Goal: Task Accomplishment & Management: Complete application form

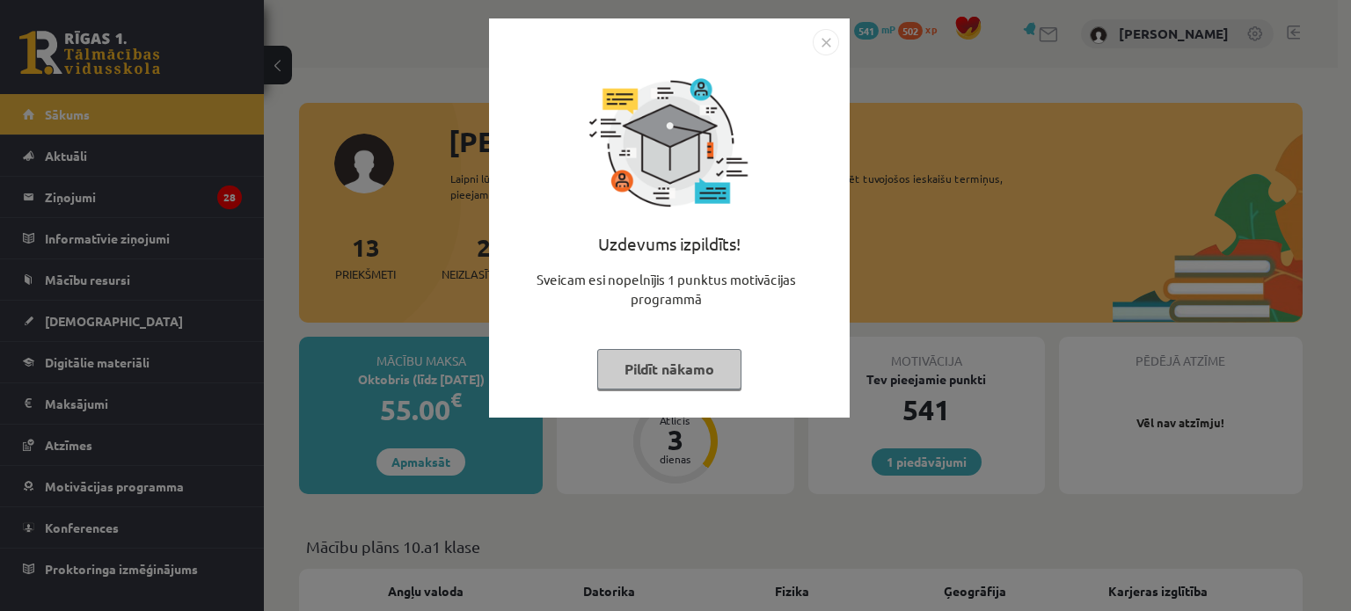
click at [820, 38] on img "Close" at bounding box center [825, 42] width 26 height 26
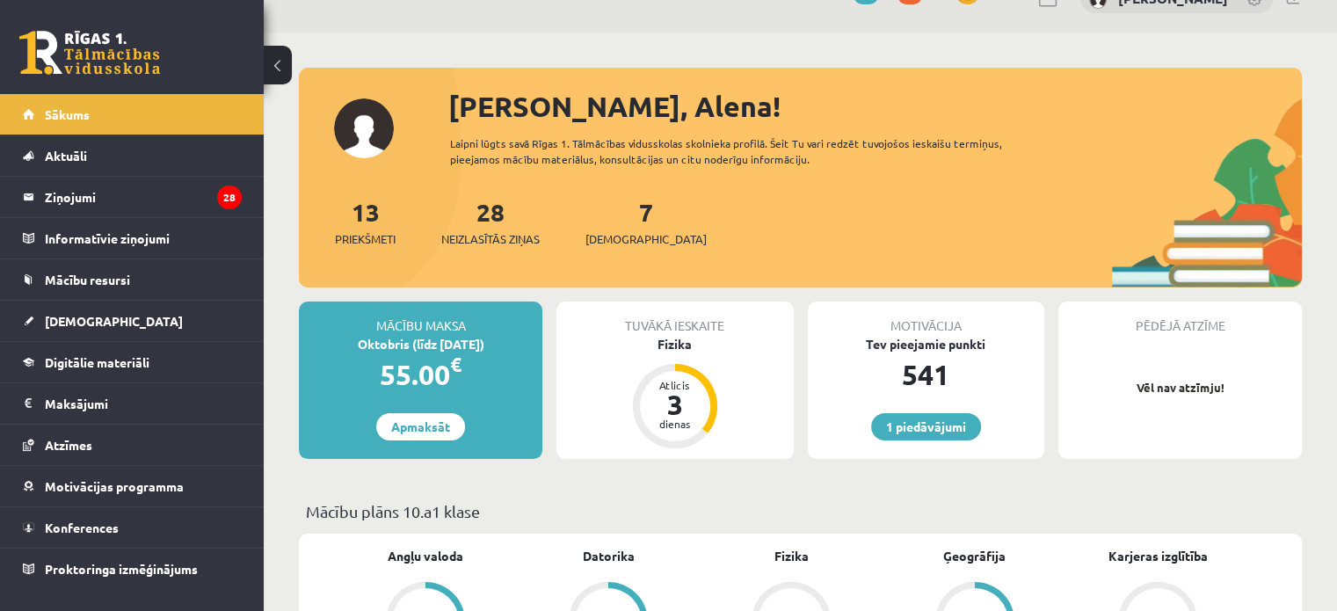
scroll to position [88, 0]
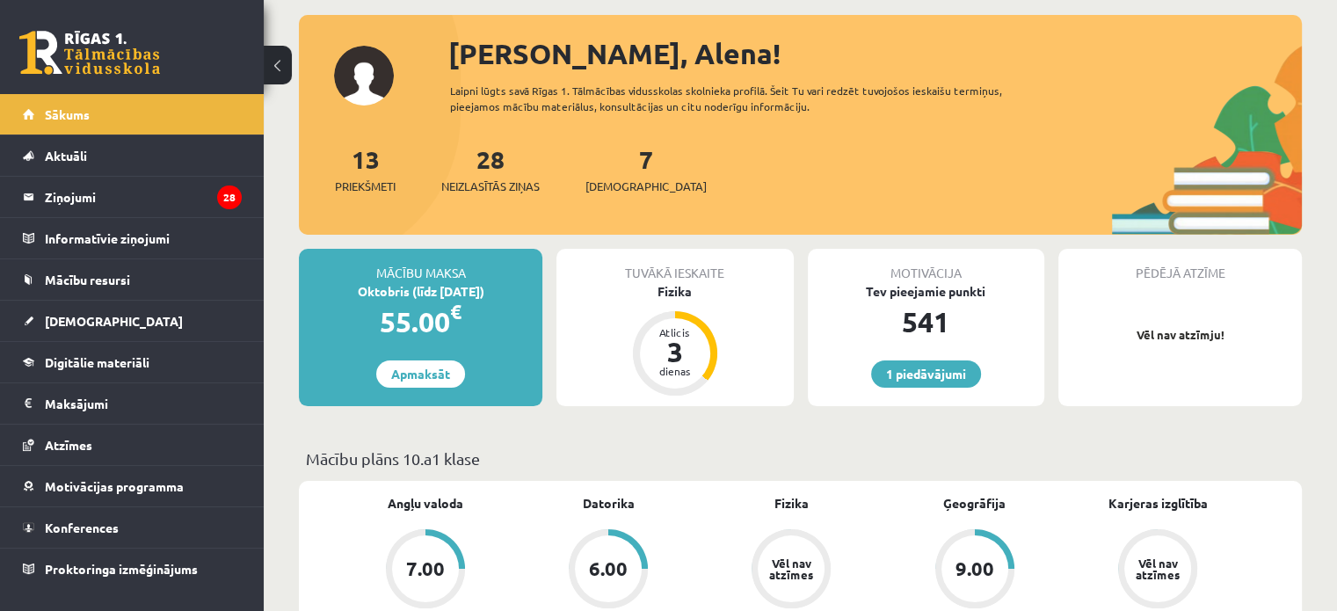
click at [722, 309] on div "Tuvākā ieskaite Fizika Atlicis 3 dienas" at bounding box center [675, 327] width 237 height 157
click at [675, 290] on div "Fizika" at bounding box center [675, 291] width 237 height 18
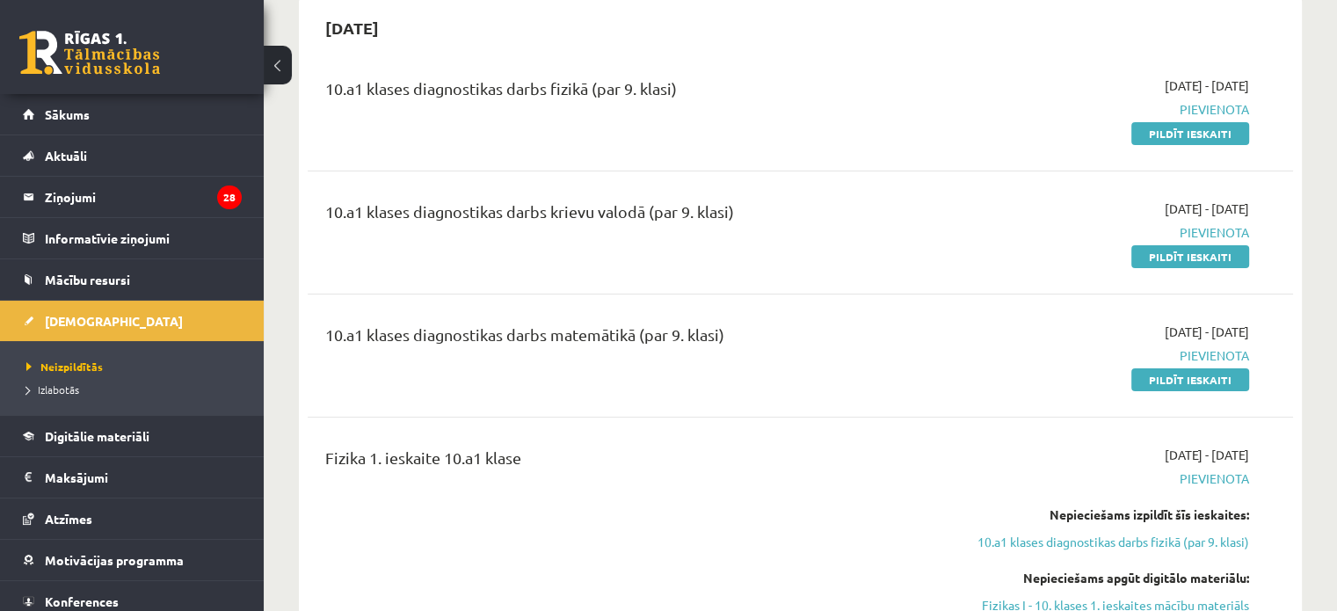
scroll to position [176, 0]
click at [1167, 247] on link "Pildīt ieskaiti" at bounding box center [1191, 255] width 118 height 23
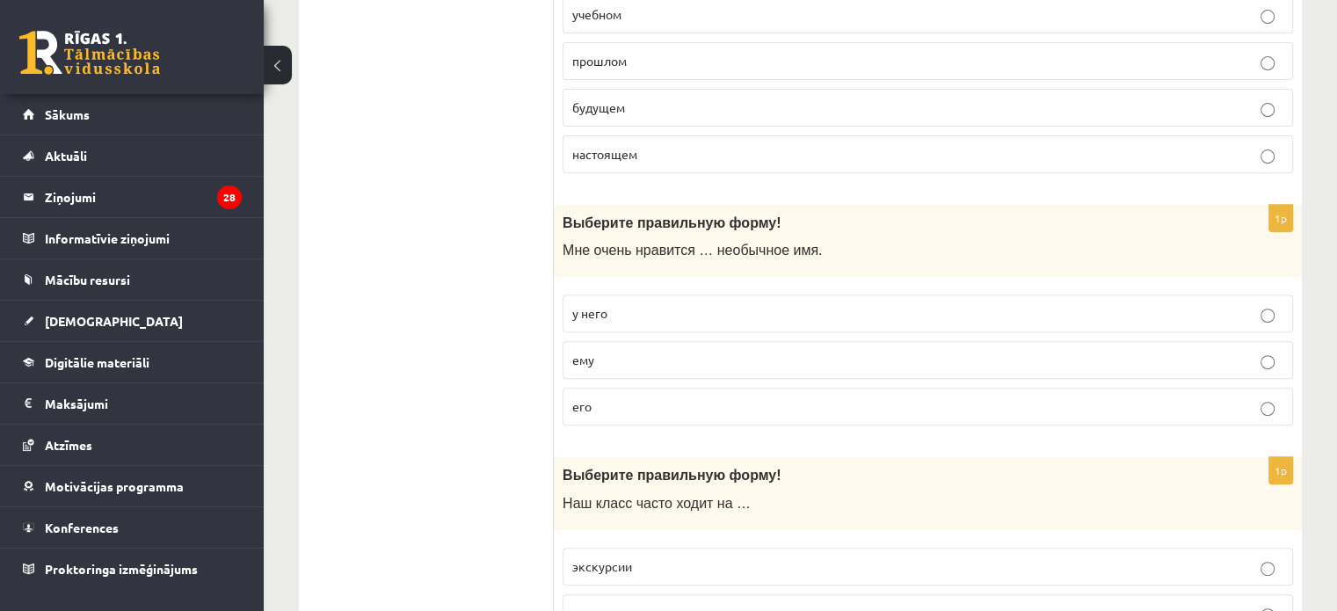
scroll to position [703, 0]
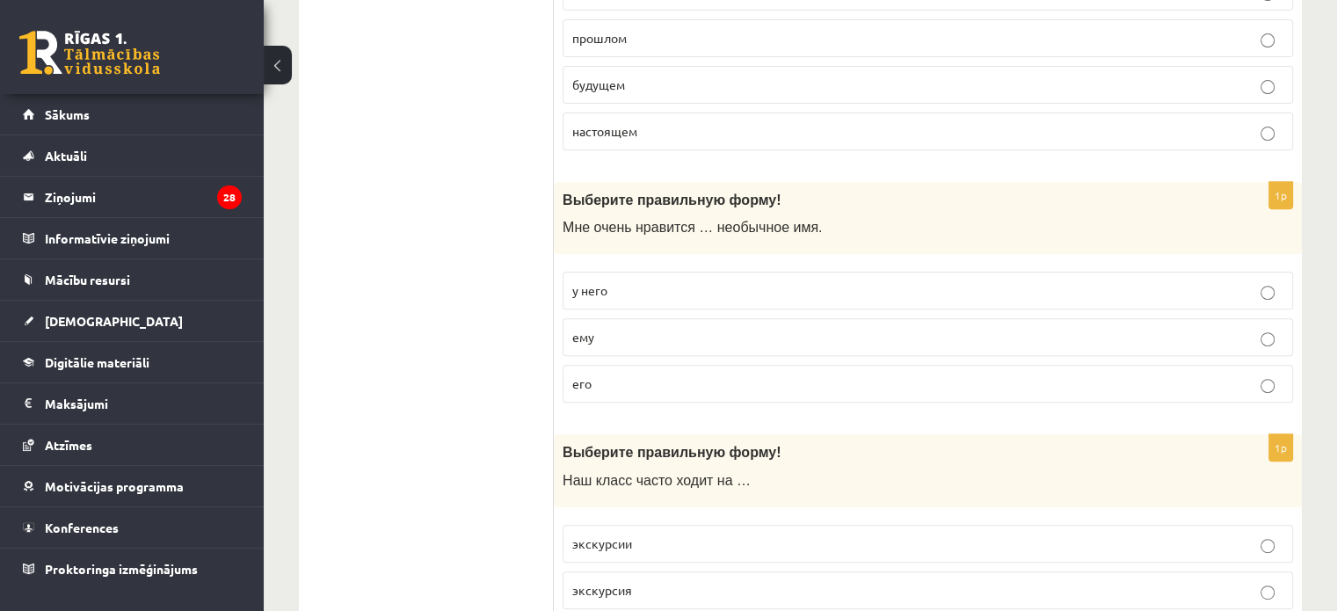
click at [695, 276] on label "у него" at bounding box center [928, 291] width 731 height 38
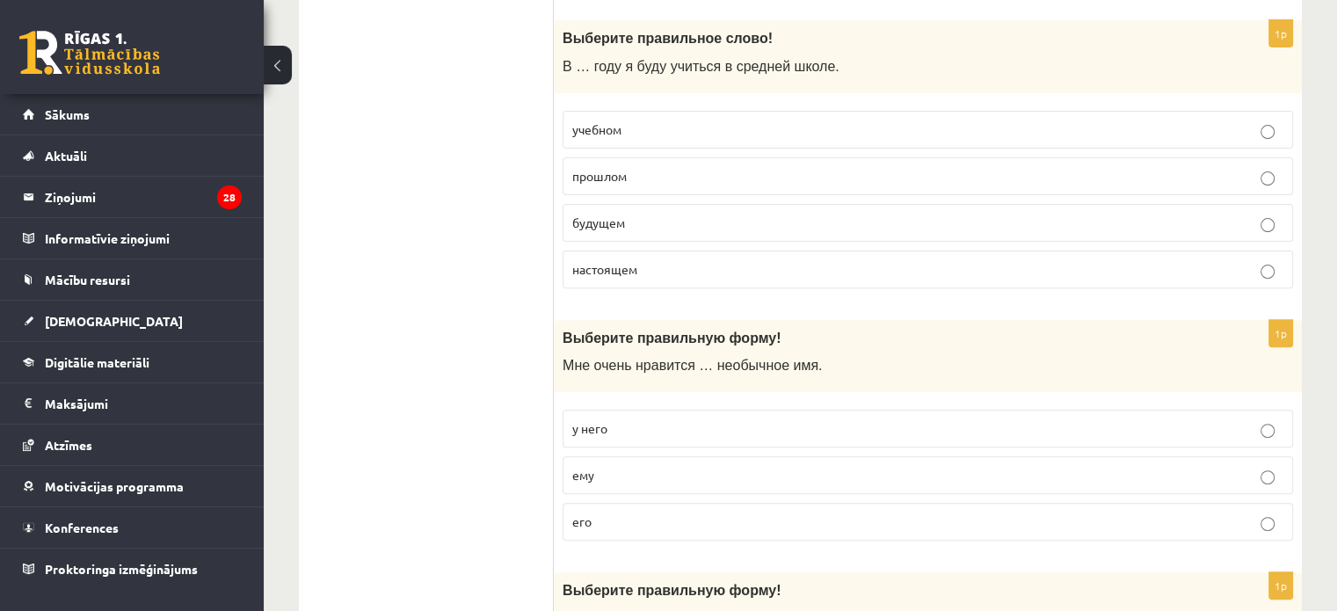
scroll to position [528, 0]
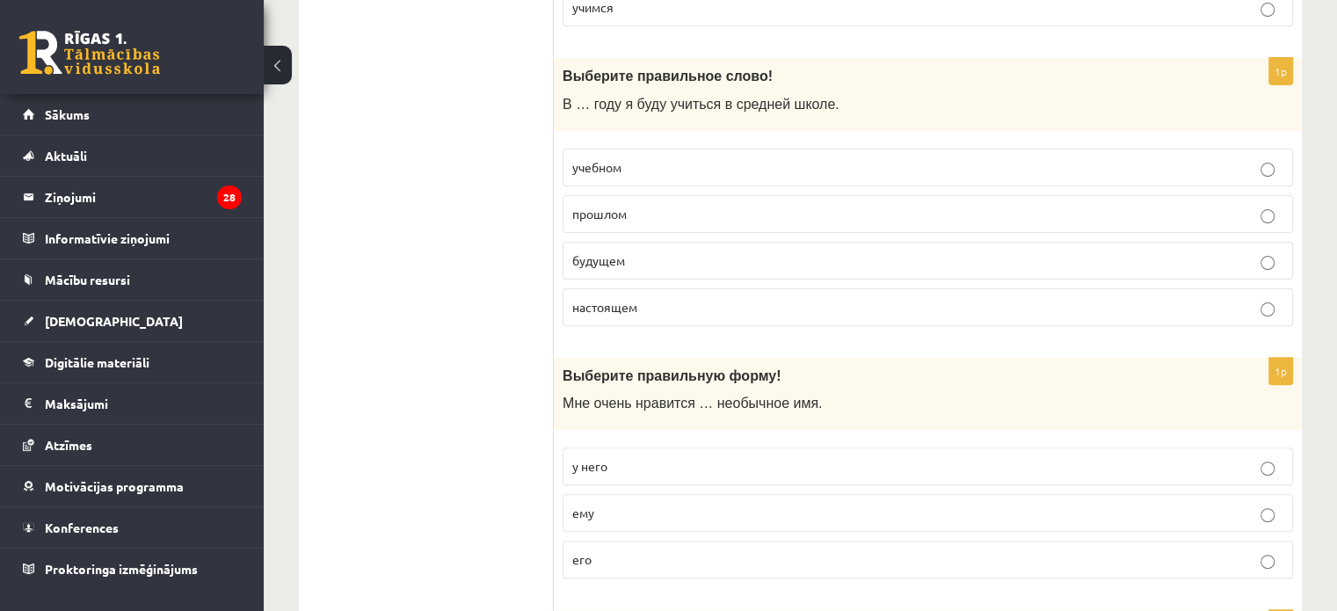
click at [696, 260] on p "будущем" at bounding box center [927, 260] width 711 height 18
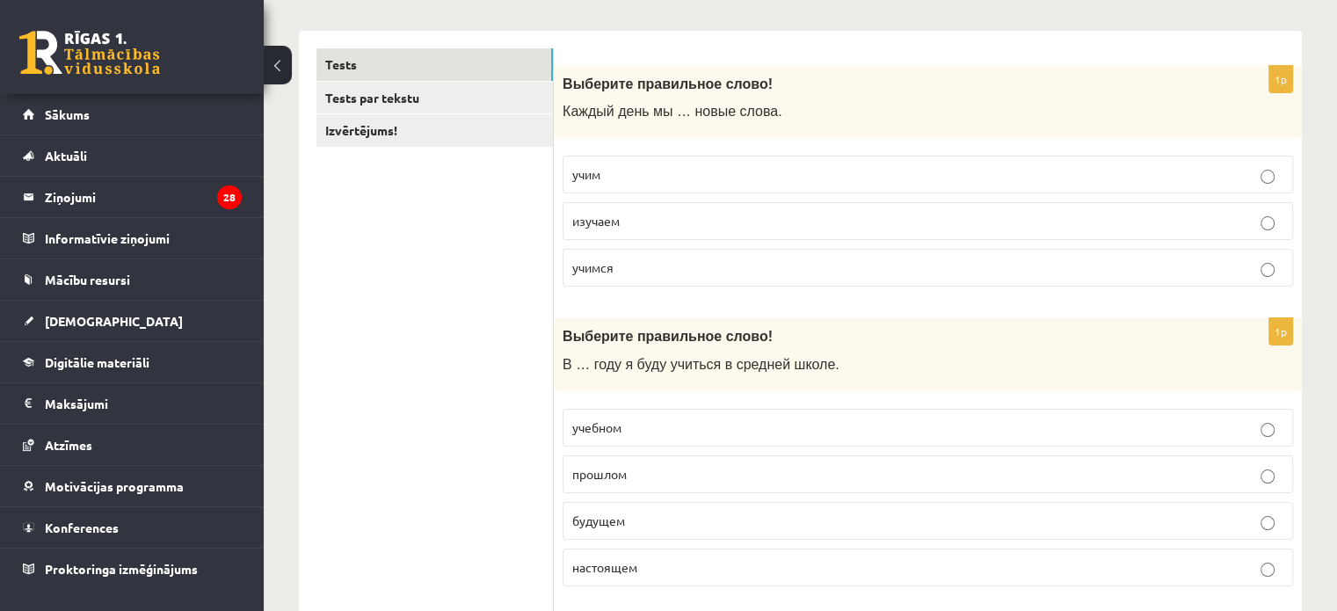
scroll to position [264, 0]
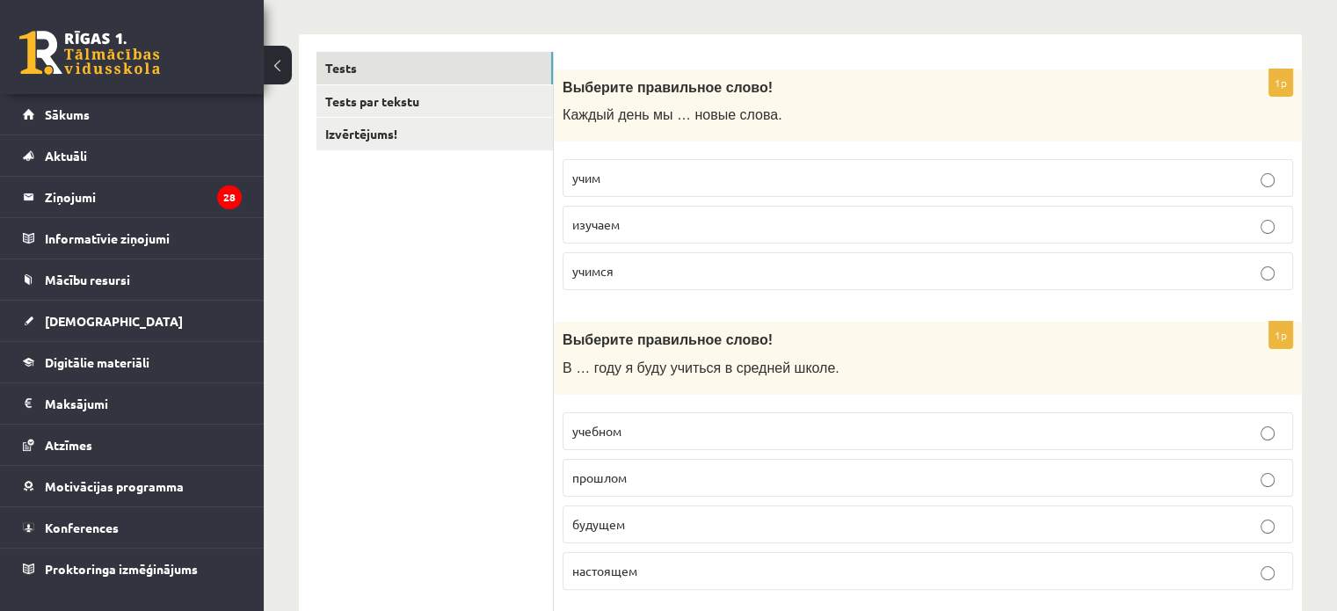
click at [711, 228] on p "изучаем" at bounding box center [927, 224] width 711 height 18
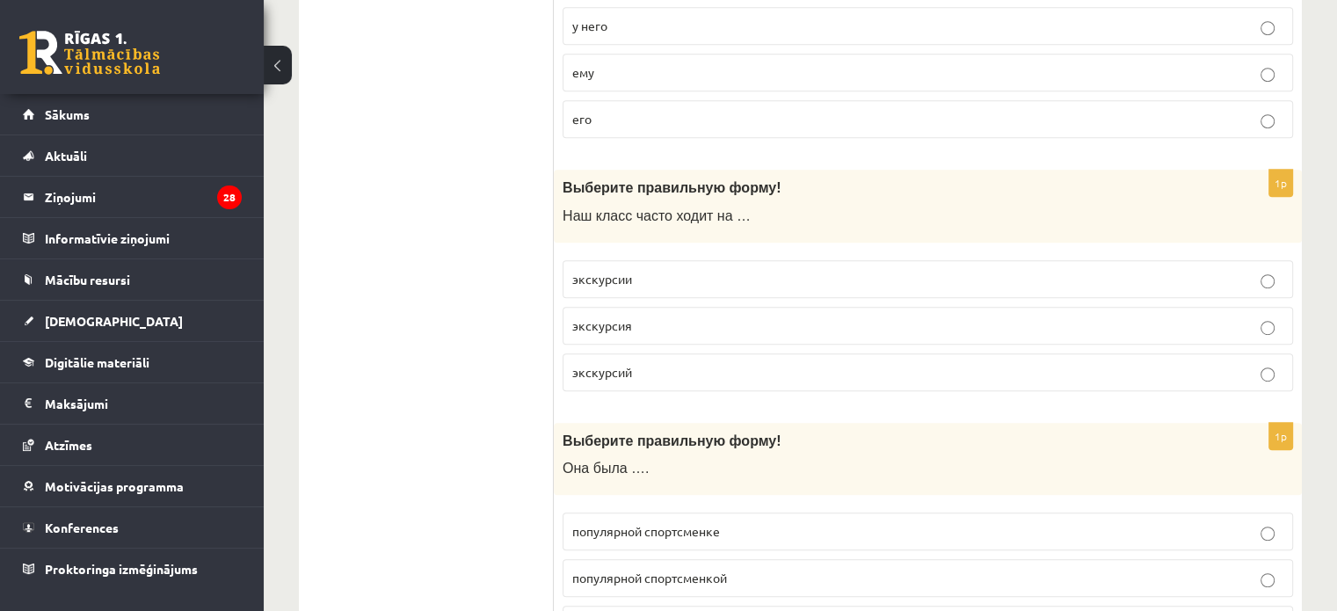
scroll to position [1055, 0]
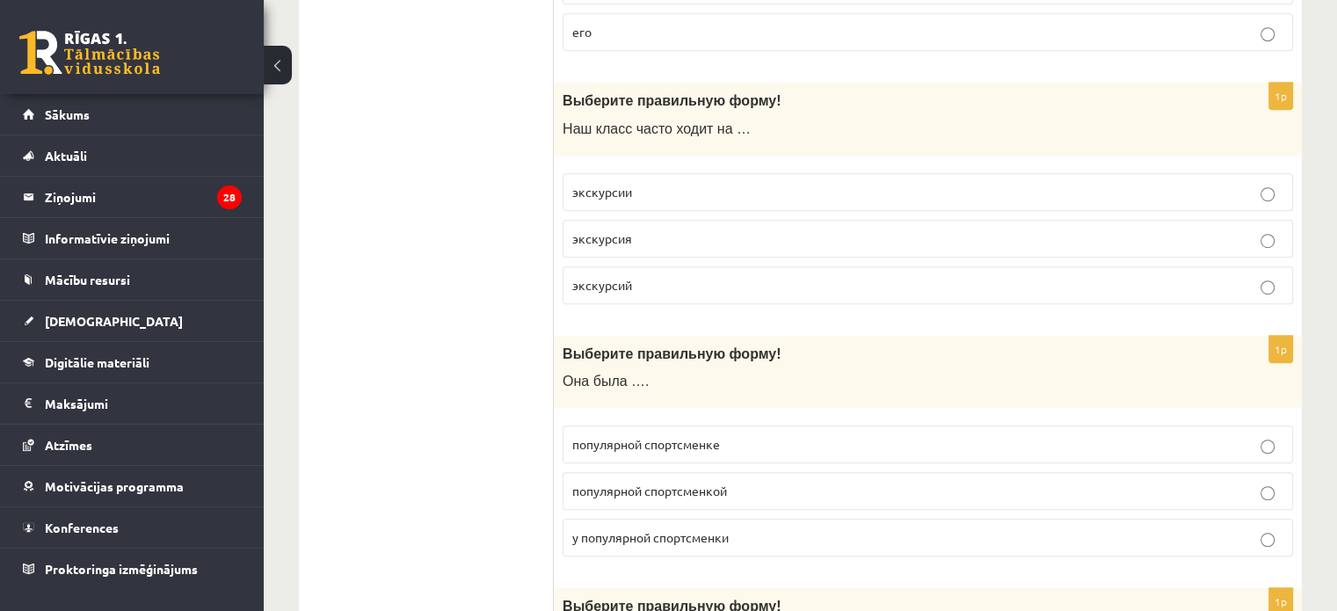
click at [777, 183] on p "экскурсии" at bounding box center [927, 192] width 711 height 18
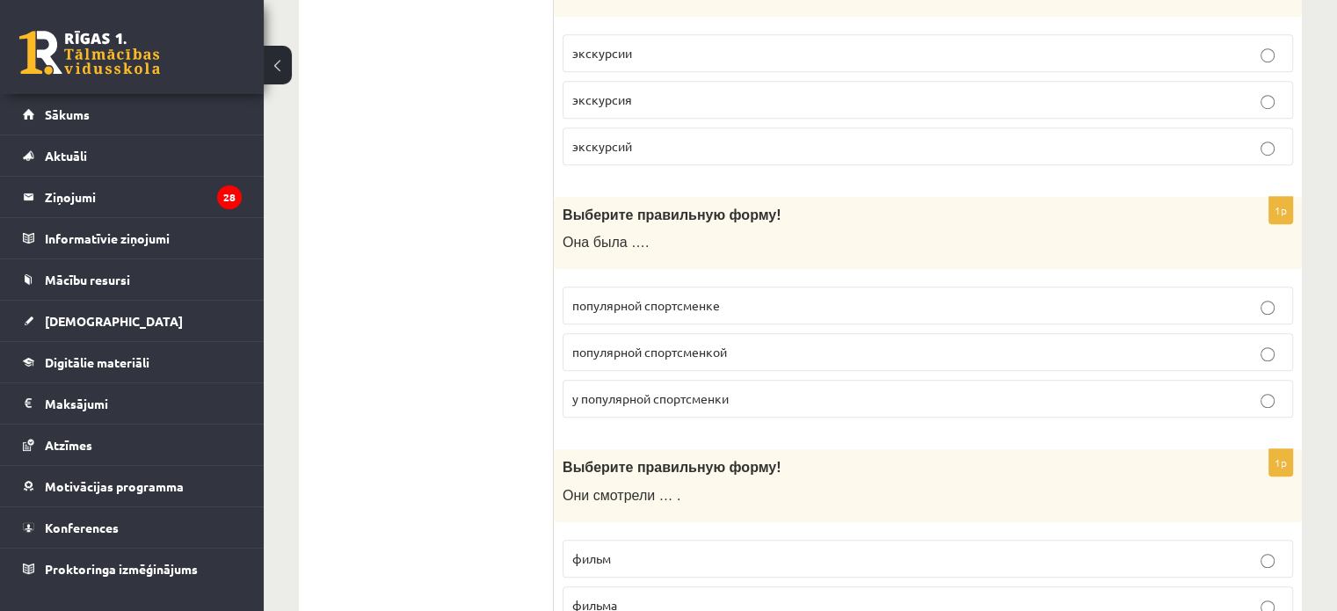
scroll to position [1231, 0]
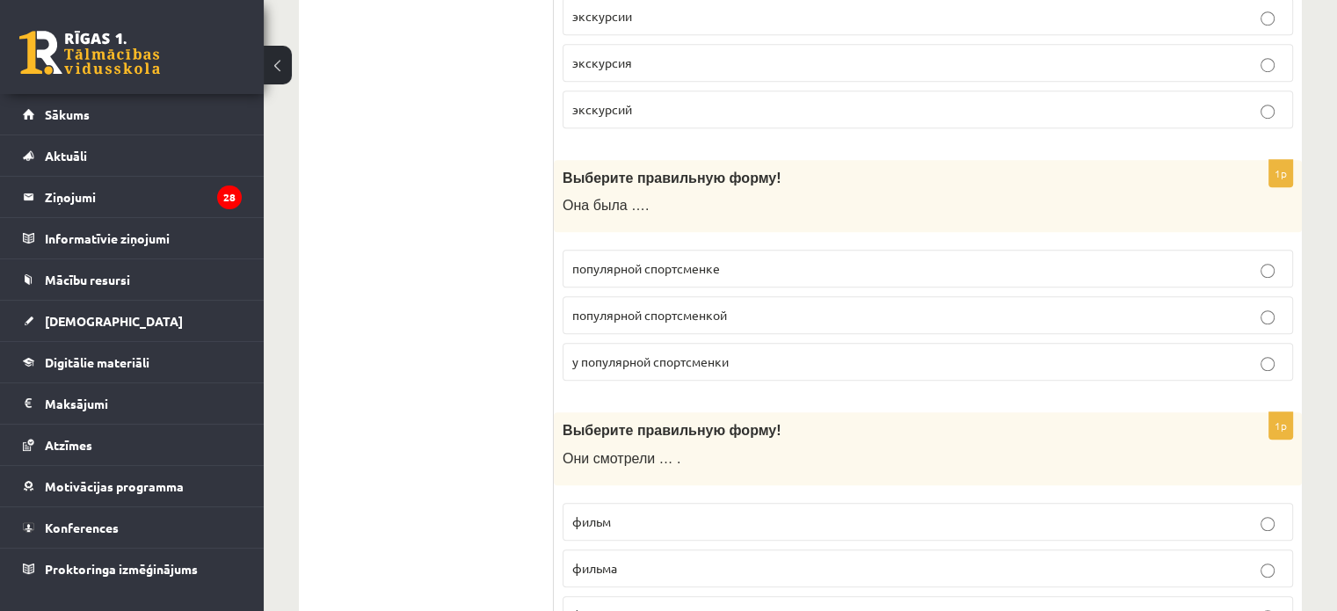
click at [749, 306] on p "популярной спортсменкой" at bounding box center [927, 315] width 711 height 18
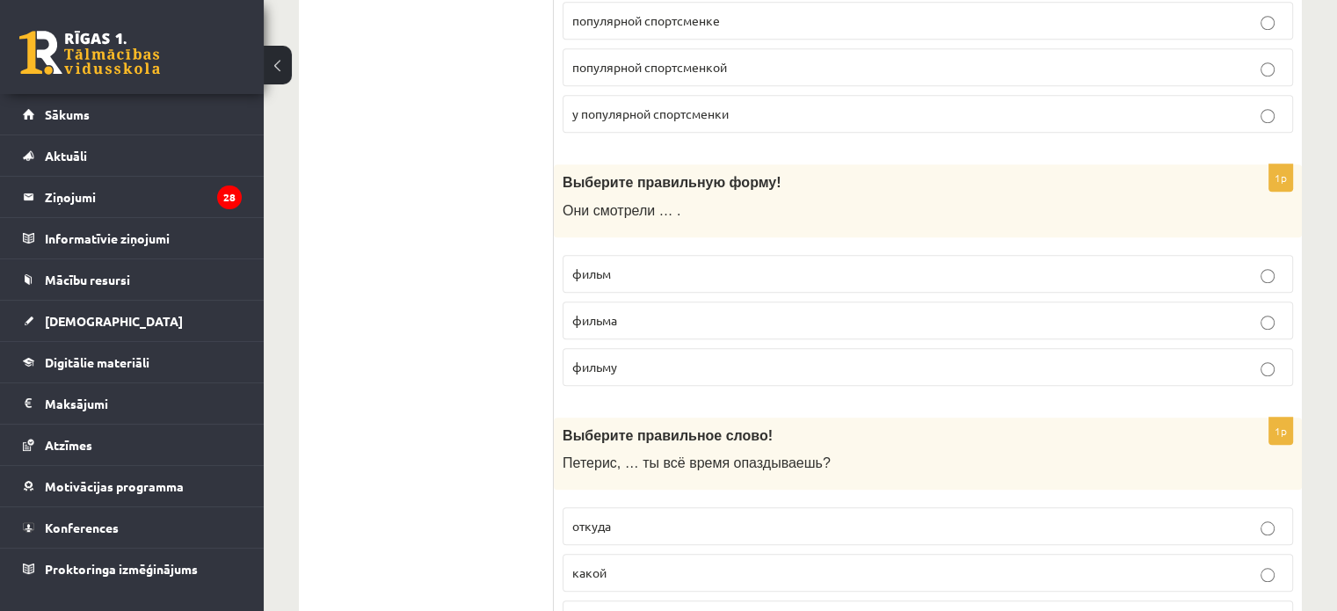
scroll to position [1495, 0]
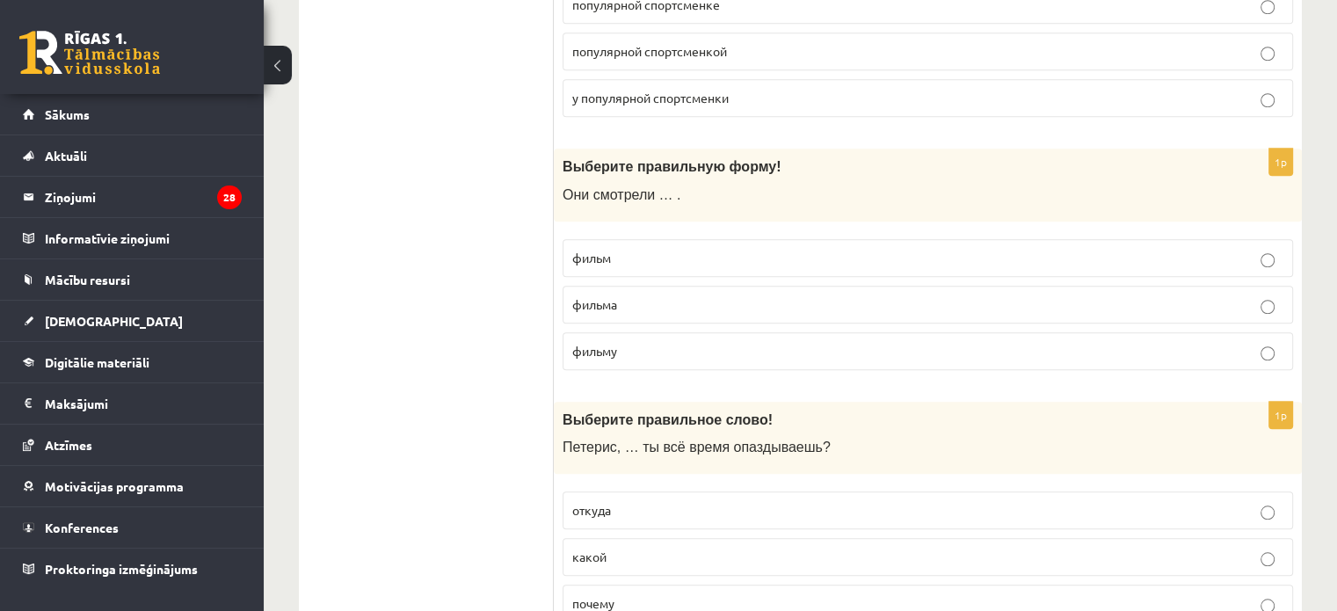
click at [721, 239] on label "фильм" at bounding box center [928, 258] width 731 height 38
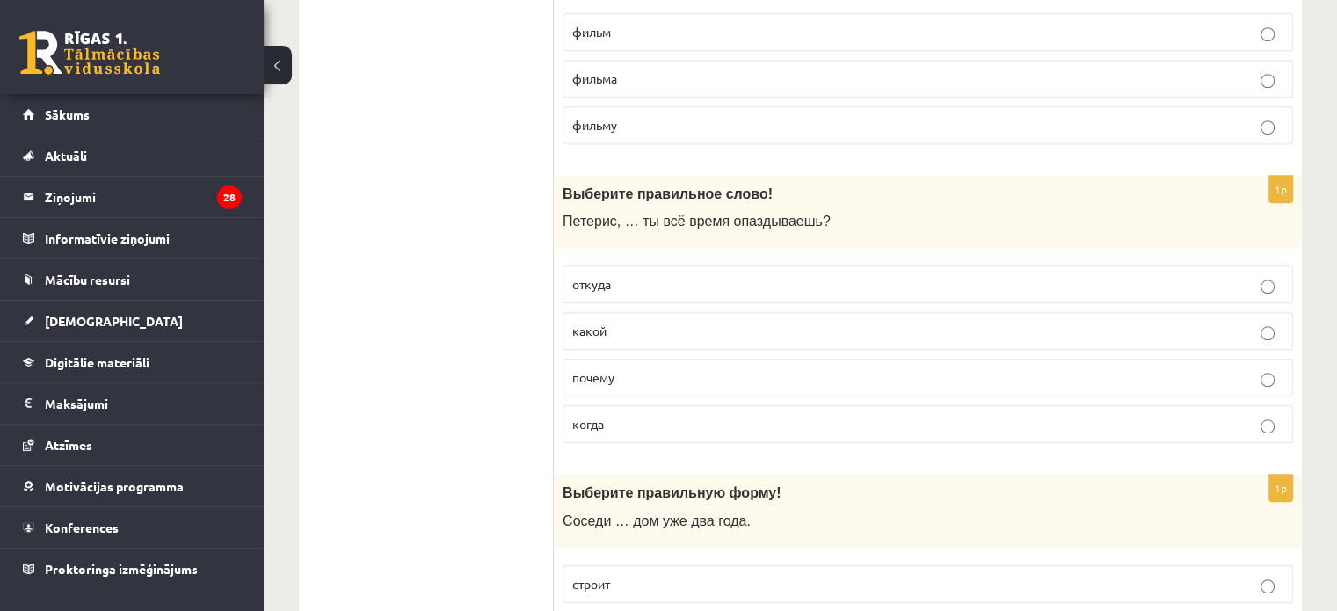
scroll to position [1759, 0]
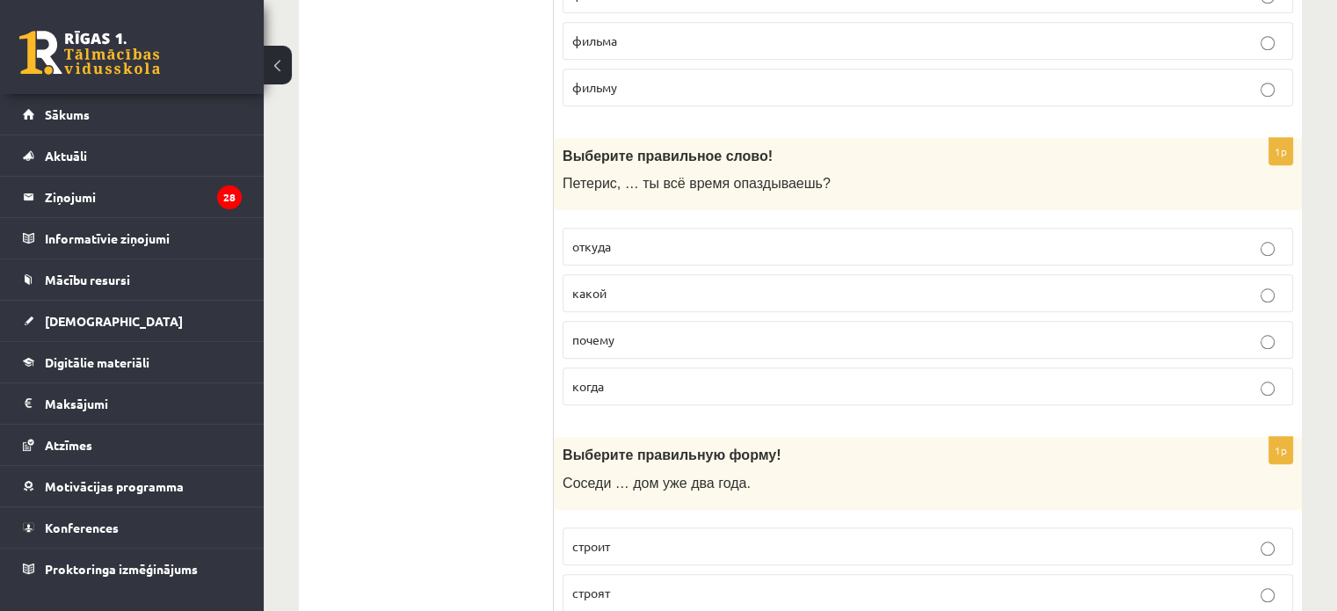
click at [698, 331] on p "почему" at bounding box center [927, 340] width 711 height 18
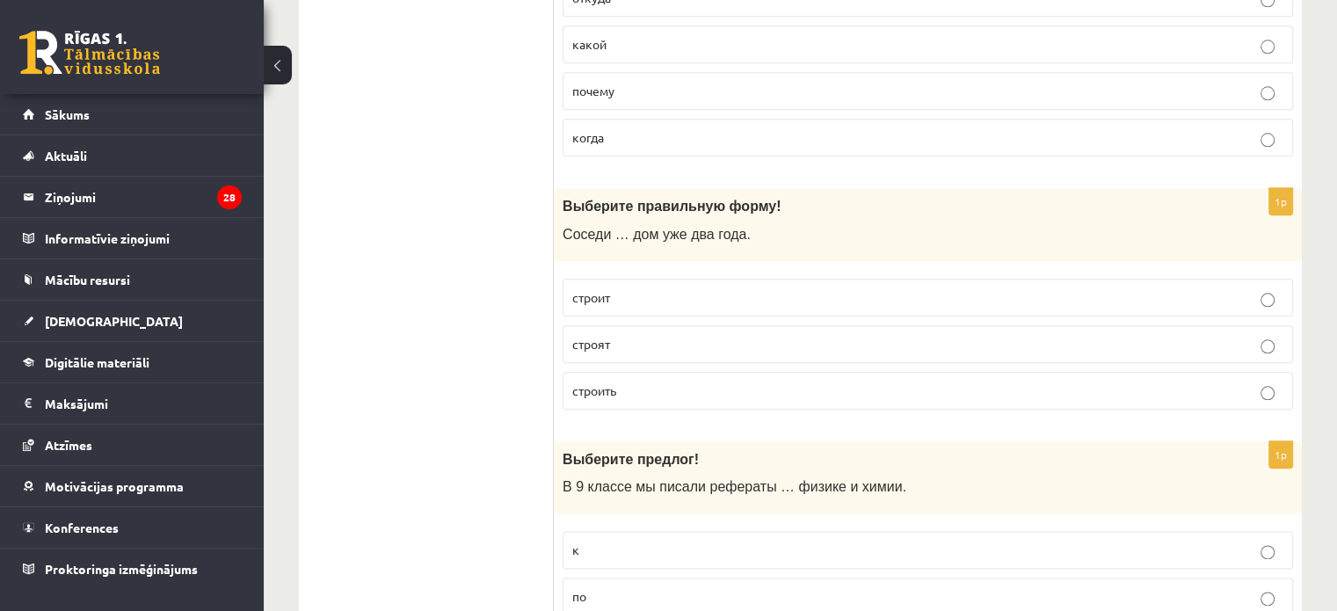
scroll to position [2022, 0]
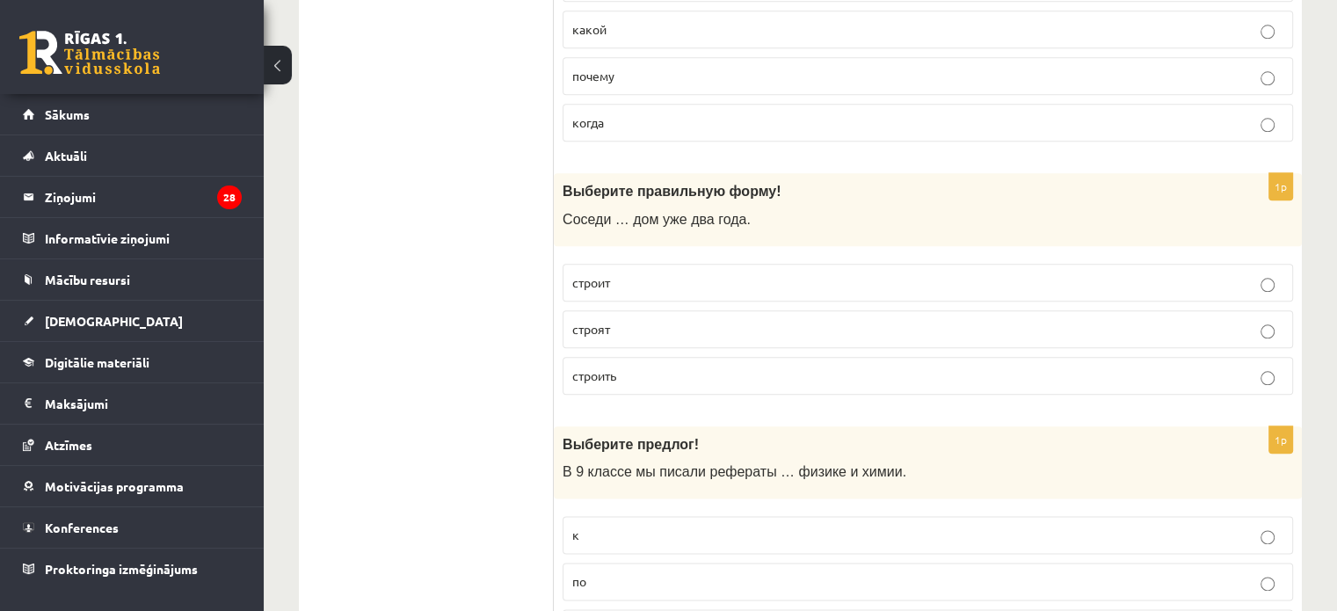
click at [697, 320] on p "строят" at bounding box center [927, 329] width 711 height 18
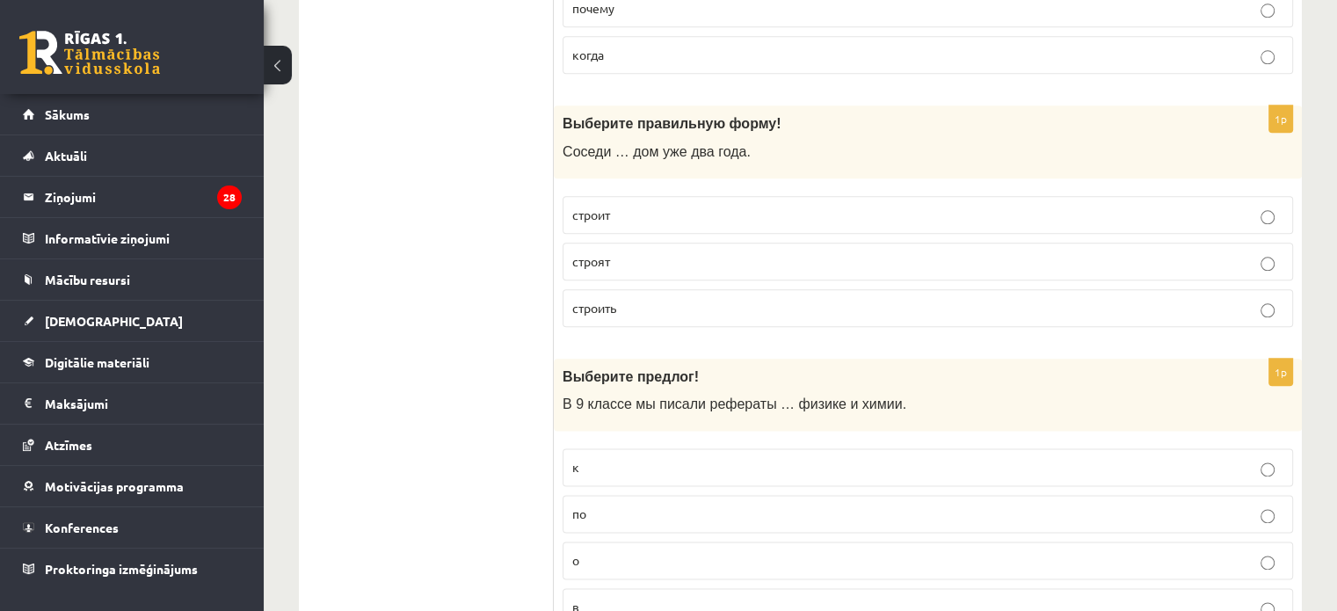
scroll to position [2286, 0]
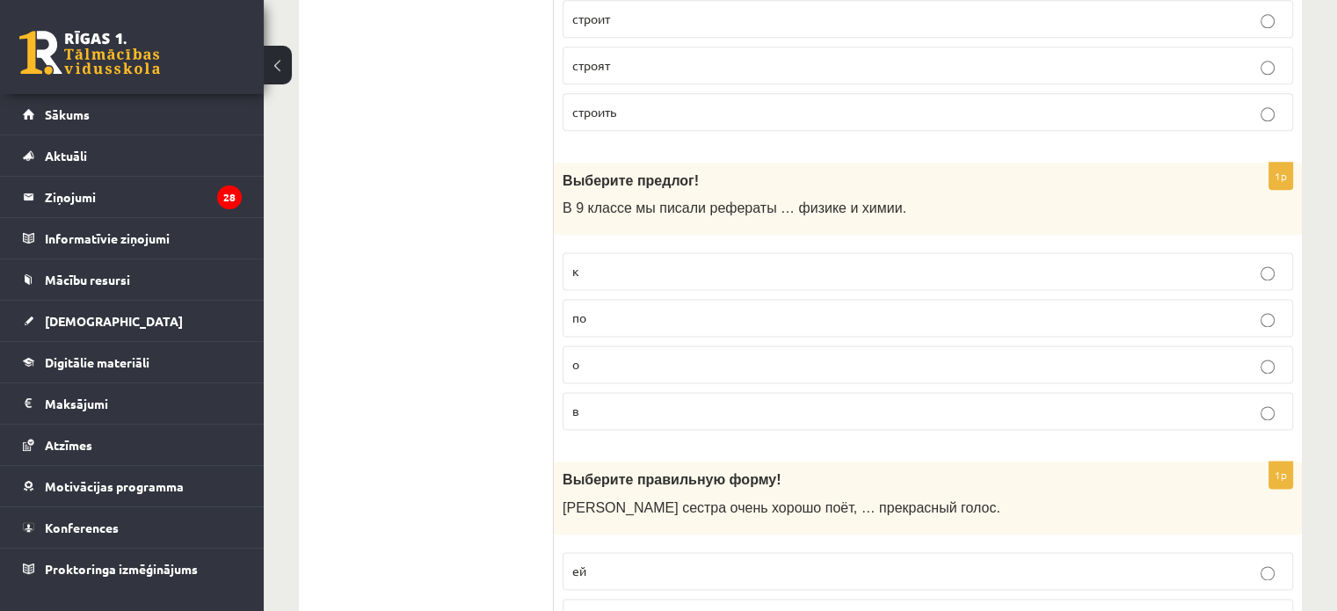
click at [696, 309] on p "по" at bounding box center [927, 318] width 711 height 18
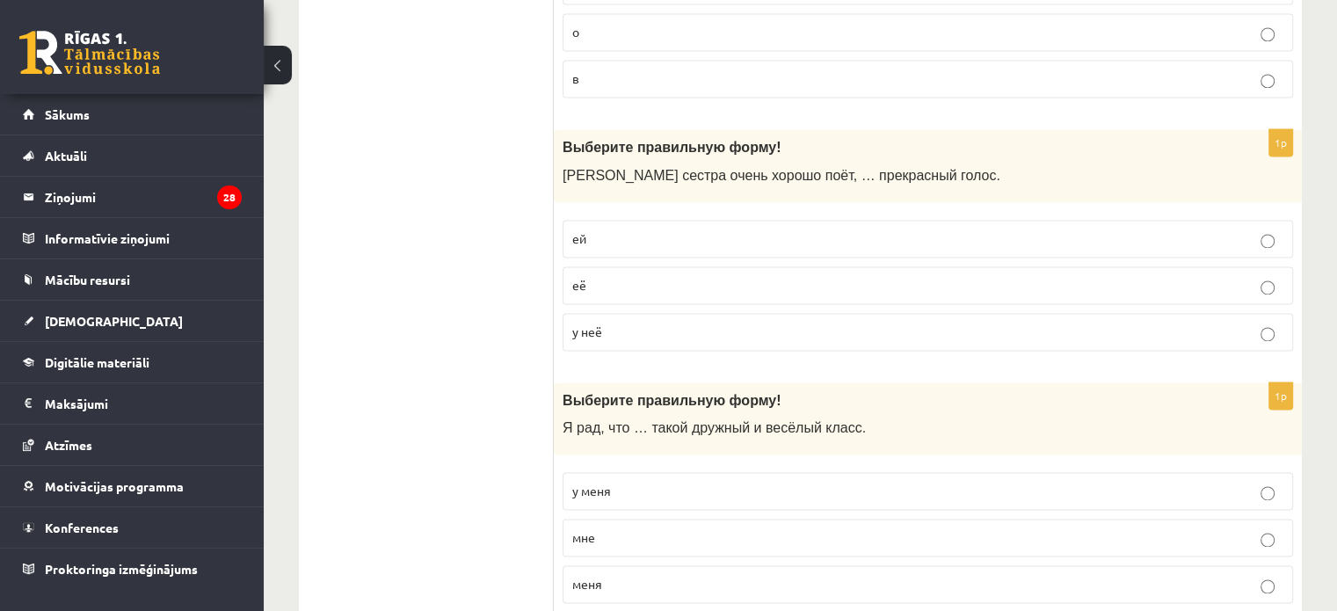
scroll to position [2638, 0]
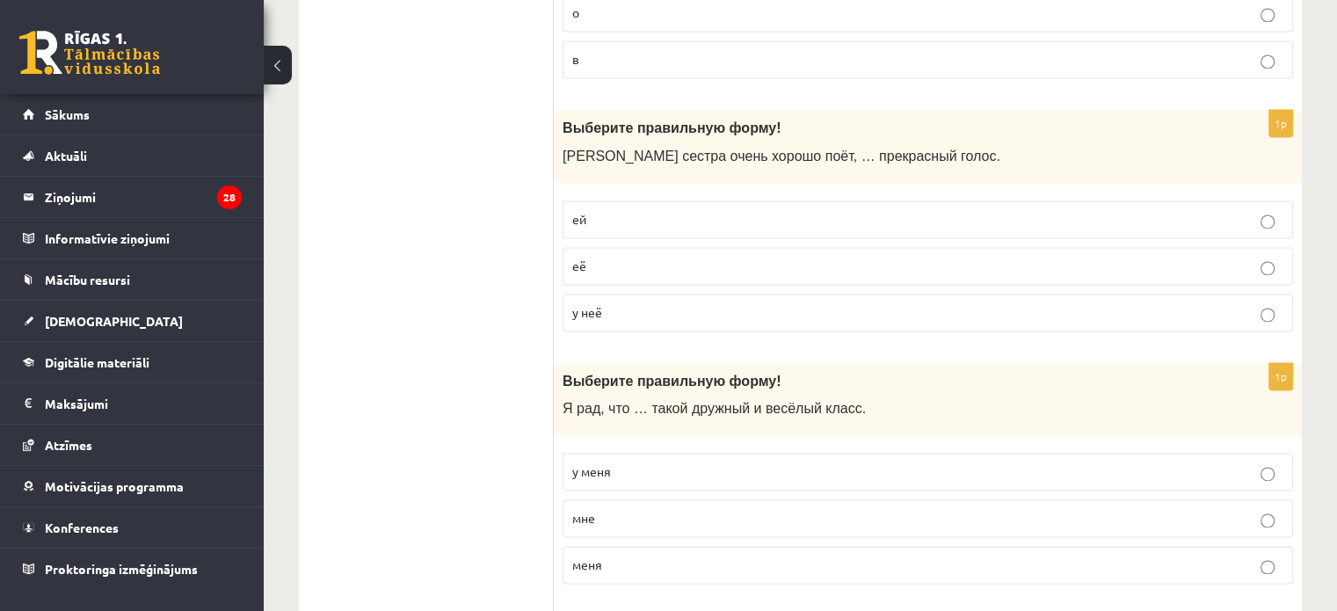
click at [661, 303] on p "у неё" at bounding box center [927, 312] width 711 height 18
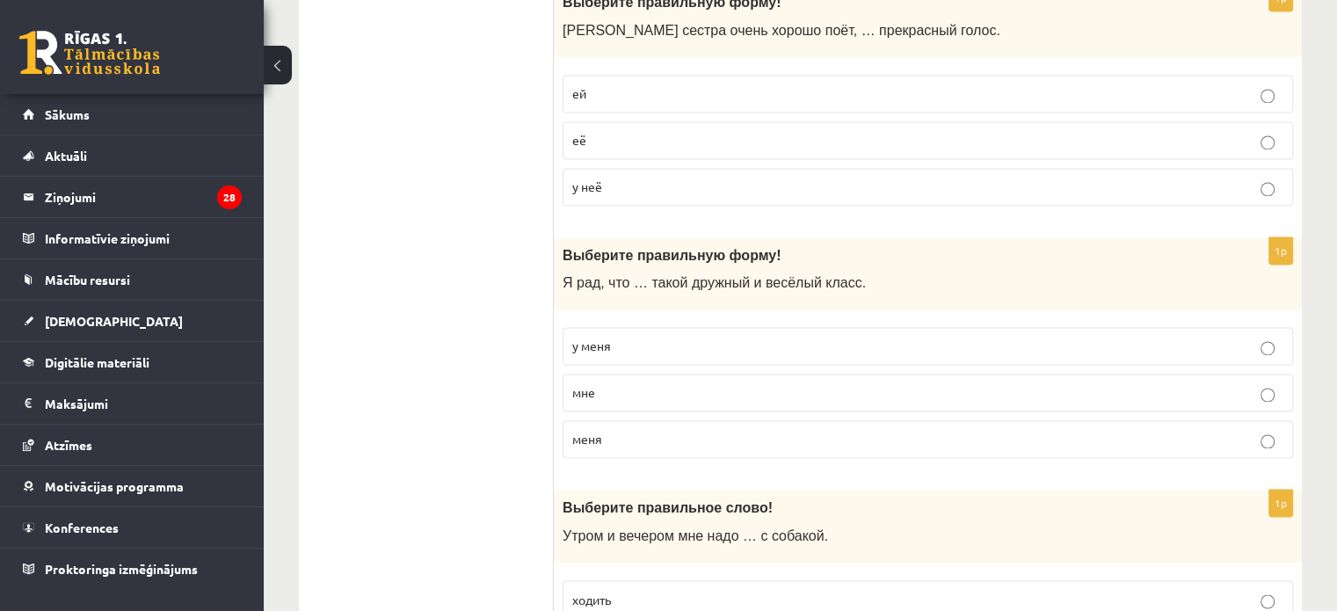
scroll to position [2814, 0]
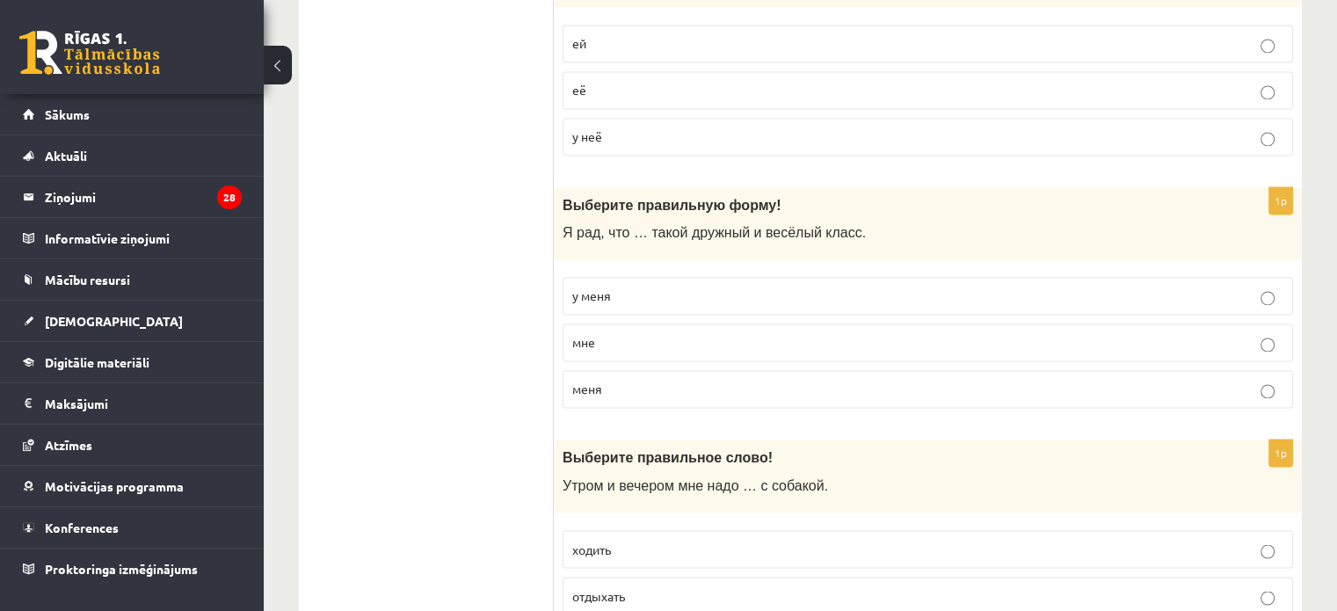
click at [664, 287] on p "у меня" at bounding box center [927, 296] width 711 height 18
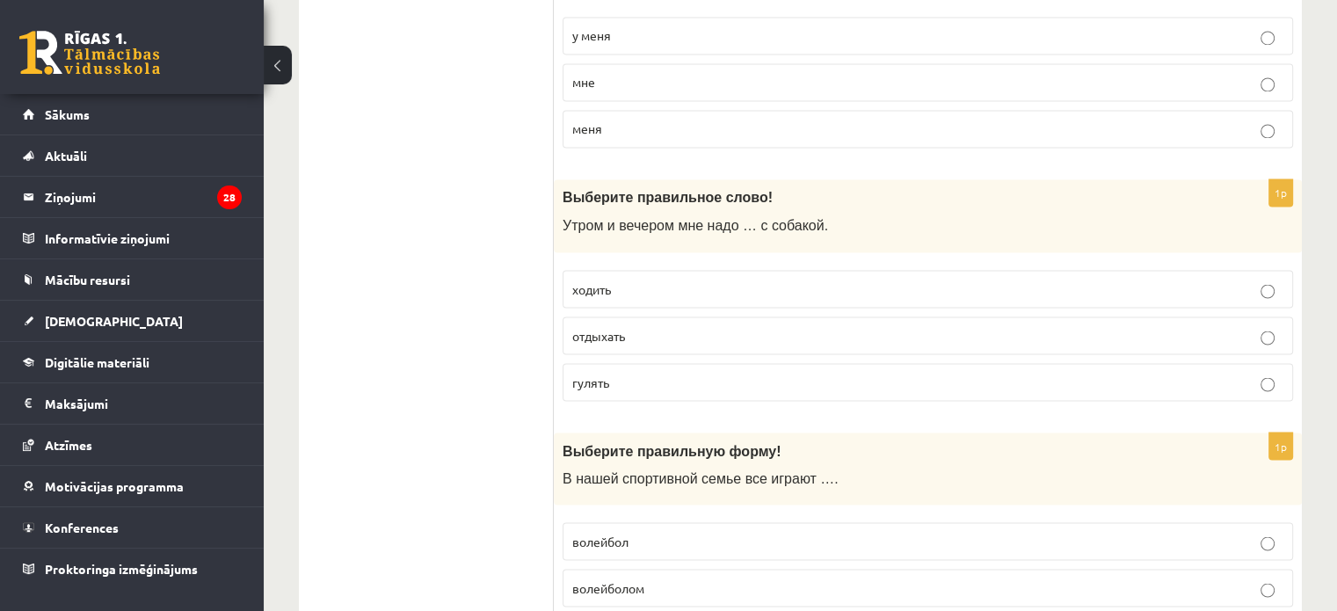
scroll to position [3078, 0]
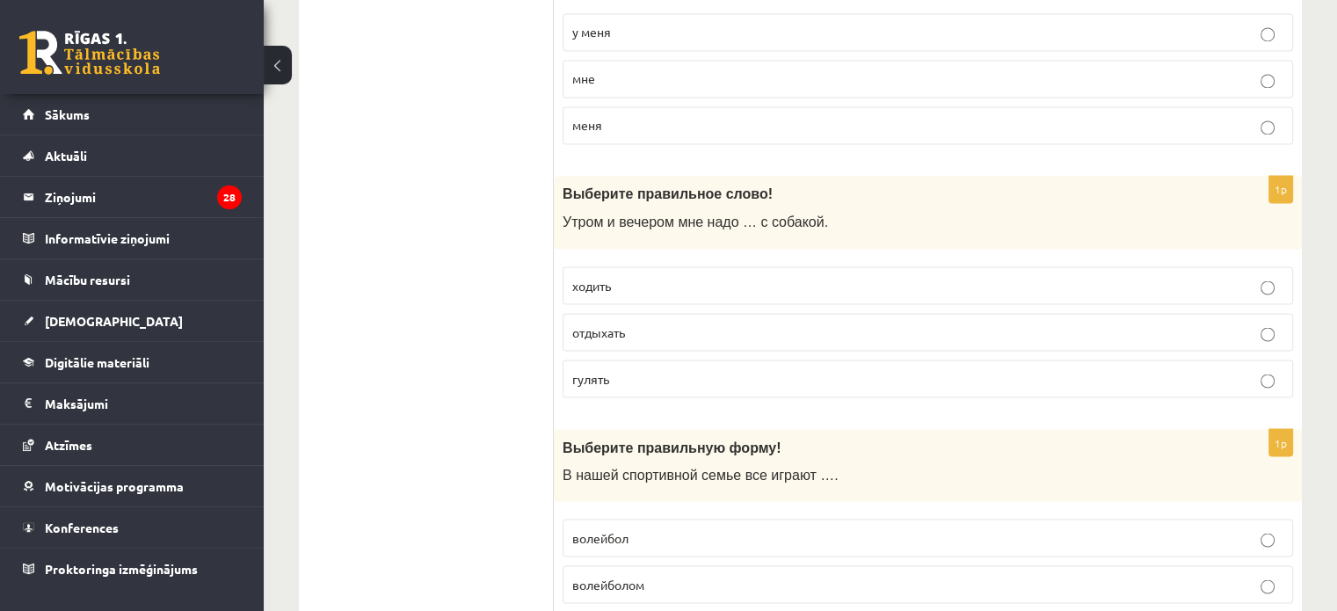
click at [634, 369] on p "гулять" at bounding box center [927, 378] width 711 height 18
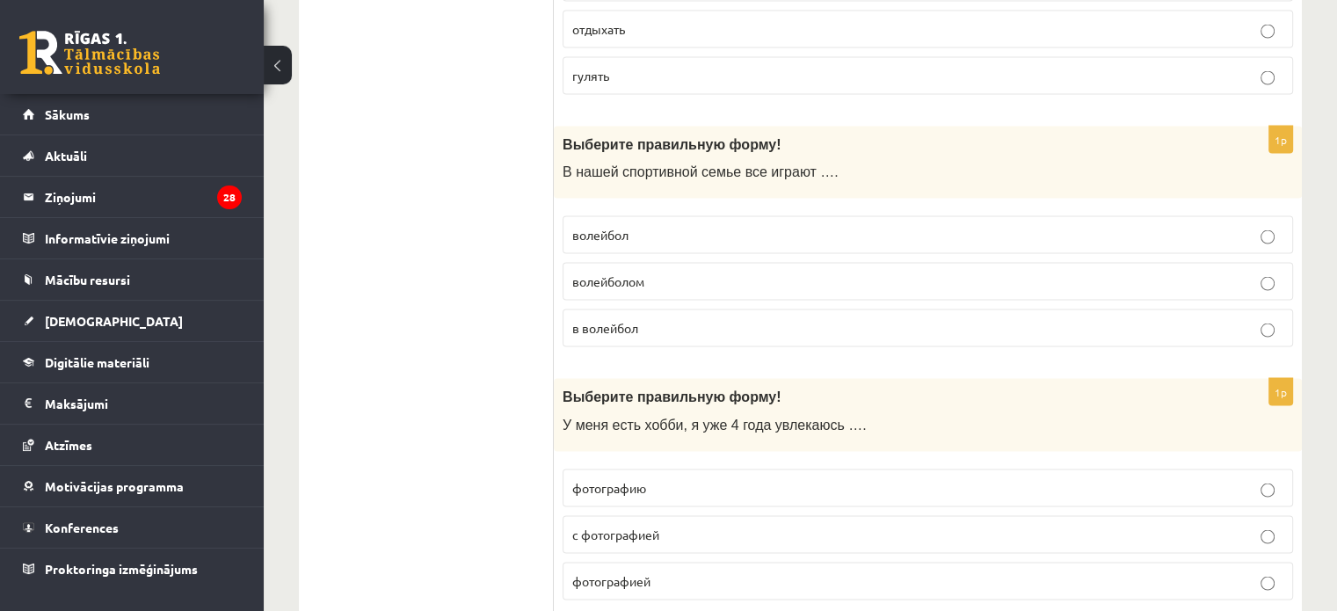
scroll to position [3429, 0]
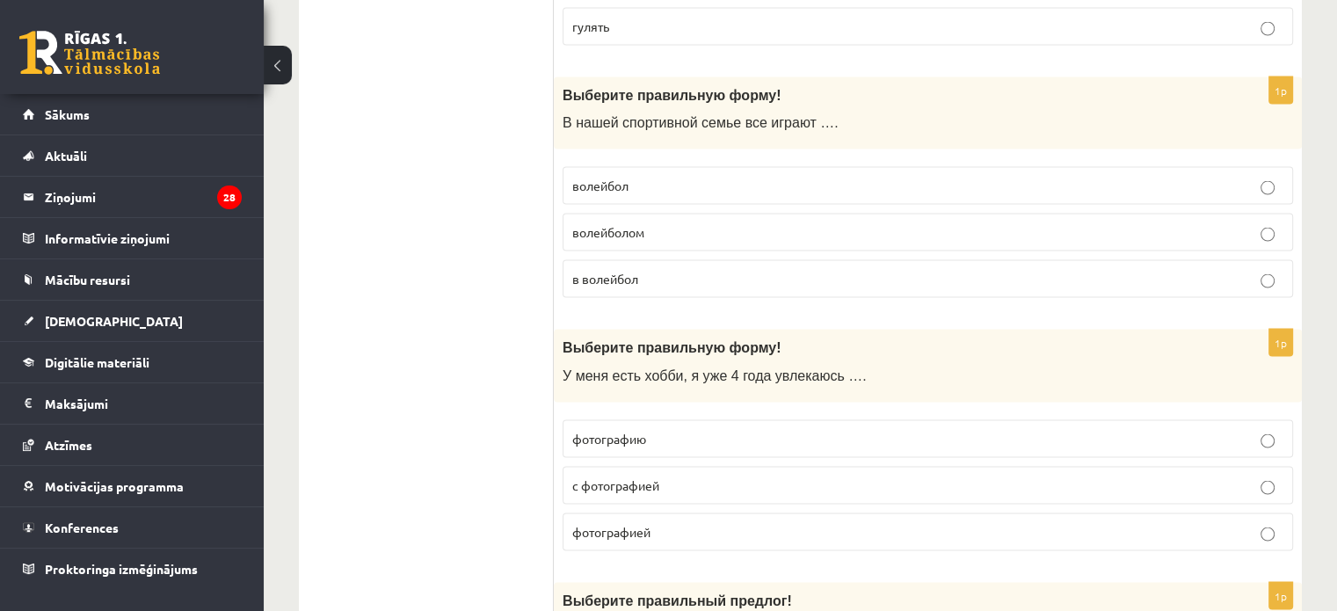
click at [678, 270] on p "в волейбол" at bounding box center [927, 279] width 711 height 18
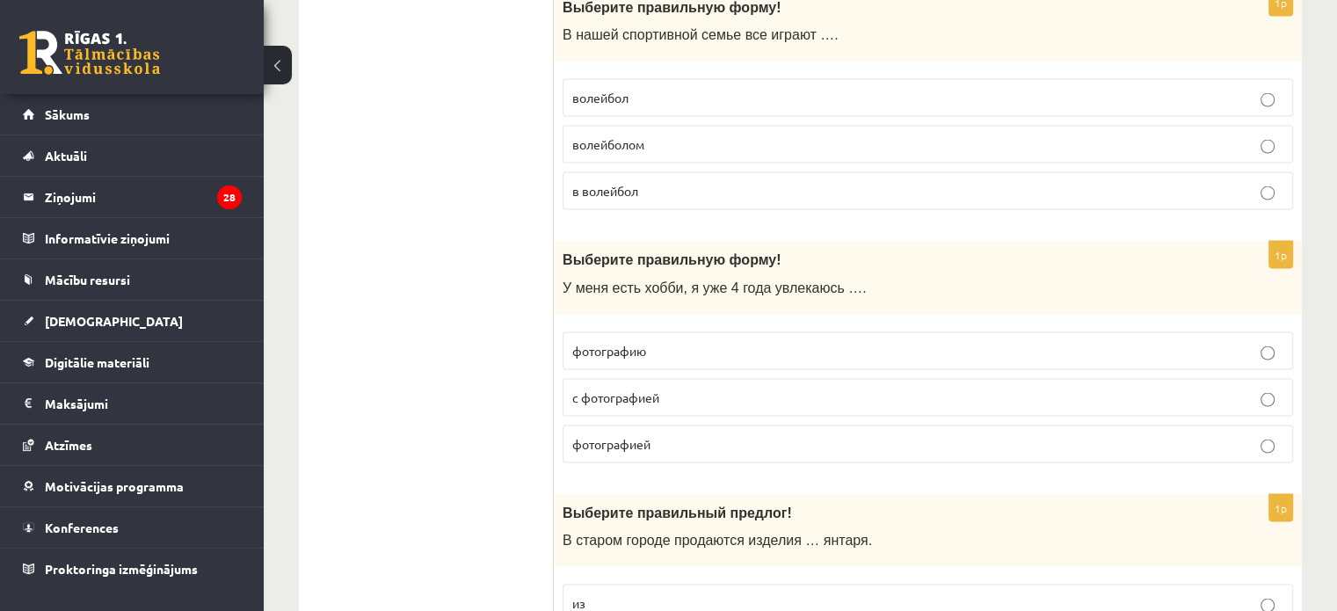
scroll to position [3605, 0]
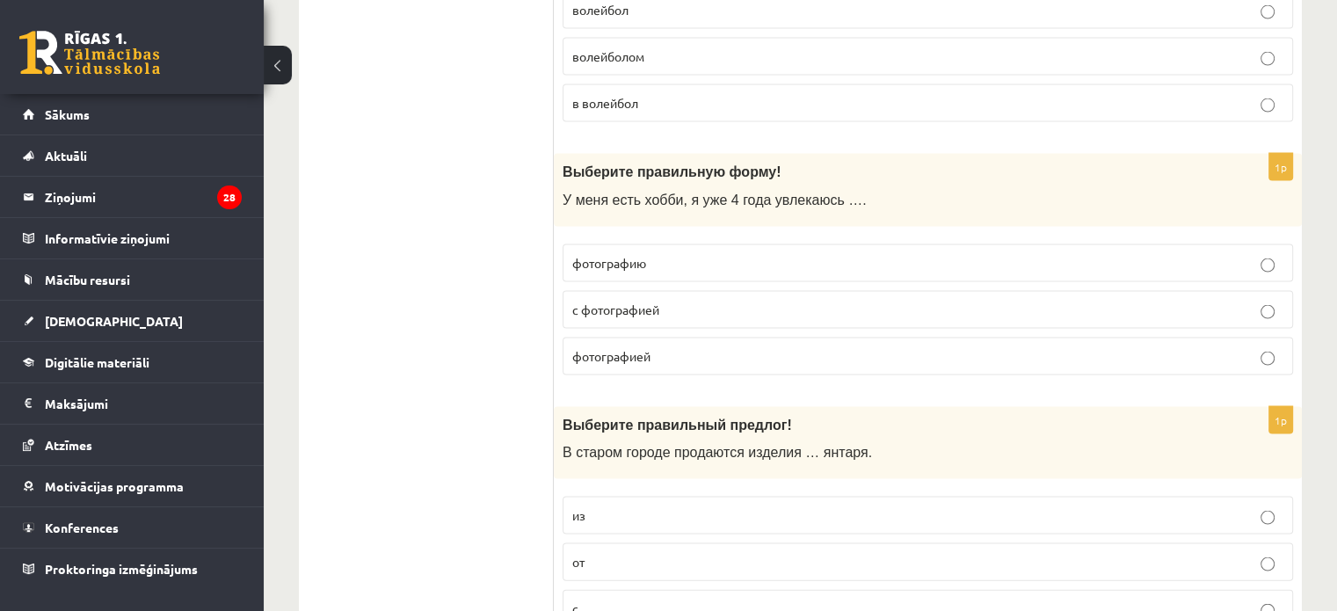
click at [648, 338] on label "фотографией" at bounding box center [928, 357] width 731 height 38
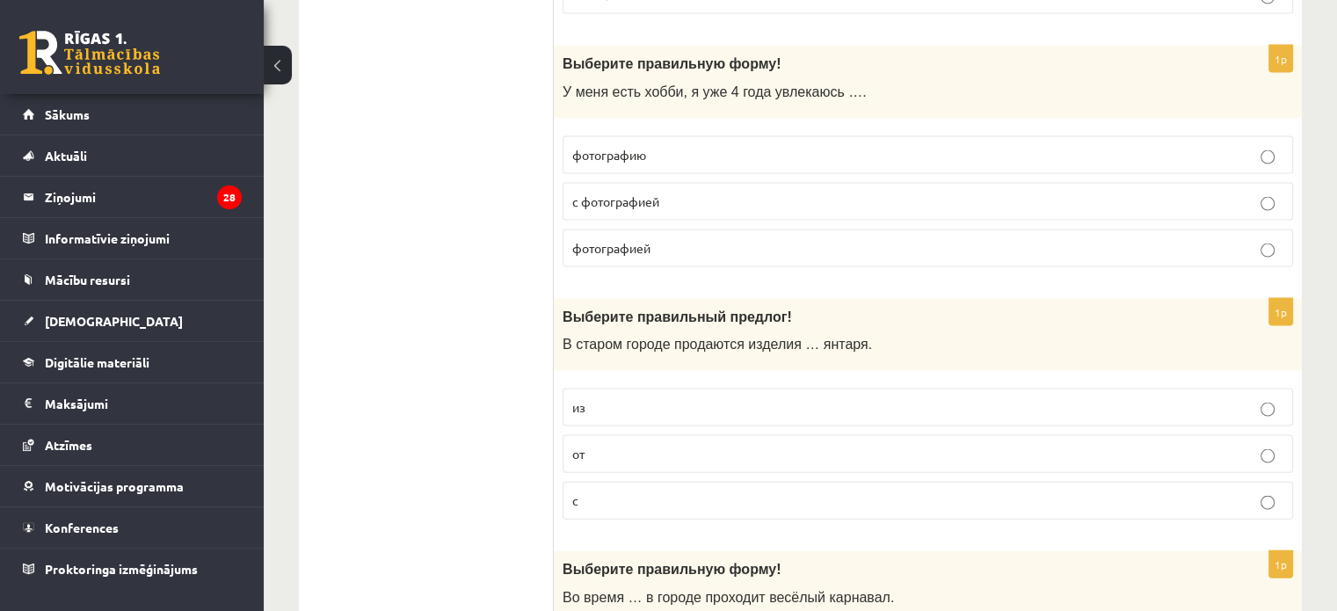
scroll to position [3957, 0]
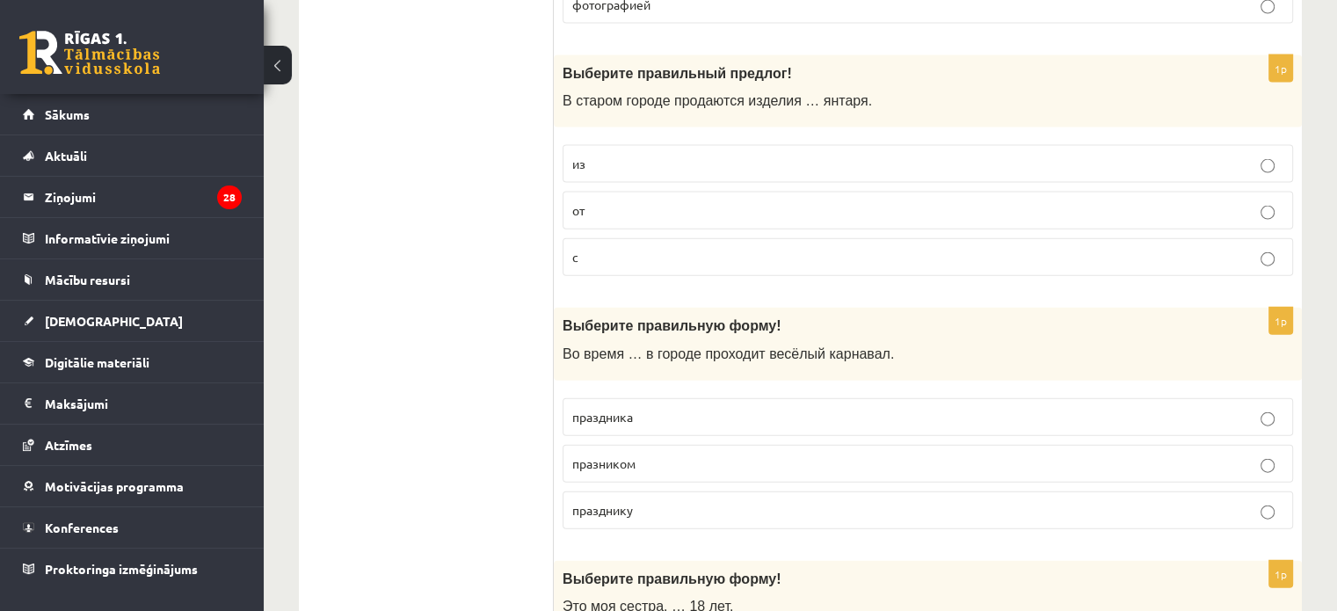
click at [662, 155] on p "из" at bounding box center [927, 164] width 711 height 18
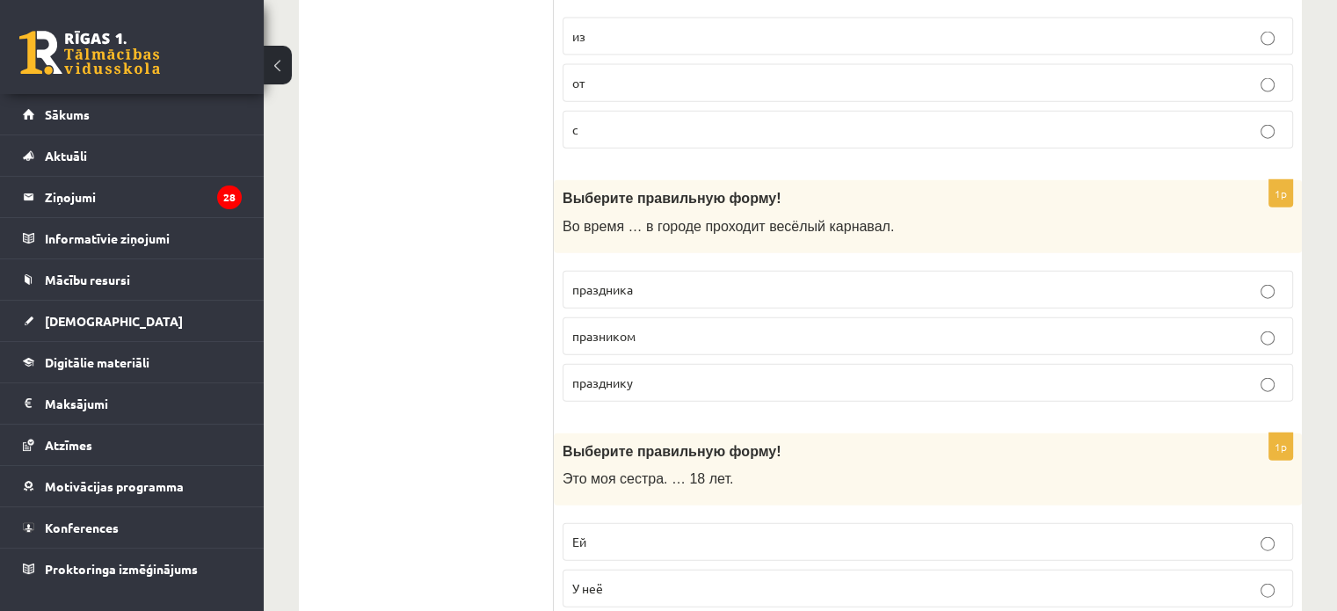
scroll to position [4133, 0]
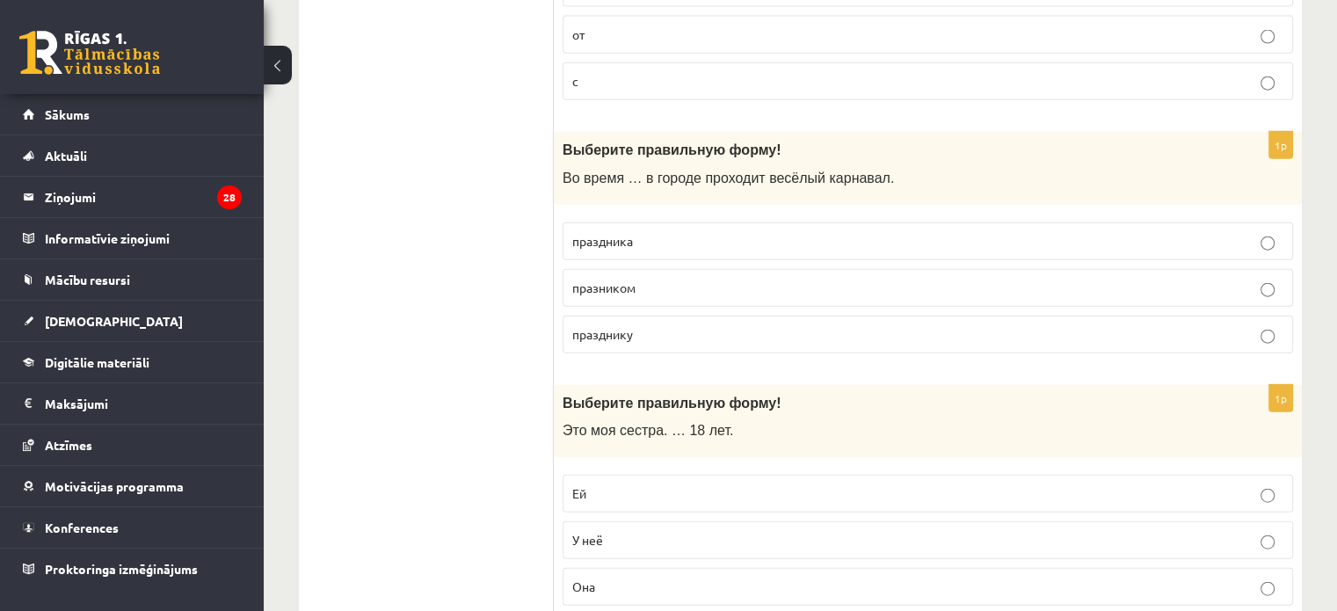
click at [652, 232] on p "праздника" at bounding box center [927, 241] width 711 height 18
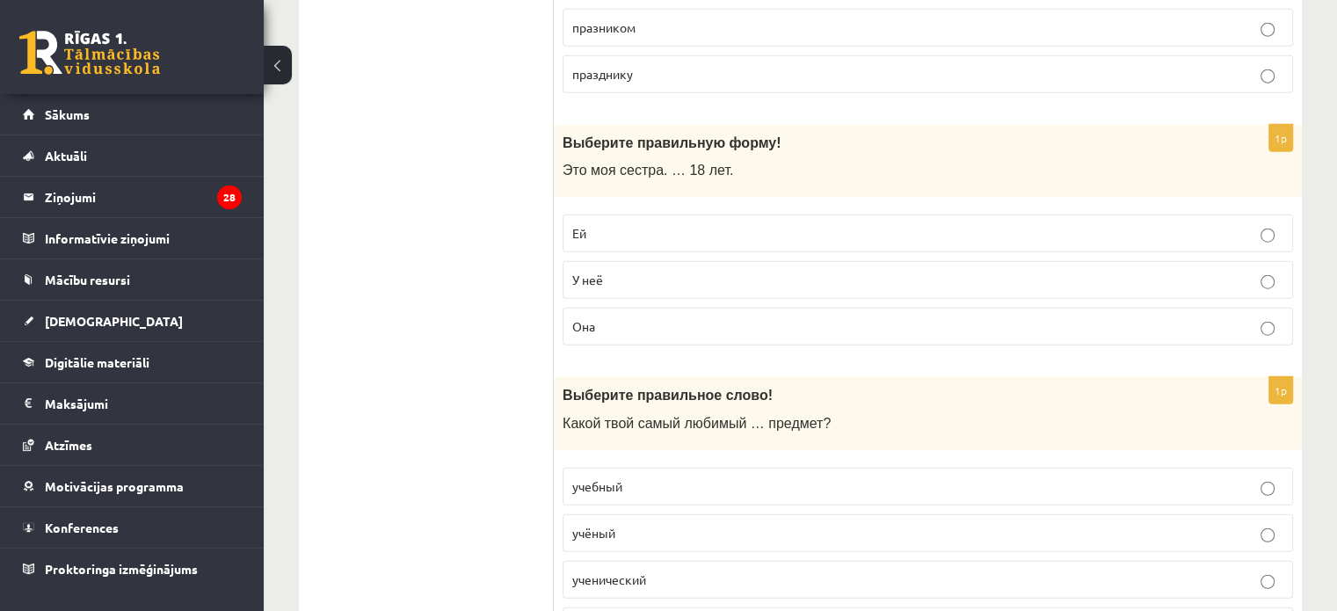
scroll to position [4397, 0]
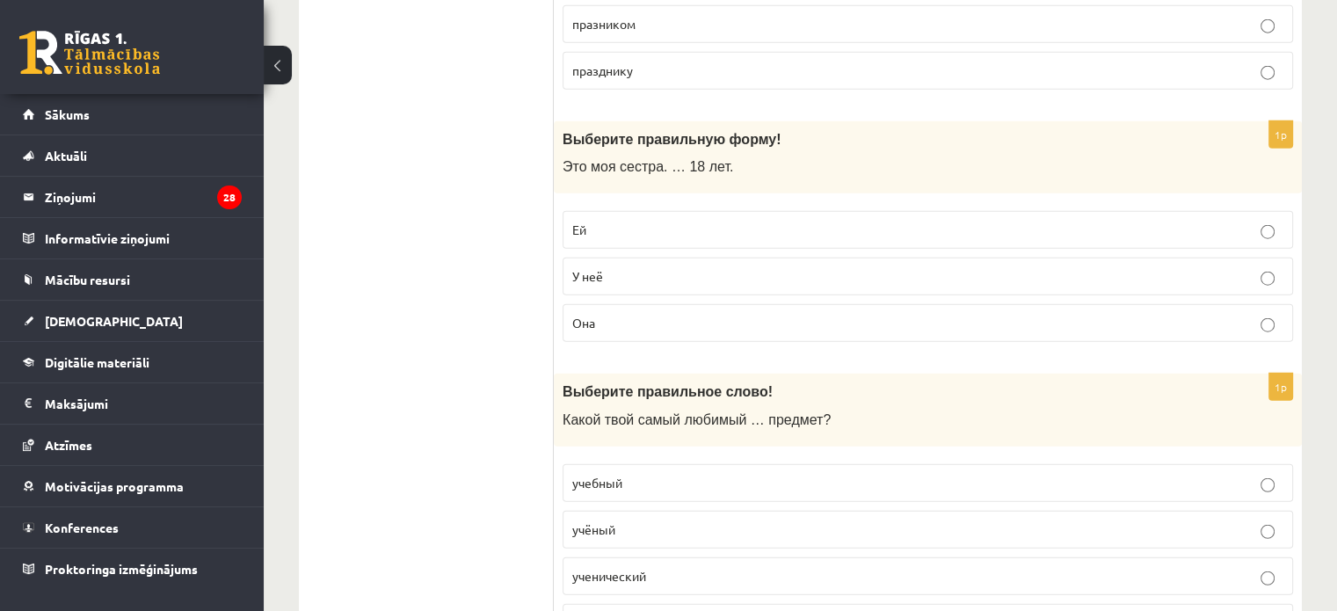
click at [650, 221] on p "Ей" at bounding box center [927, 230] width 711 height 18
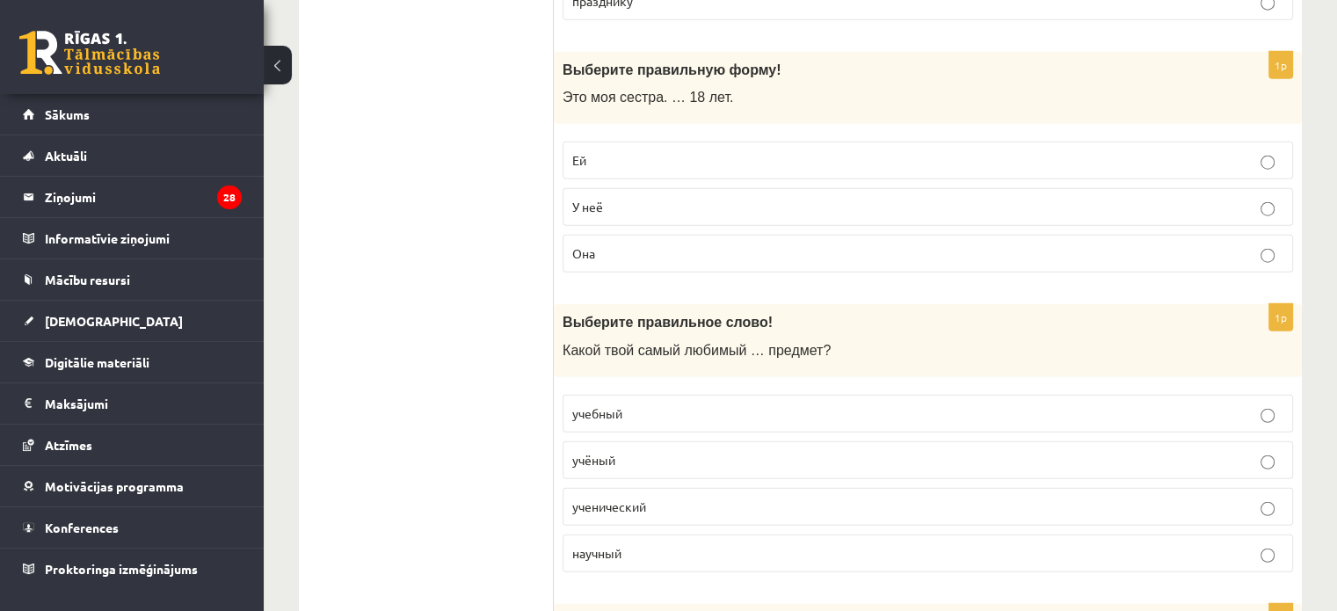
scroll to position [4660, 0]
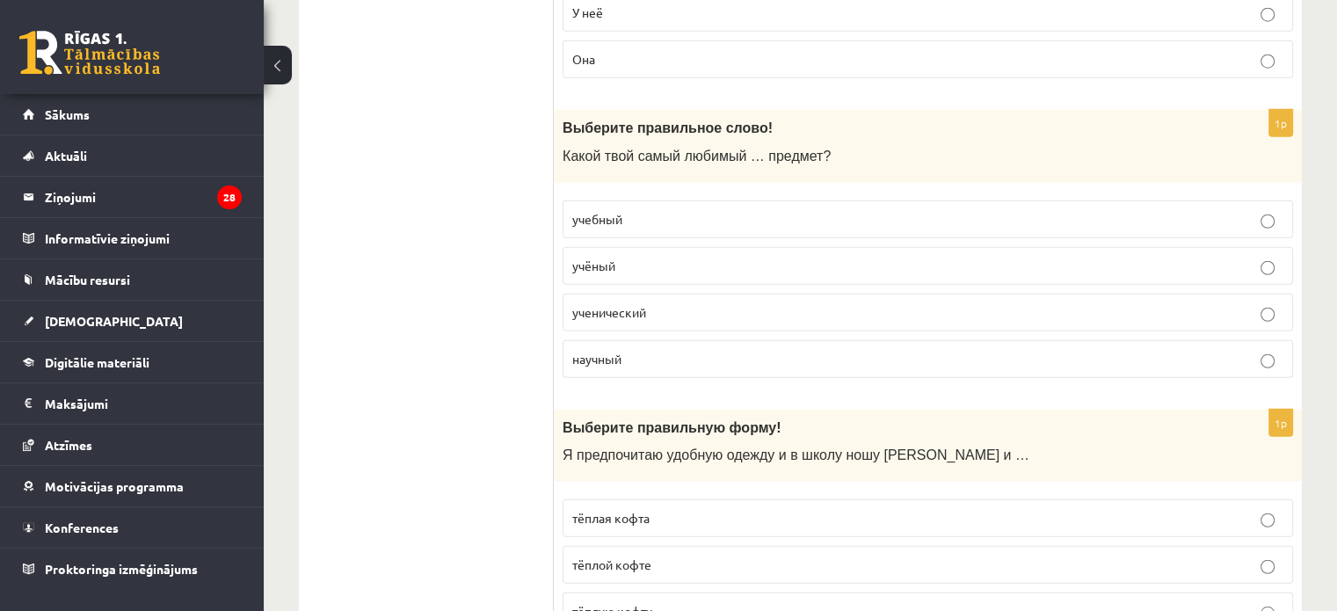
click at [651, 210] on p "учебный" at bounding box center [927, 219] width 711 height 18
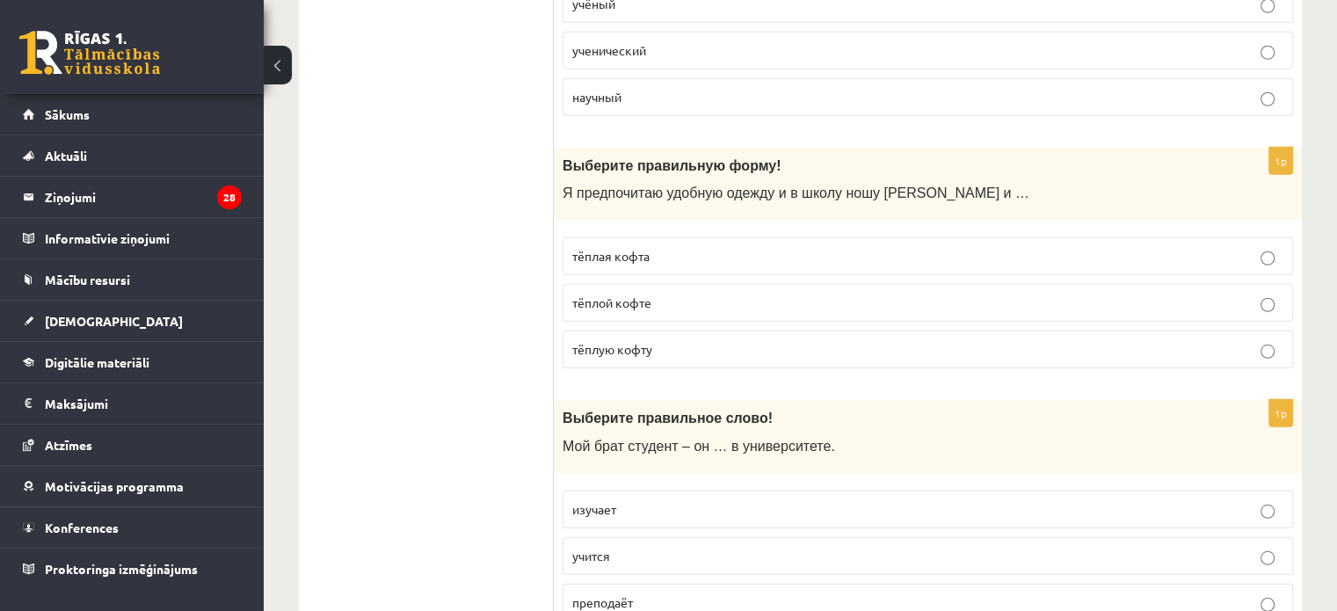
scroll to position [4924, 0]
click at [658, 339] on p "тёплую кофту" at bounding box center [927, 348] width 711 height 18
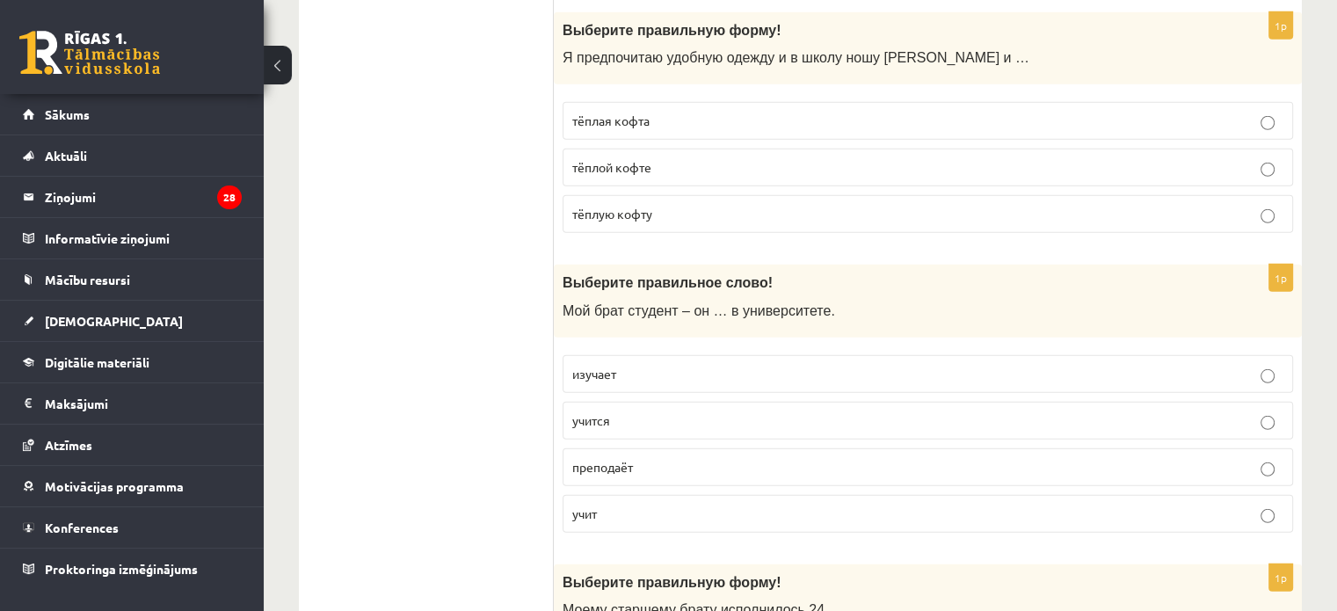
scroll to position [5188, 0]
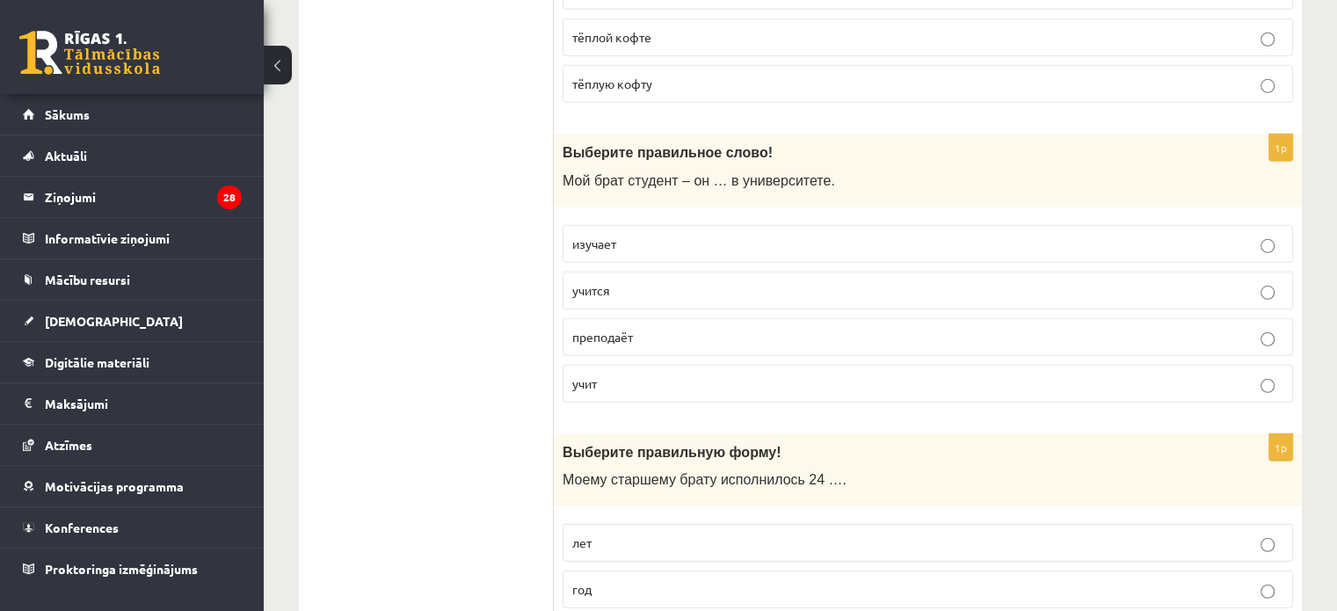
click at [665, 281] on p "учится" at bounding box center [927, 290] width 711 height 18
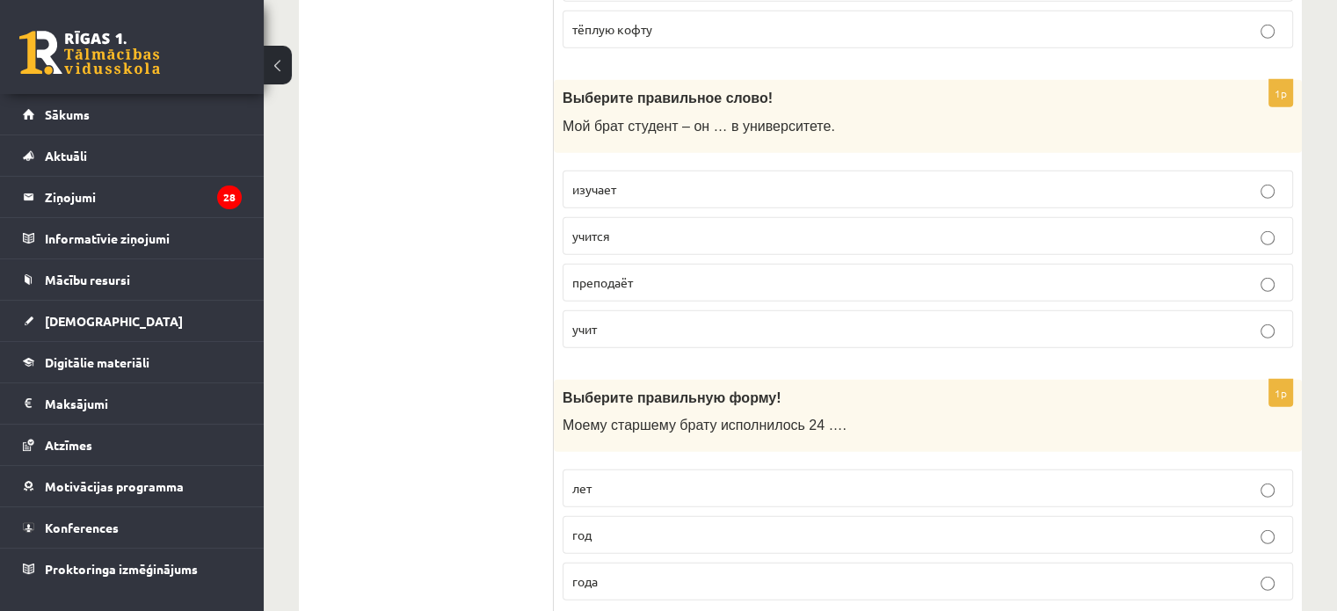
scroll to position [5272, 0]
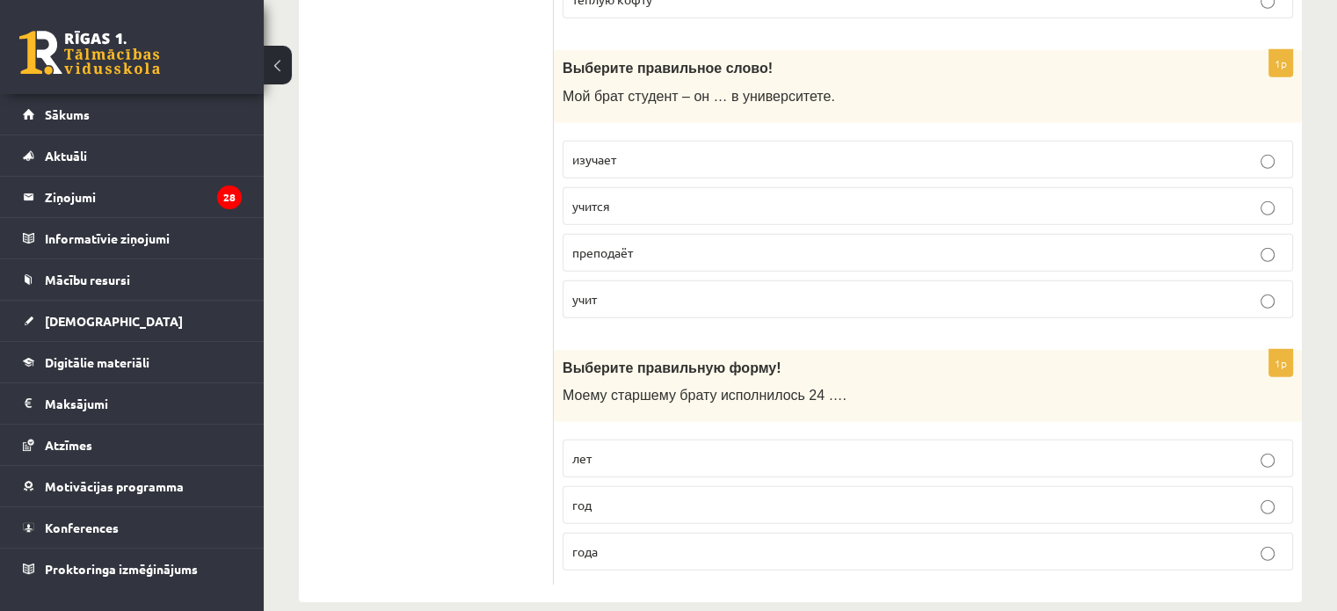
click at [617, 543] on p "года" at bounding box center [927, 552] width 711 height 18
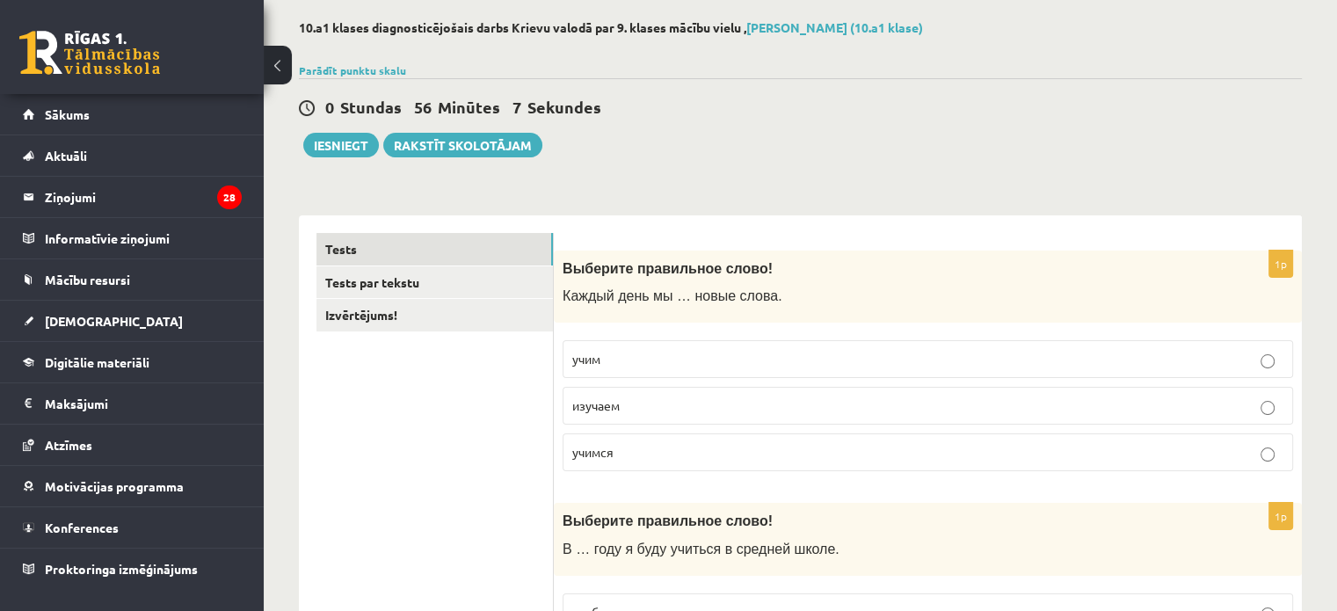
scroll to position [0, 0]
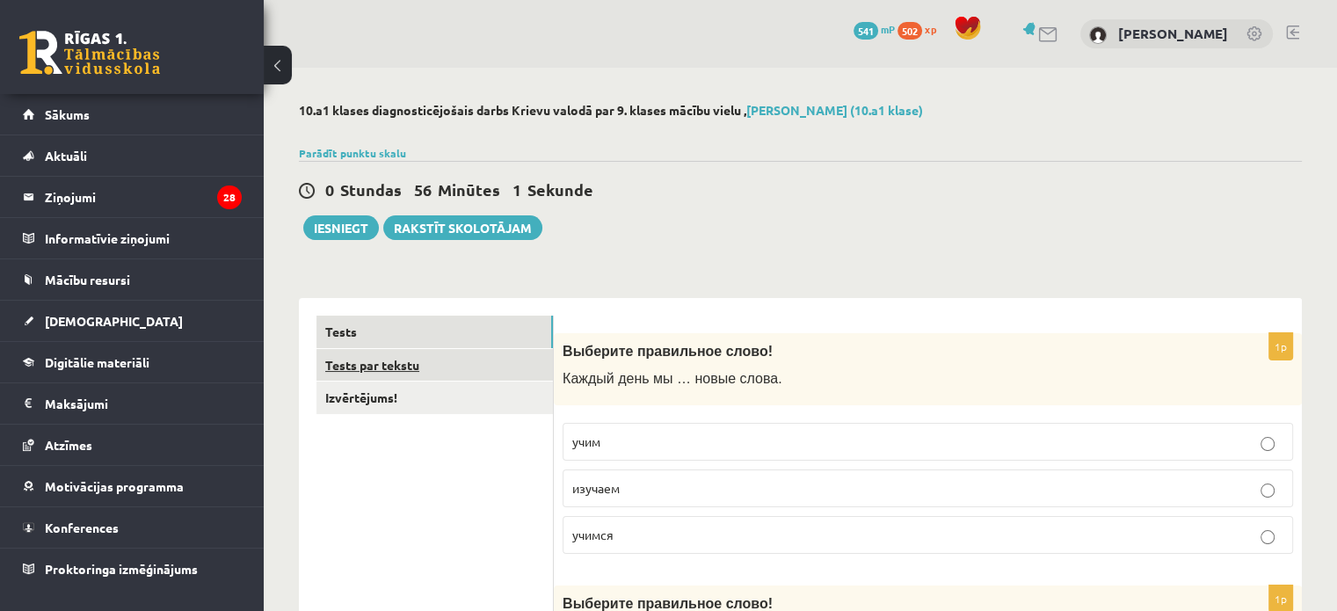
click at [381, 365] on link "Tests par tekstu" at bounding box center [435, 365] width 237 height 33
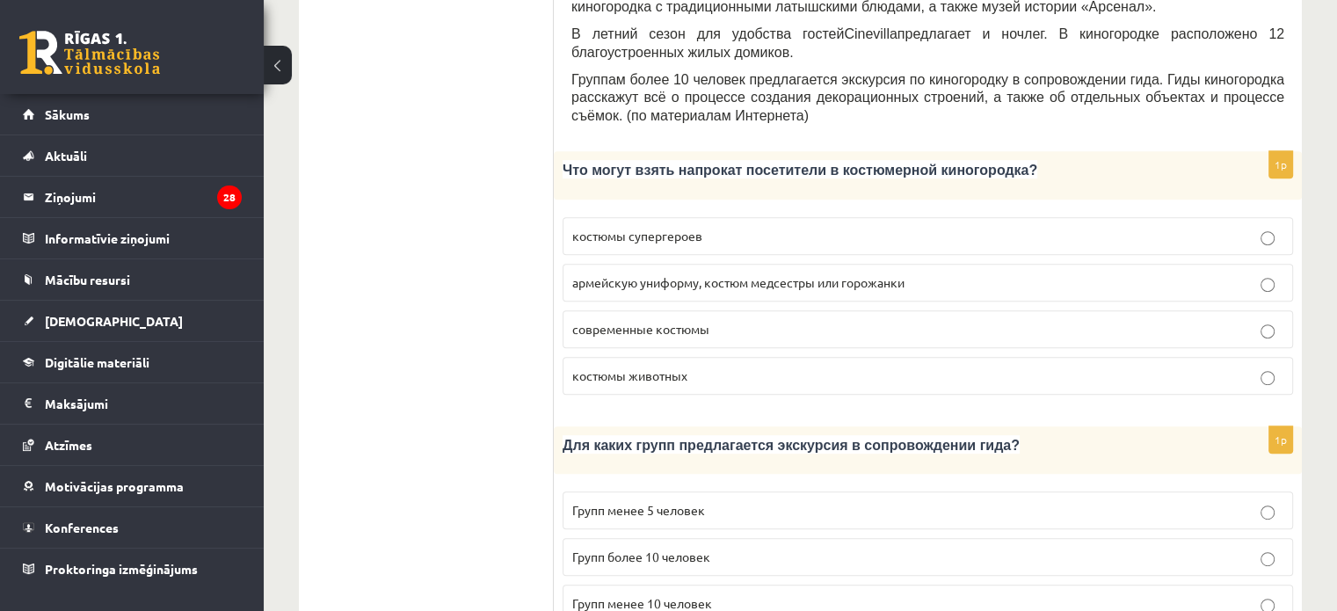
scroll to position [879, 0]
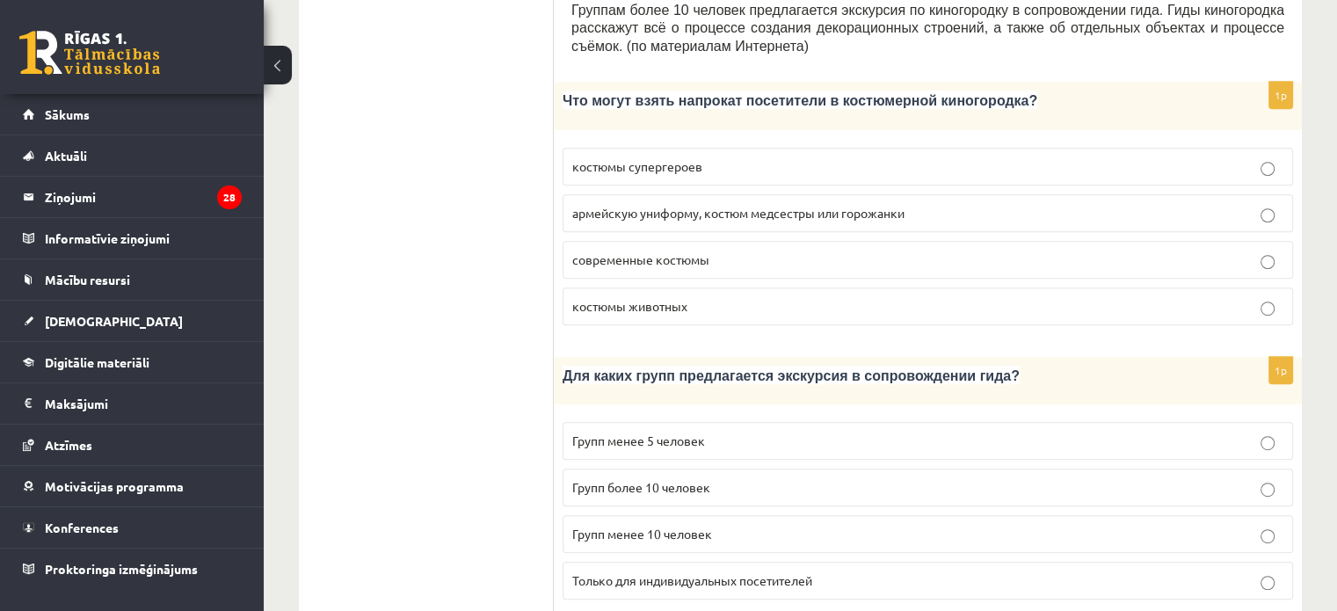
click at [693, 479] on span "Групп более 10 человек" at bounding box center [641, 487] width 138 height 16
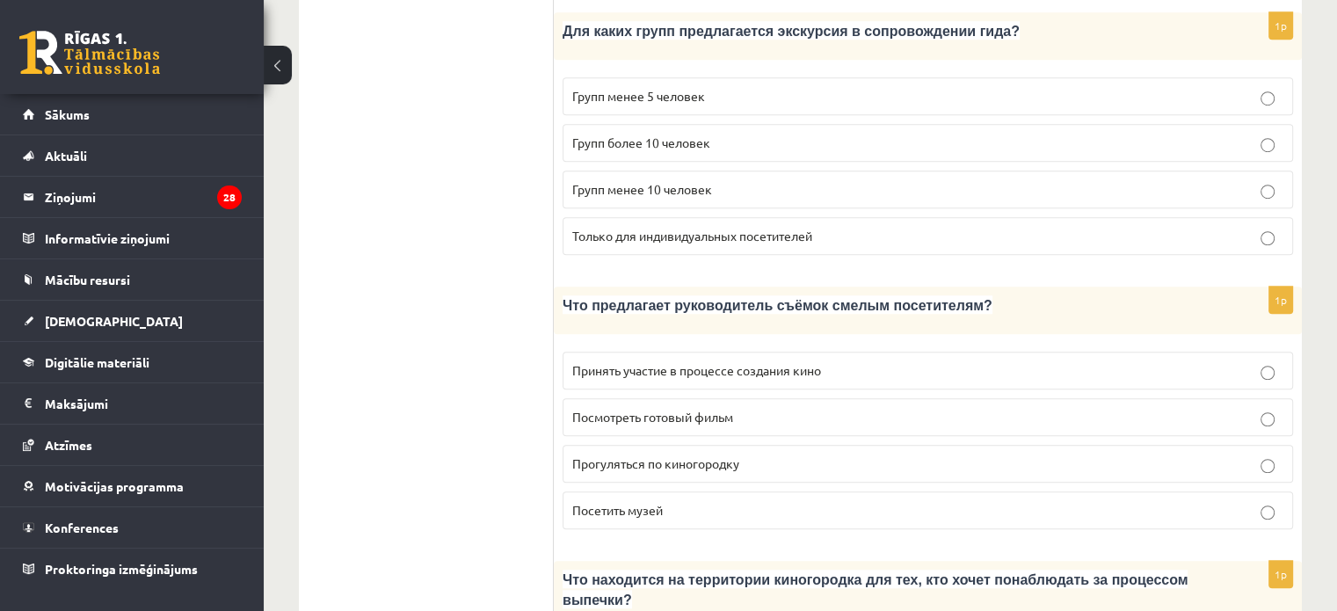
scroll to position [1231, 0]
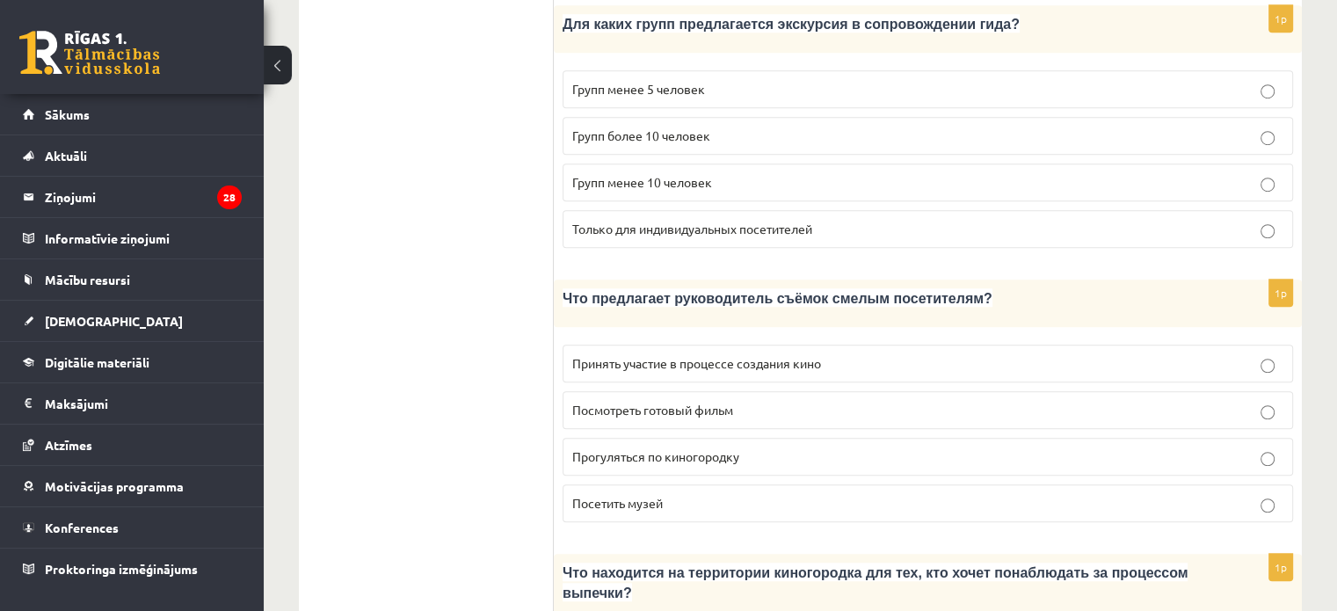
click at [736, 355] on span "Принять участие в процессе создания кино" at bounding box center [696, 363] width 249 height 16
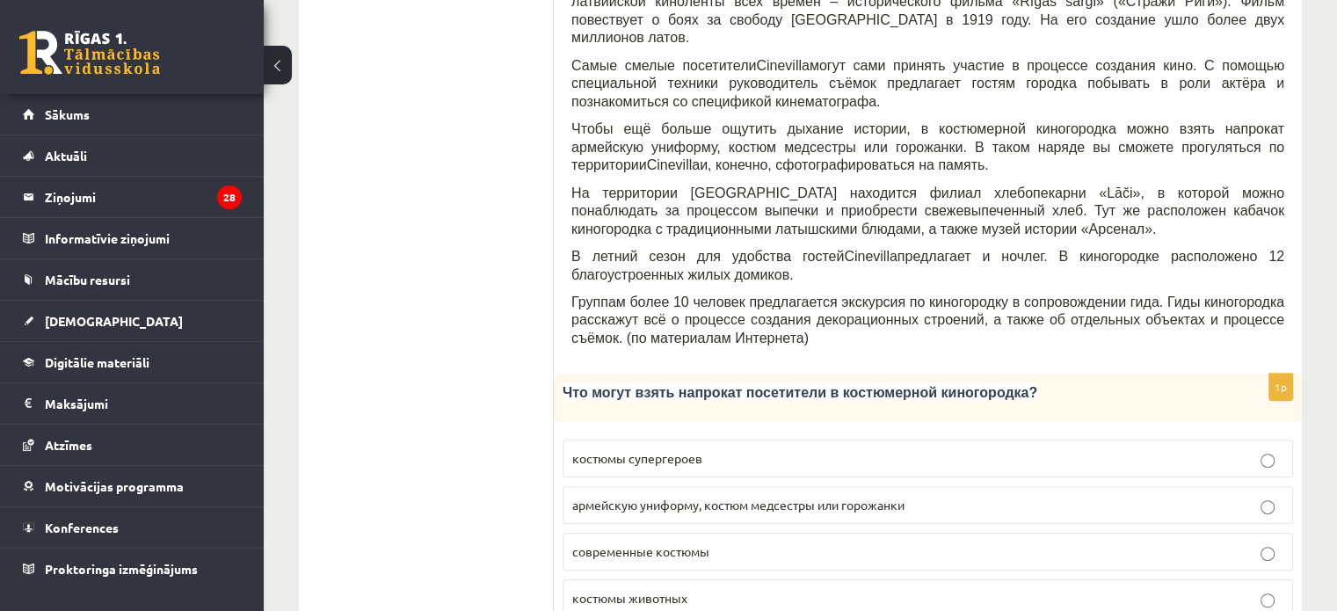
scroll to position [616, 0]
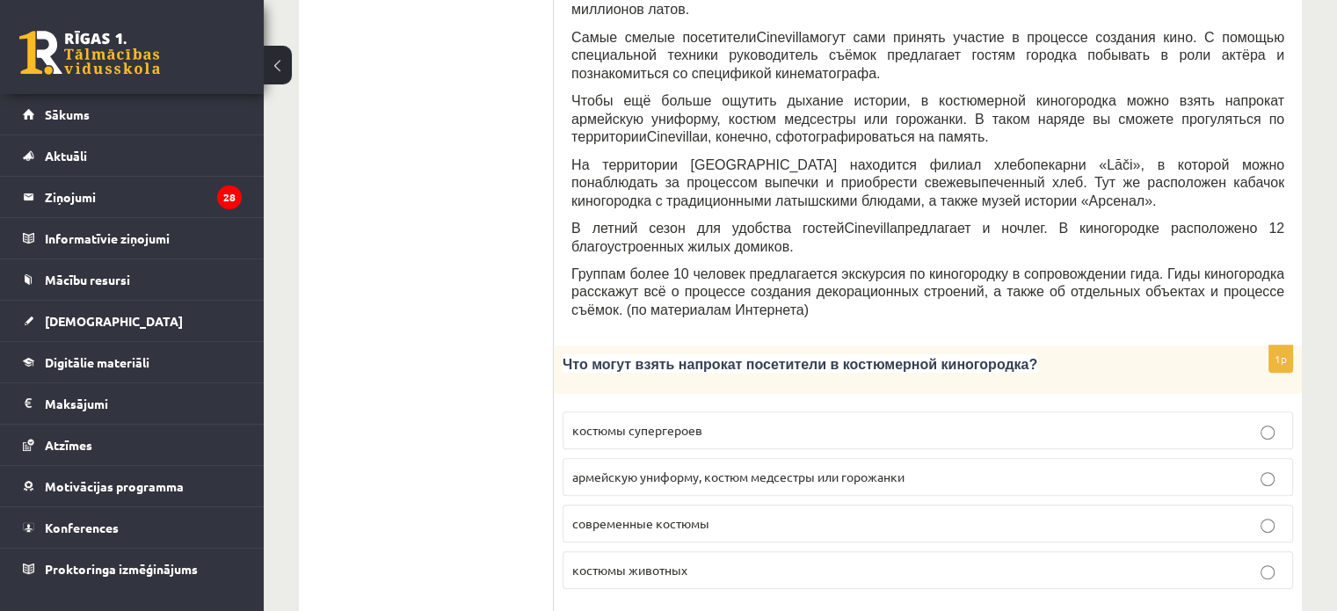
click at [716, 469] on span "армейскую униформу, костюм медсестры или горожанки" at bounding box center [738, 477] width 332 height 16
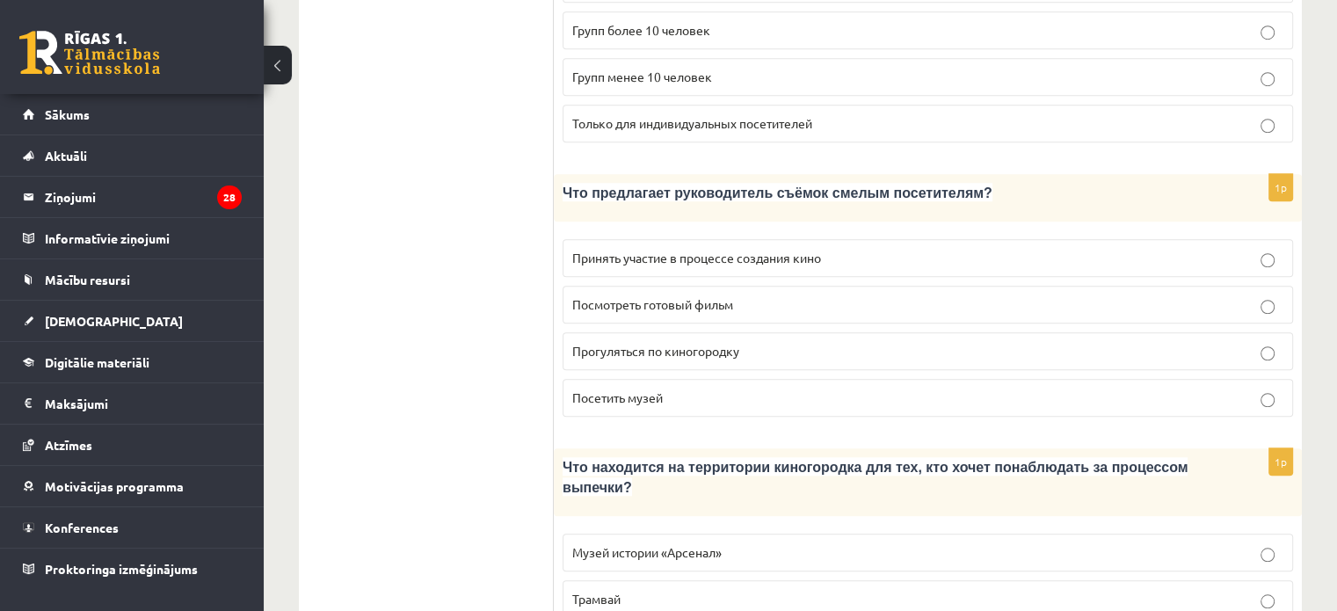
scroll to position [1407, 0]
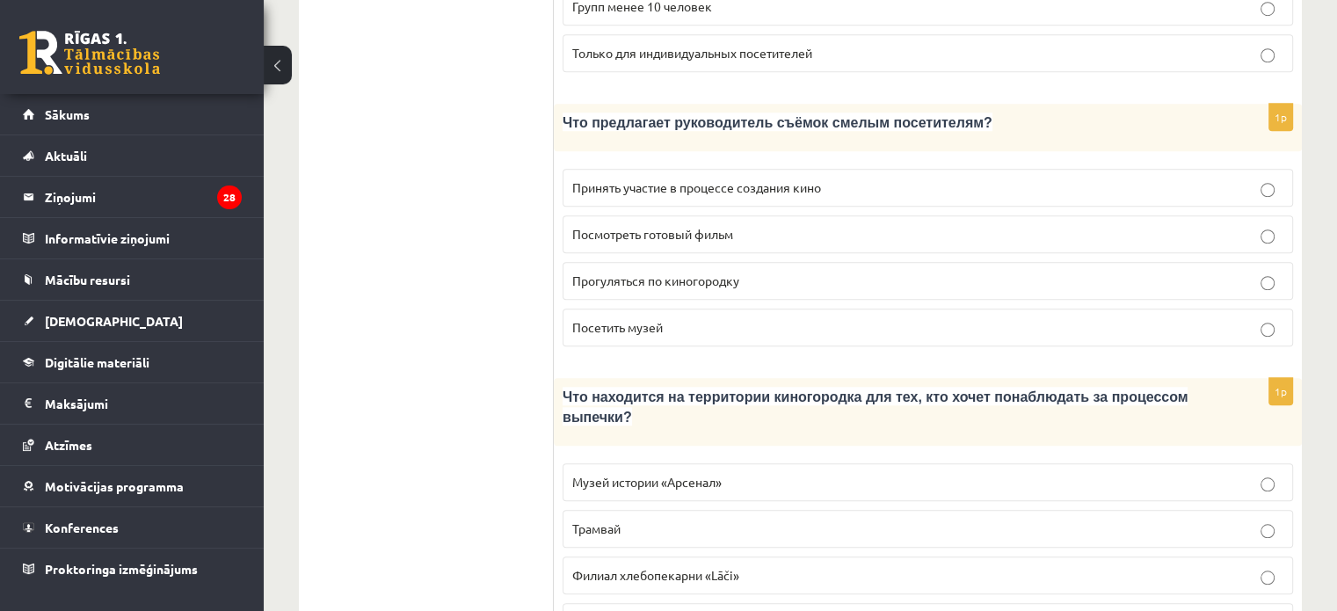
click at [675, 463] on label "Музей истории «Арсенал»" at bounding box center [928, 482] width 731 height 38
click at [688, 567] on span "Филиал хлебопекарни «Lāči»" at bounding box center [655, 575] width 167 height 16
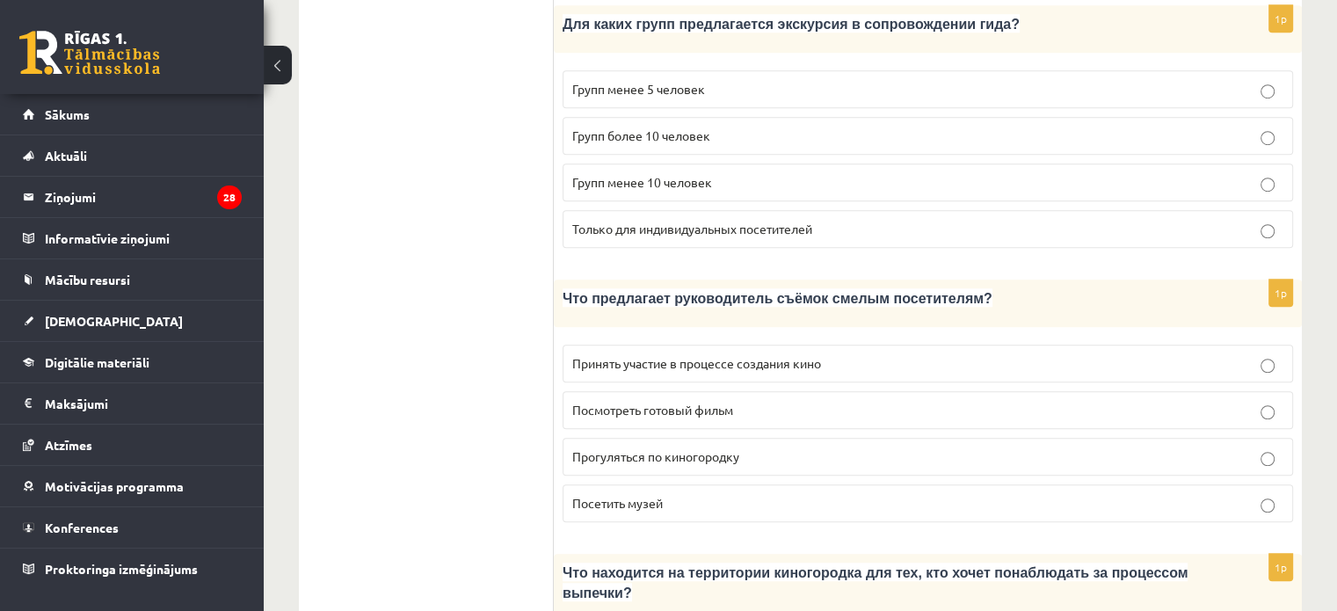
scroll to position [1319, 0]
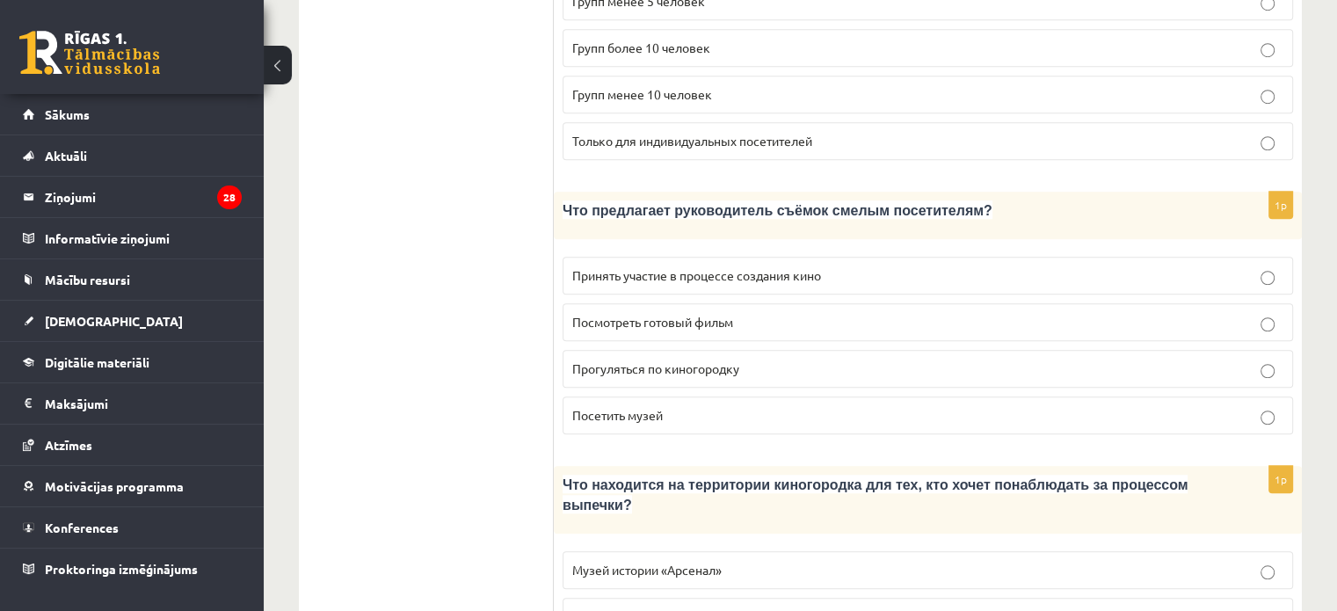
click at [707, 551] on label "Музей истории «Арсенал»" at bounding box center [928, 570] width 731 height 38
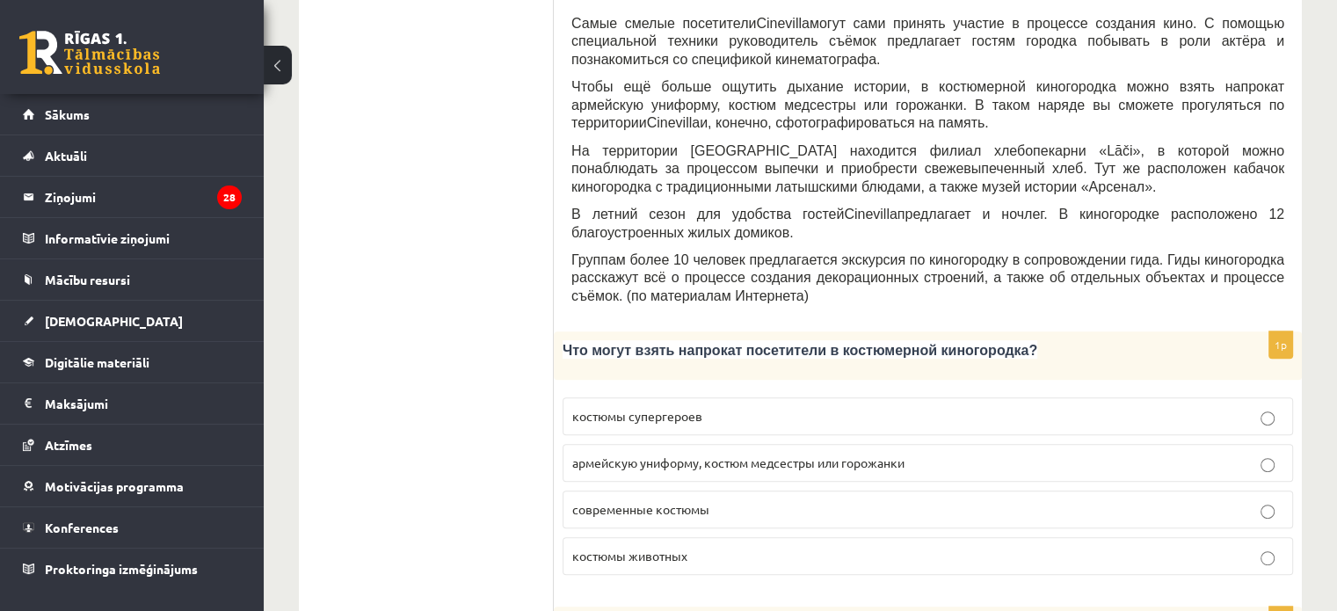
scroll to position [703, 0]
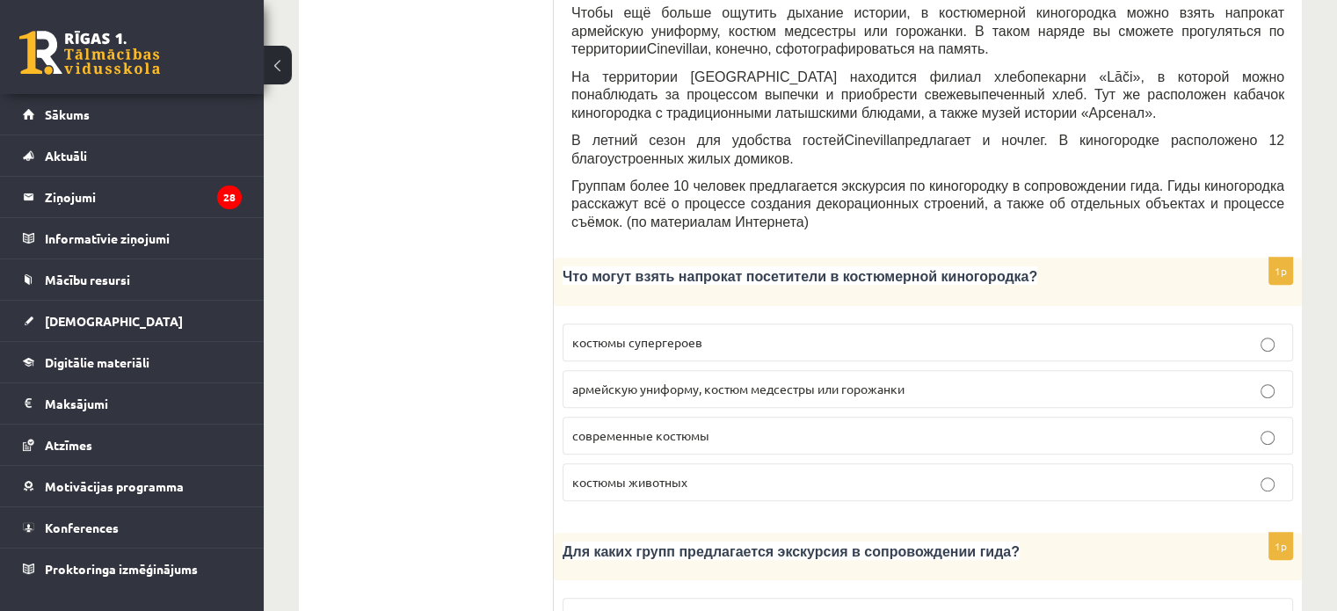
drag, startPoint x: 679, startPoint y: 448, endPoint x: 506, endPoint y: 455, distance: 172.5
drag, startPoint x: 710, startPoint y: 463, endPoint x: 390, endPoint y: 456, distance: 320.1
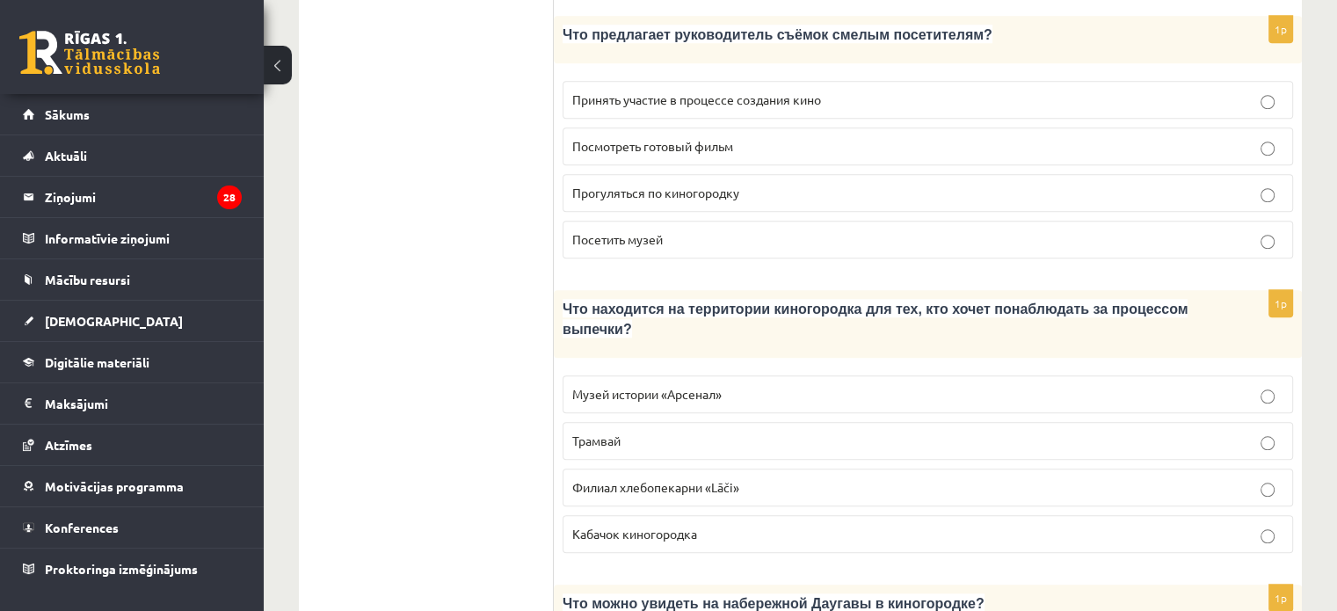
scroll to position [1759, 0]
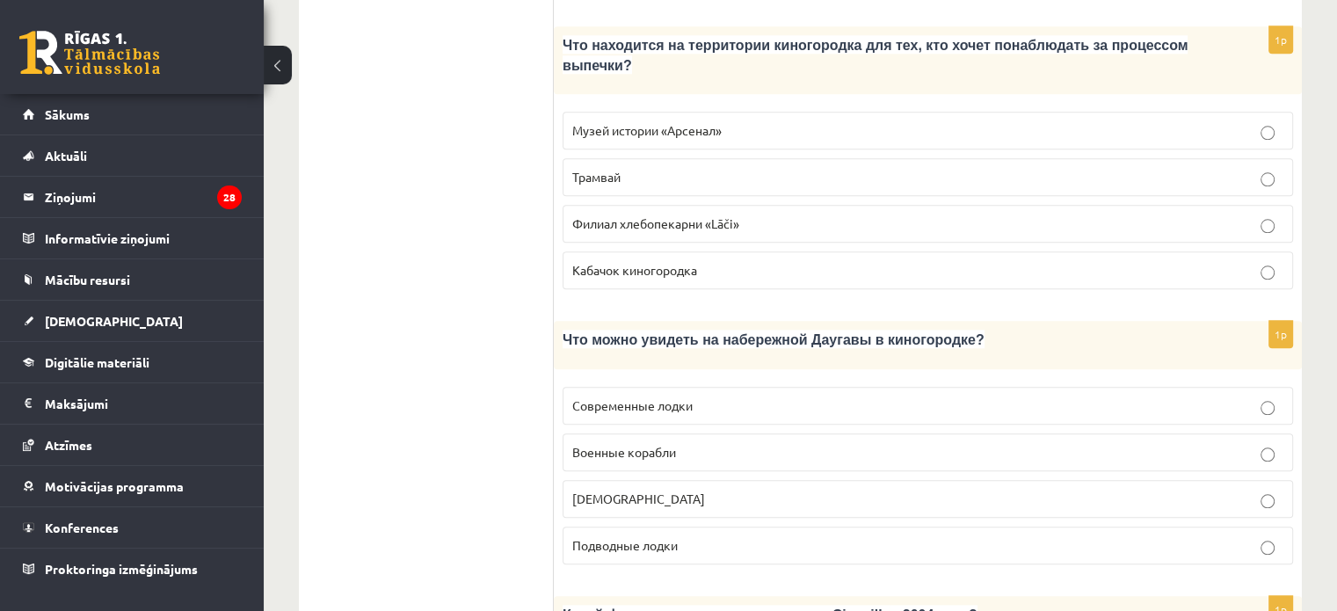
click at [907, 490] on p "Кораблики" at bounding box center [927, 499] width 711 height 18
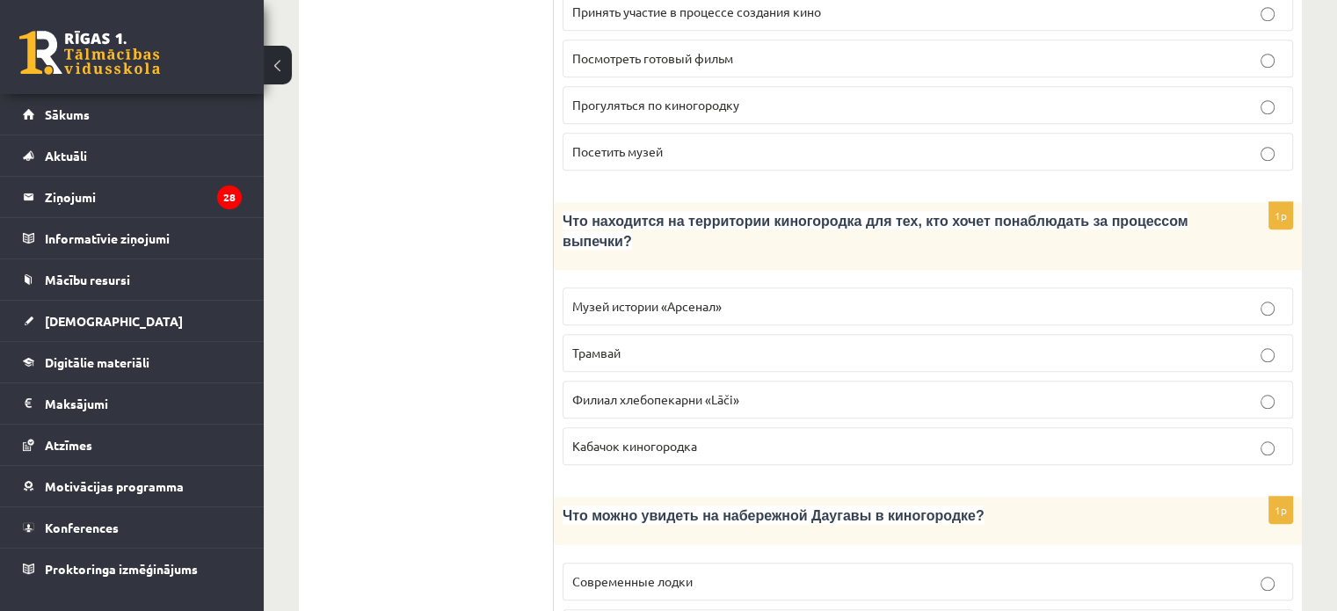
scroll to position [2022, 0]
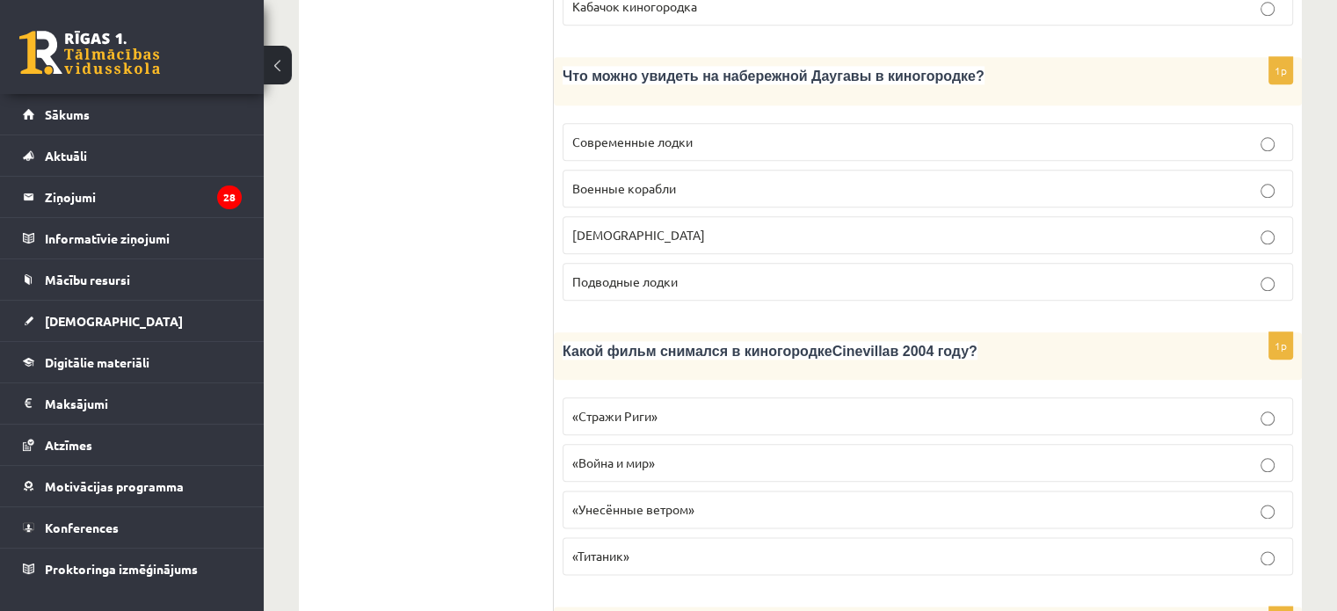
click at [623, 408] on span "«Стражи Риги»" at bounding box center [614, 416] width 85 height 16
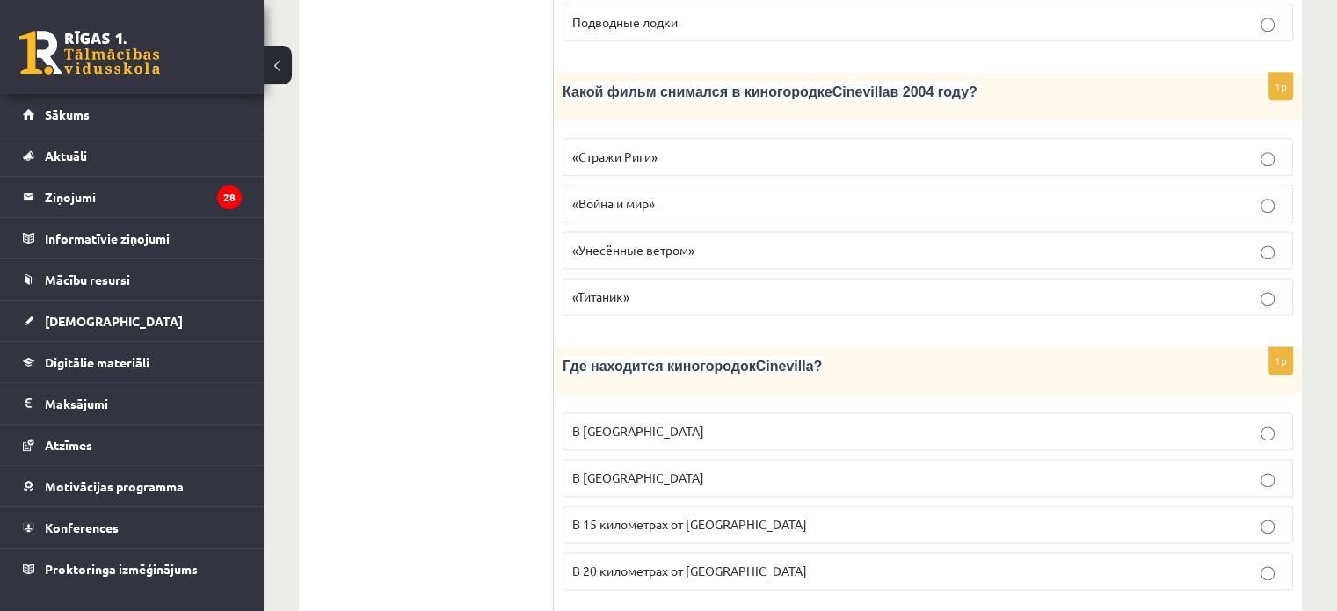
scroll to position [2286, 0]
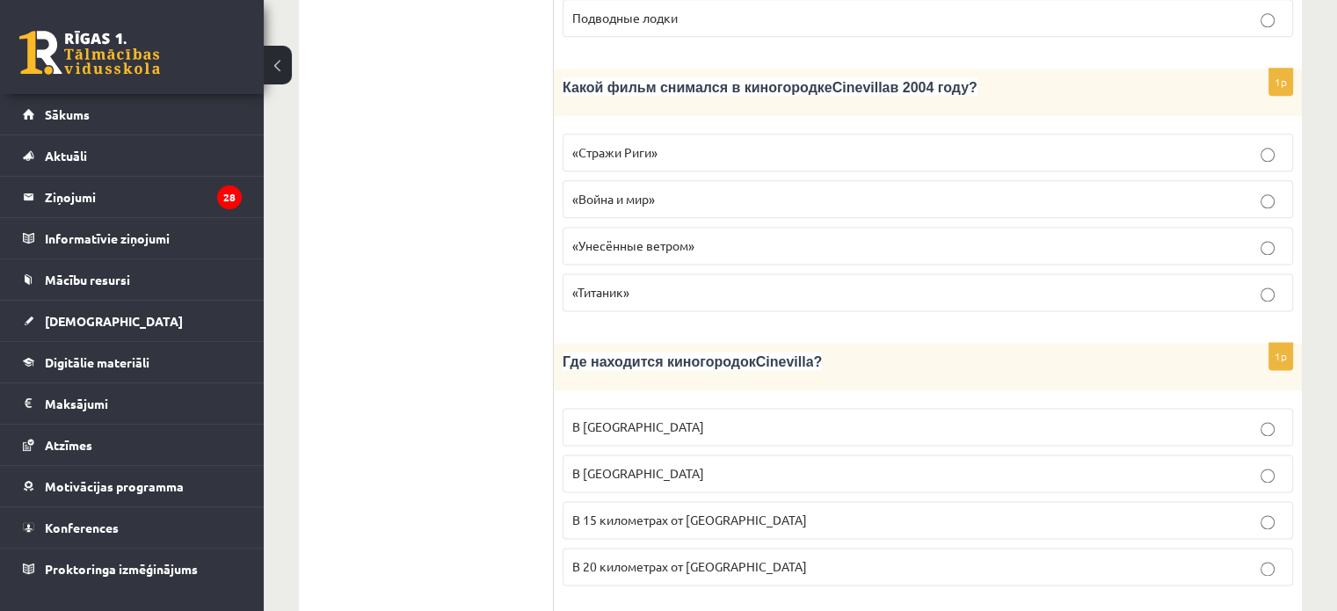
click at [731, 501] on label "В 15 километрах от Тукумса" at bounding box center [928, 520] width 731 height 38
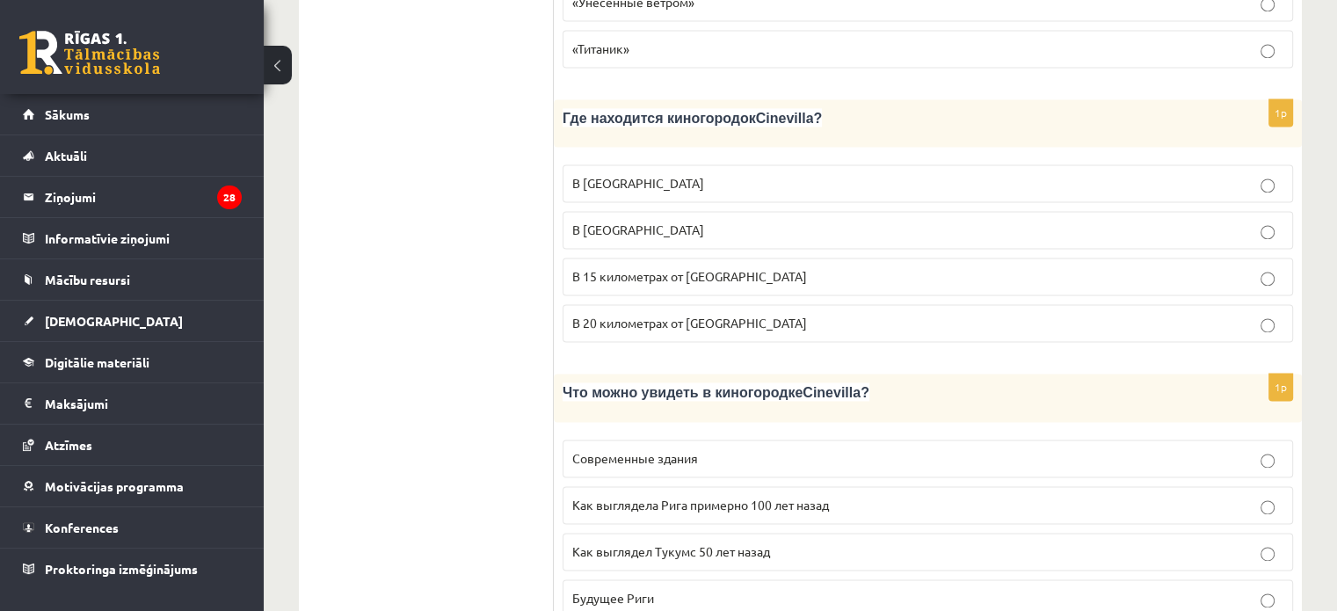
scroll to position [2533, 0]
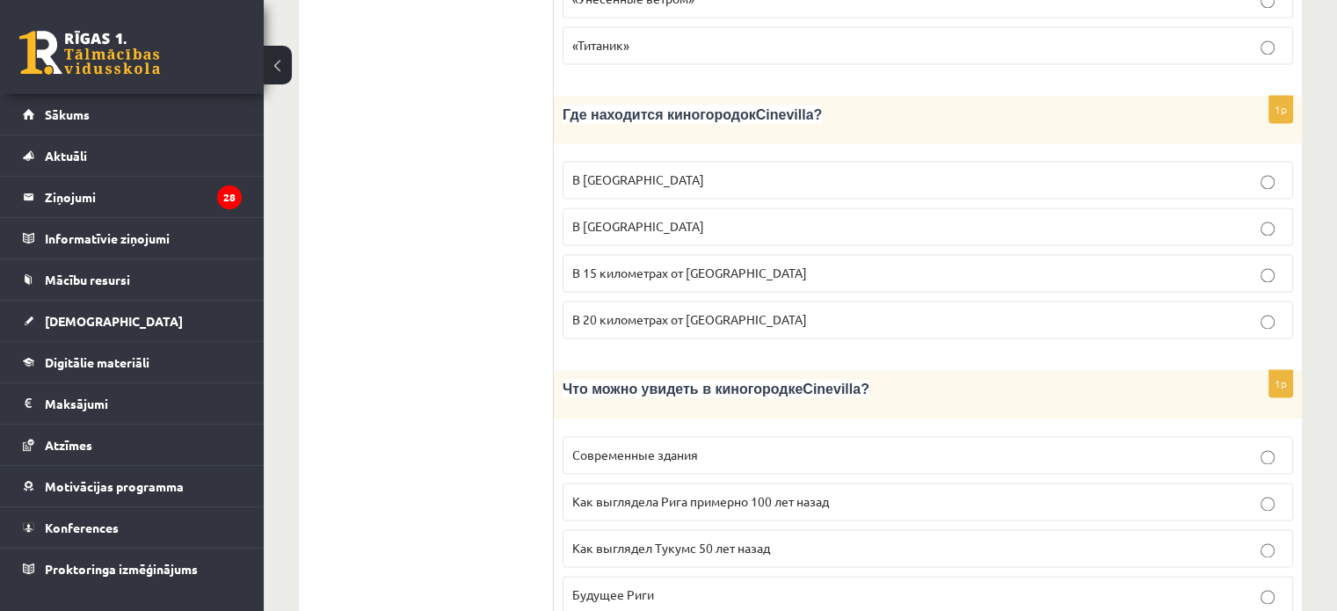
click at [616, 493] on span "Как выглядела Рига примерно 100 лет назад" at bounding box center [700, 501] width 257 height 16
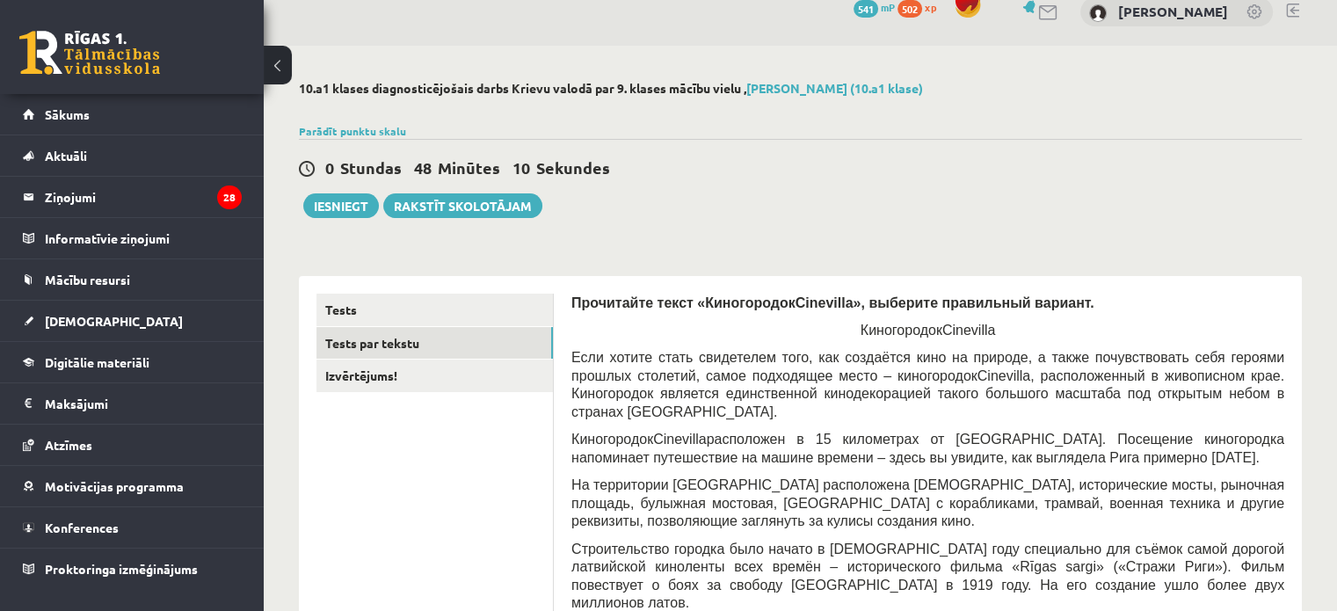
scroll to position [0, 0]
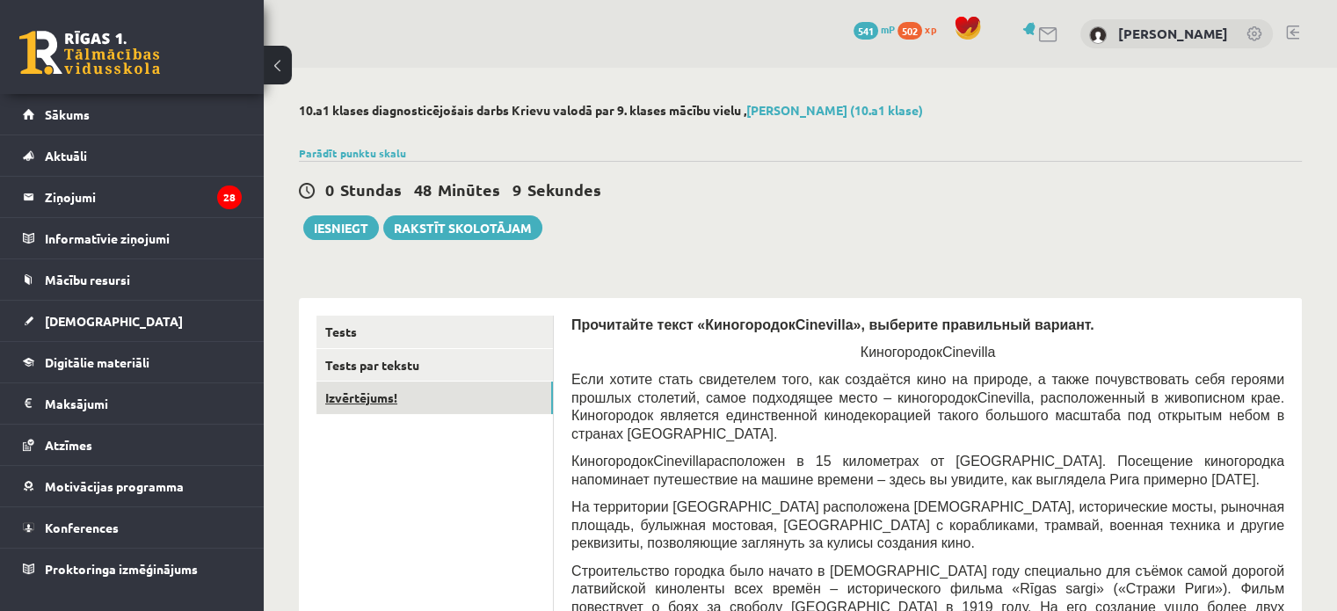
click at [373, 397] on link "Izvērtējums!" at bounding box center [435, 398] width 237 height 33
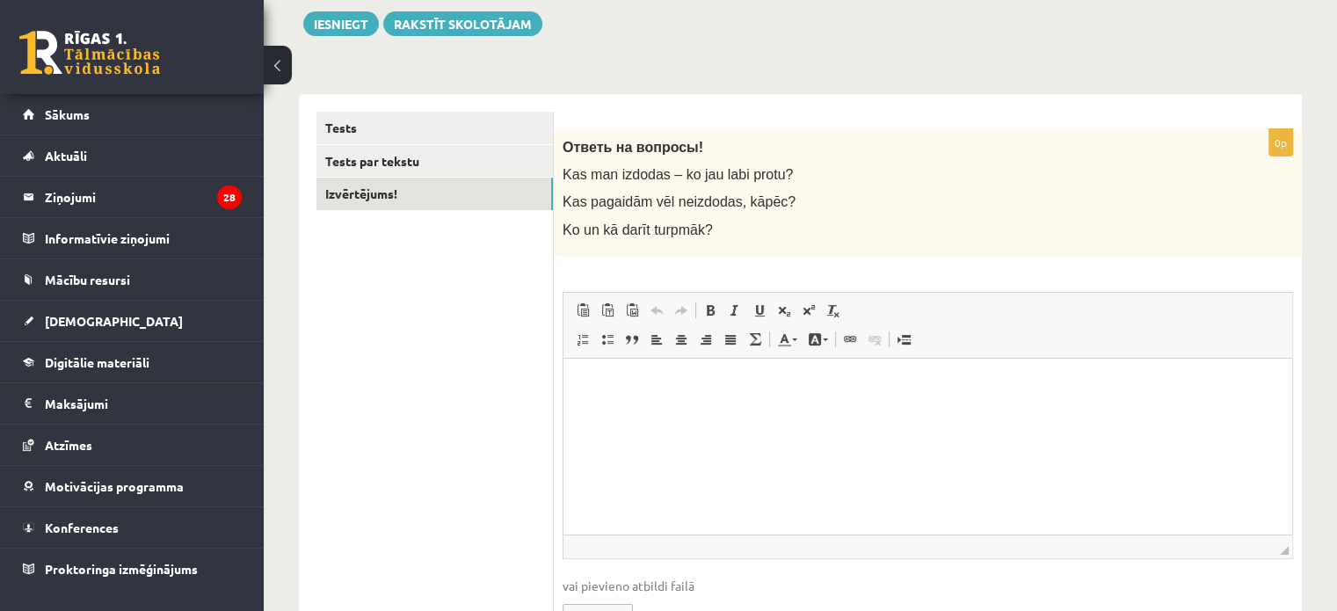
scroll to position [215, 0]
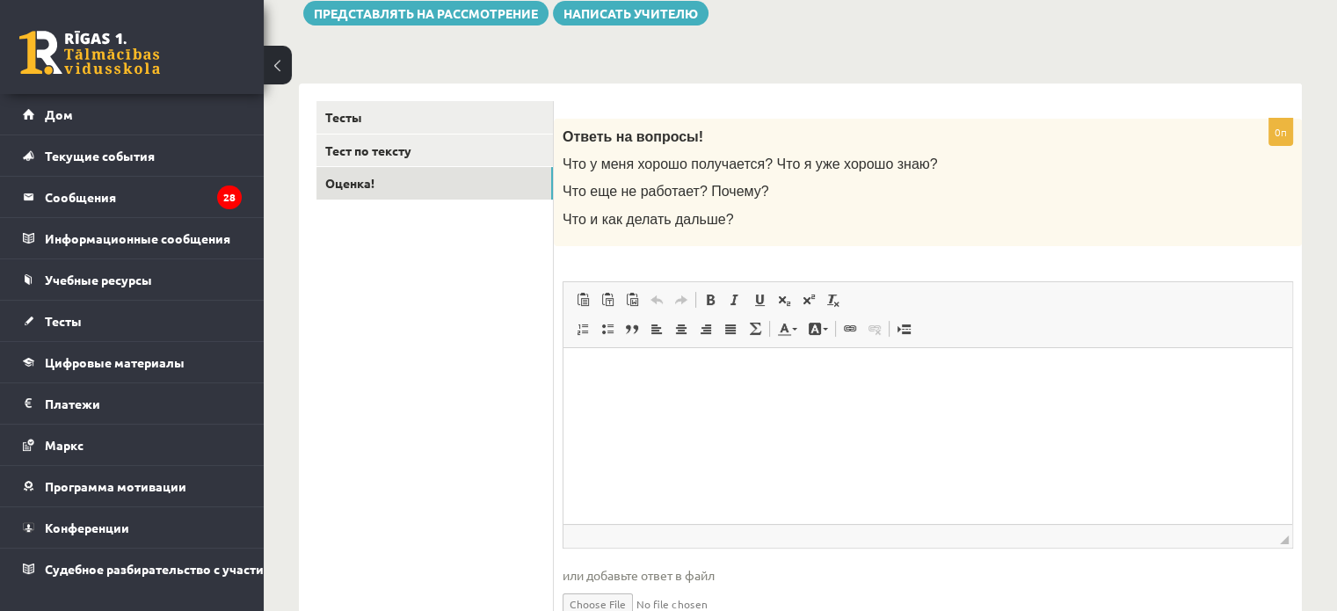
drag, startPoint x: 637, startPoint y: 379, endPoint x: 659, endPoint y: 385, distance: 22.8
click at [659, 385] on html at bounding box center [928, 374] width 729 height 54
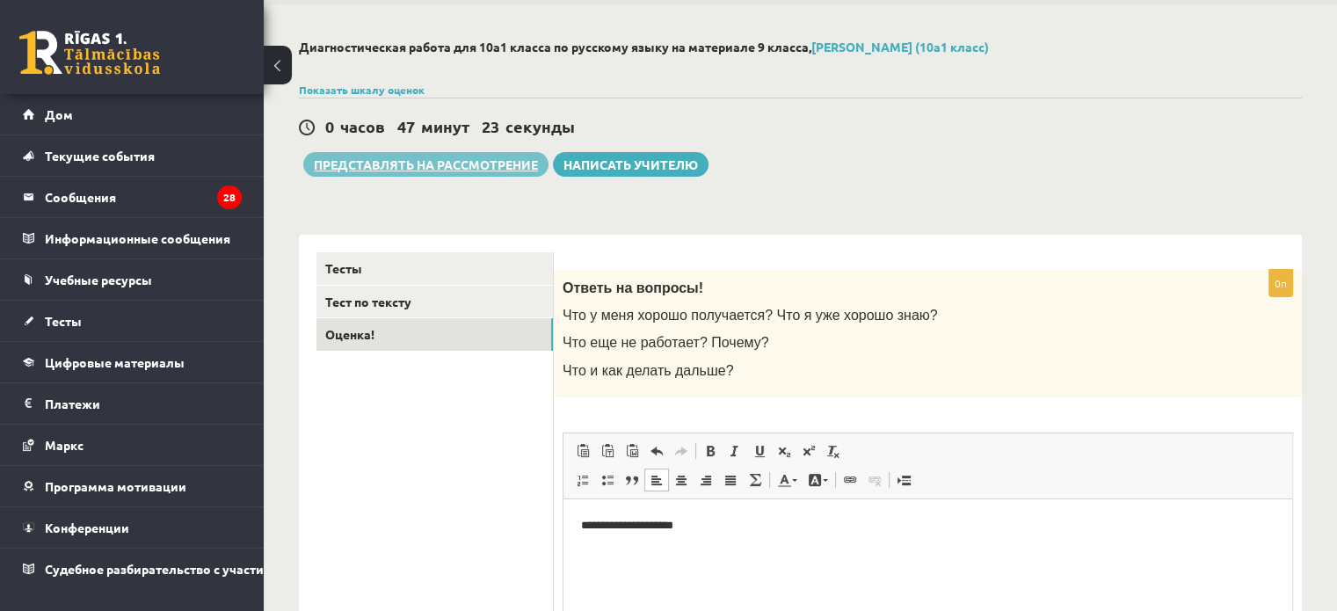
scroll to position [39, 0]
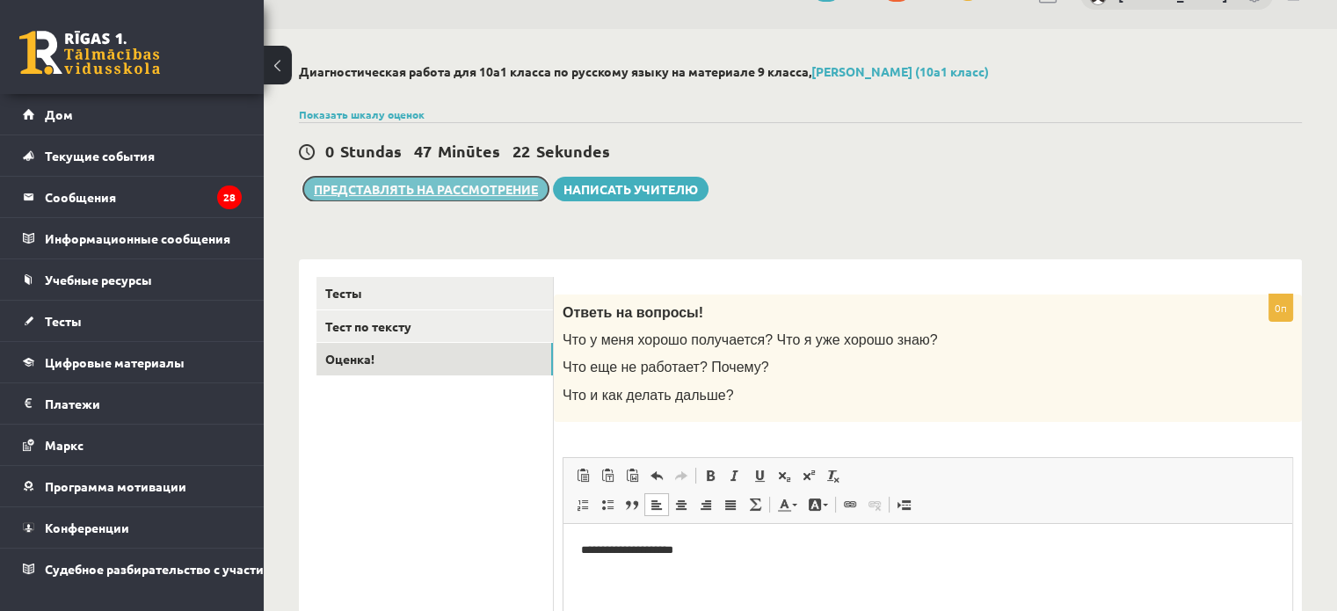
click at [456, 186] on font "Представлять на рассмотрение" at bounding box center [426, 189] width 224 height 16
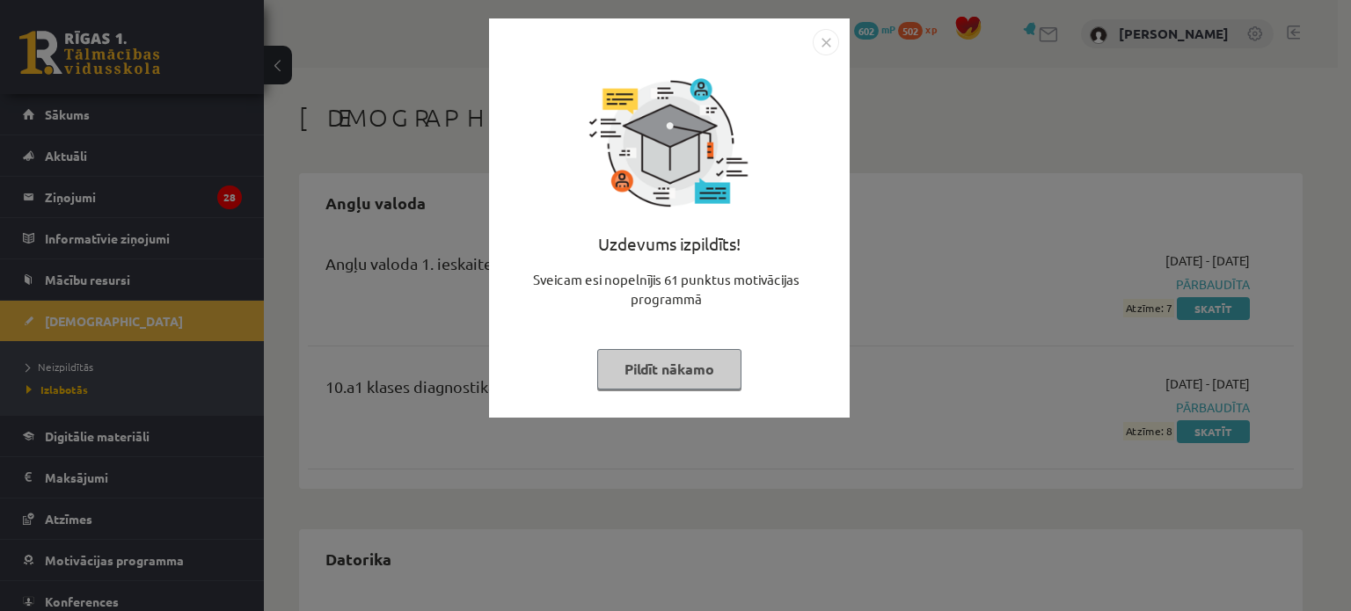
click at [832, 41] on img "Close" at bounding box center [825, 42] width 26 height 26
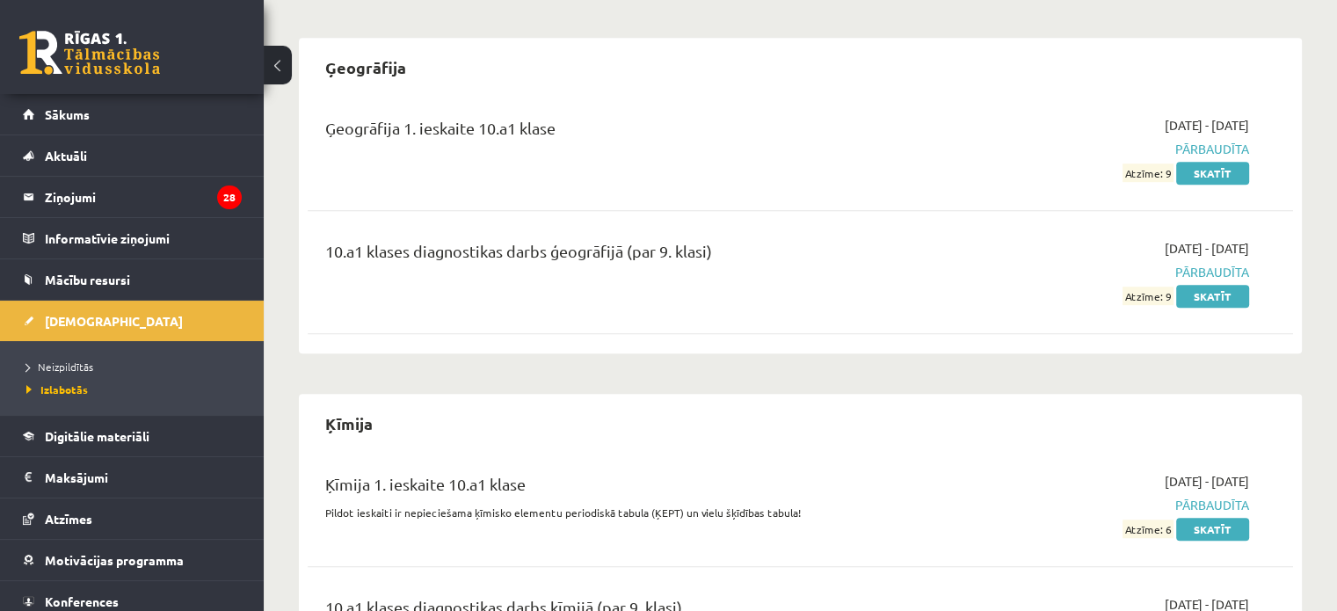
scroll to position [1143, 0]
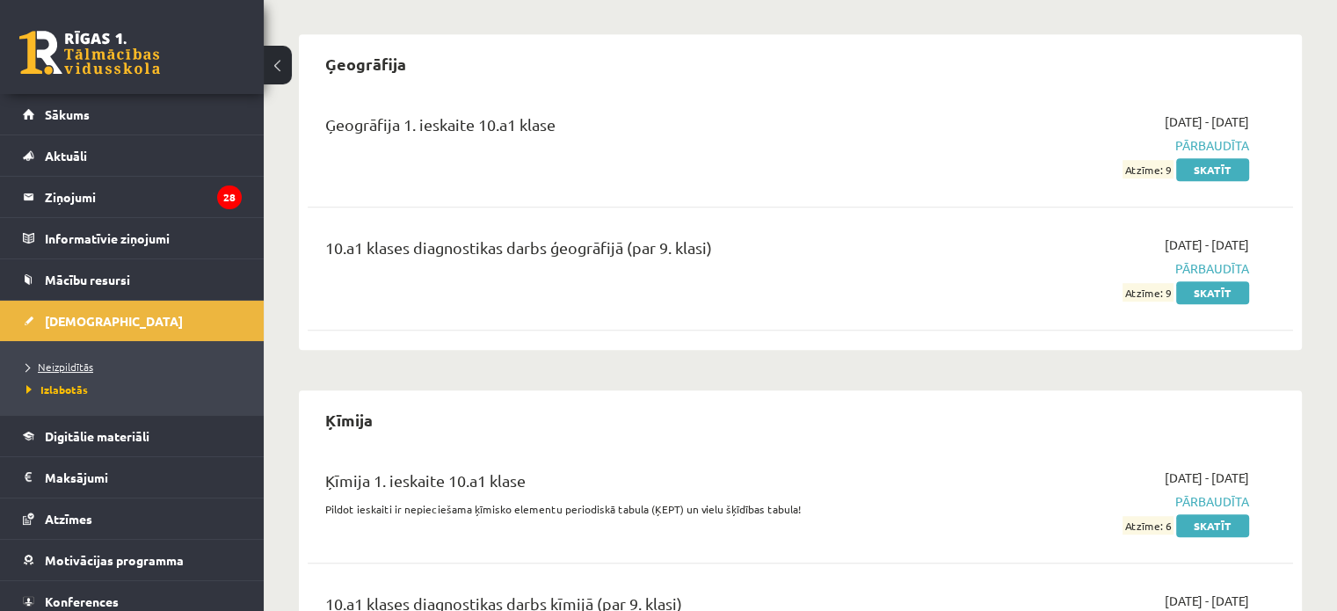
click at [47, 367] on span "Neizpildītās" at bounding box center [59, 367] width 67 height 14
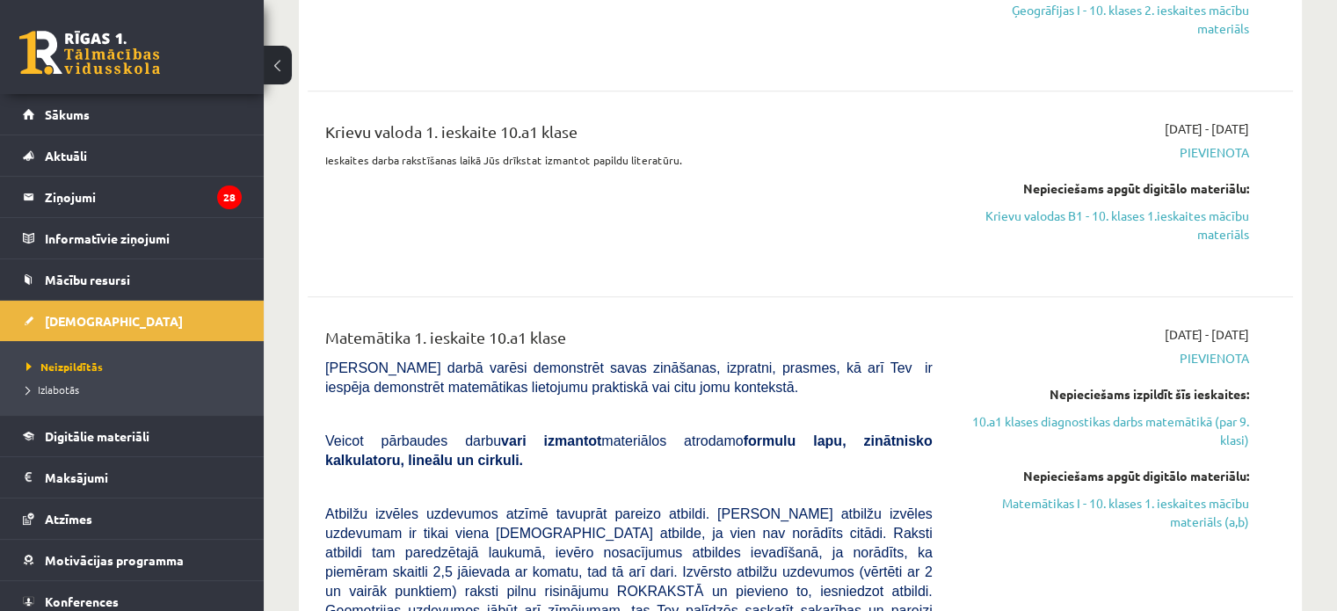
scroll to position [791, 0]
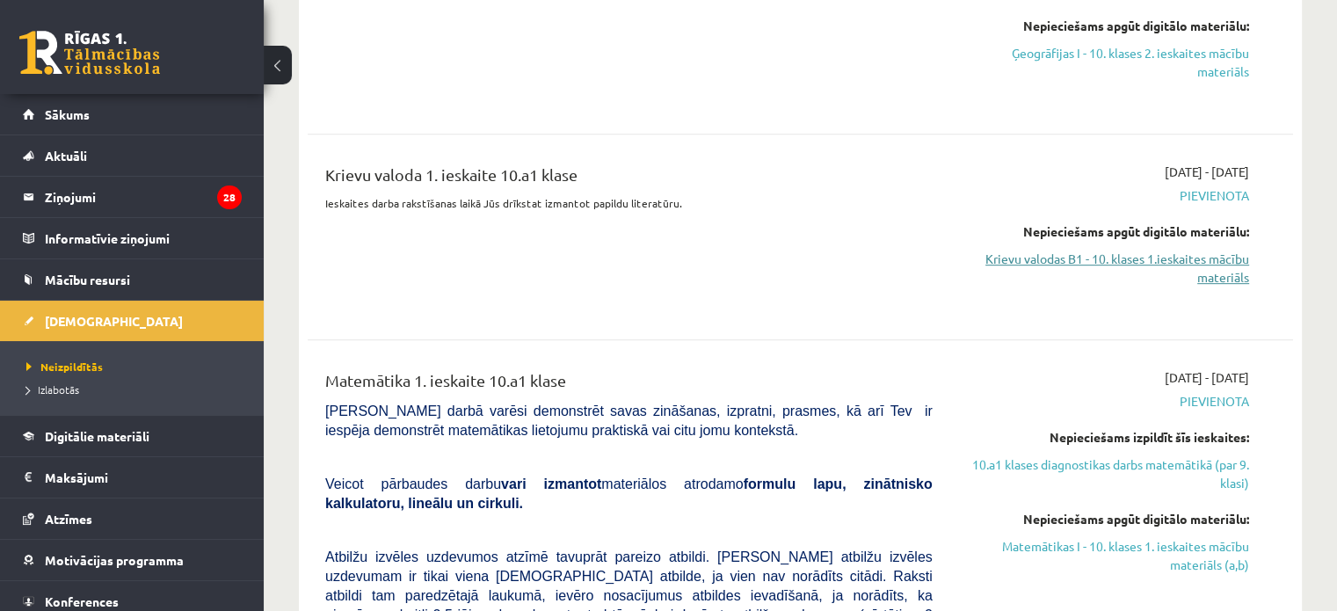
click at [1090, 256] on link "Krievu valodas B1 - 10. klases 1.ieskaites mācību materiāls" at bounding box center [1104, 268] width 290 height 37
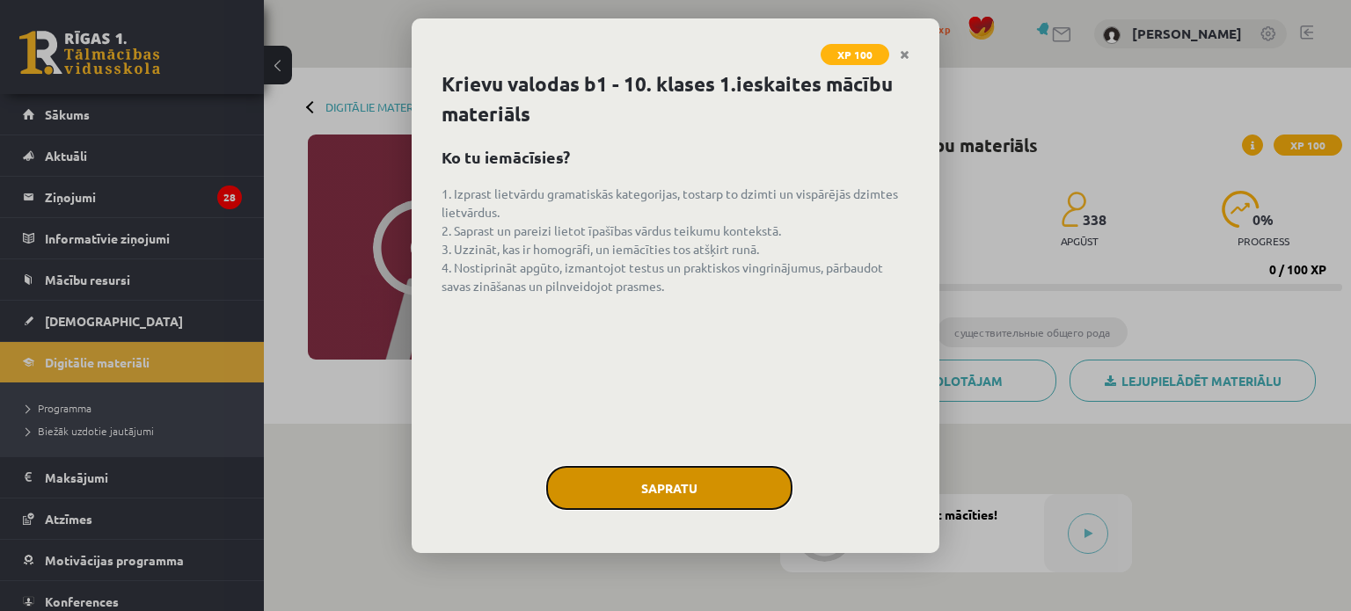
click at [652, 495] on button "Sapratu" at bounding box center [669, 488] width 246 height 44
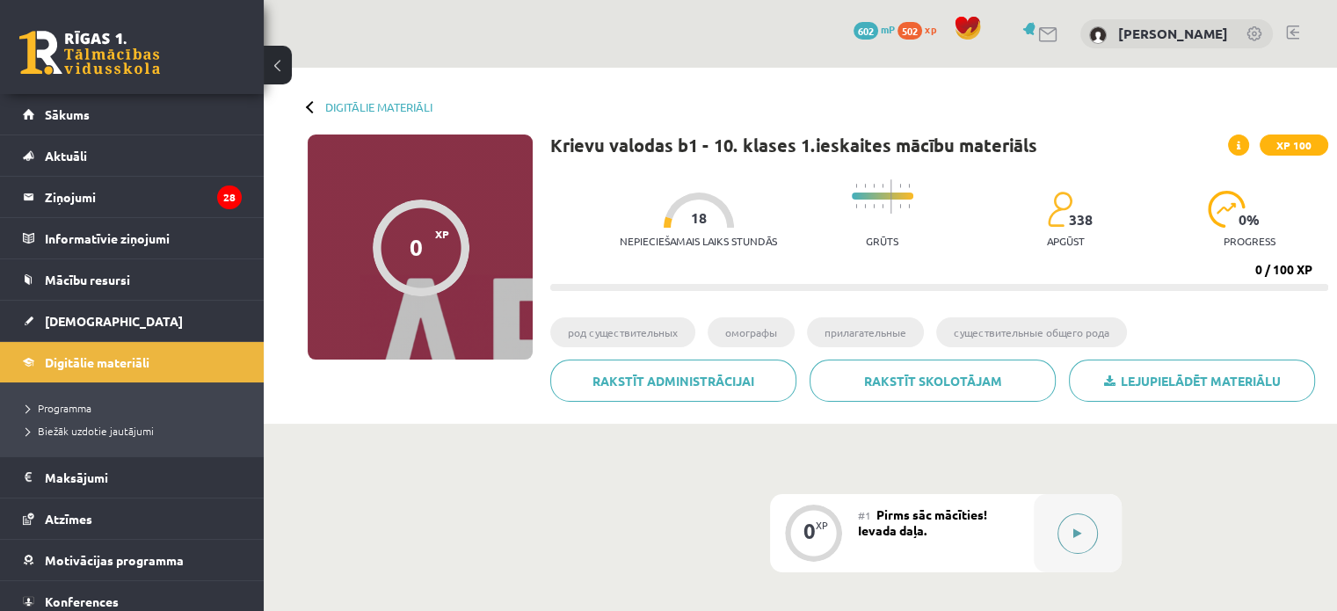
click at [1080, 535] on icon at bounding box center [1078, 533] width 8 height 11
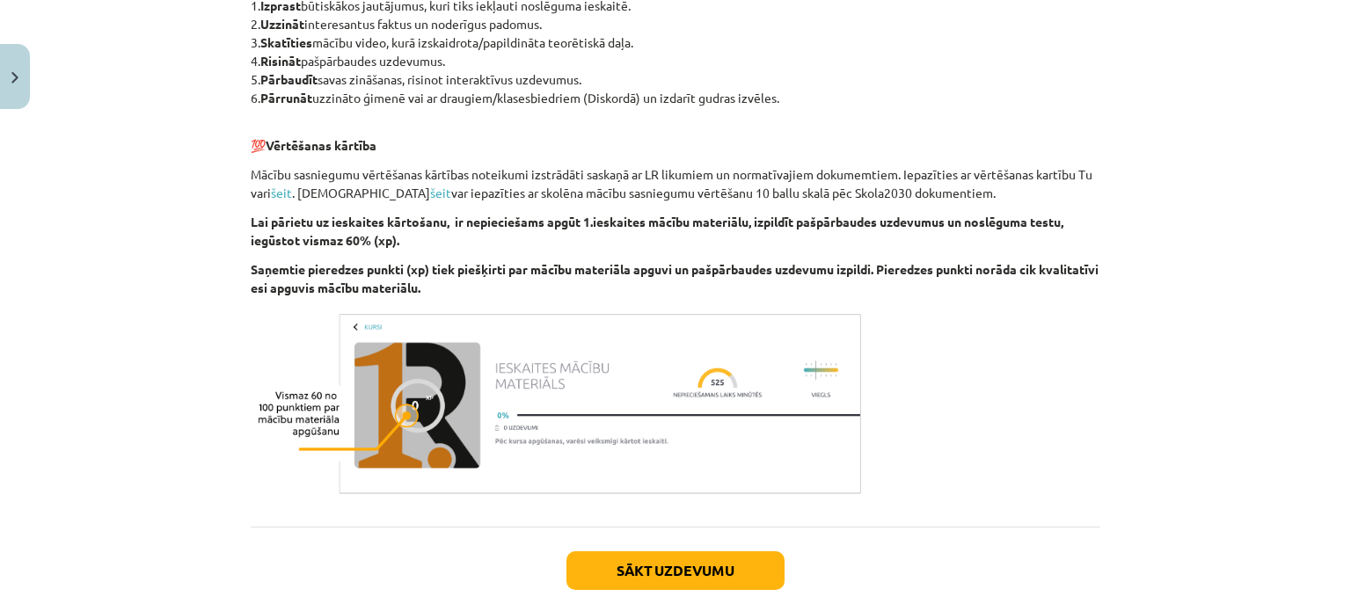
scroll to position [1030, 0]
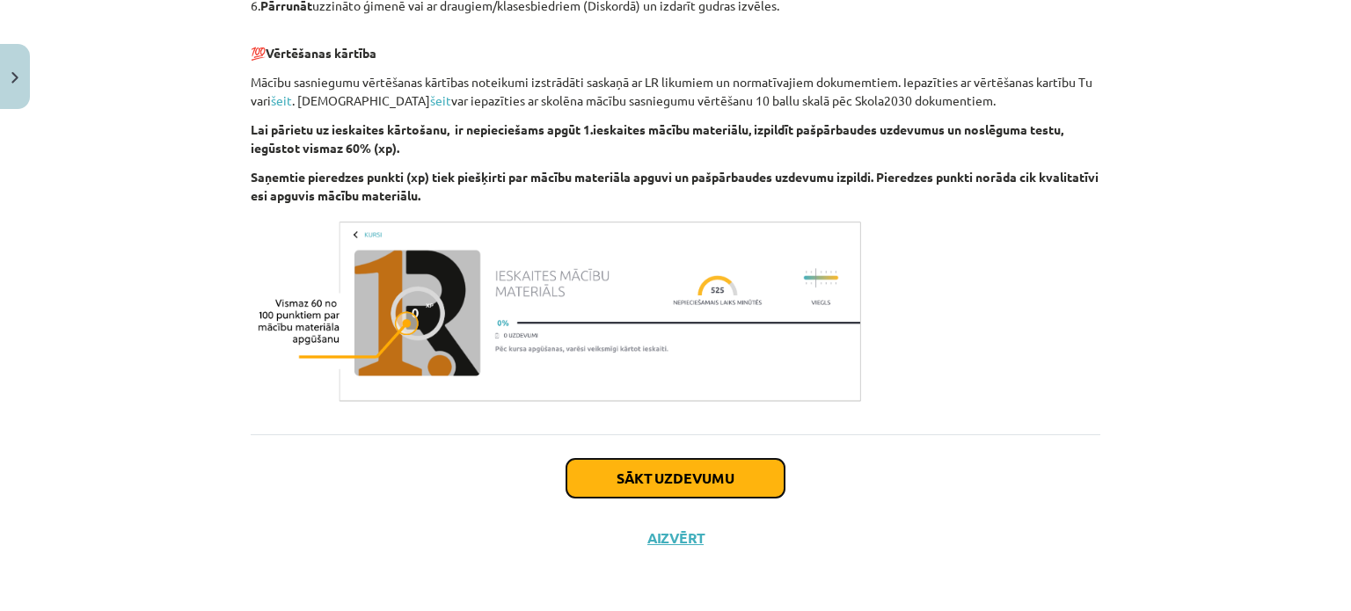
click at [745, 464] on button "Sākt uzdevumu" at bounding box center [675, 478] width 218 height 39
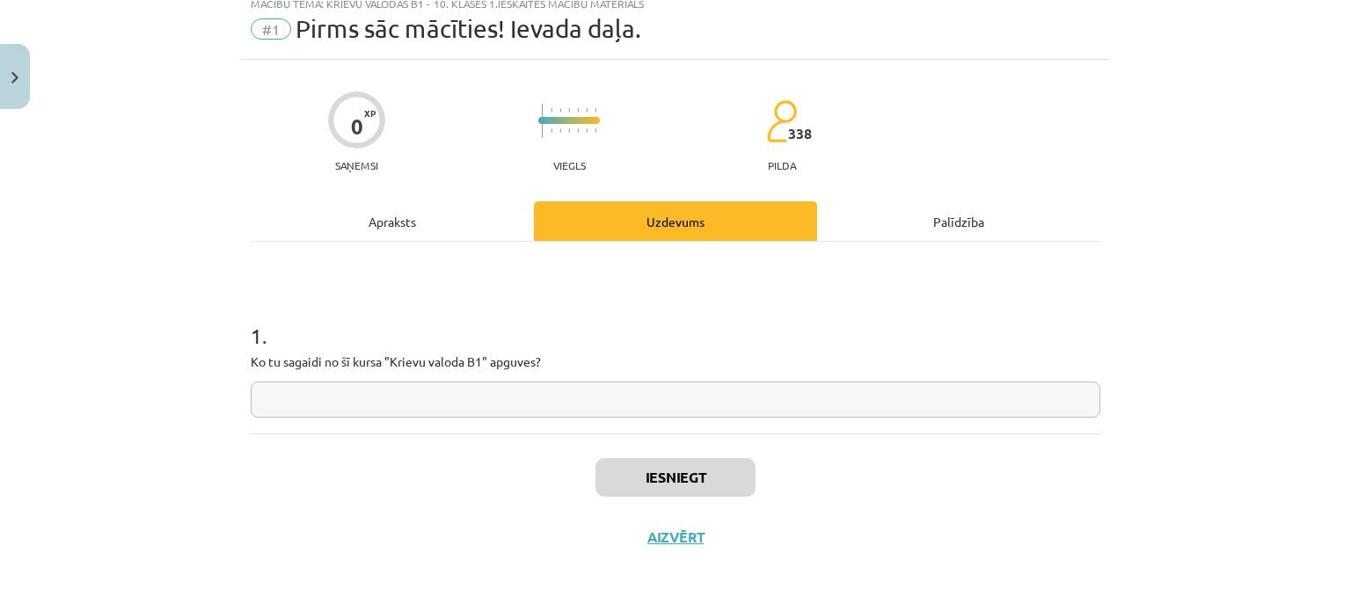
scroll to position [44, 0]
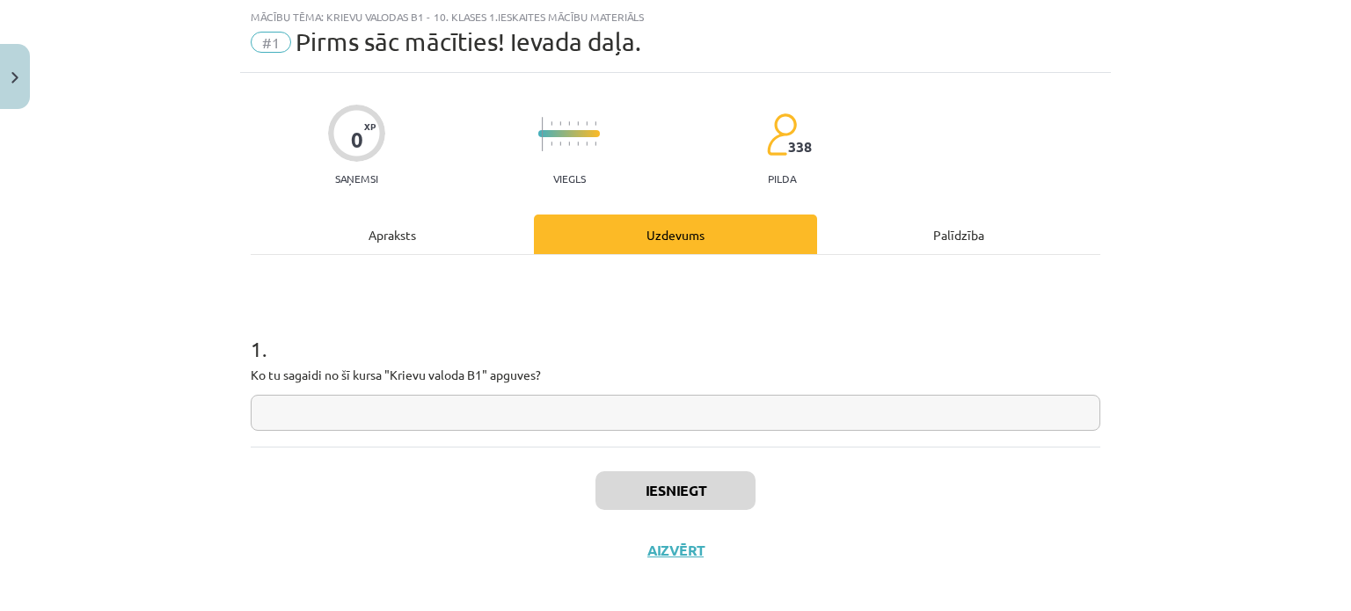
click at [532, 411] on input "text" at bounding box center [675, 413] width 849 height 36
type input "*"
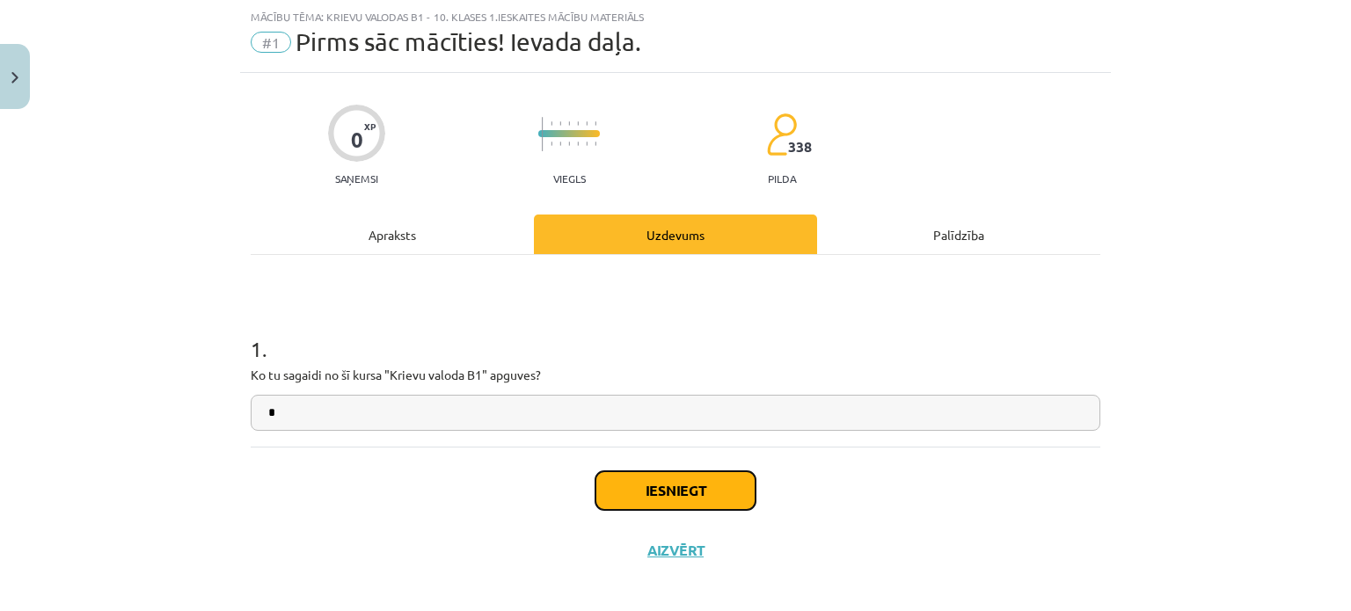
click at [686, 501] on button "Iesniegt" at bounding box center [675, 490] width 160 height 39
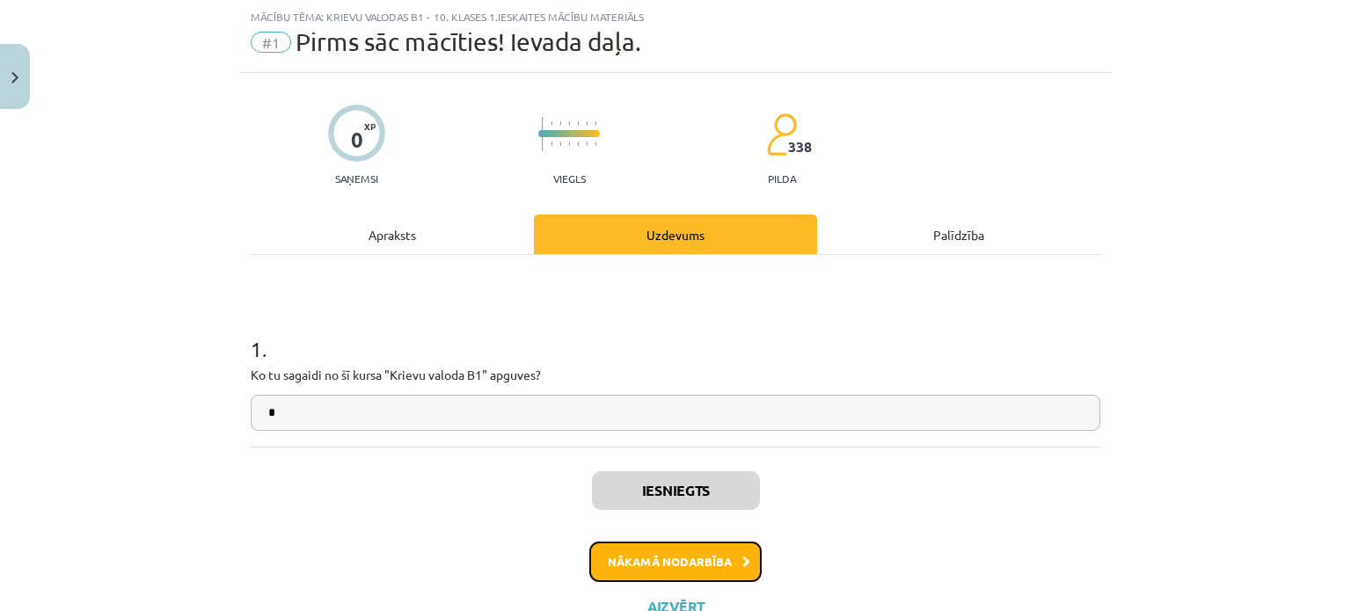
click at [638, 562] on button "Nākamā nodarbība" at bounding box center [675, 562] width 172 height 40
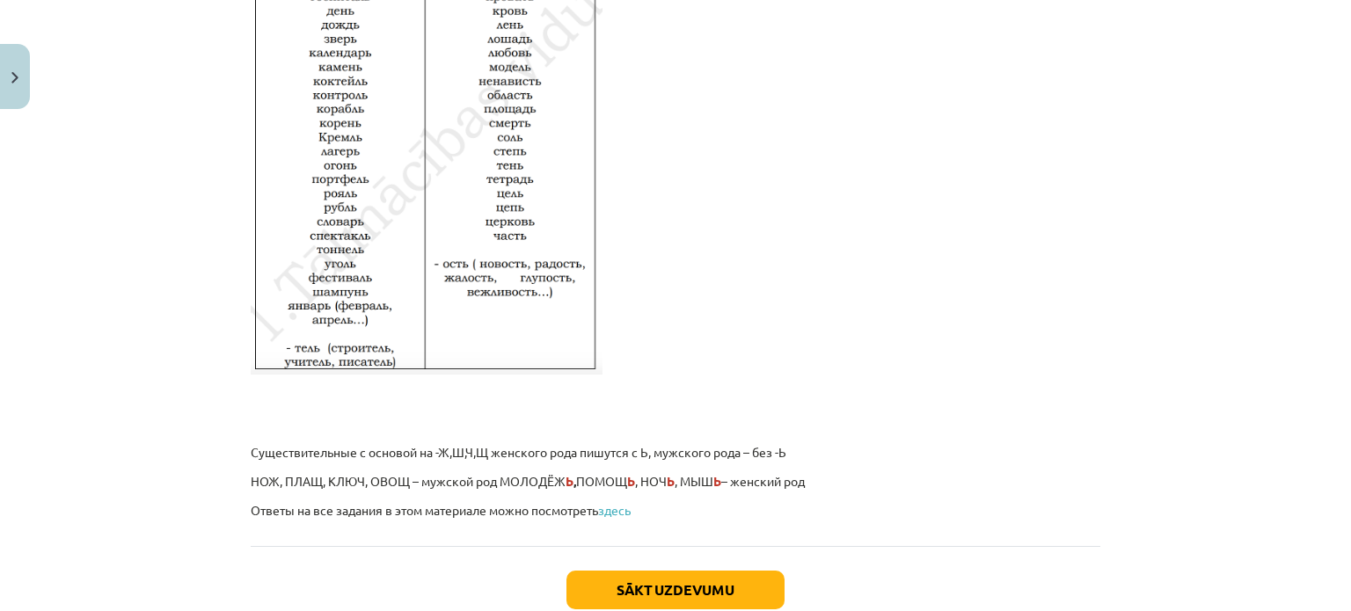
scroll to position [3029, 0]
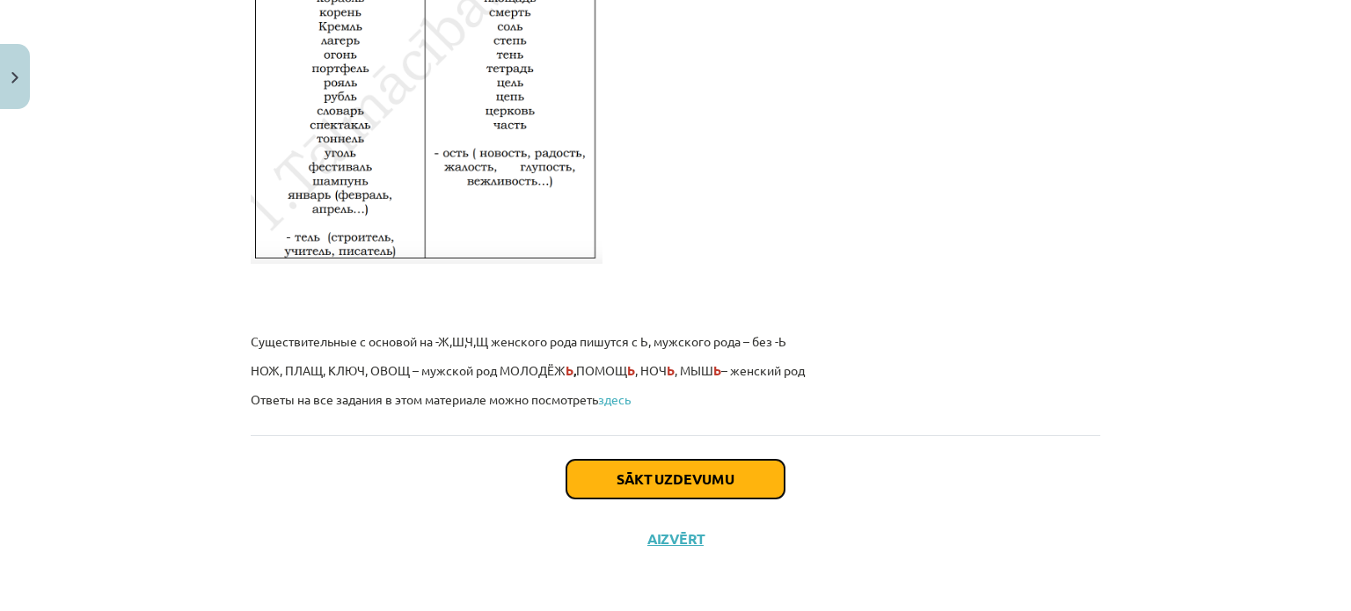
click at [652, 468] on button "Sākt uzdevumu" at bounding box center [675, 479] width 218 height 39
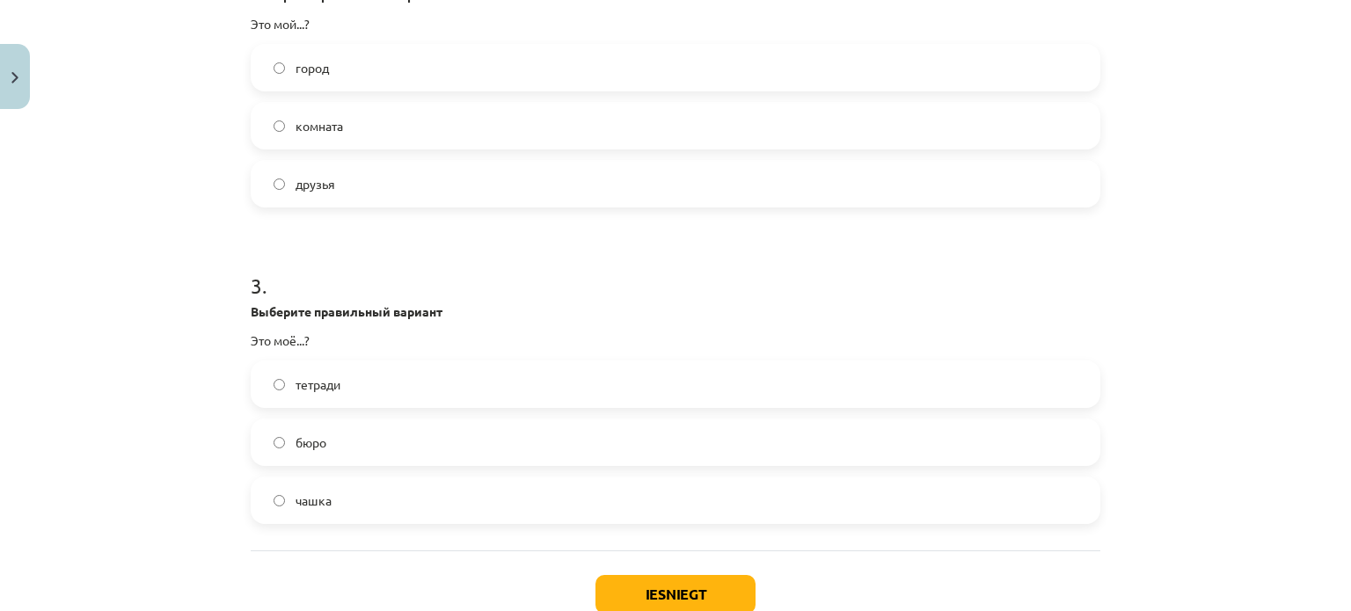
scroll to position [856, 0]
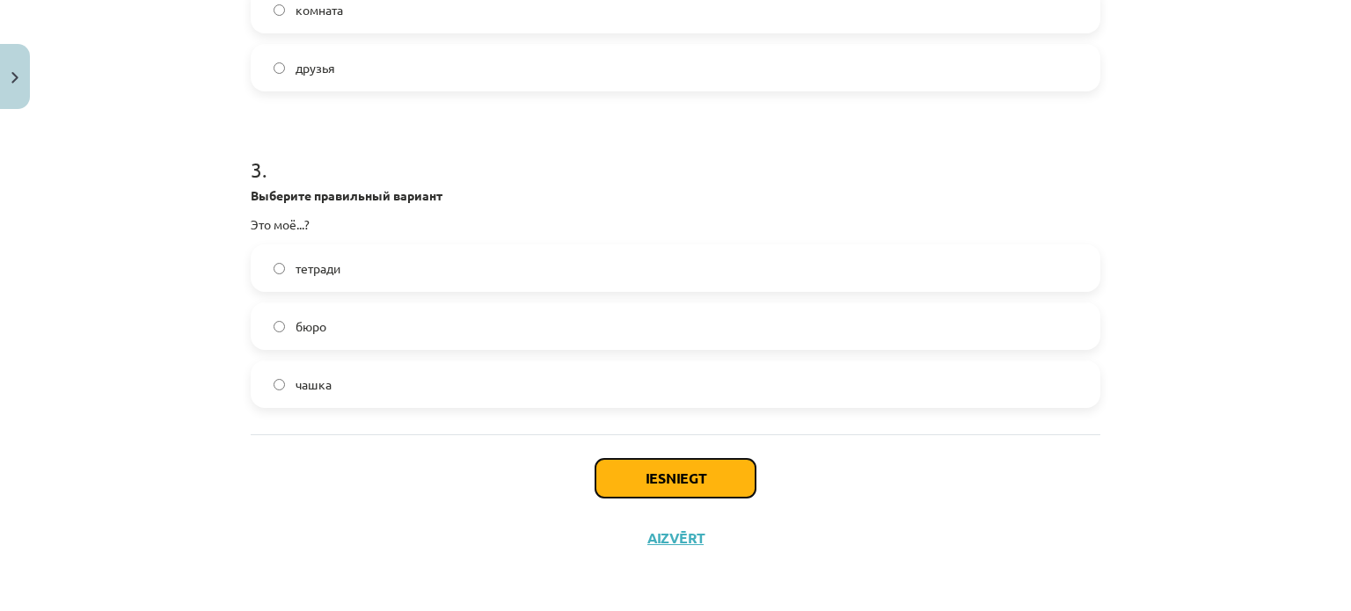
click at [674, 470] on button "Iesniegt" at bounding box center [675, 478] width 160 height 39
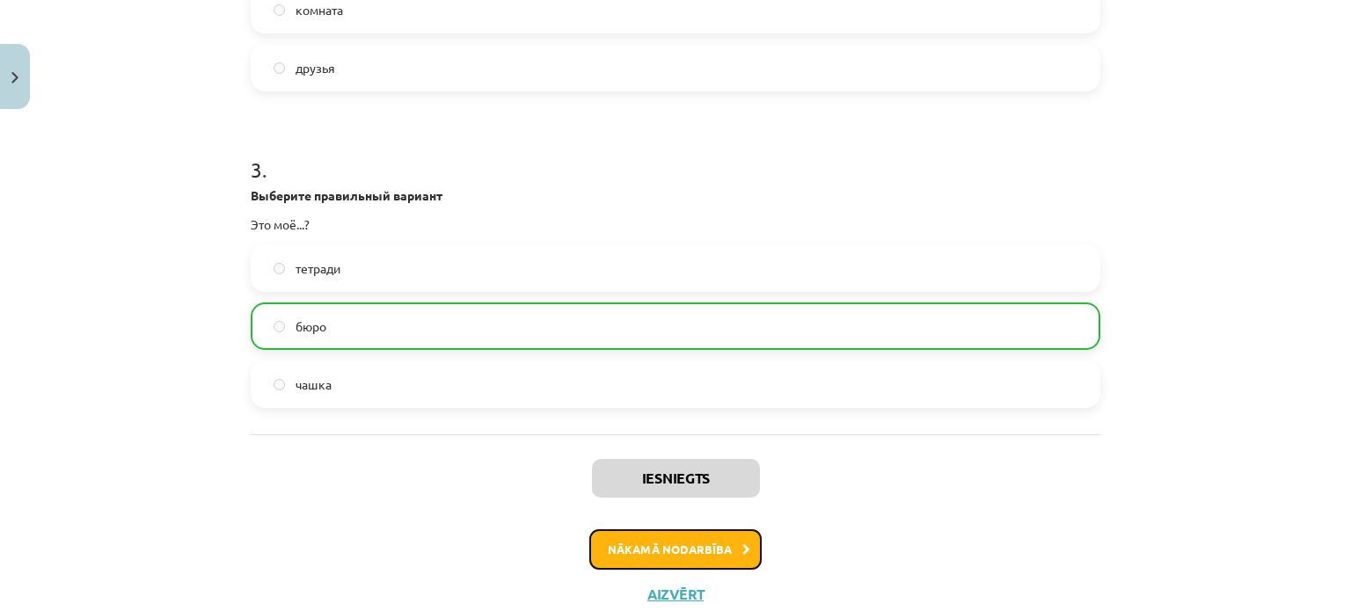
click at [689, 554] on button "Nākamā nodarbība" at bounding box center [675, 549] width 172 height 40
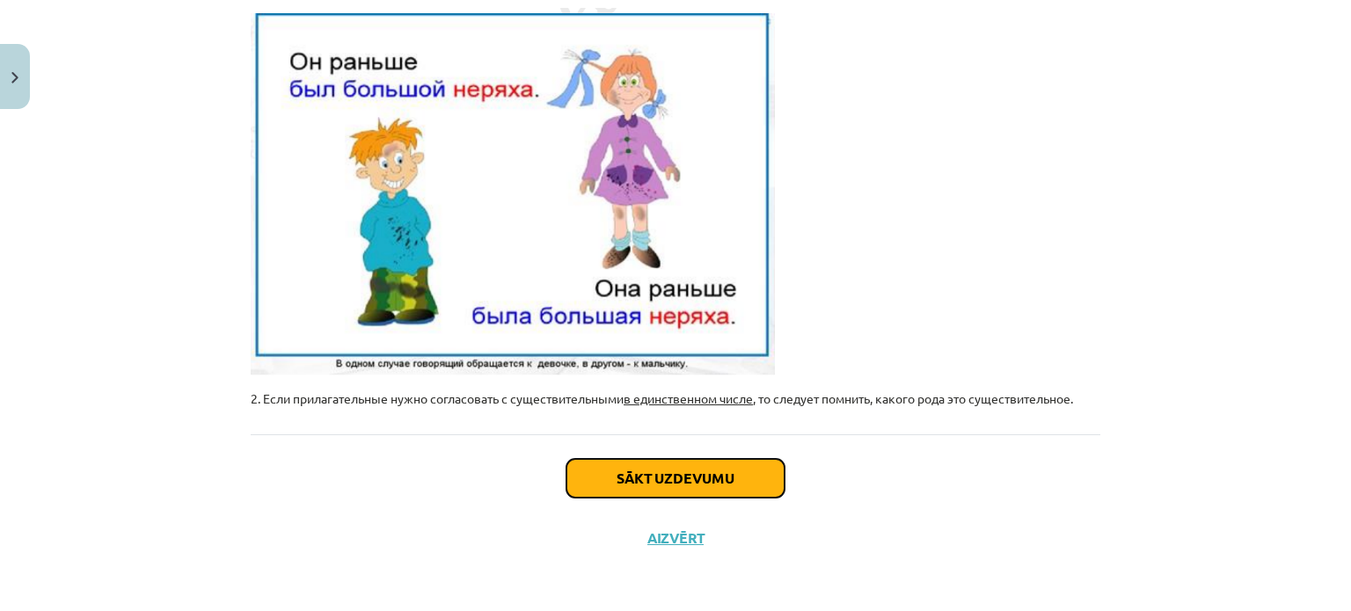
click at [718, 477] on button "Sākt uzdevumu" at bounding box center [675, 478] width 218 height 39
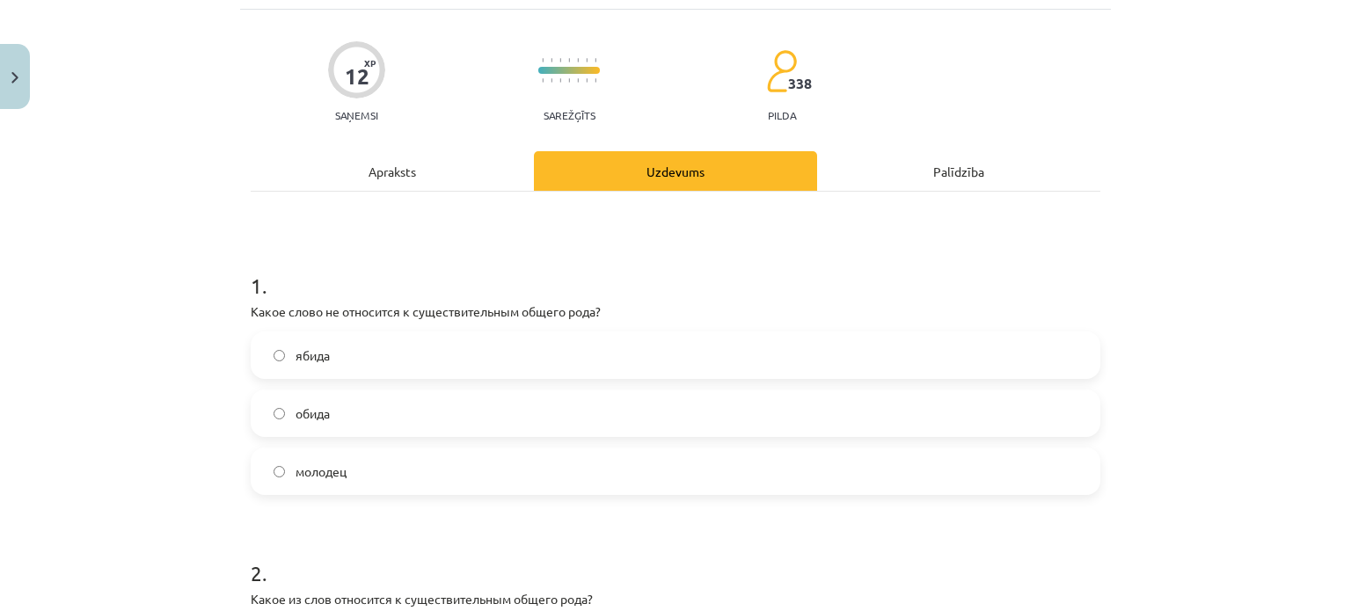
scroll to position [132, 0]
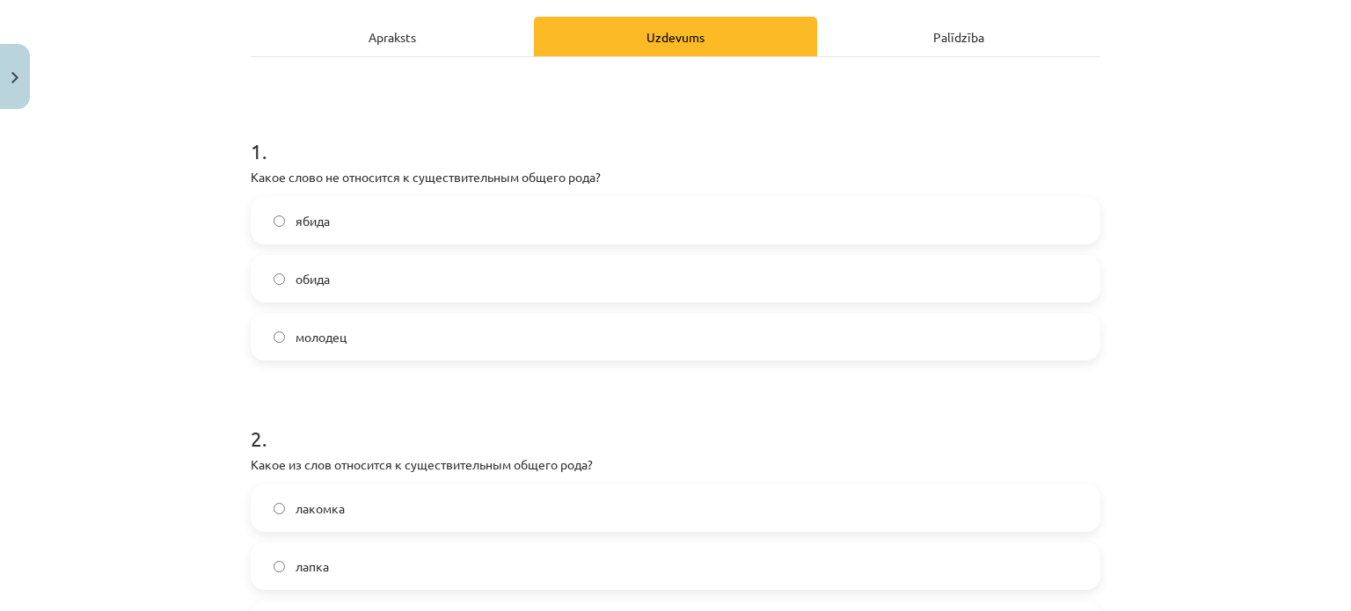
scroll to position [66, 0]
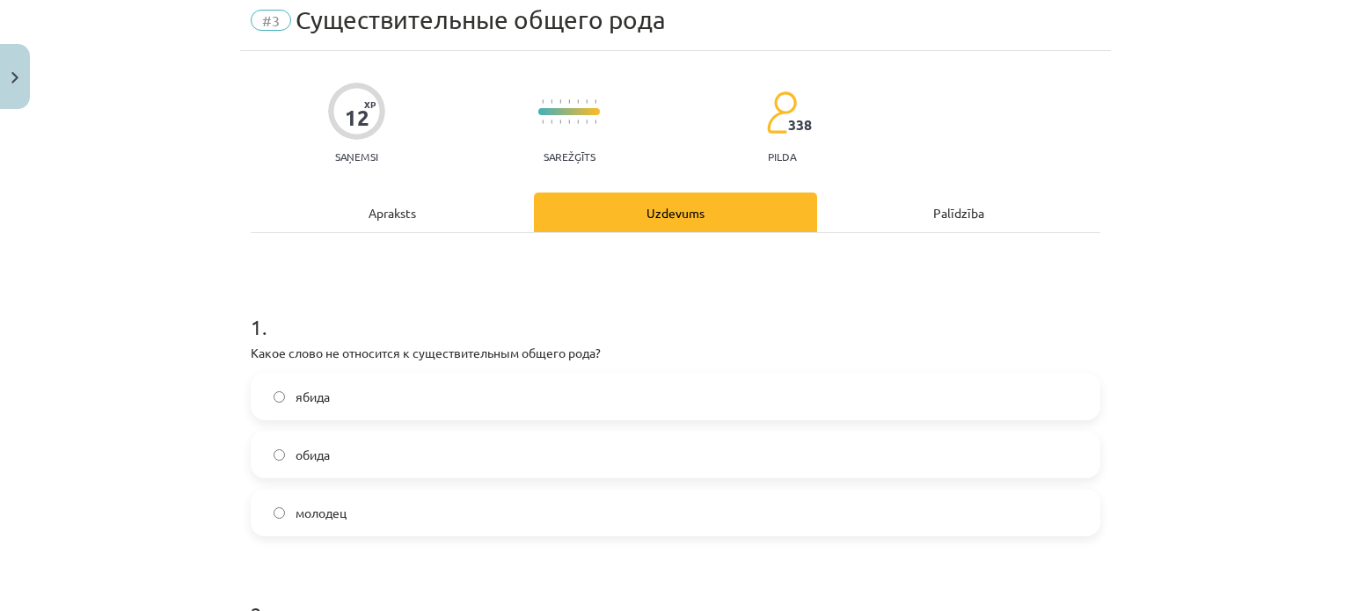
click at [435, 211] on div "Apraksts" at bounding box center [392, 213] width 283 height 40
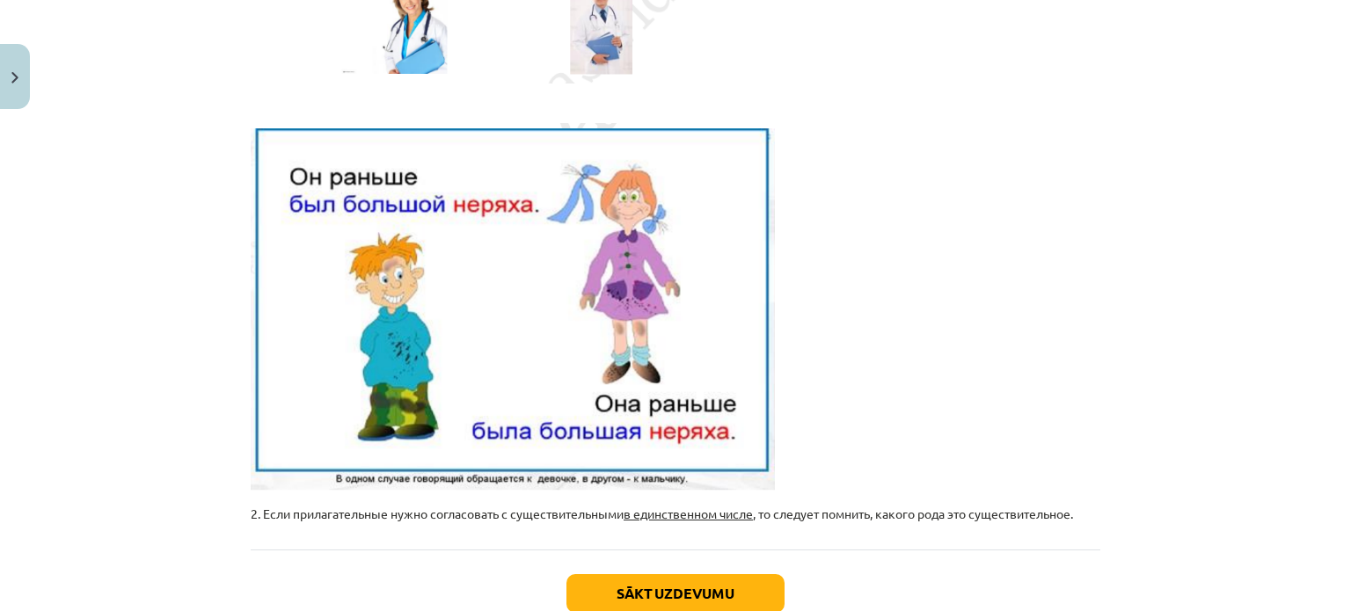
scroll to position [484, 0]
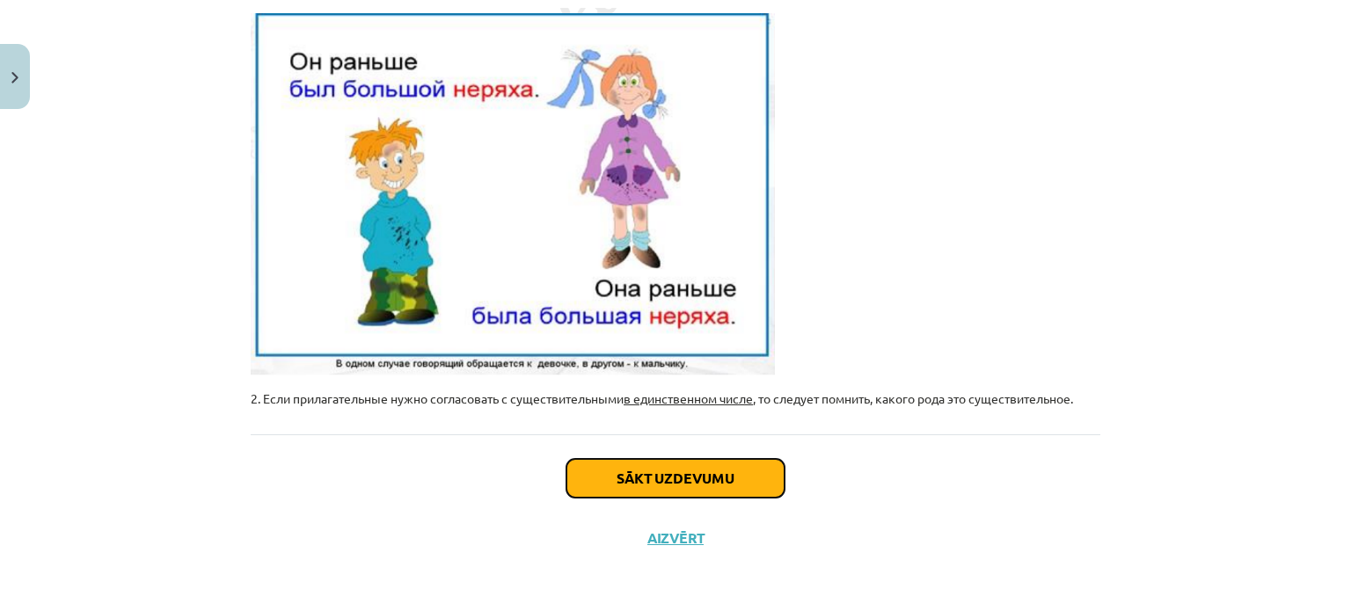
click at [649, 469] on button "Sākt uzdevumu" at bounding box center [675, 478] width 218 height 39
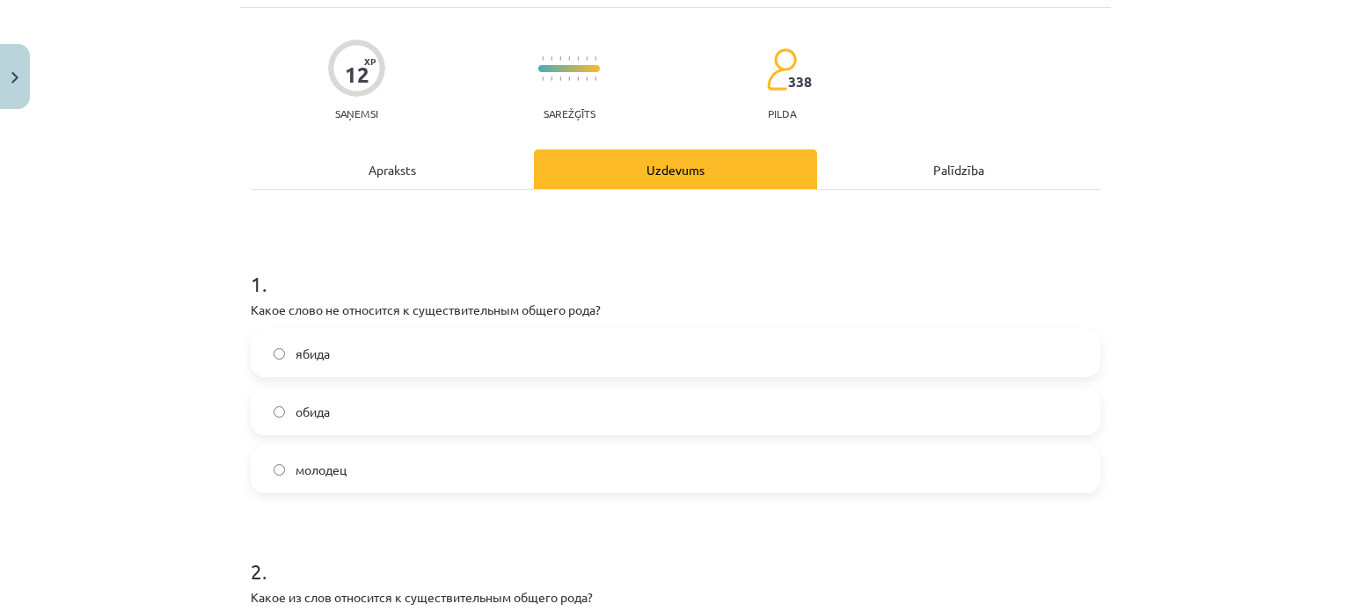
scroll to position [0, 0]
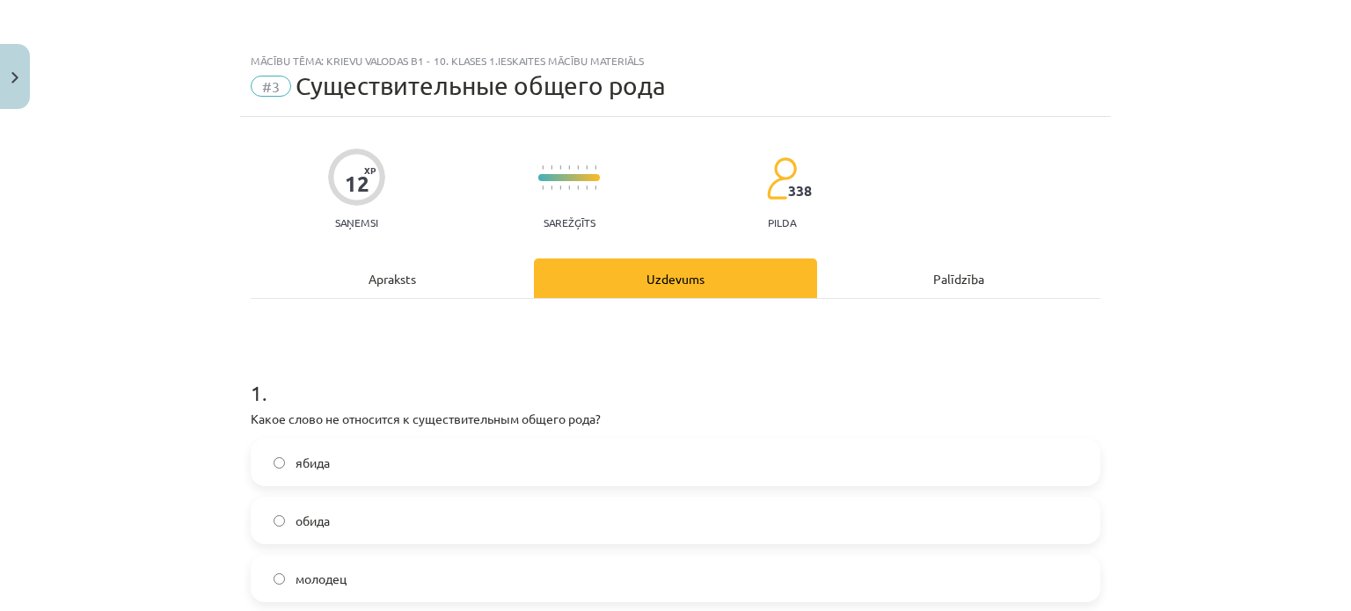
click at [422, 270] on div "Apraksts" at bounding box center [392, 279] width 283 height 40
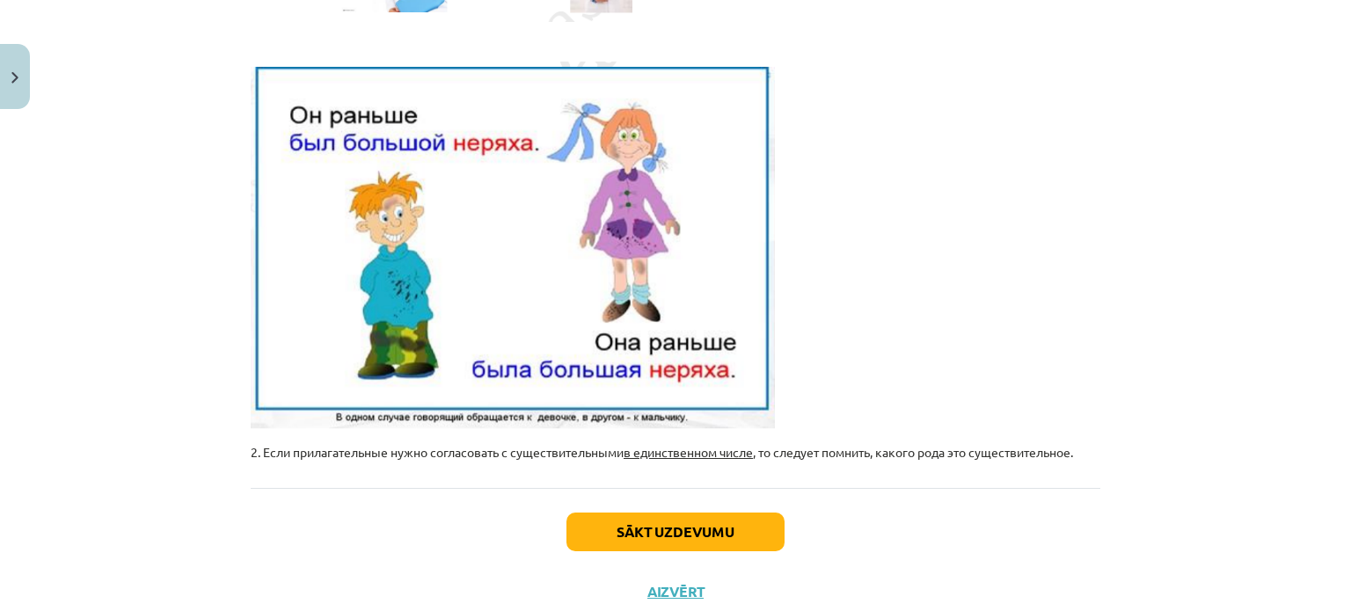
scroll to position [592, 0]
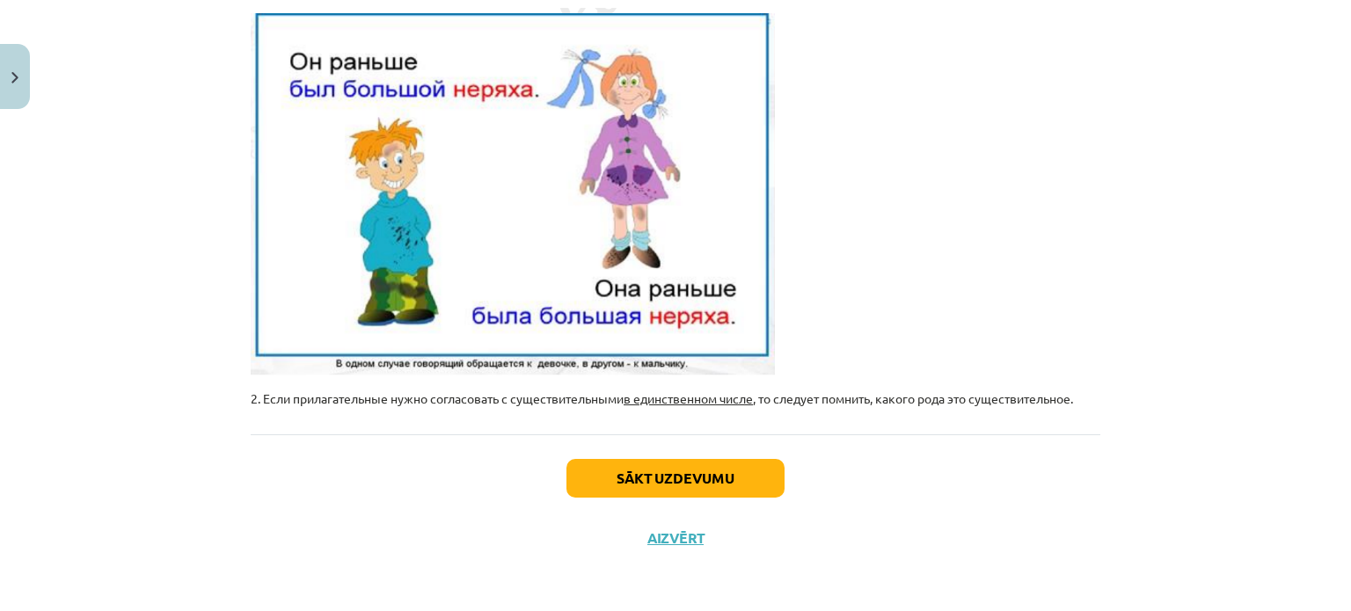
click at [688, 456] on div "Sākt uzdevumu Aizvērt" at bounding box center [675, 495] width 849 height 123
click at [688, 467] on button "Sākt uzdevumu" at bounding box center [675, 478] width 218 height 39
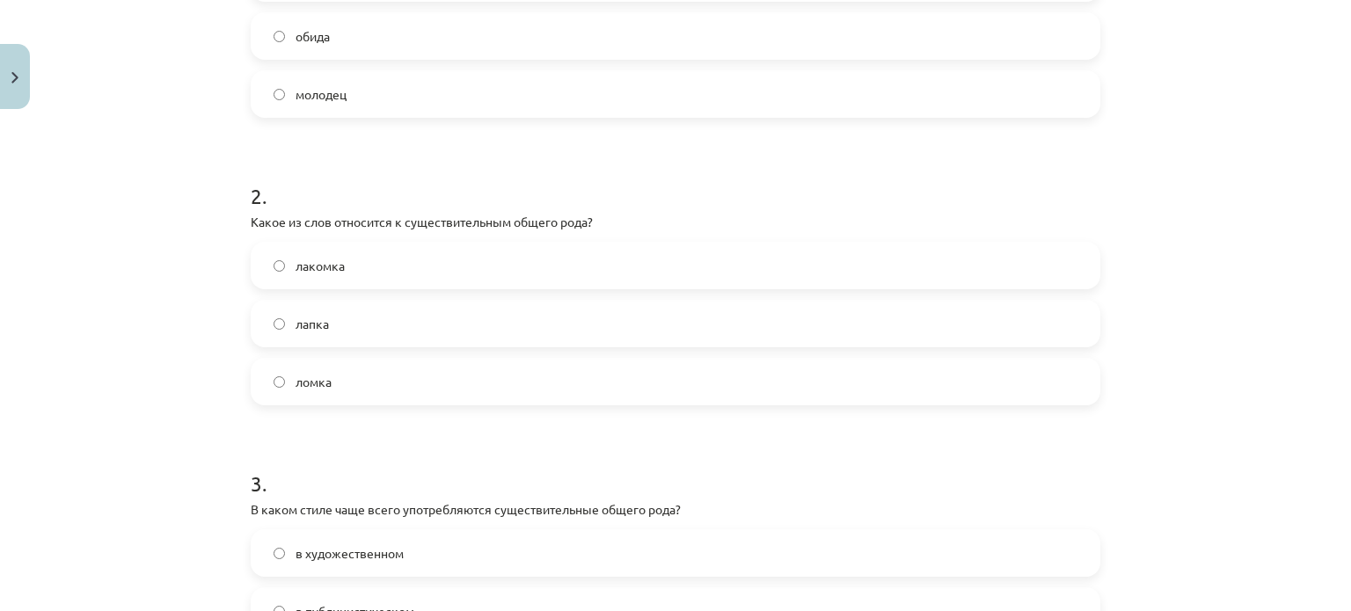
scroll to position [769, 0]
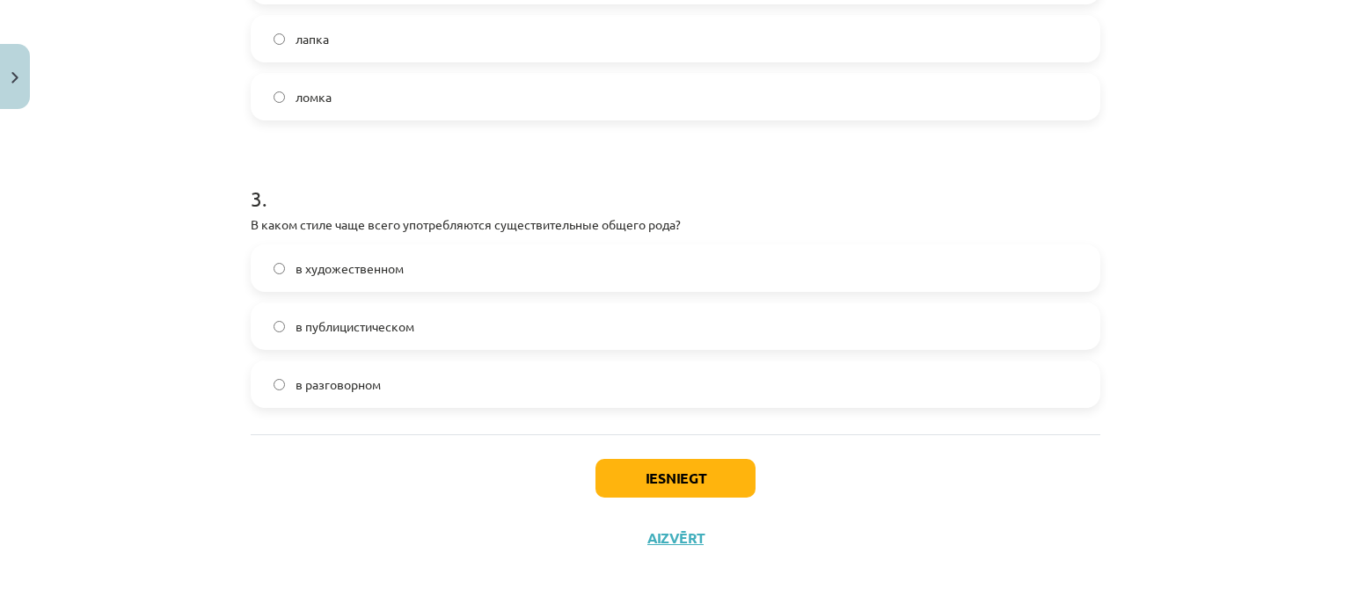
click at [271, 375] on label "в разговорном" at bounding box center [675, 384] width 846 height 44
click at [710, 474] on button "Iesniegt" at bounding box center [675, 478] width 160 height 39
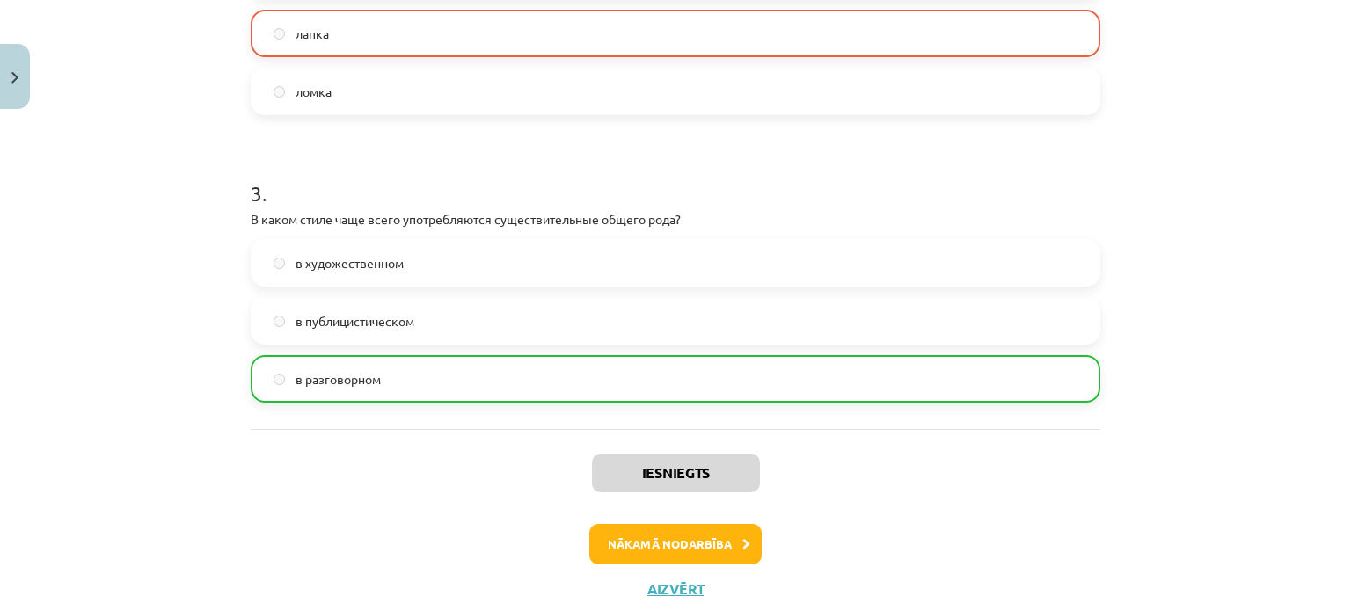
scroll to position [825, 0]
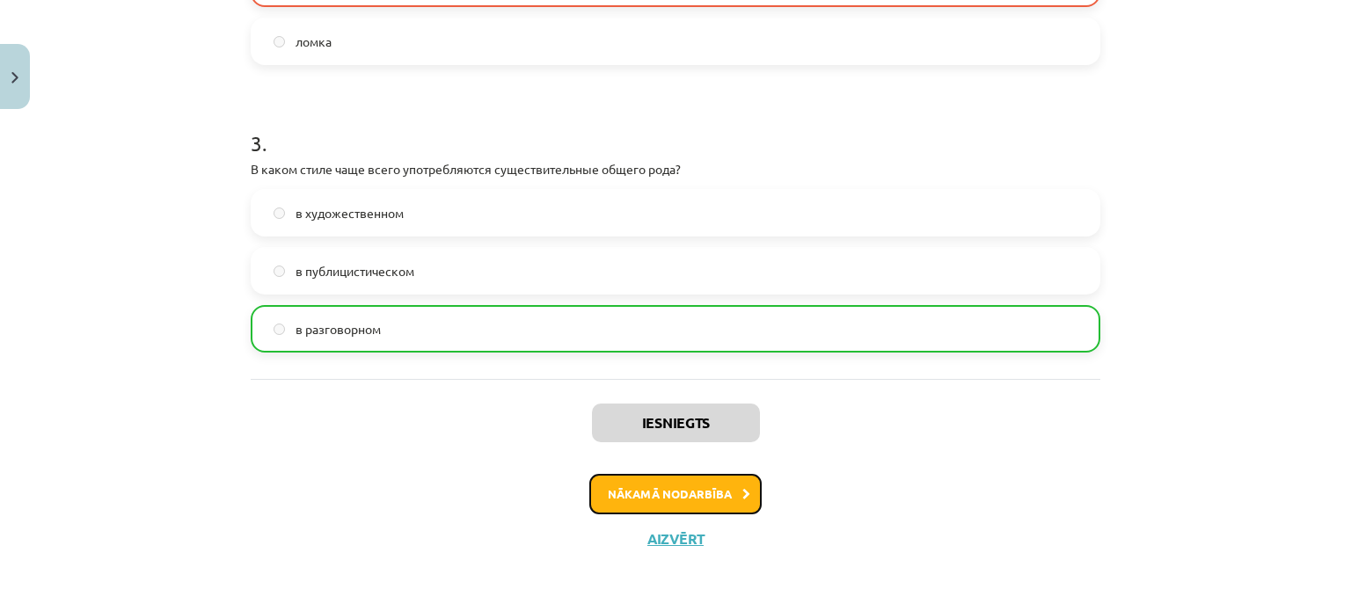
click at [663, 492] on button "Nākamā nodarbība" at bounding box center [675, 494] width 172 height 40
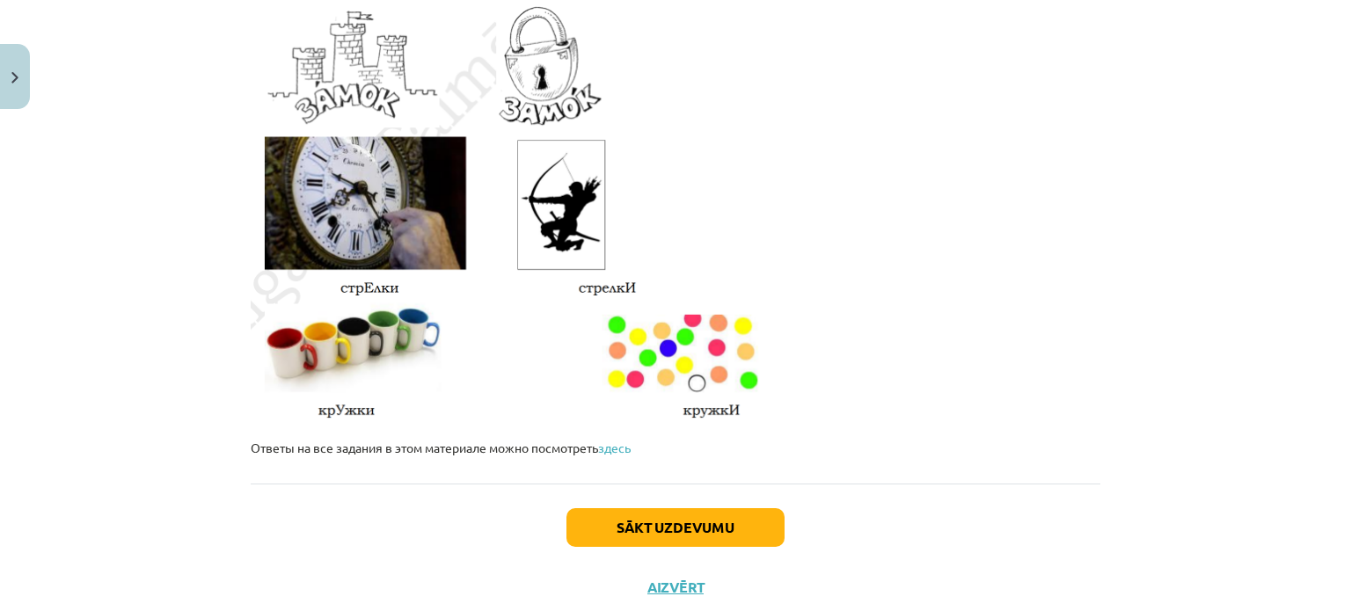
scroll to position [3053, 0]
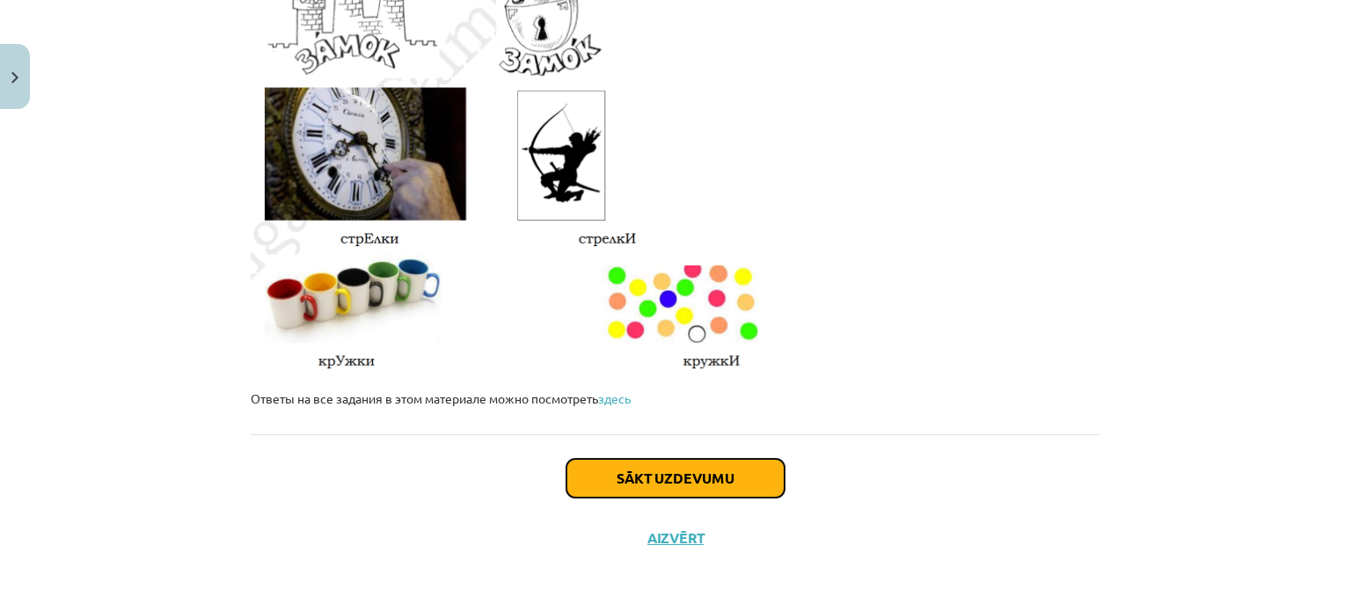
click at [729, 470] on button "Sākt uzdevumu" at bounding box center [675, 478] width 218 height 39
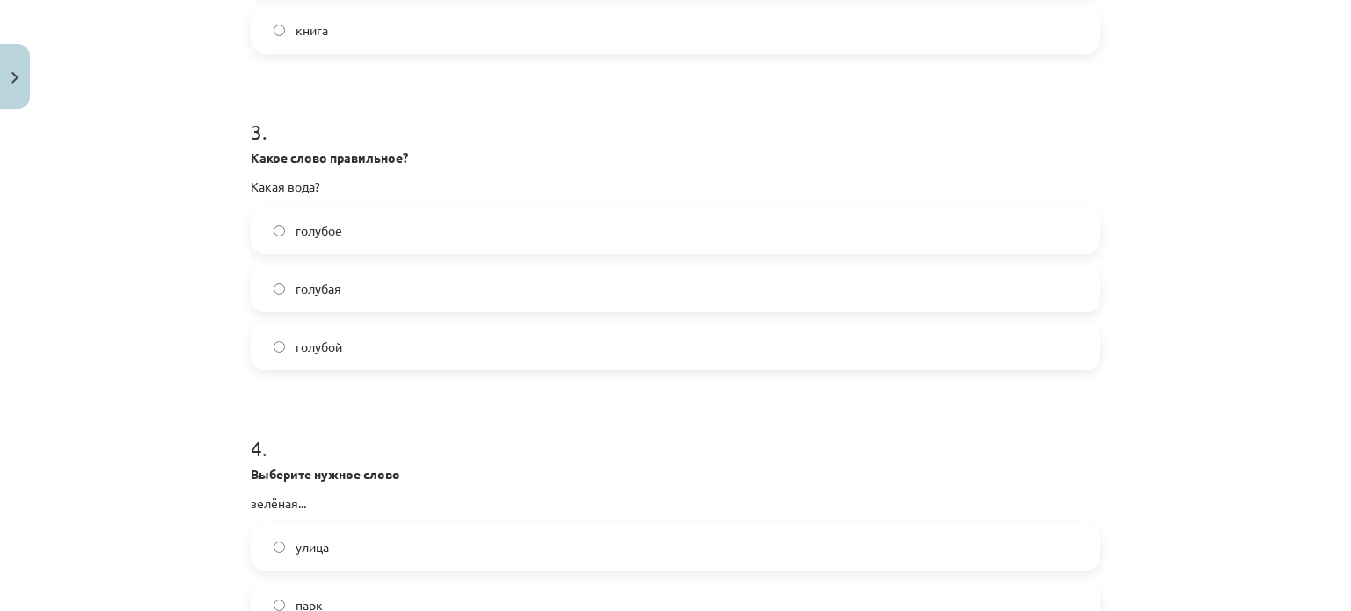
scroll to position [923, 0]
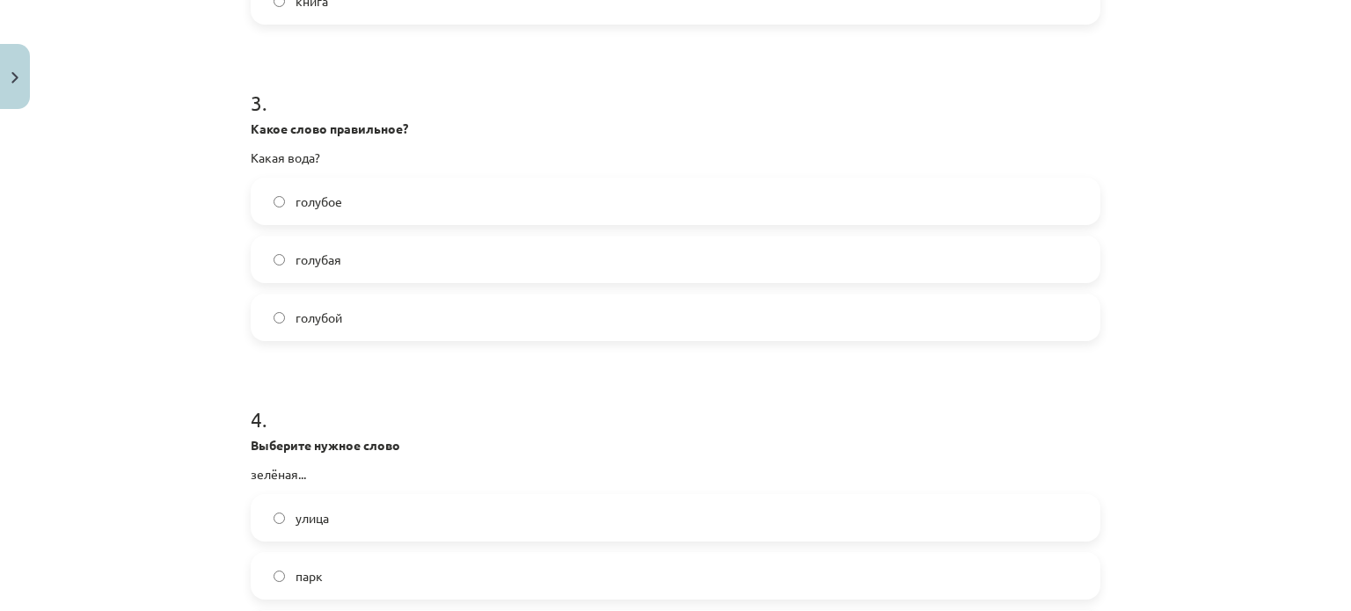
click at [265, 256] on label "голубая" at bounding box center [675, 259] width 846 height 44
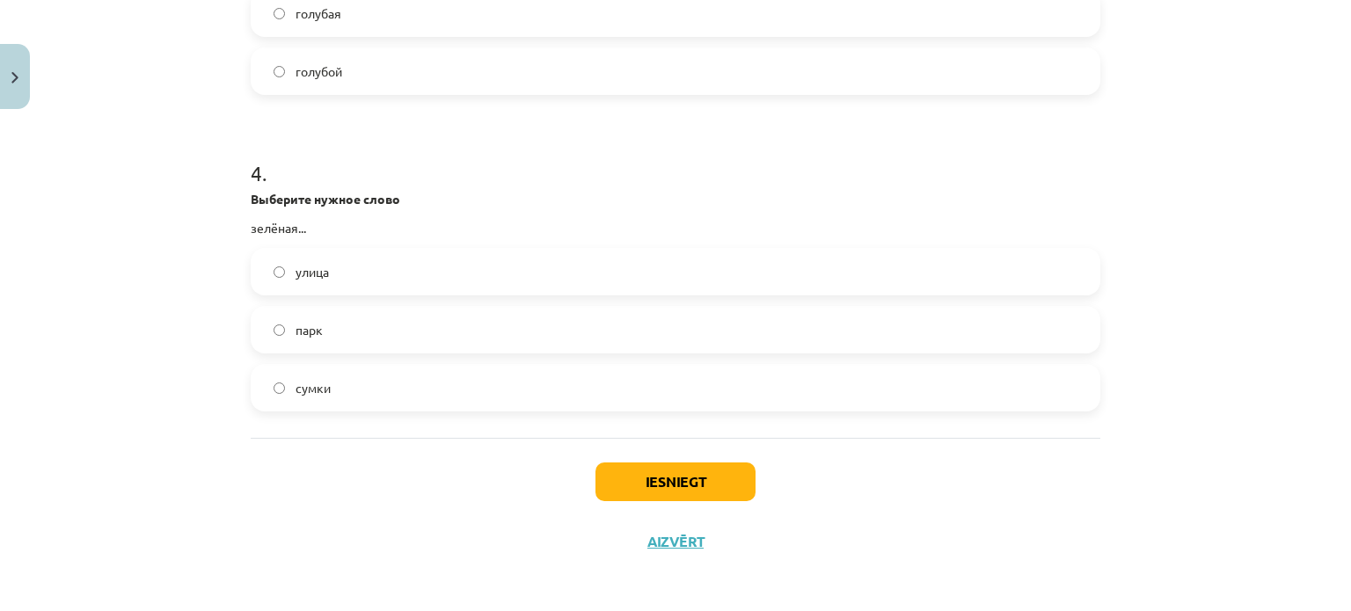
scroll to position [1173, 0]
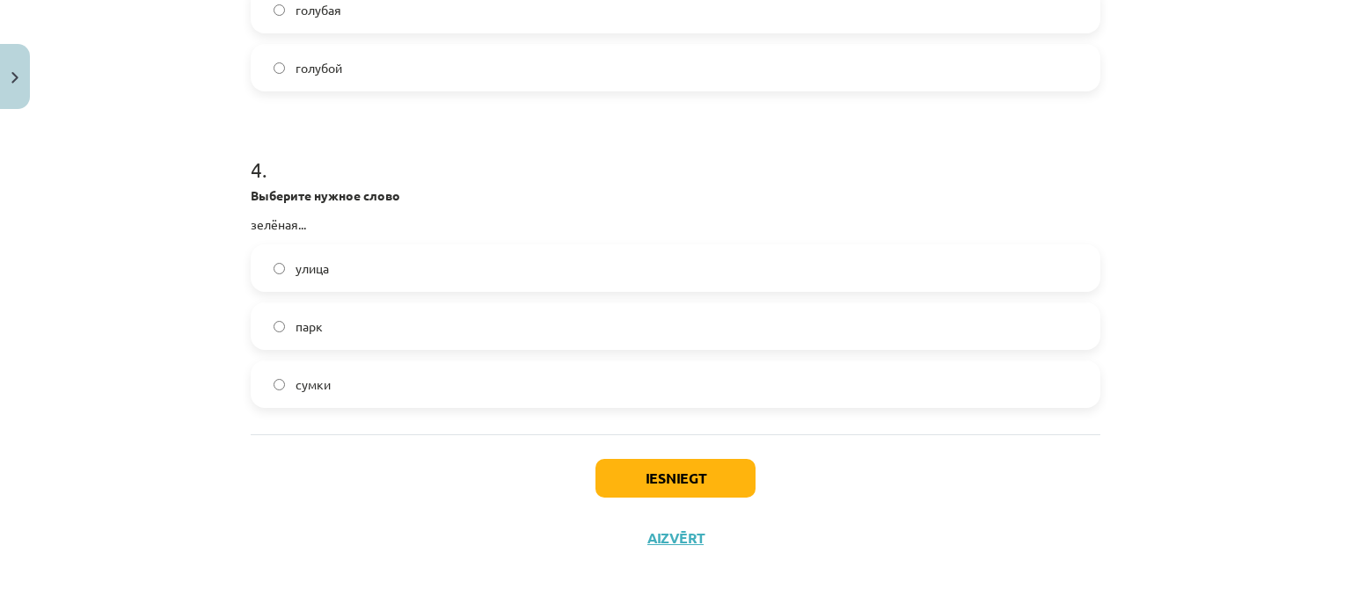
click at [269, 260] on label "улица" at bounding box center [675, 268] width 846 height 44
click at [651, 473] on button "Iesniegt" at bounding box center [675, 478] width 160 height 39
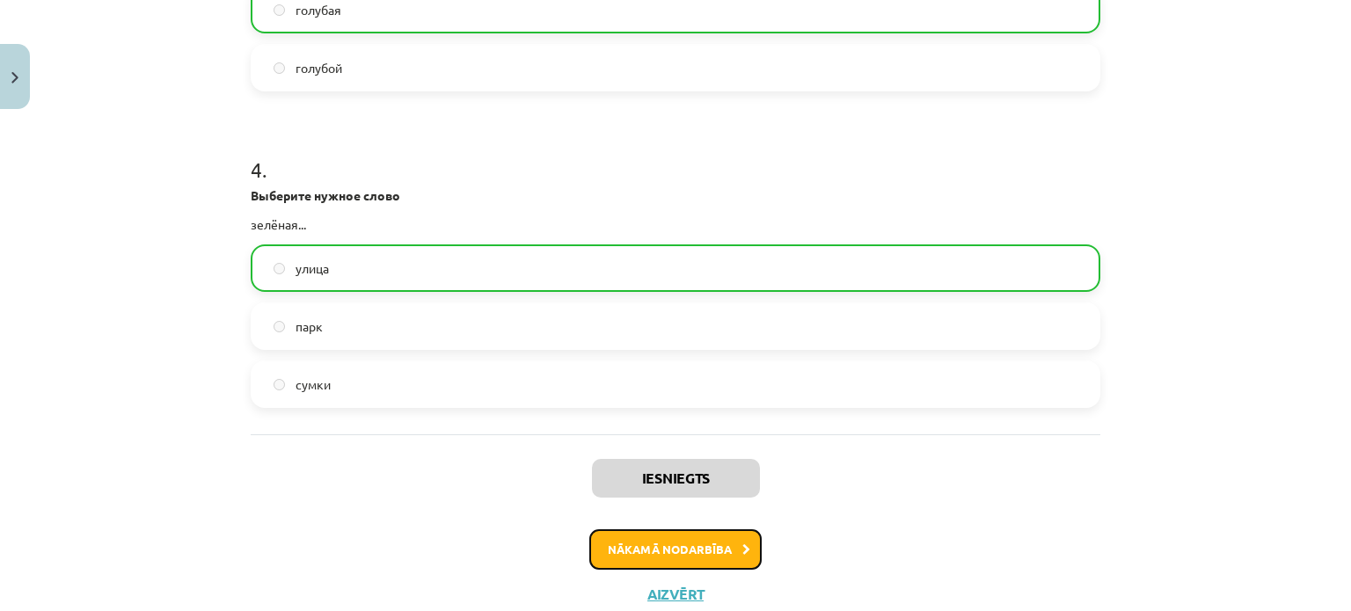
click at [742, 544] on icon at bounding box center [746, 549] width 8 height 11
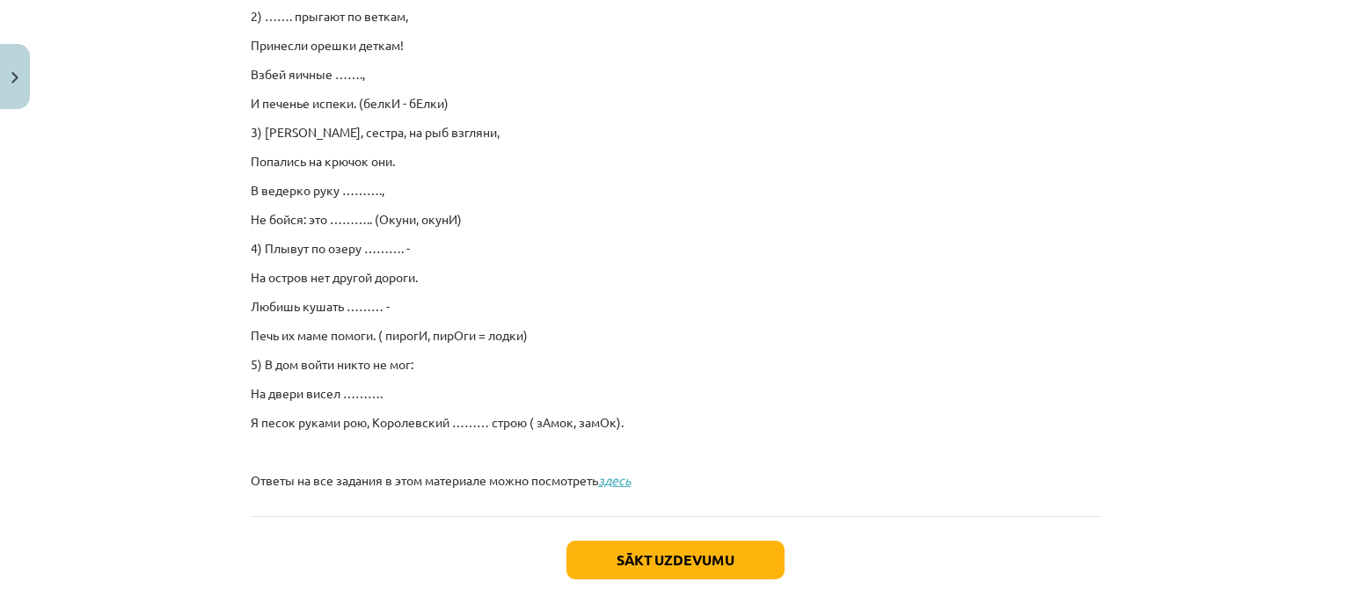
scroll to position [1268, 0]
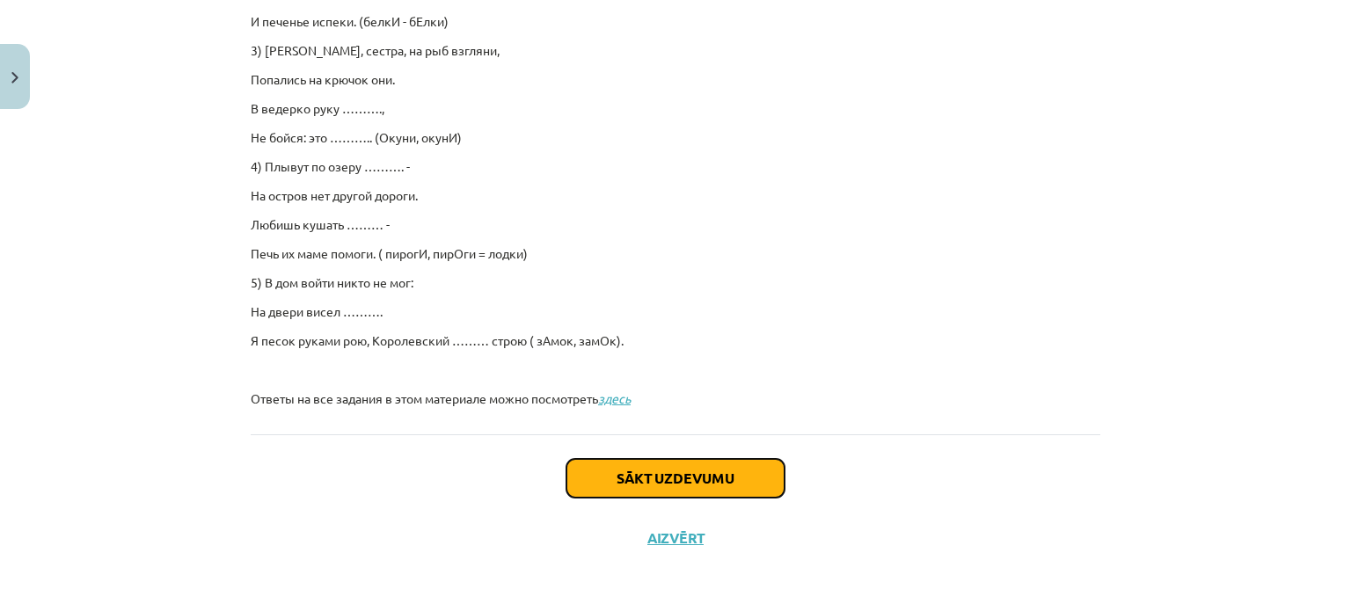
click at [717, 466] on button "Sākt uzdevumu" at bounding box center [675, 478] width 218 height 39
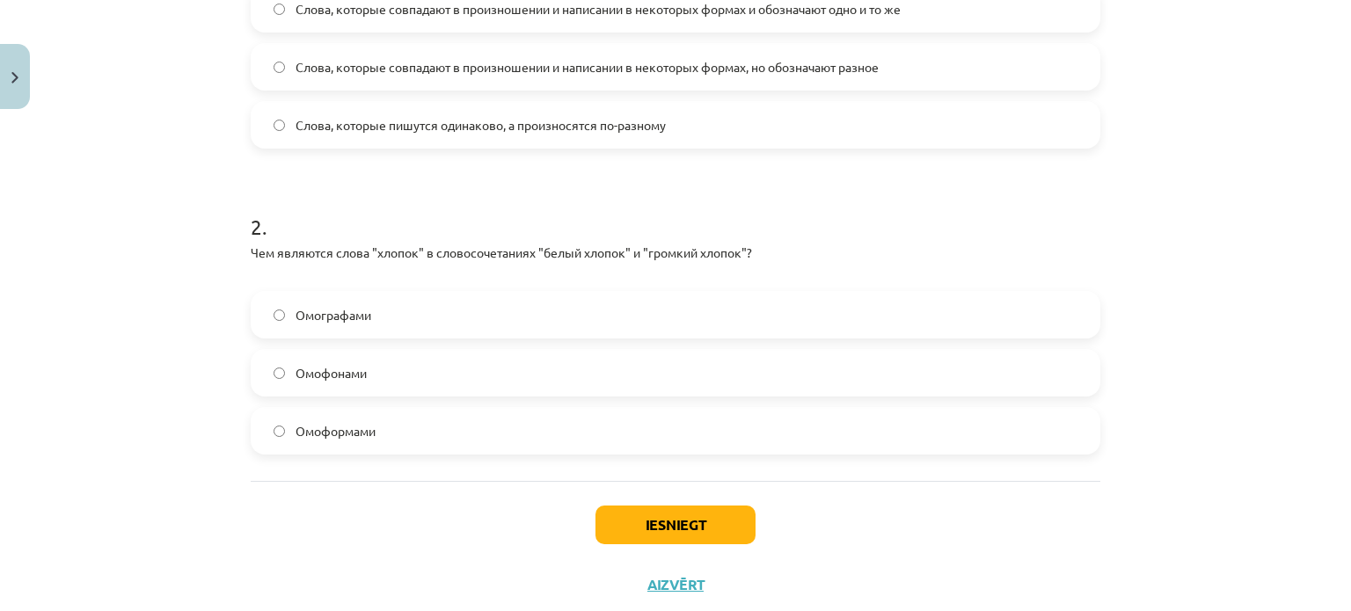
scroll to position [572, 0]
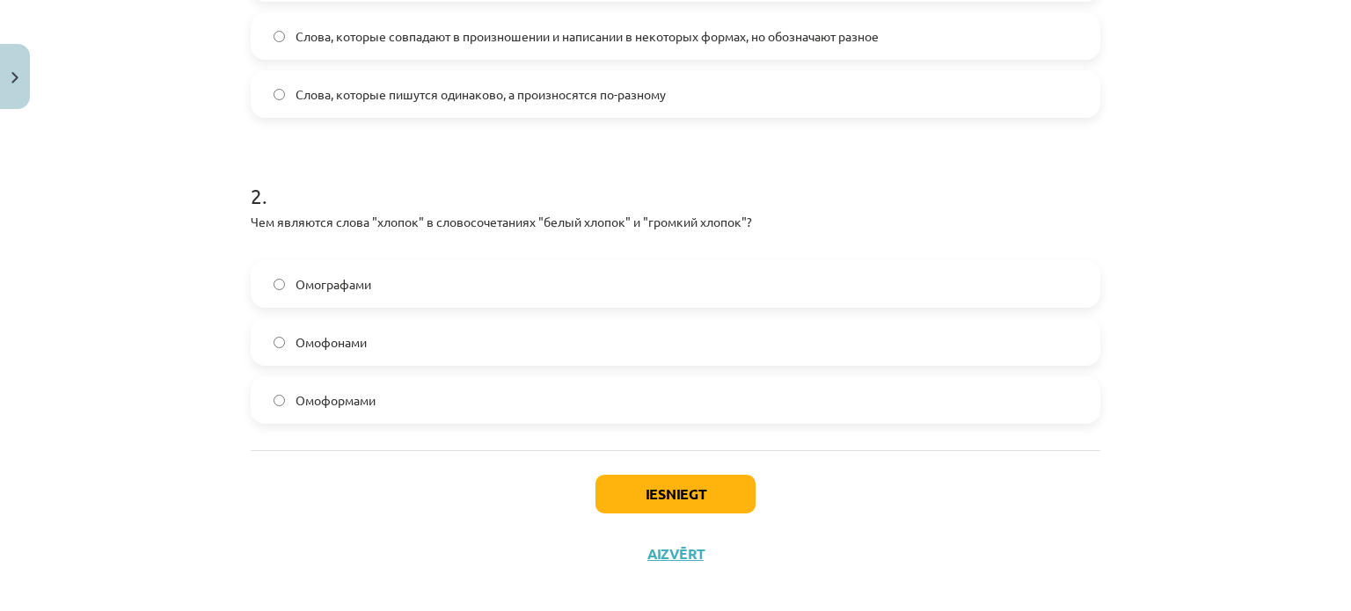
click at [274, 273] on label "Омографами" at bounding box center [675, 284] width 846 height 44
click at [701, 498] on button "Iesniegt" at bounding box center [675, 494] width 160 height 39
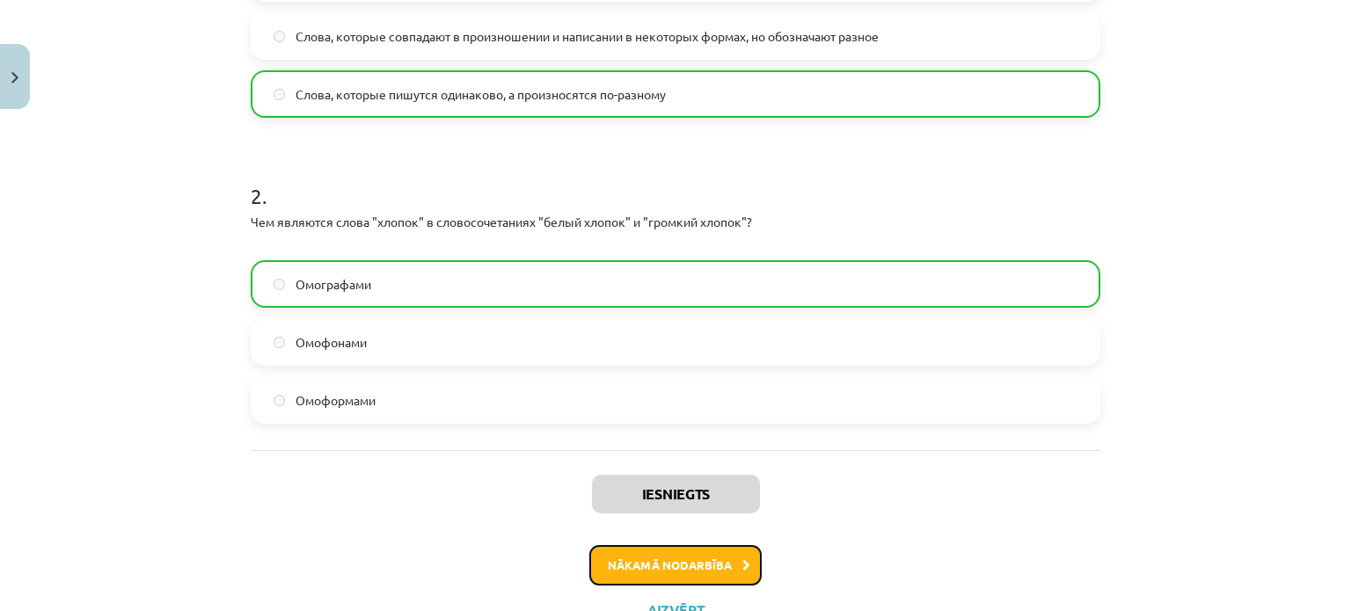
click at [735, 555] on button "Nākamā nodarbība" at bounding box center [675, 565] width 172 height 40
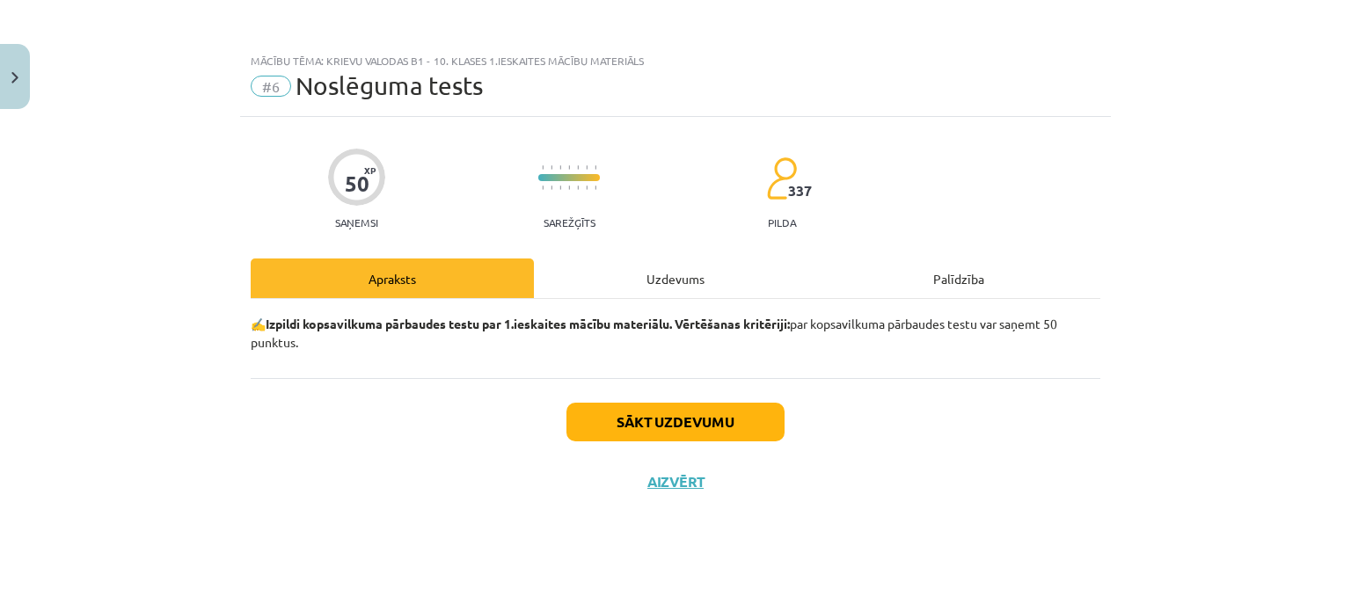
scroll to position [0, 0]
click at [728, 423] on button "Sākt uzdevumu" at bounding box center [675, 422] width 218 height 39
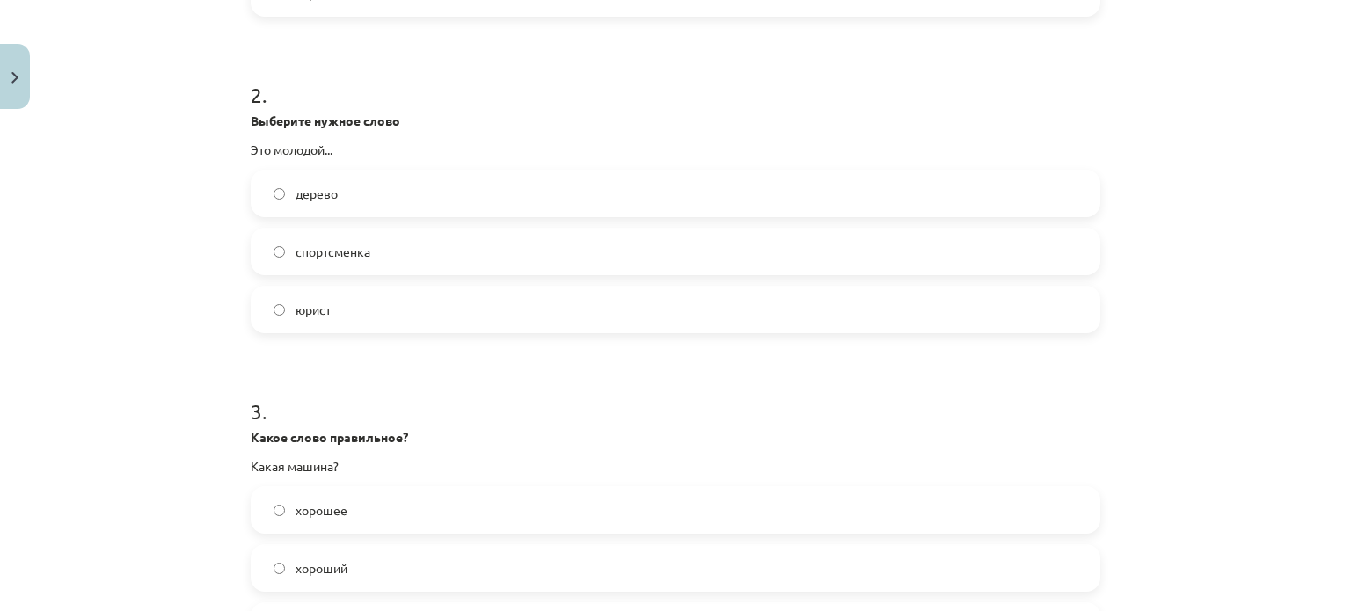
scroll to position [616, 0]
click at [273, 300] on label "юрист" at bounding box center [675, 309] width 846 height 44
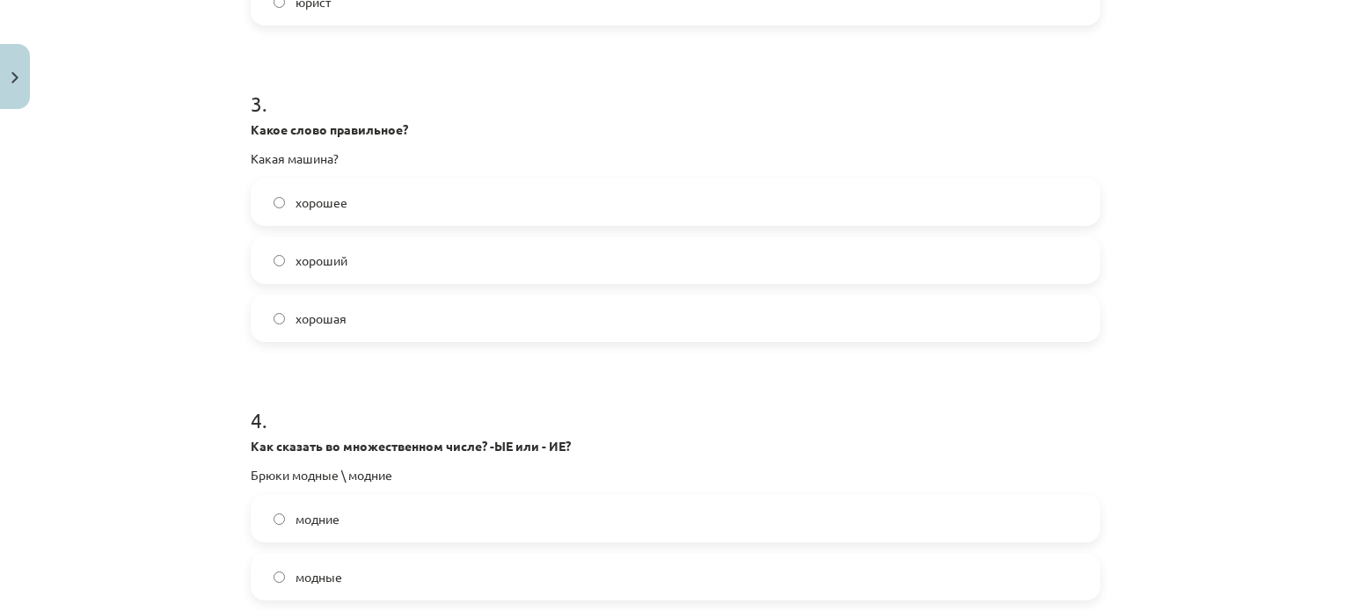
scroll to position [967, 0]
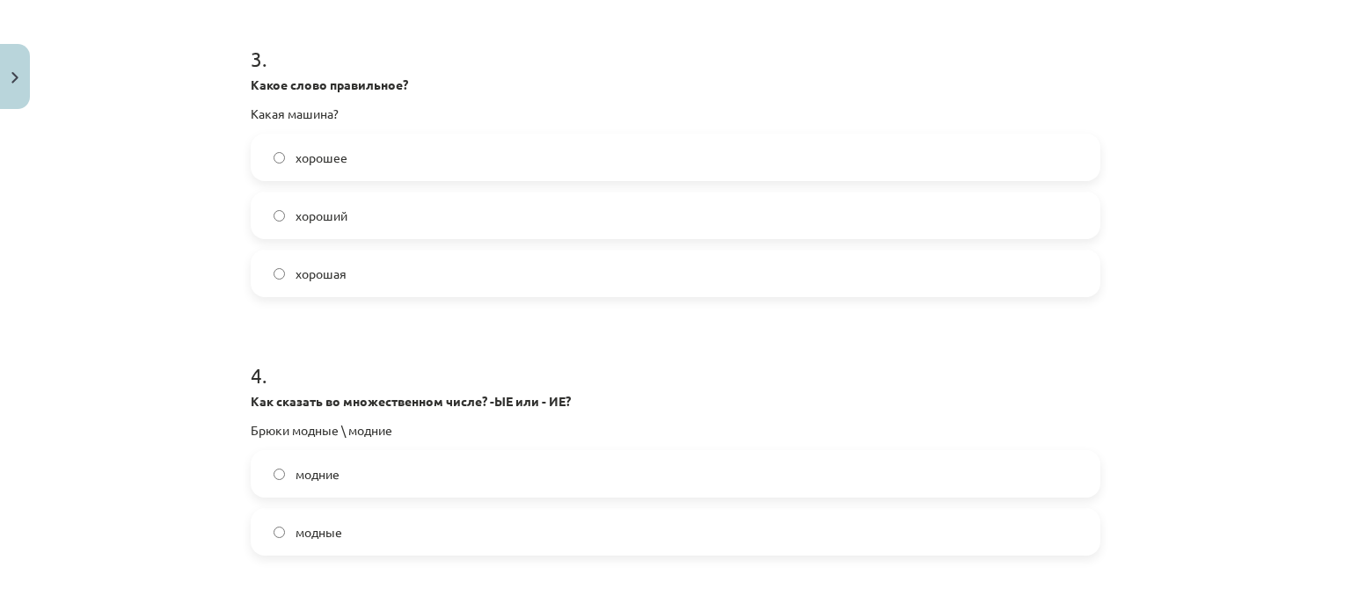
click at [266, 266] on label "хорошая" at bounding box center [675, 273] width 846 height 44
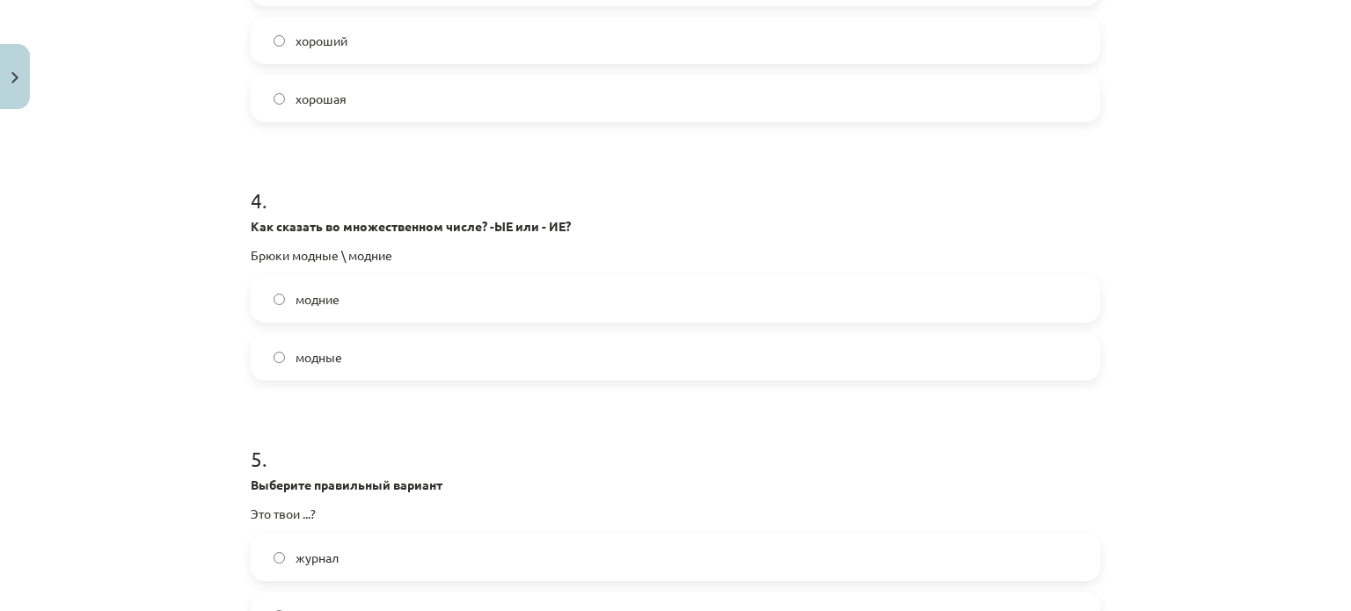
scroll to position [1143, 0]
click at [278, 354] on label "модные" at bounding box center [675, 356] width 846 height 44
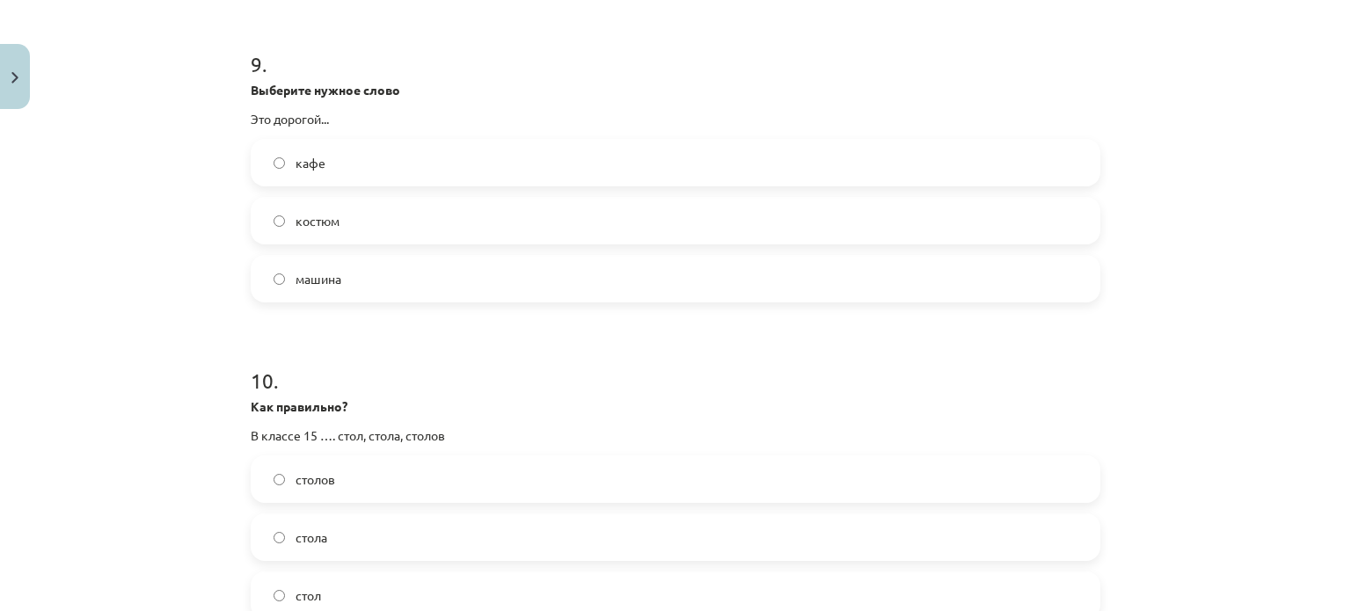
scroll to position [2814, 0]
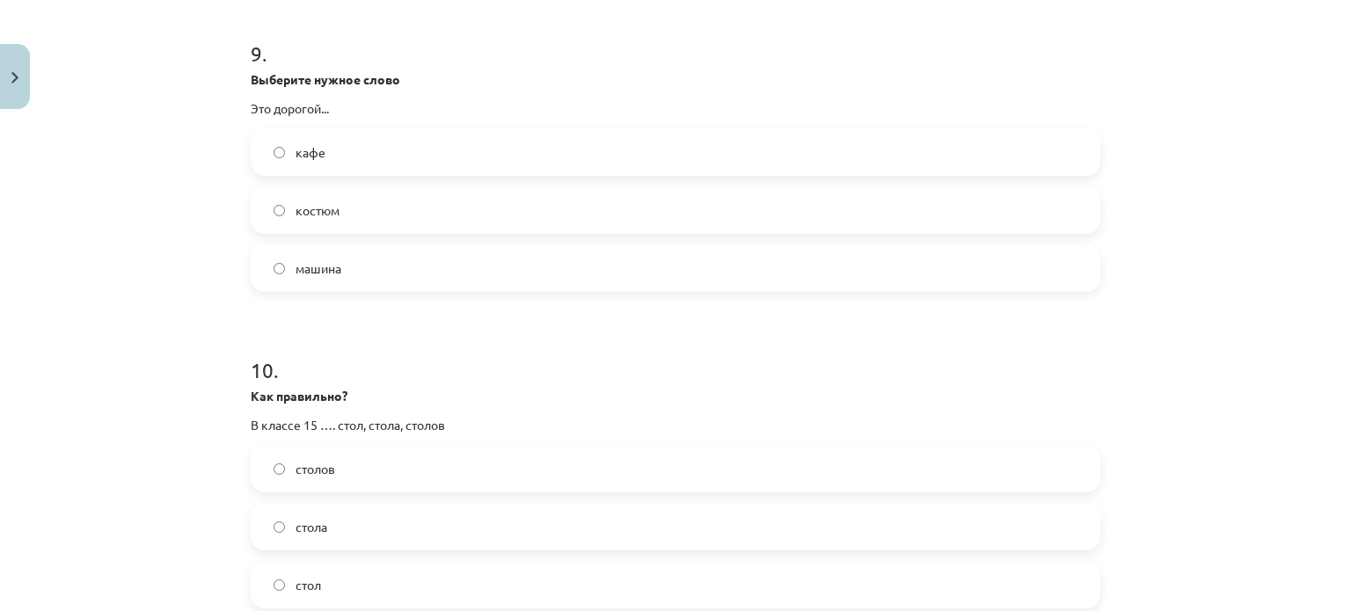
click at [274, 203] on label "костюм" at bounding box center [675, 210] width 846 height 44
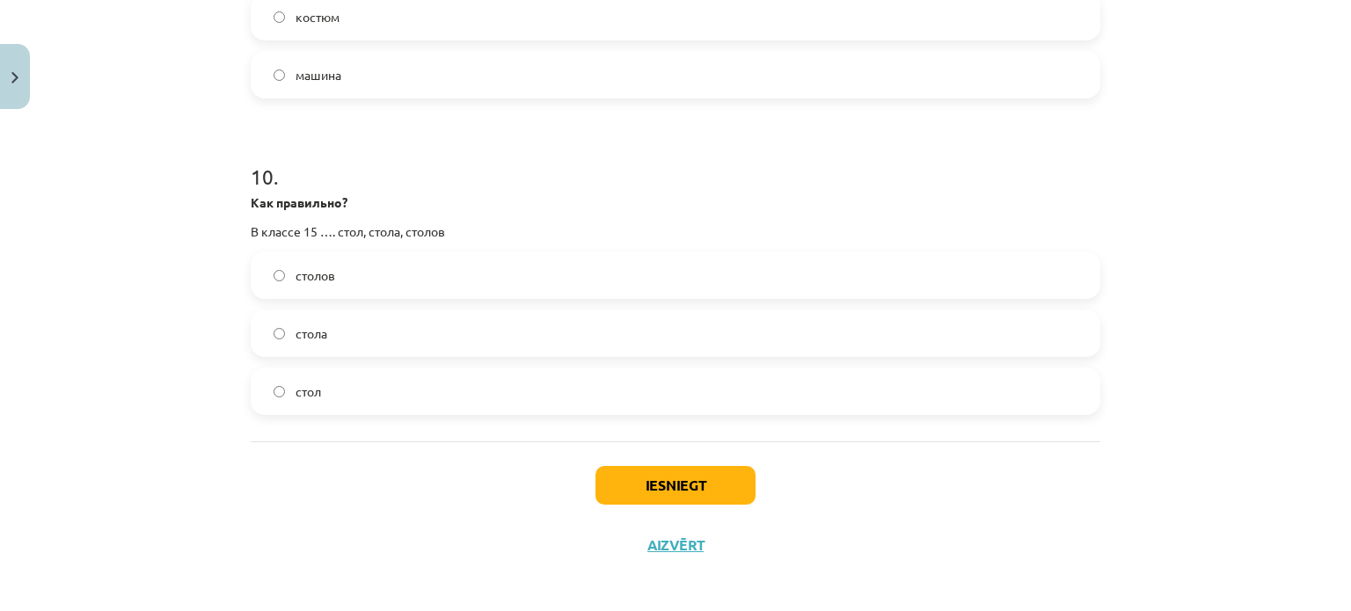
scroll to position [3014, 0]
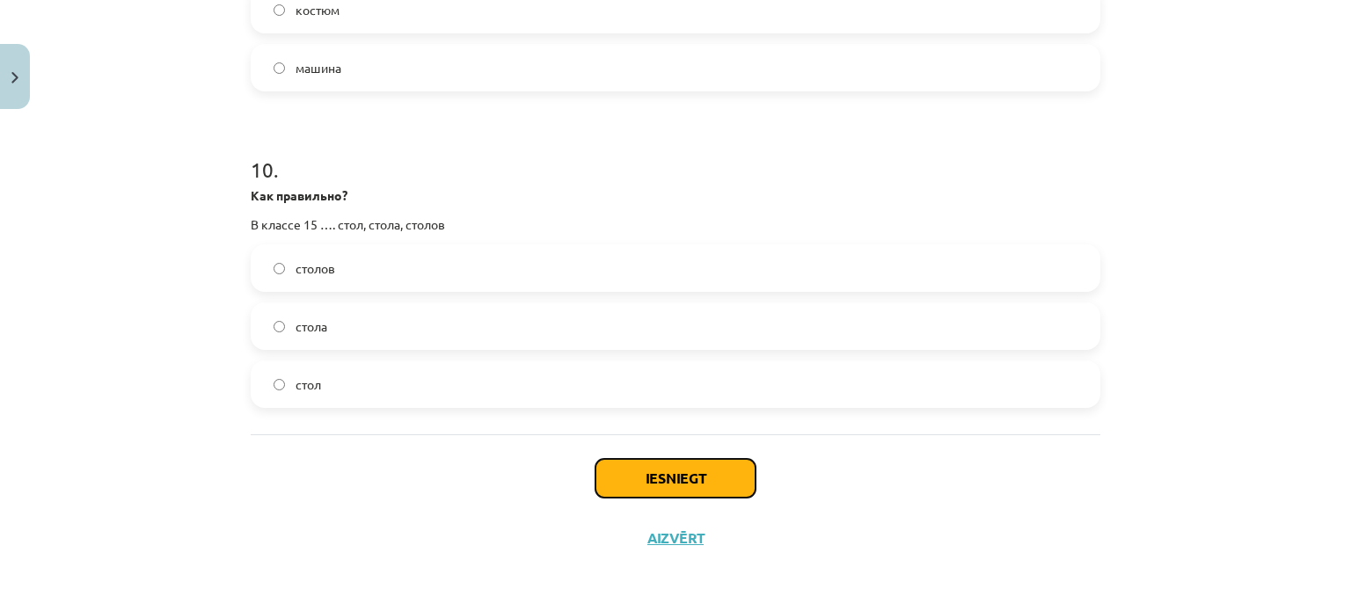
click at [688, 477] on button "Iesniegt" at bounding box center [675, 478] width 160 height 39
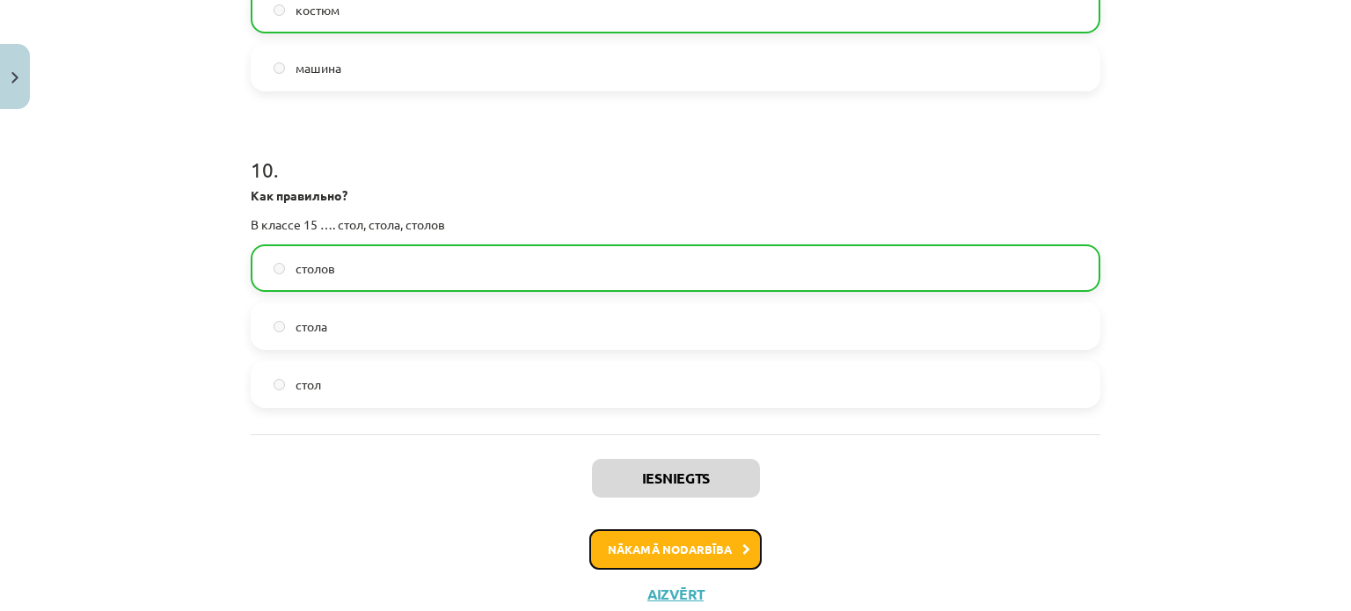
click at [674, 541] on button "Nākamā nodarbība" at bounding box center [675, 549] width 172 height 40
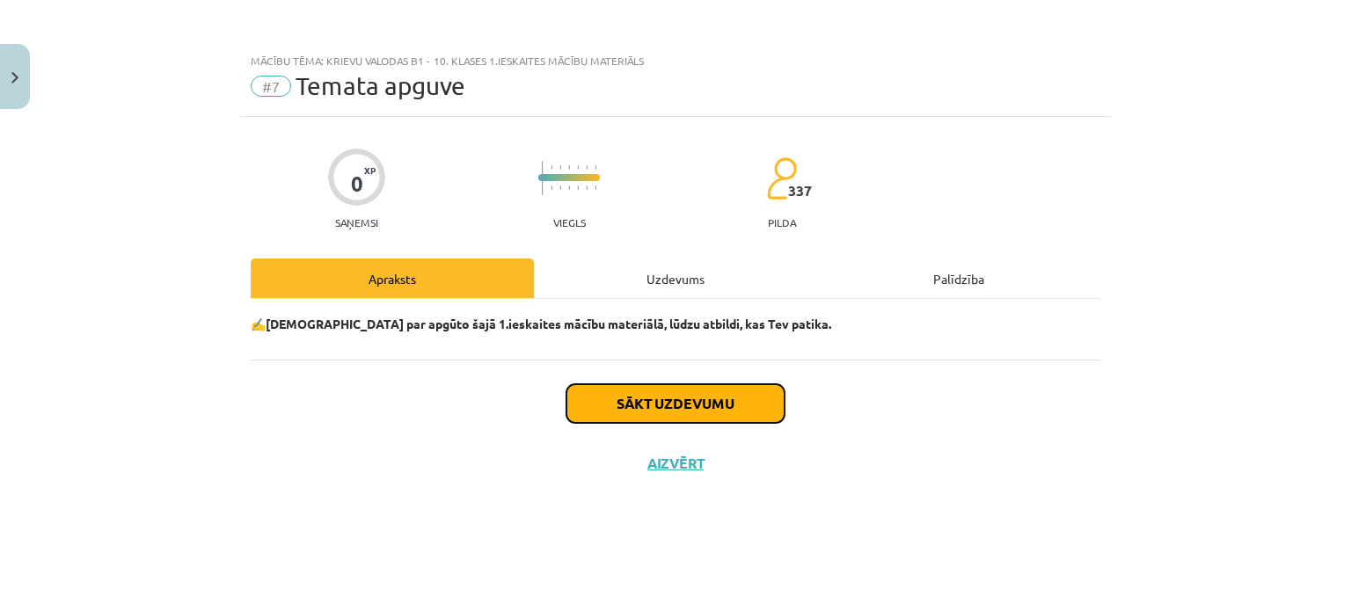
click at [590, 389] on button "Sākt uzdevumu" at bounding box center [675, 403] width 218 height 39
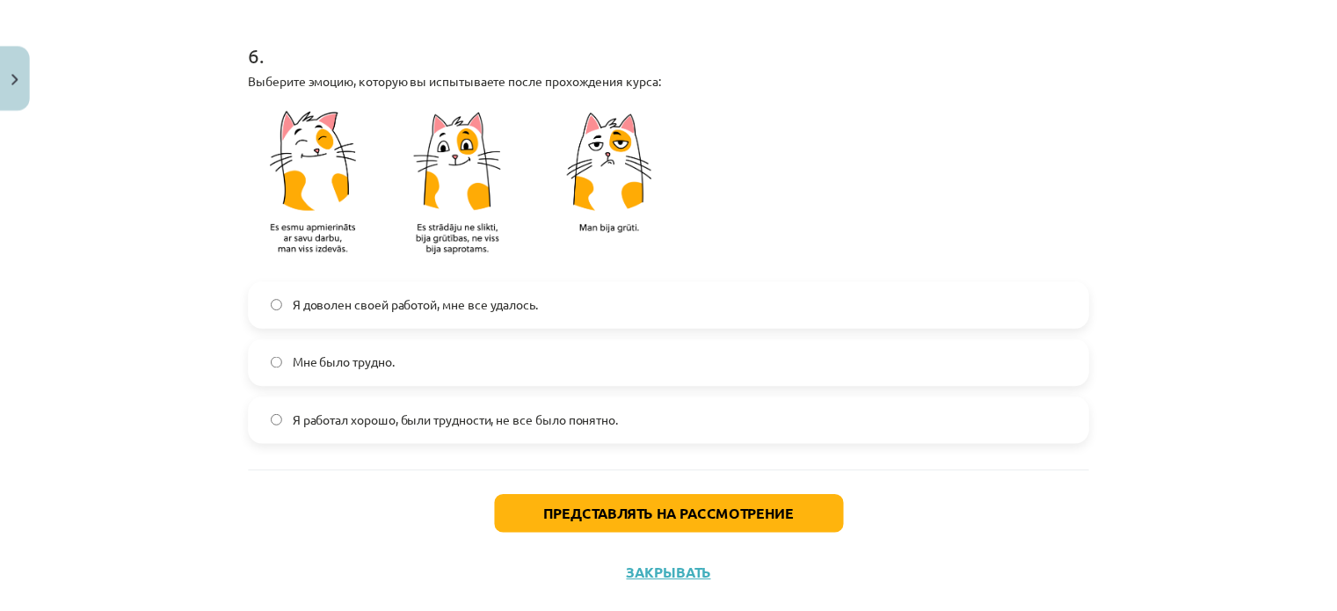
scroll to position [1495, 0]
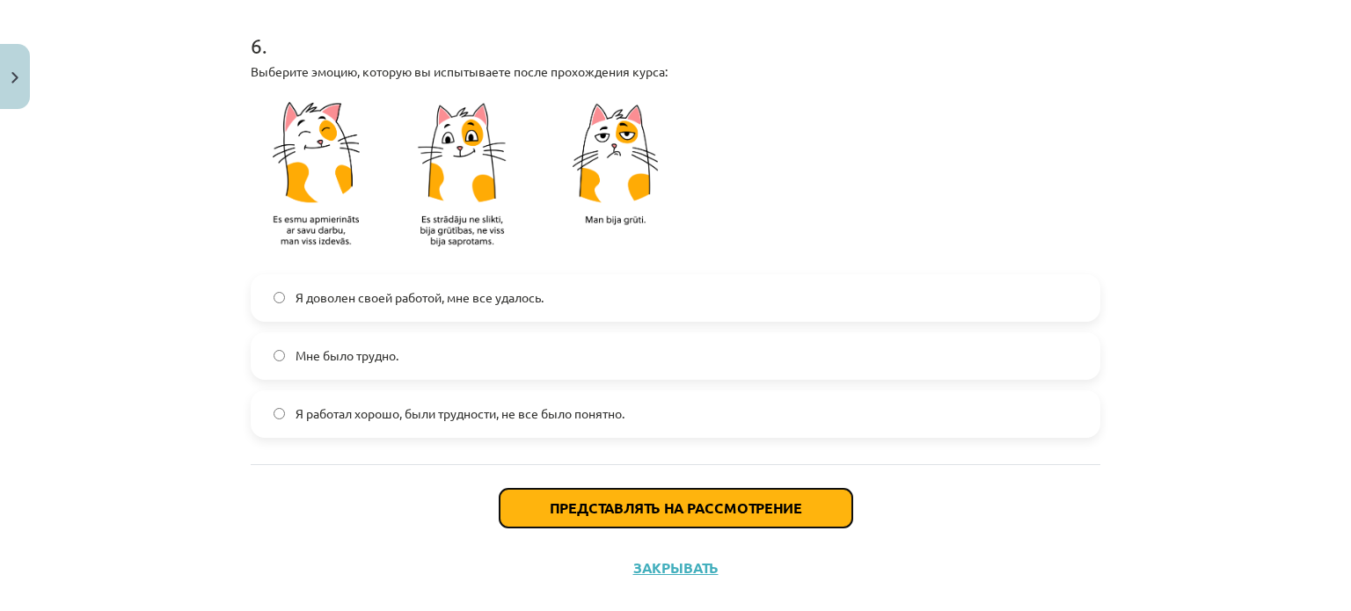
click at [531, 499] on button "Представлять на рассмотрение" at bounding box center [675, 508] width 353 height 39
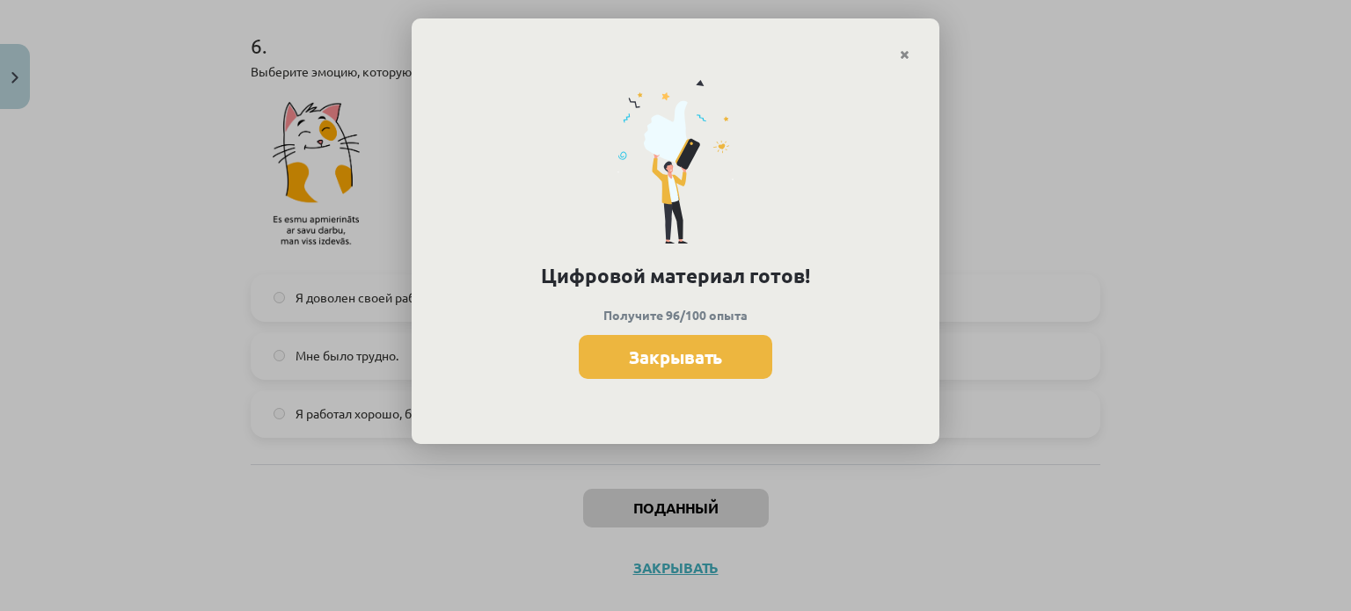
click at [744, 355] on button "Закрывать" at bounding box center [675, 357] width 193 height 44
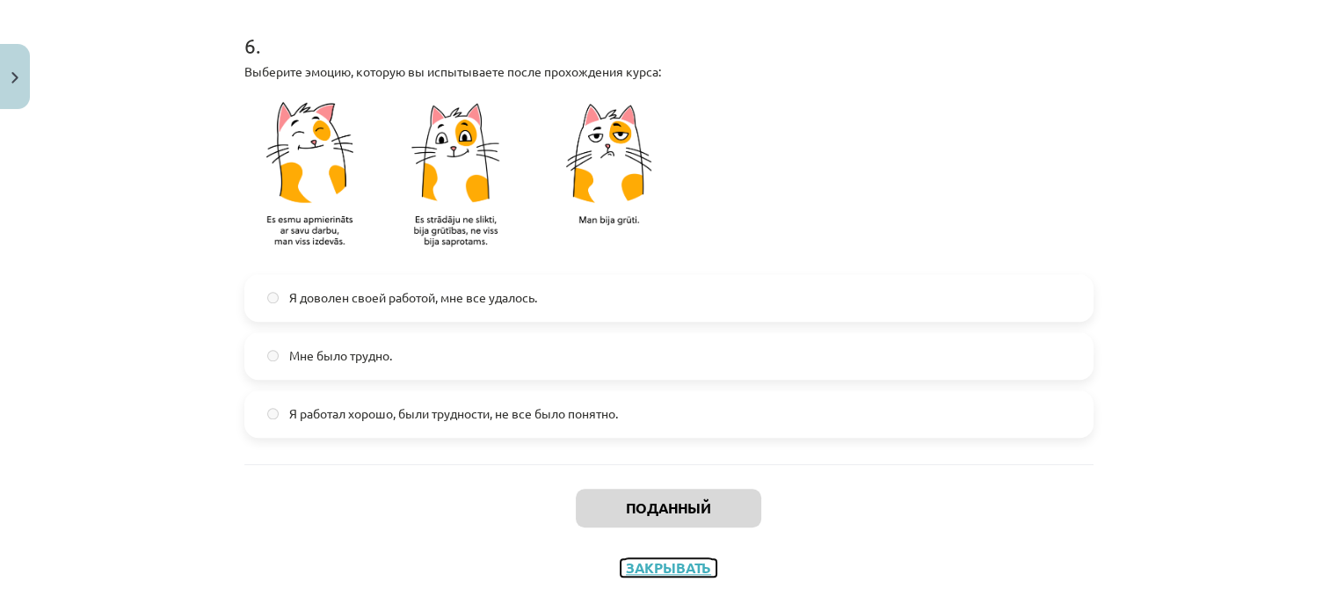
click at [690, 559] on font "Закрывать" at bounding box center [668, 567] width 85 height 18
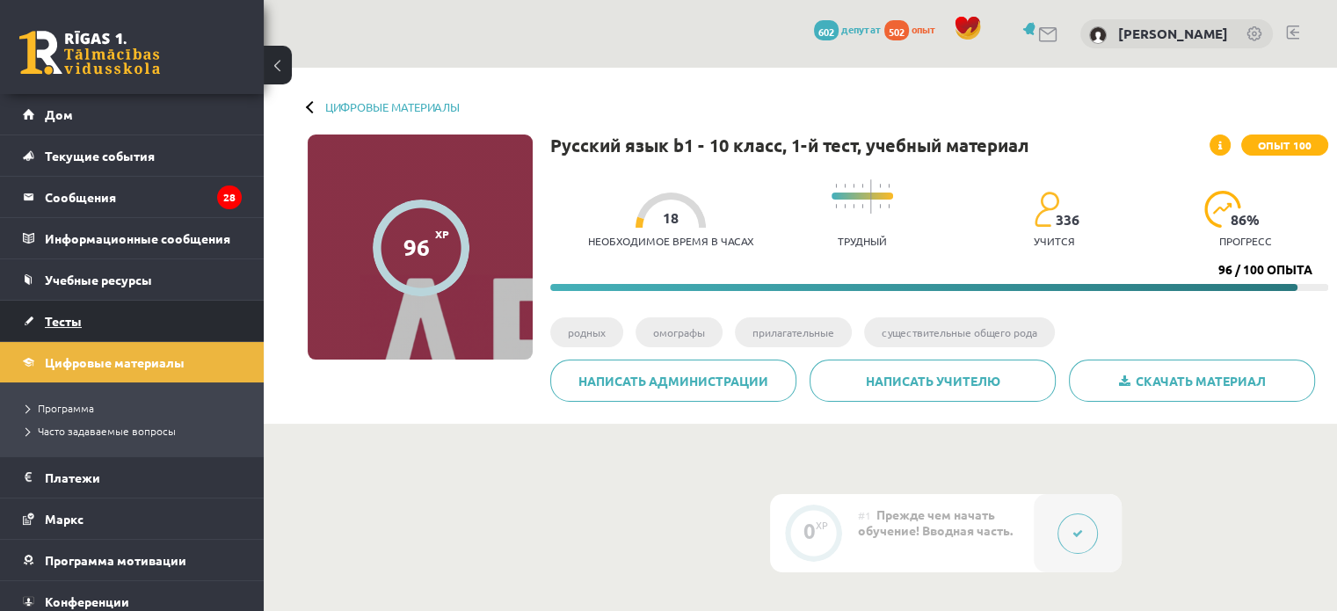
click at [74, 319] on font "Тесты" at bounding box center [63, 321] width 37 height 16
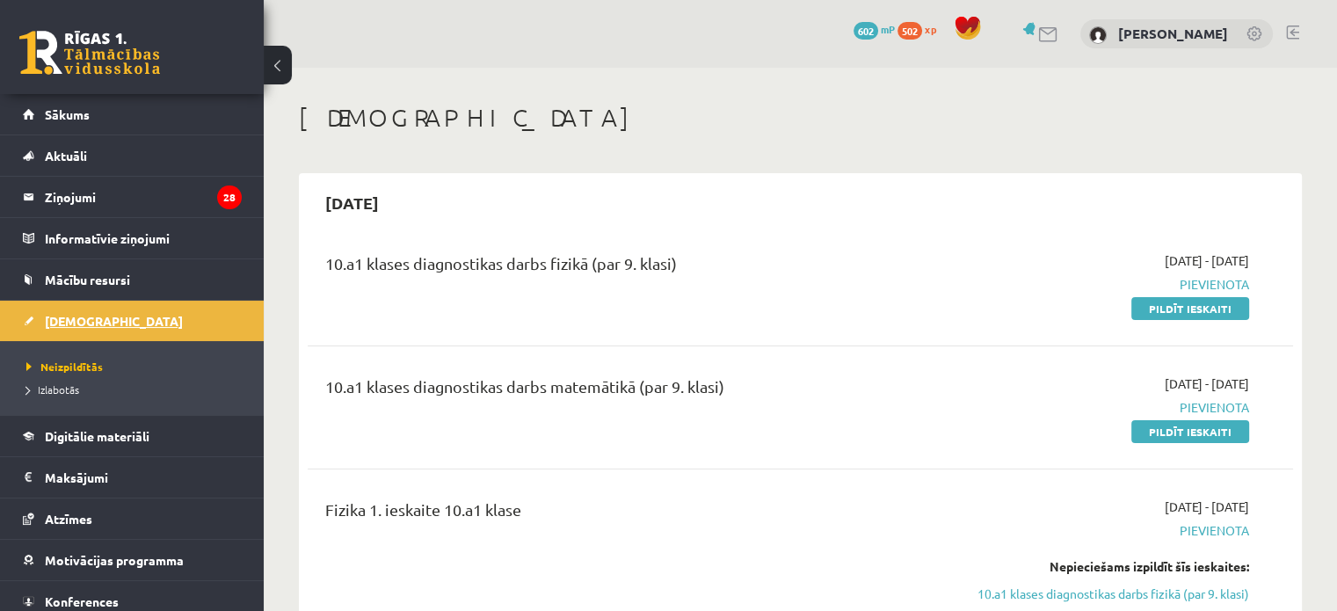
click at [924, 105] on h1 "[DEMOGRAPHIC_DATA]" at bounding box center [800, 118] width 1003 height 30
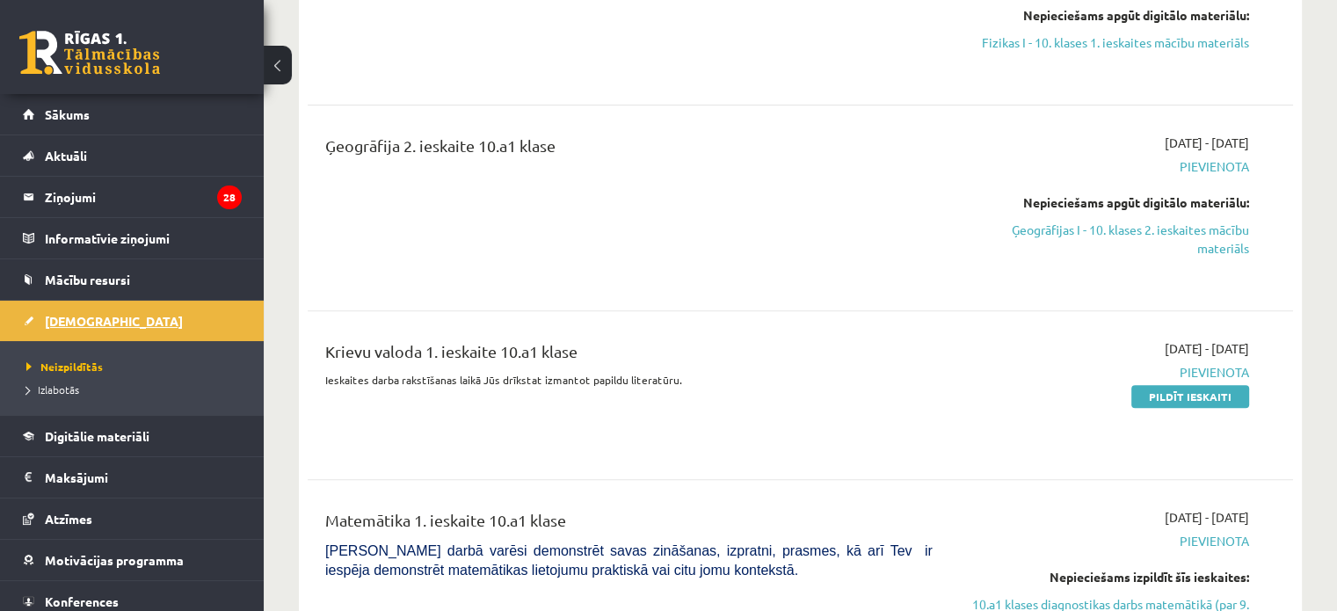
scroll to position [703, 0]
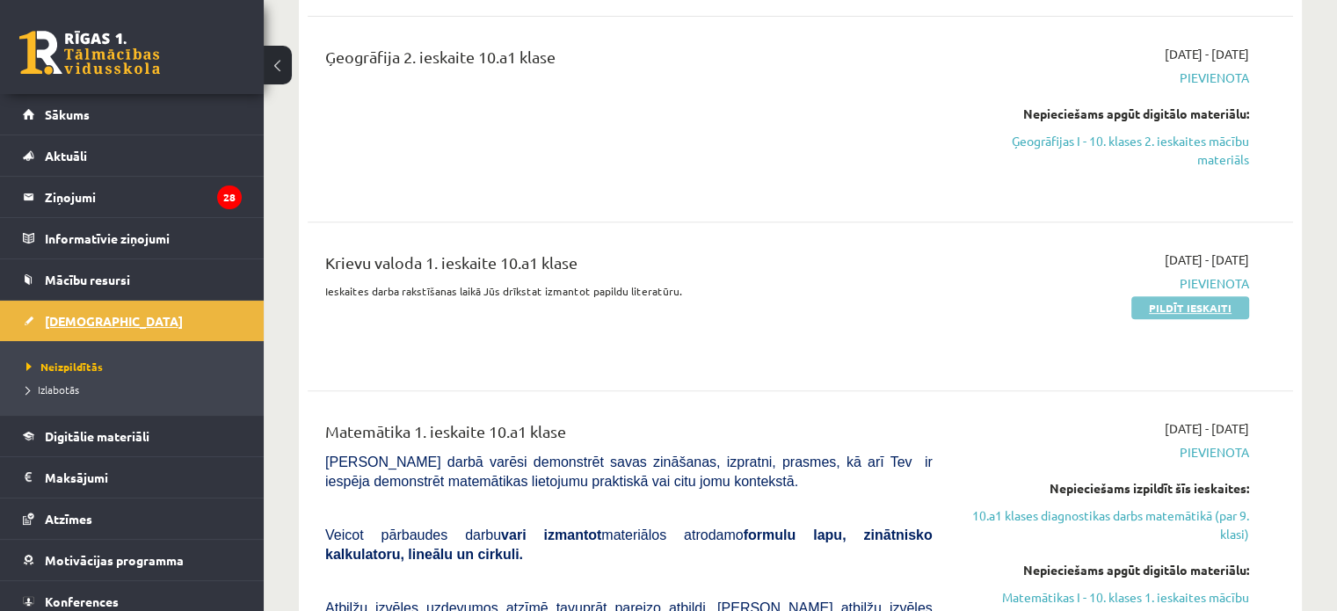
click at [1189, 306] on link "Pildīt ieskaiti" at bounding box center [1191, 307] width 118 height 23
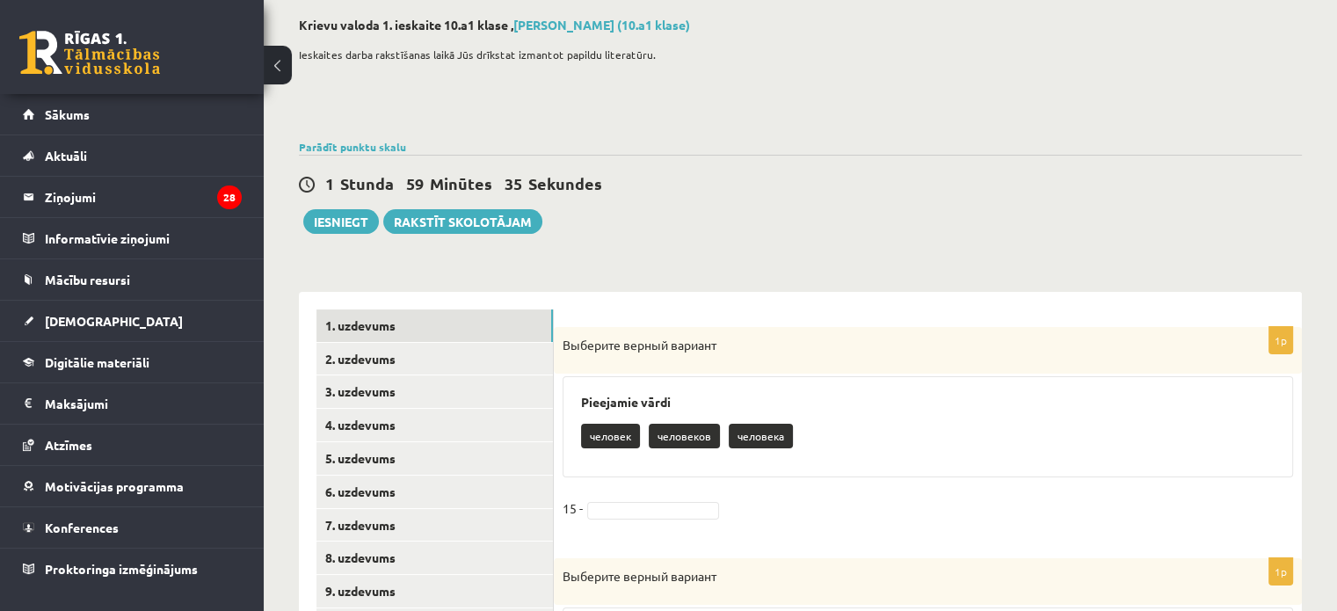
scroll to position [264, 0]
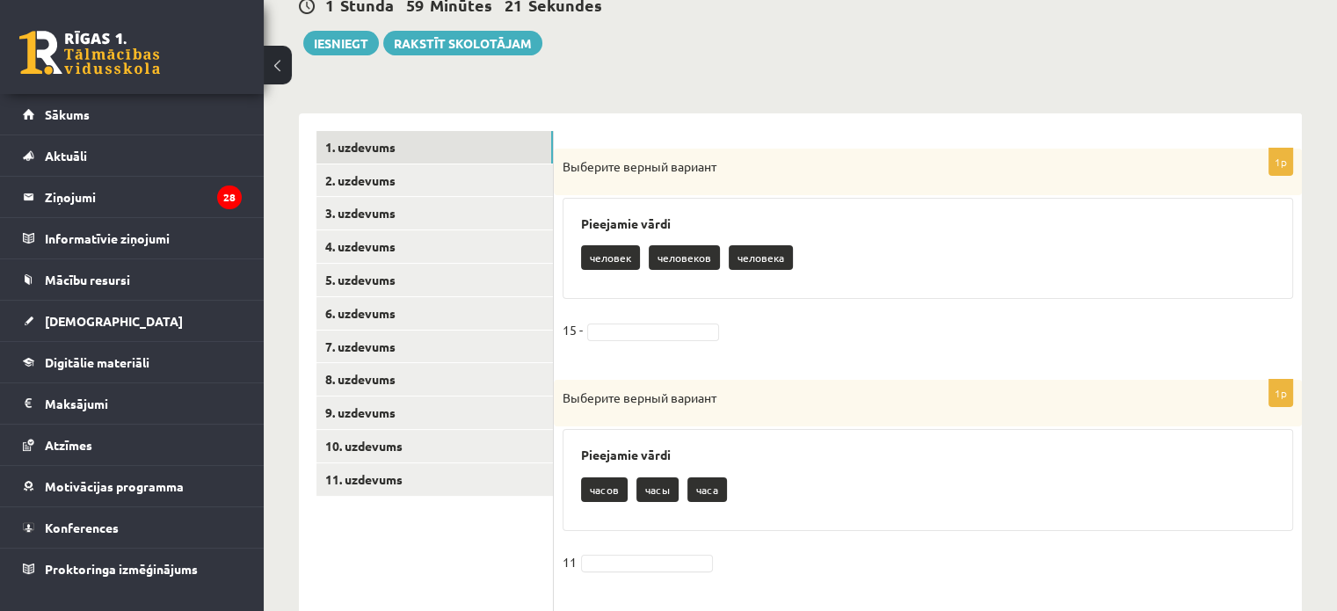
click at [613, 258] on p "человек" at bounding box center [610, 257] width 59 height 25
drag, startPoint x: 613, startPoint y: 258, endPoint x: 630, endPoint y: 324, distance: 69.1
click at [630, 332] on div "1p Выберите верный вариант Pieejamie vārdi человек человеков человека 15 -" at bounding box center [928, 256] width 748 height 215
click at [630, 310] on div "1p Выберите верный вариант Pieejamie vārdi человек человеков человека 15 -" at bounding box center [928, 256] width 748 height 215
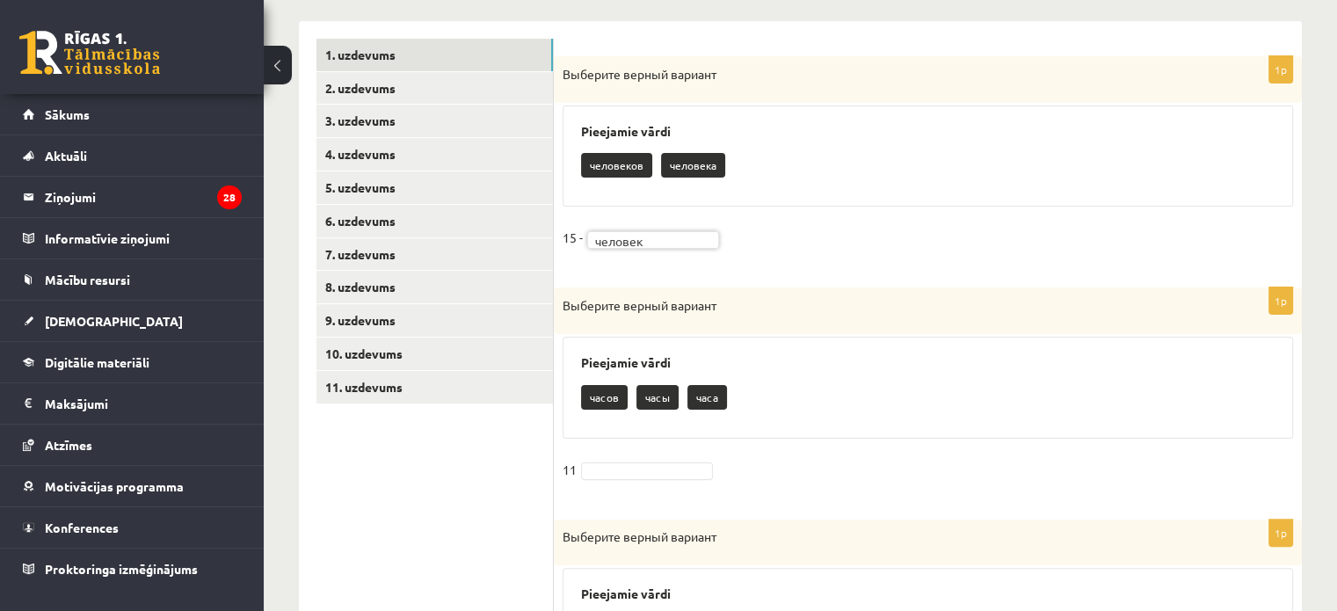
scroll to position [528, 0]
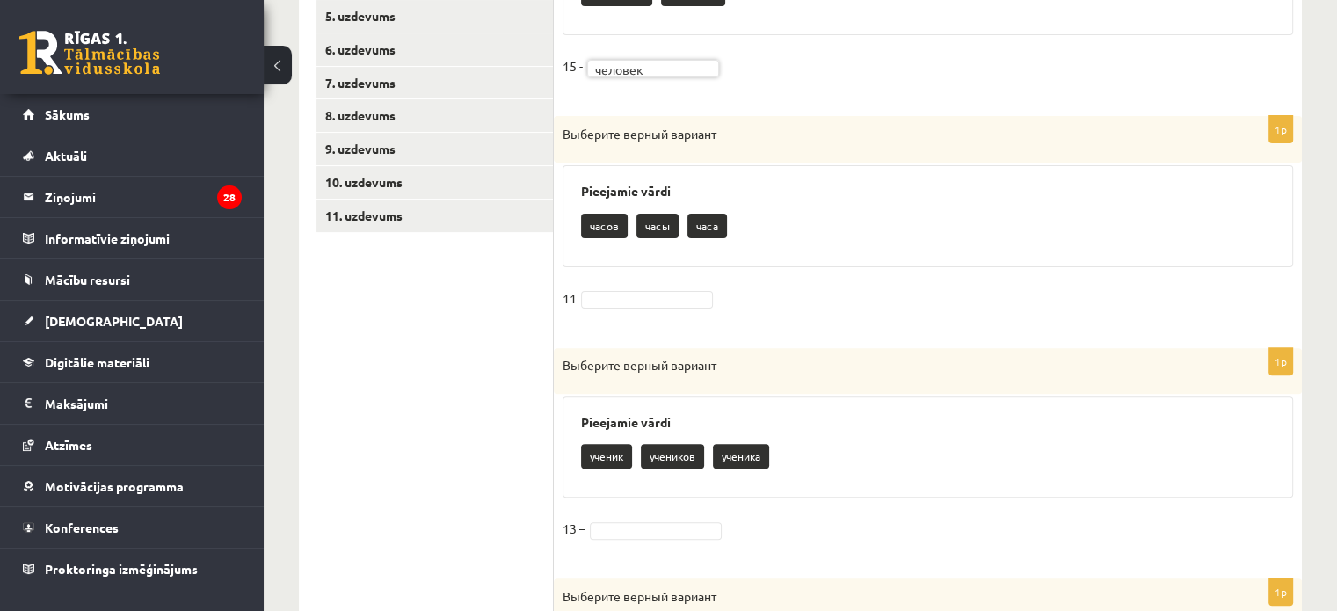
click at [599, 224] on p "часов" at bounding box center [604, 226] width 47 height 25
drag, startPoint x: 633, startPoint y: 296, endPoint x: 624, endPoint y: 298, distance: 9.0
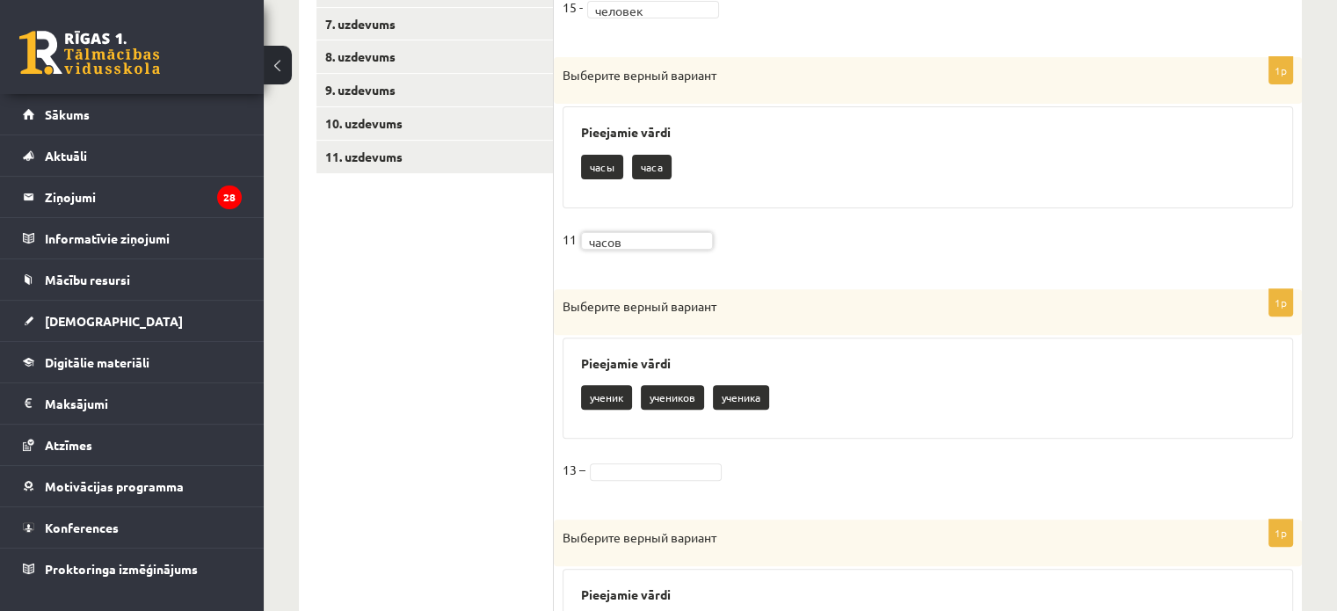
scroll to position [791, 0]
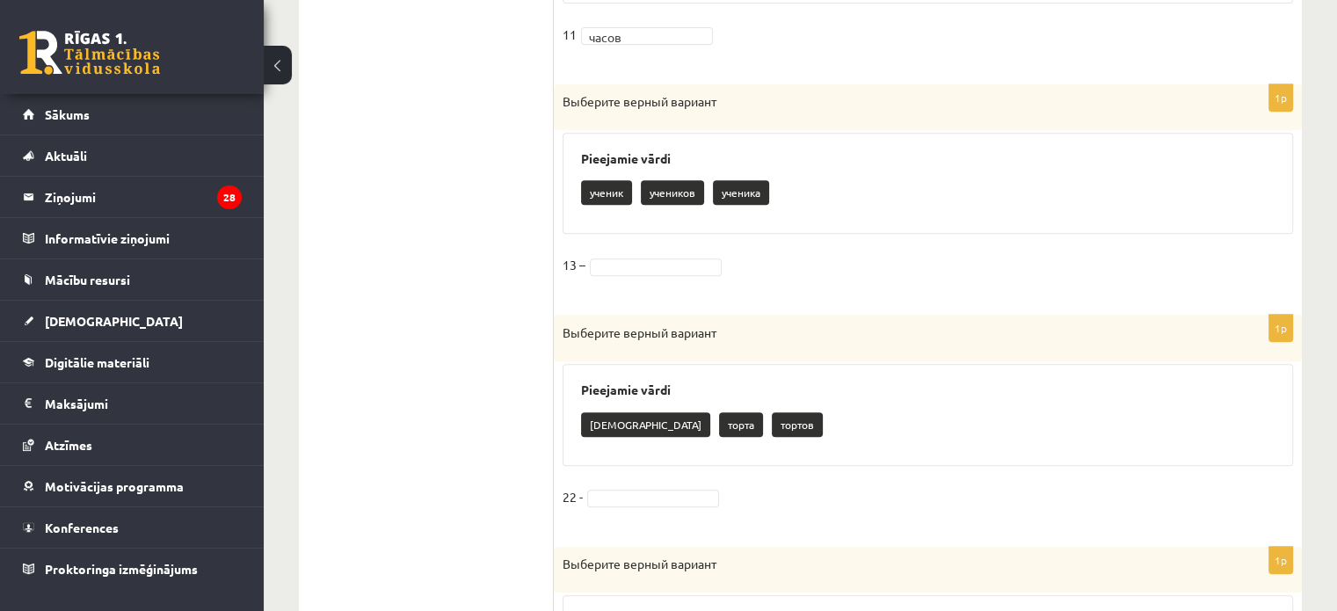
click at [677, 196] on p "учеников" at bounding box center [672, 192] width 63 height 25
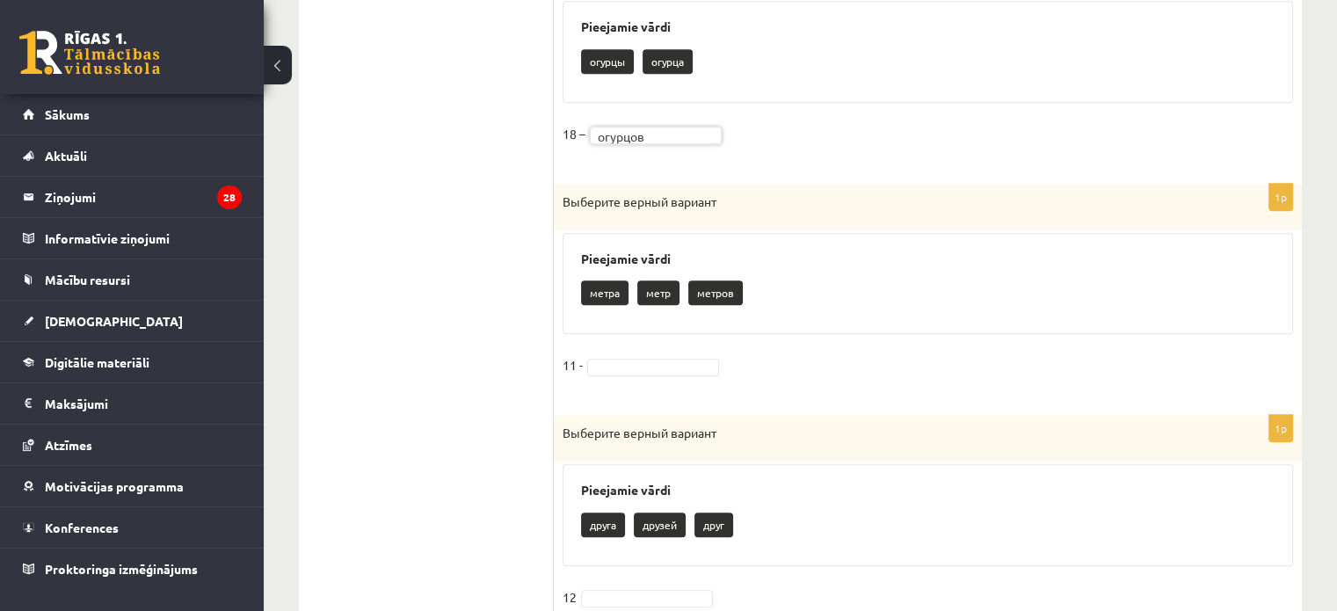
scroll to position [1671, 0]
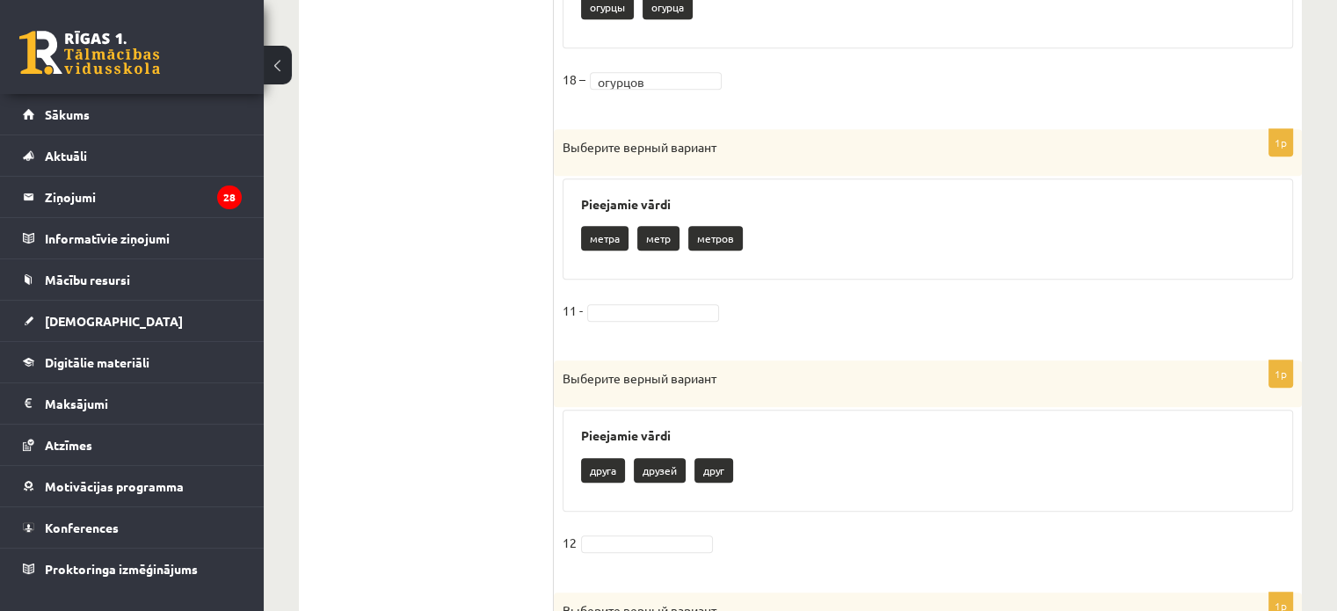
click at [718, 244] on p "метров" at bounding box center [715, 238] width 55 height 25
click at [718, 237] on p "метров" at bounding box center [715, 238] width 55 height 25
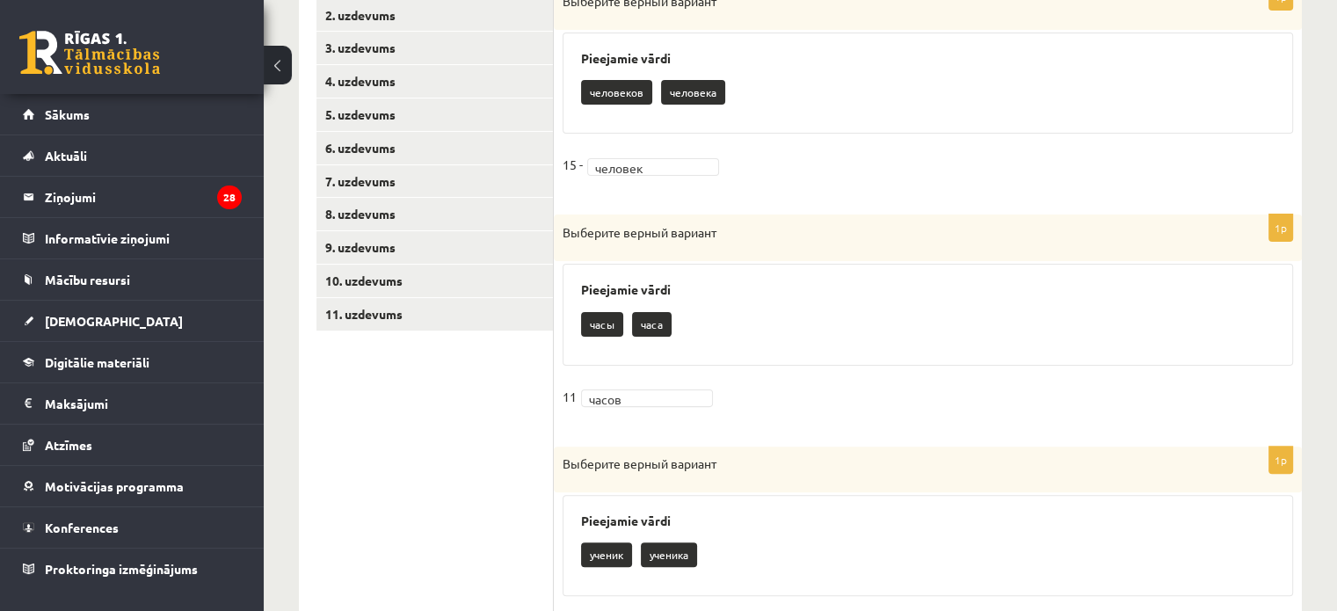
scroll to position [333, 0]
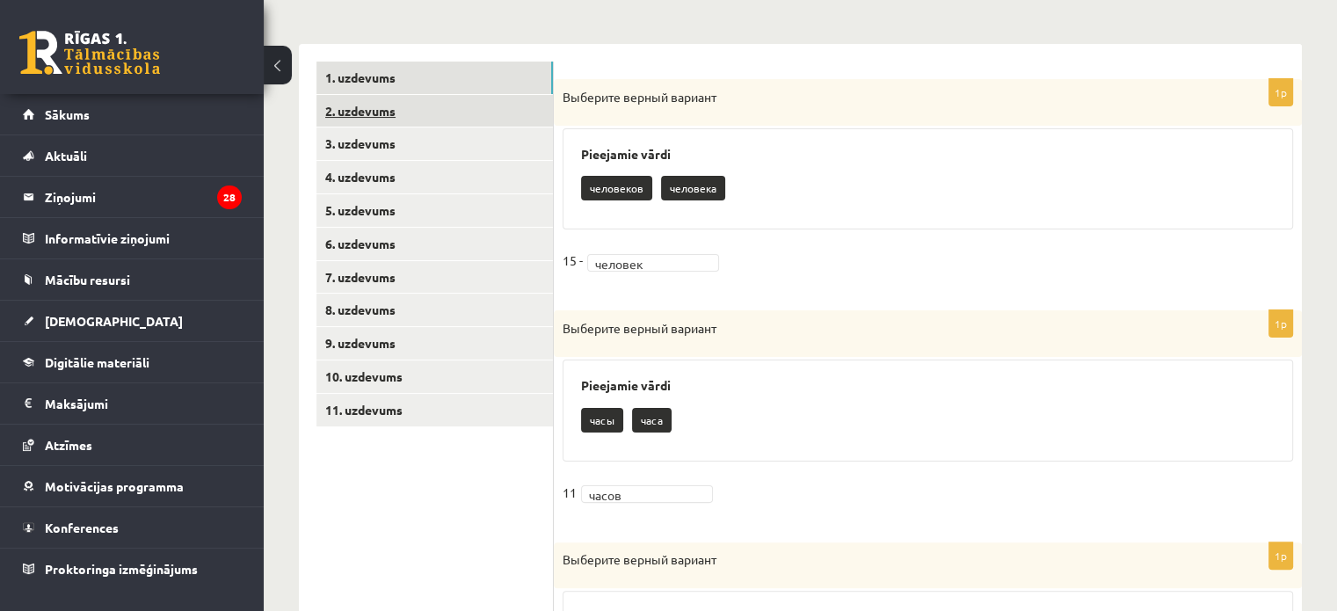
click at [476, 106] on link "2. uzdevums" at bounding box center [435, 111] width 237 height 33
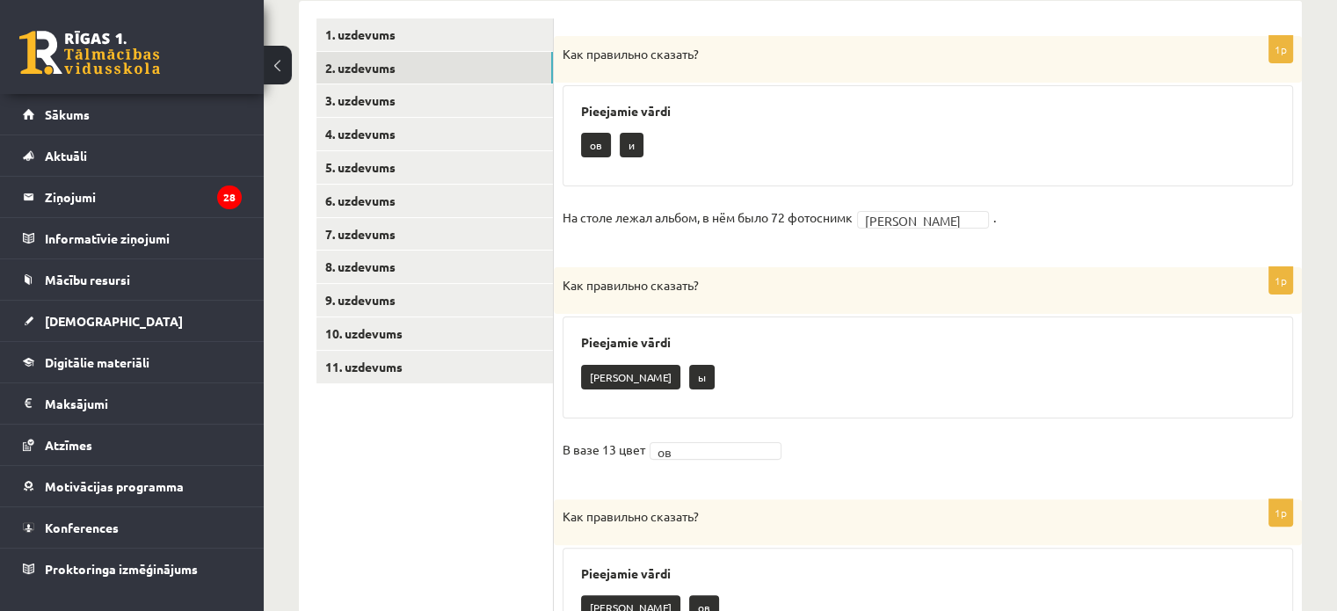
scroll to position [200, 0]
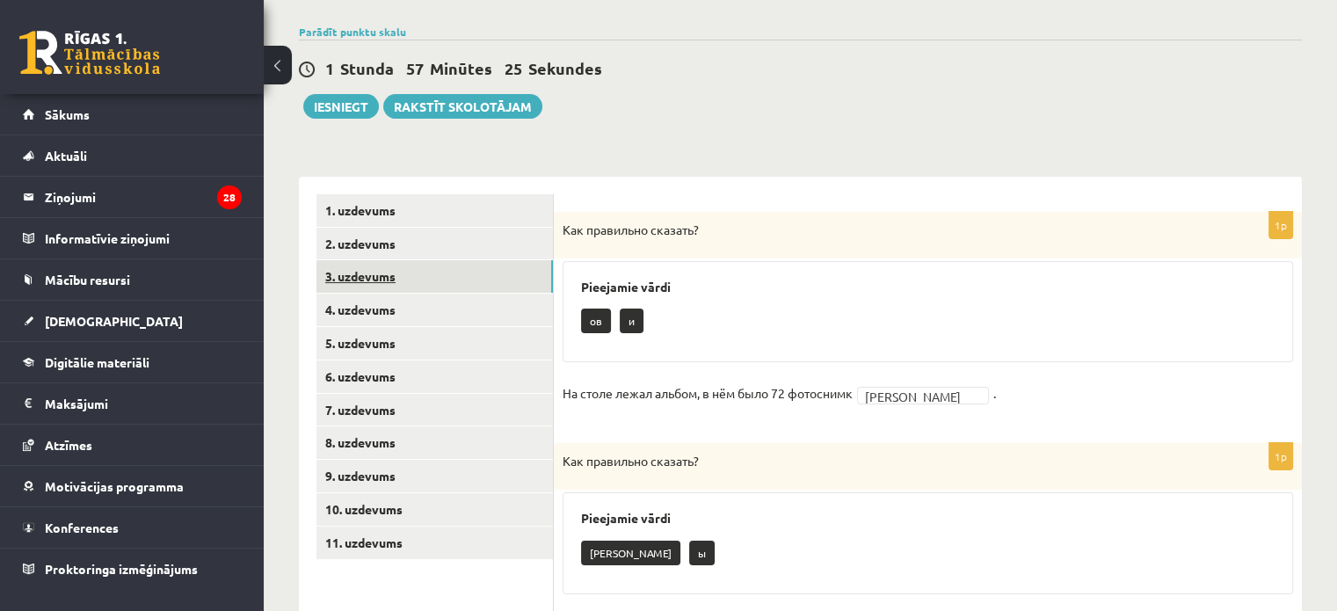
click at [361, 279] on link "3. uzdevums" at bounding box center [435, 276] width 237 height 33
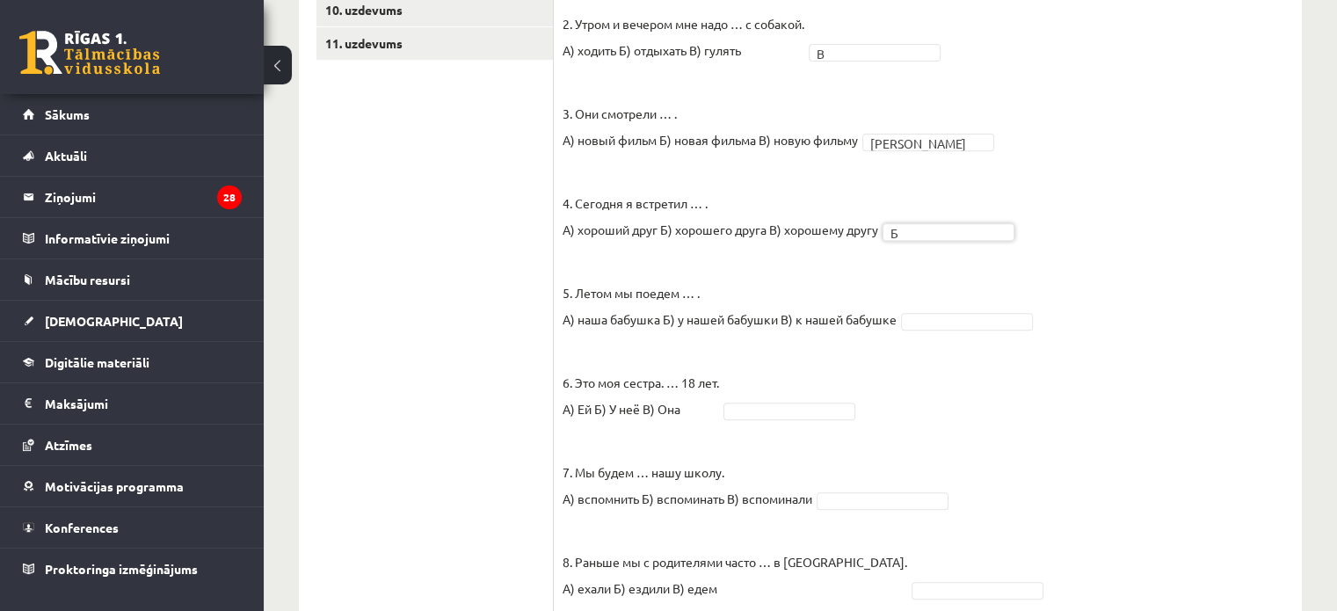
scroll to position [728, 0]
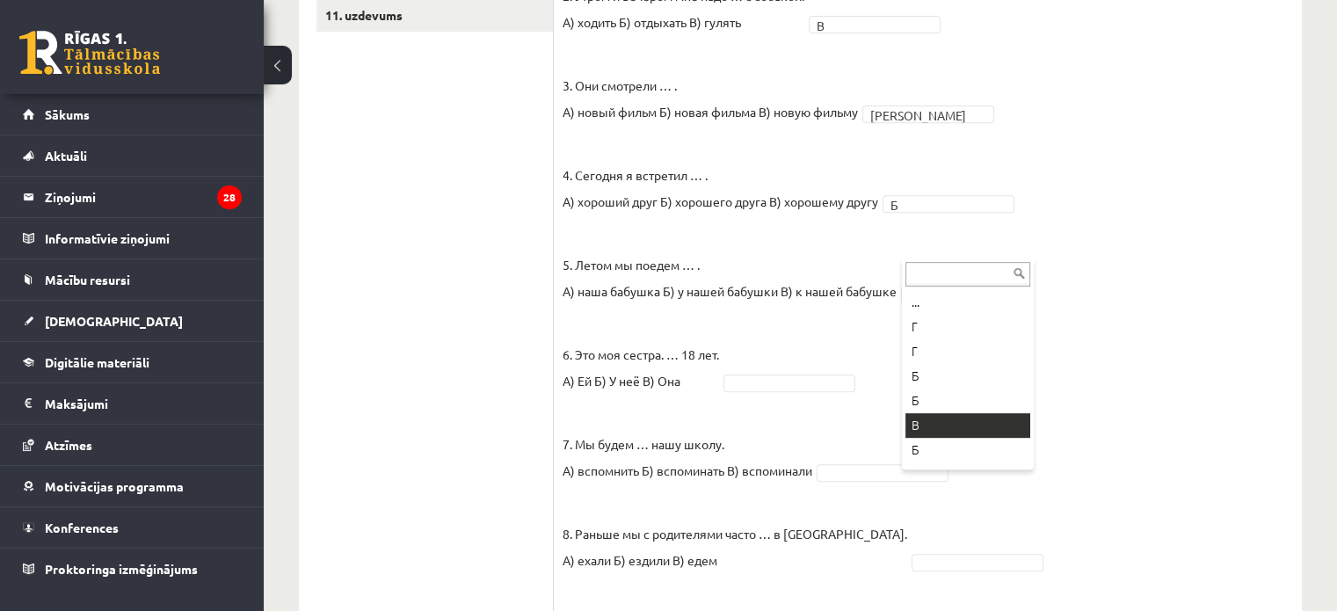
click at [939, 412] on fieldset "1. Каждый день мы … новые слова. А) учим Б) изучаем В) учимся А * 2. Утром и ве…" at bounding box center [928, 328] width 731 height 871
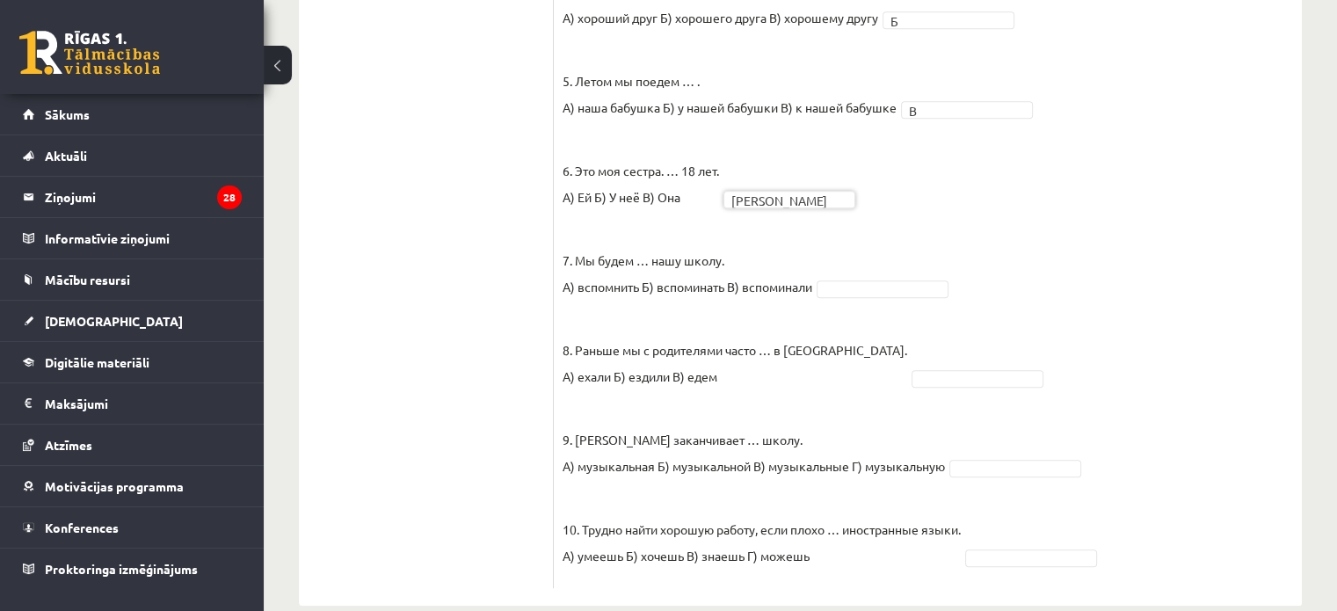
scroll to position [900, 0]
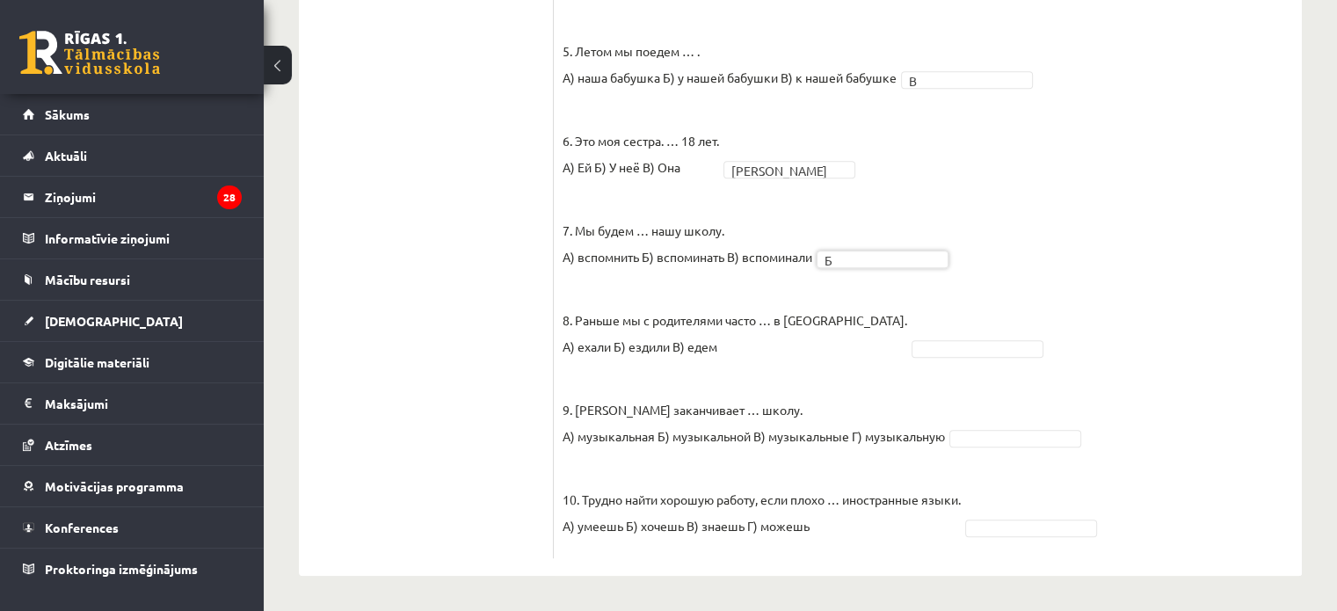
drag, startPoint x: 879, startPoint y: 349, endPoint x: 871, endPoint y: 346, distance: 9.2
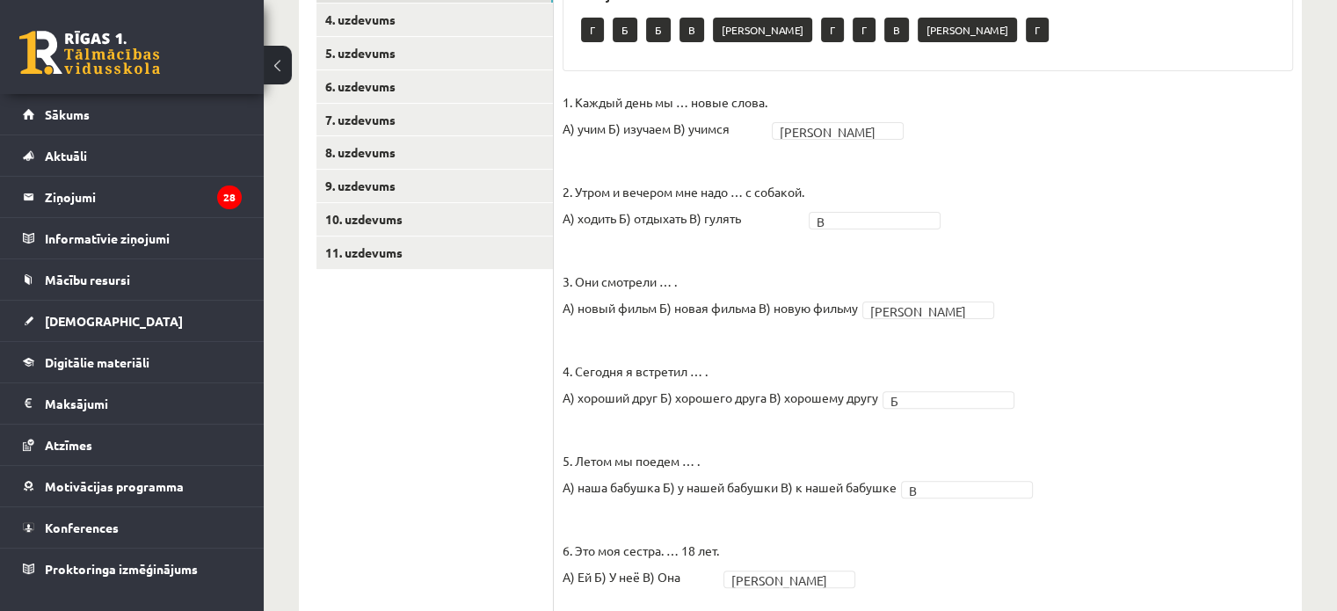
scroll to position [461, 0]
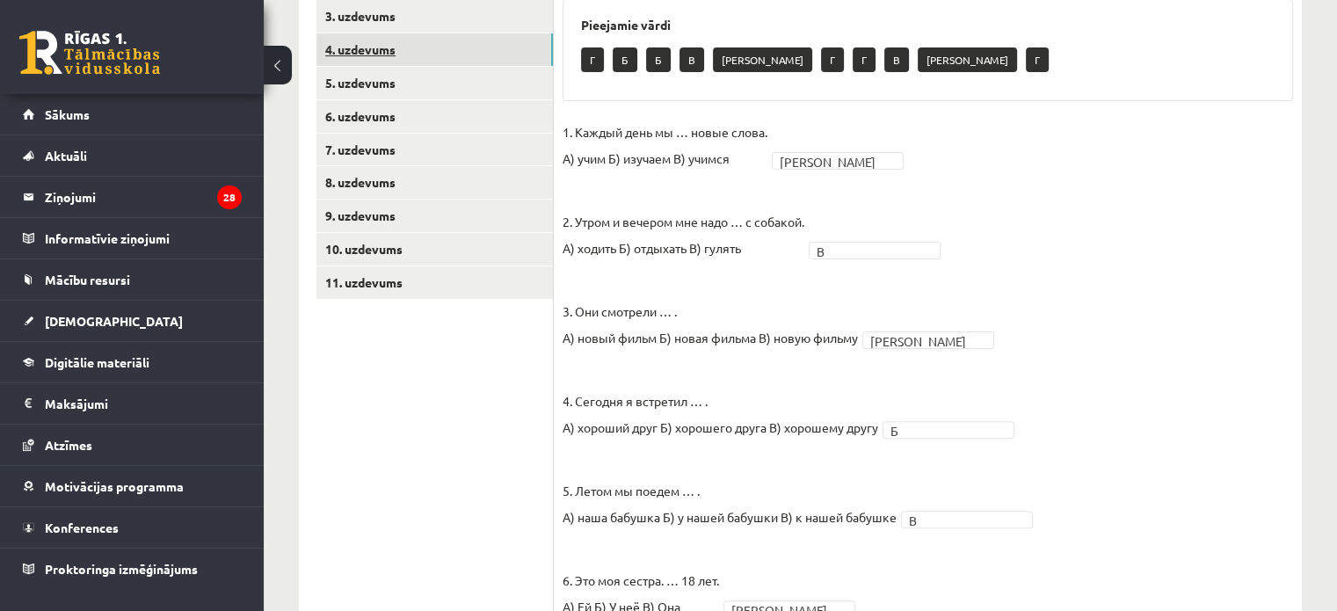
click at [370, 47] on link "4. uzdevums" at bounding box center [435, 49] width 237 height 33
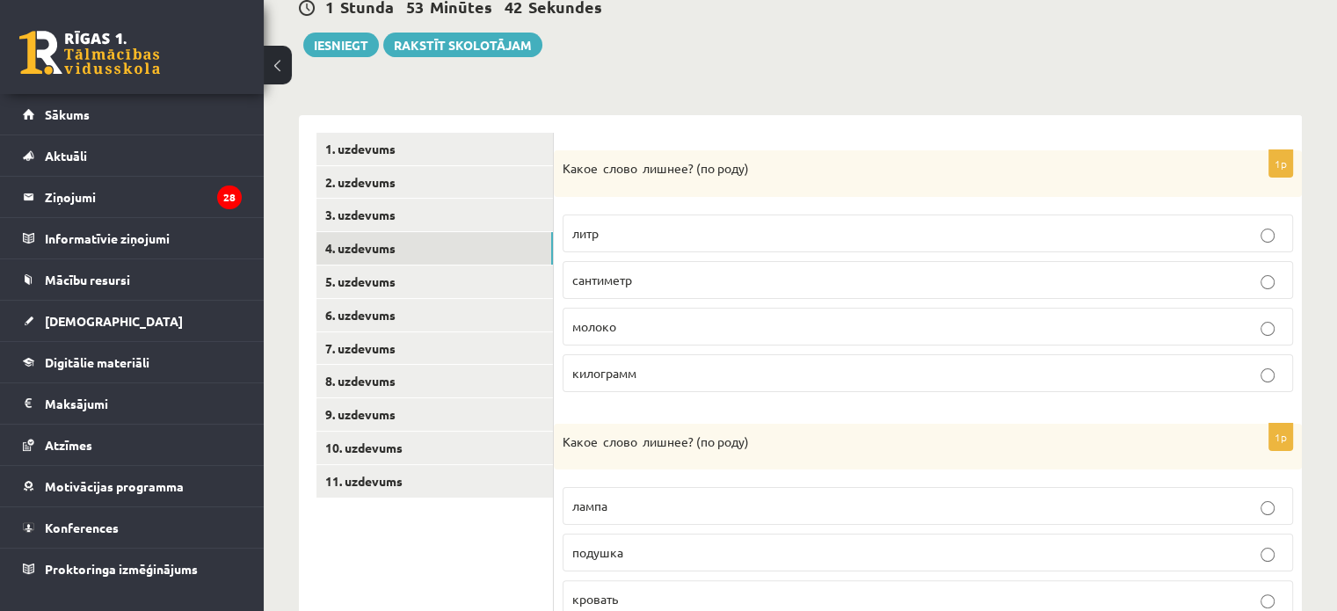
scroll to position [197, 0]
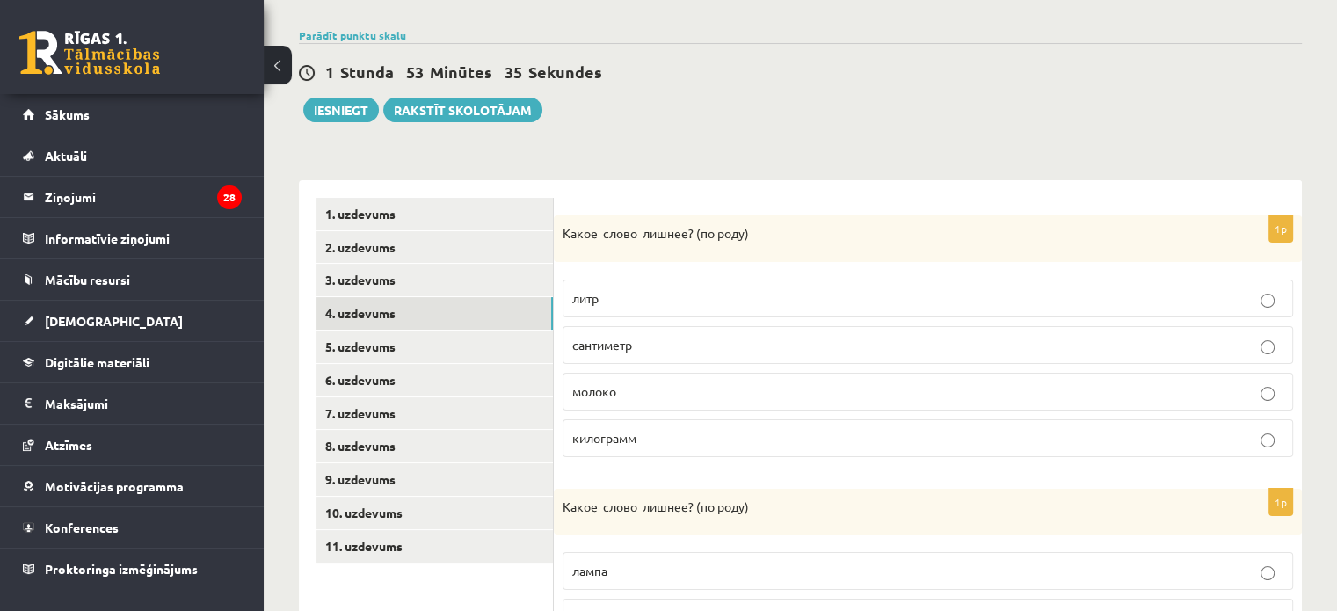
click at [709, 394] on p "молоко" at bounding box center [927, 391] width 711 height 18
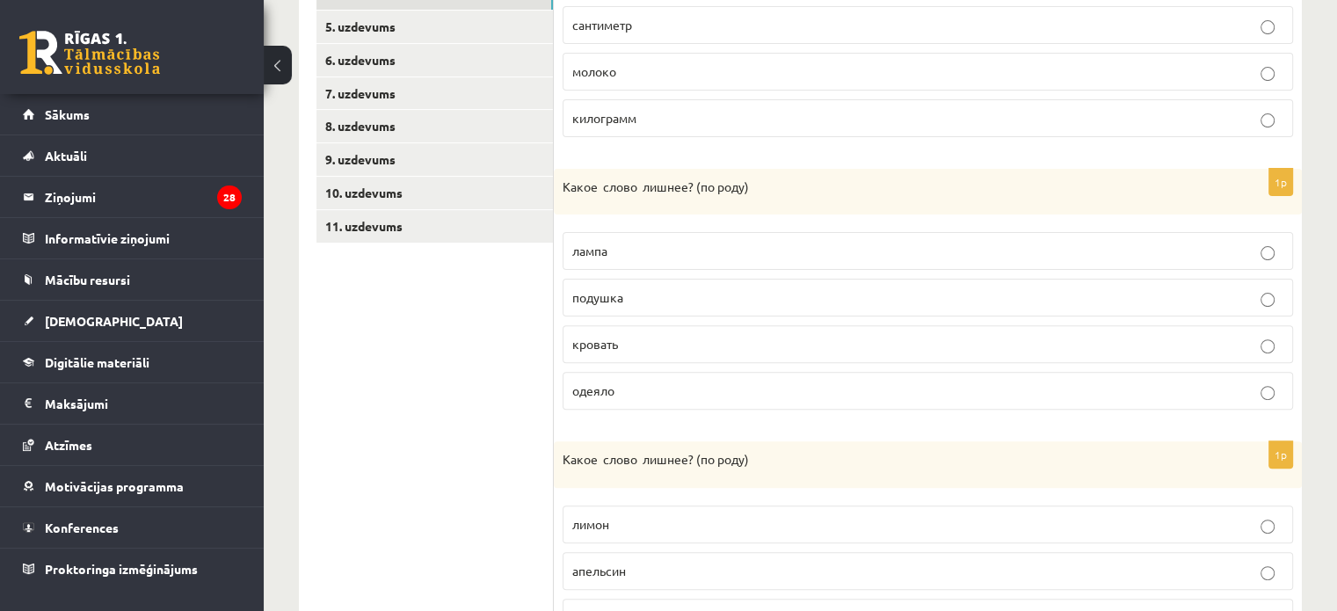
scroll to position [549, 0]
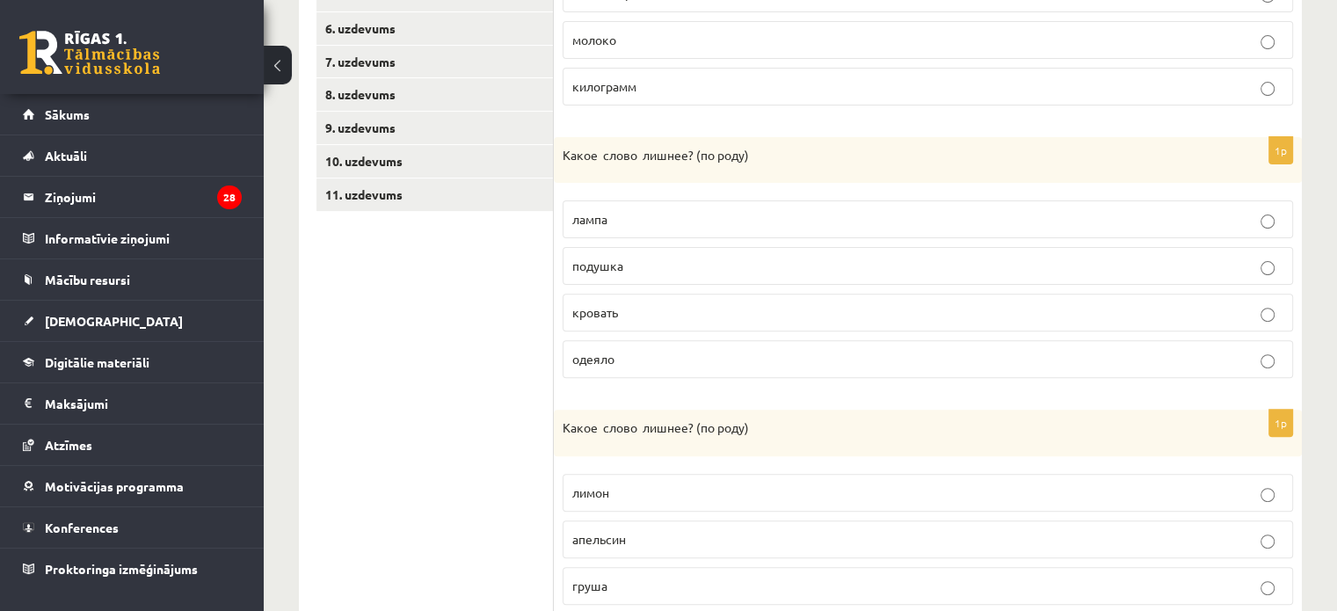
click at [693, 361] on p "одеяло" at bounding box center [927, 359] width 711 height 18
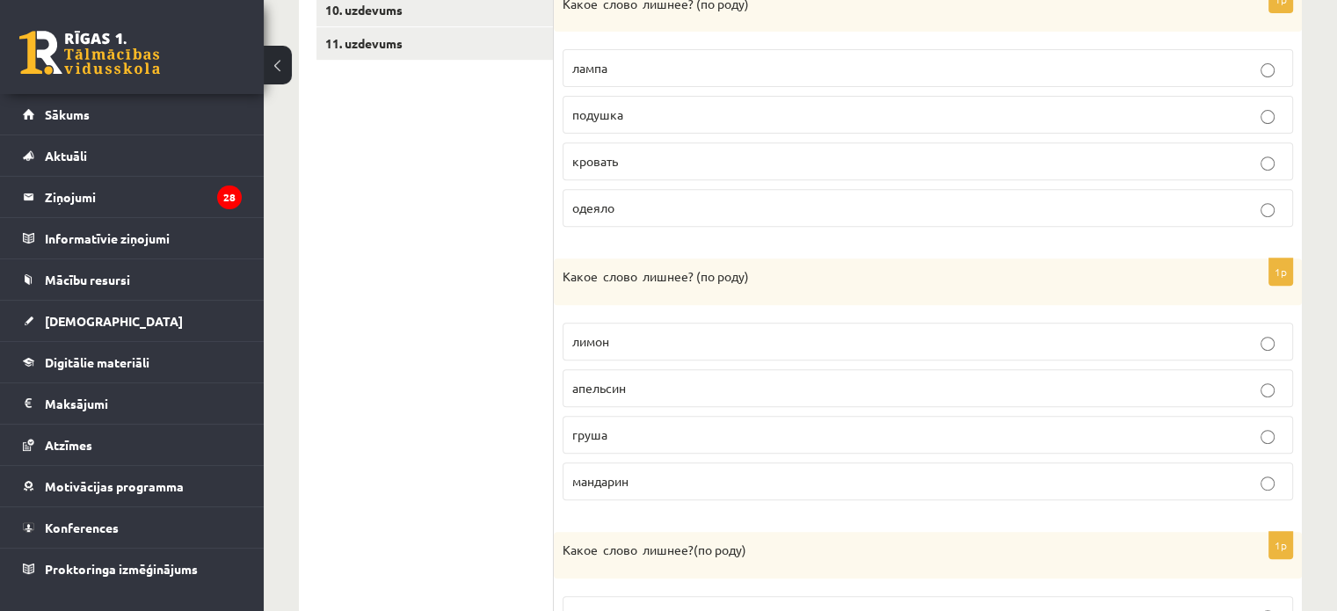
scroll to position [725, 0]
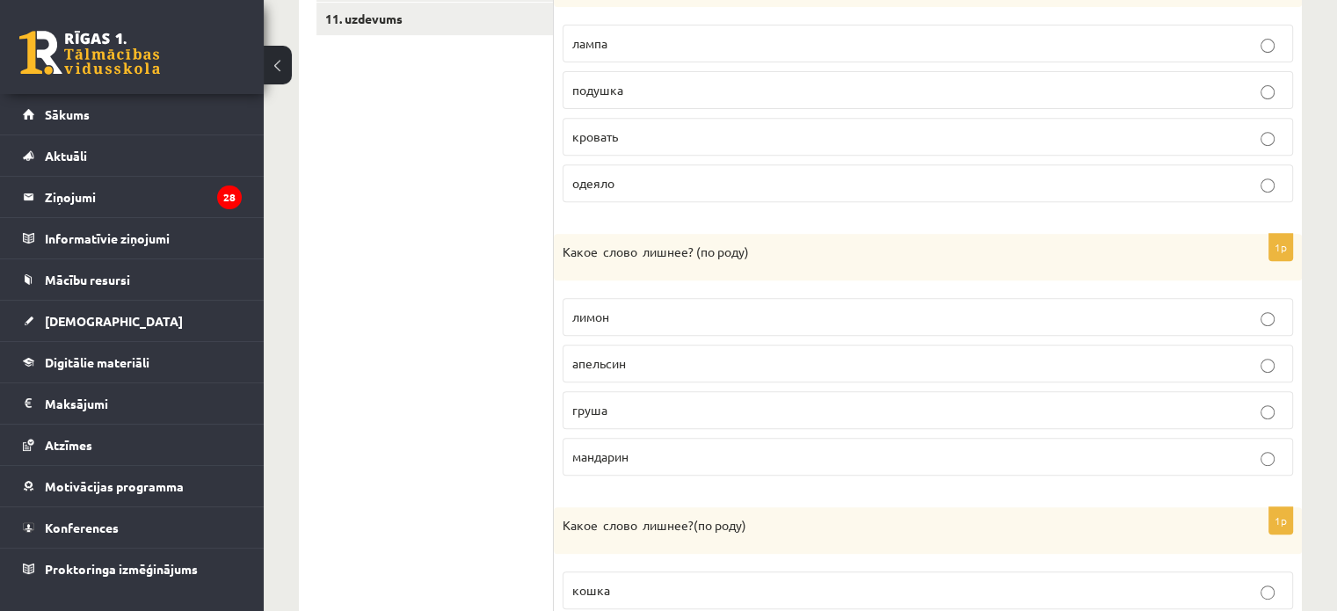
click at [675, 401] on p "груша" at bounding box center [927, 410] width 711 height 18
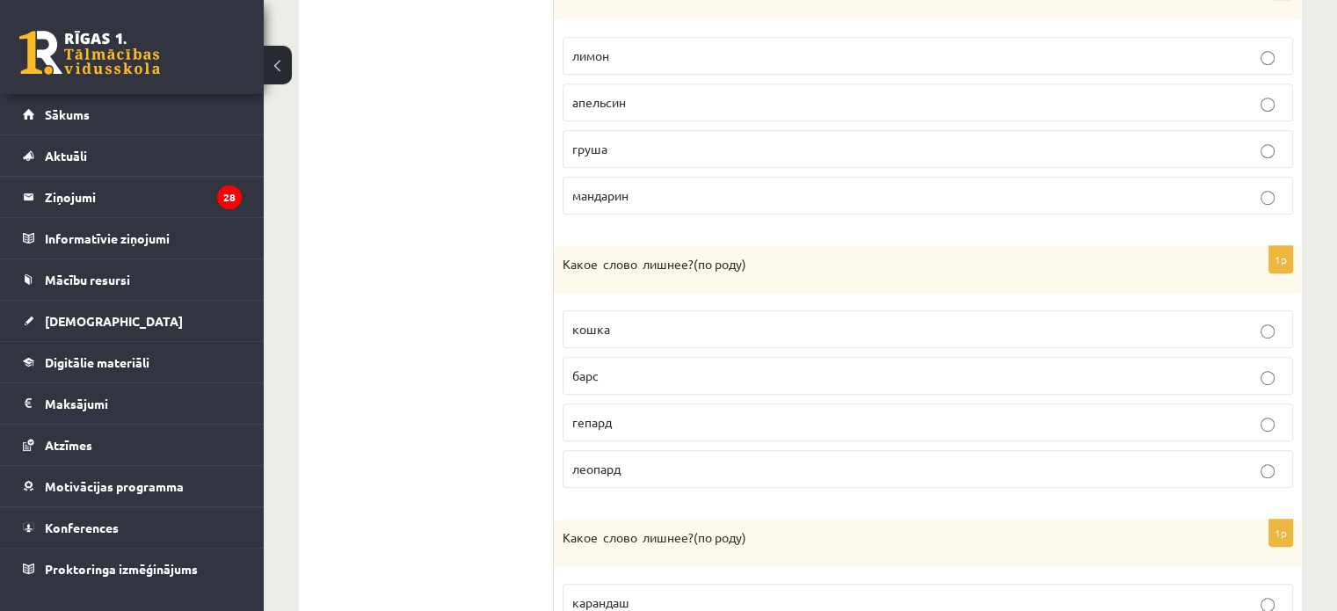
scroll to position [1076, 0]
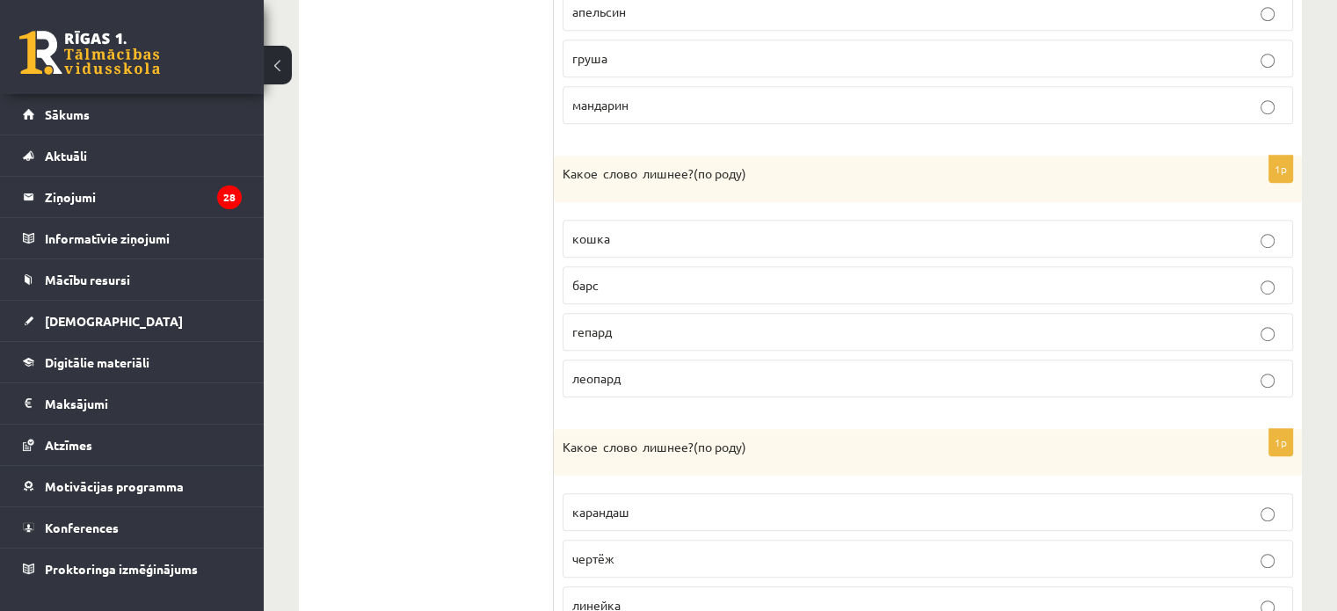
click at [657, 232] on p "кошка" at bounding box center [927, 238] width 711 height 18
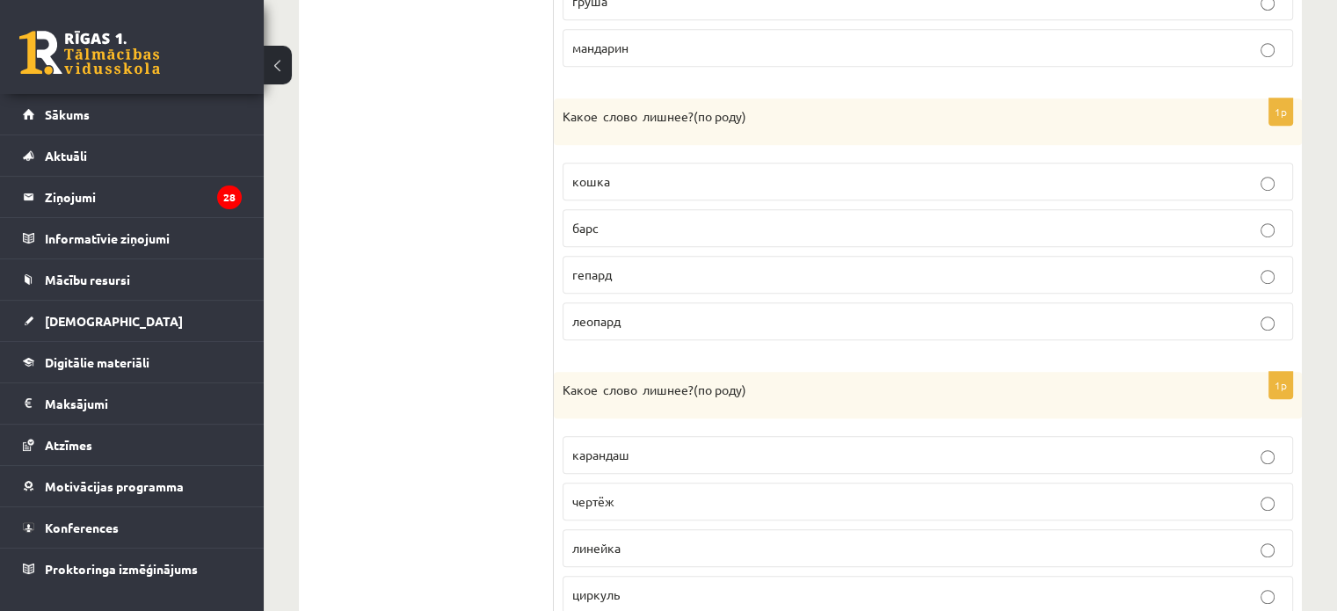
scroll to position [1196, 0]
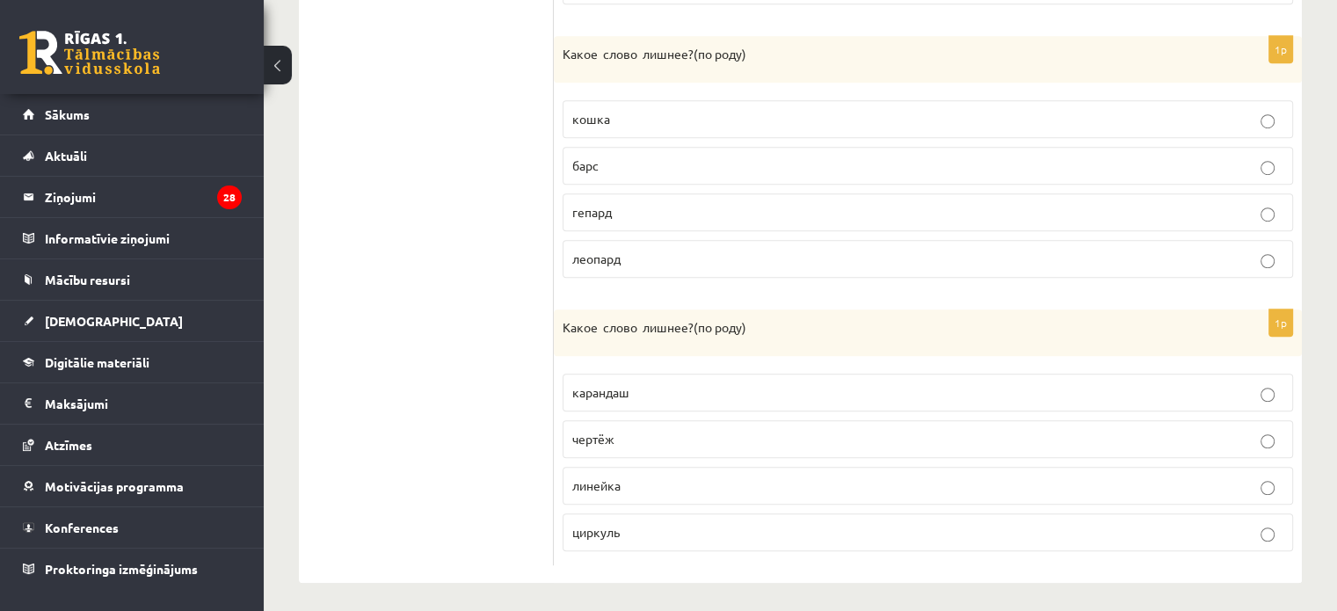
click at [654, 477] on p "линейка" at bounding box center [927, 486] width 711 height 18
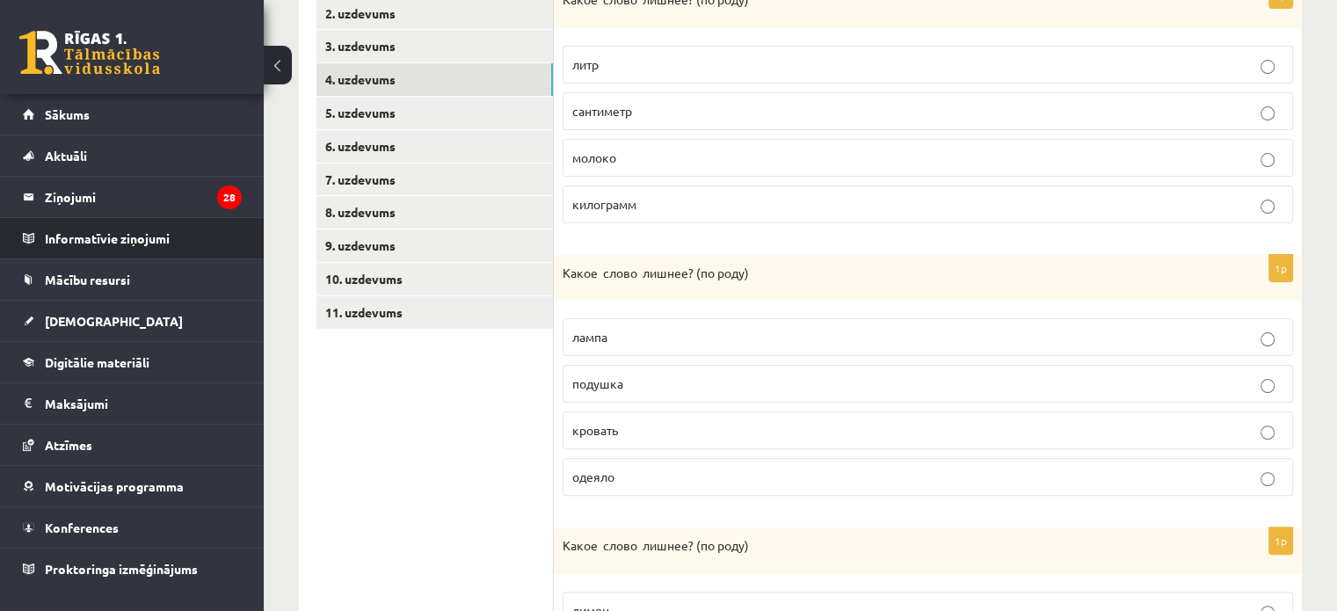
scroll to position [404, 0]
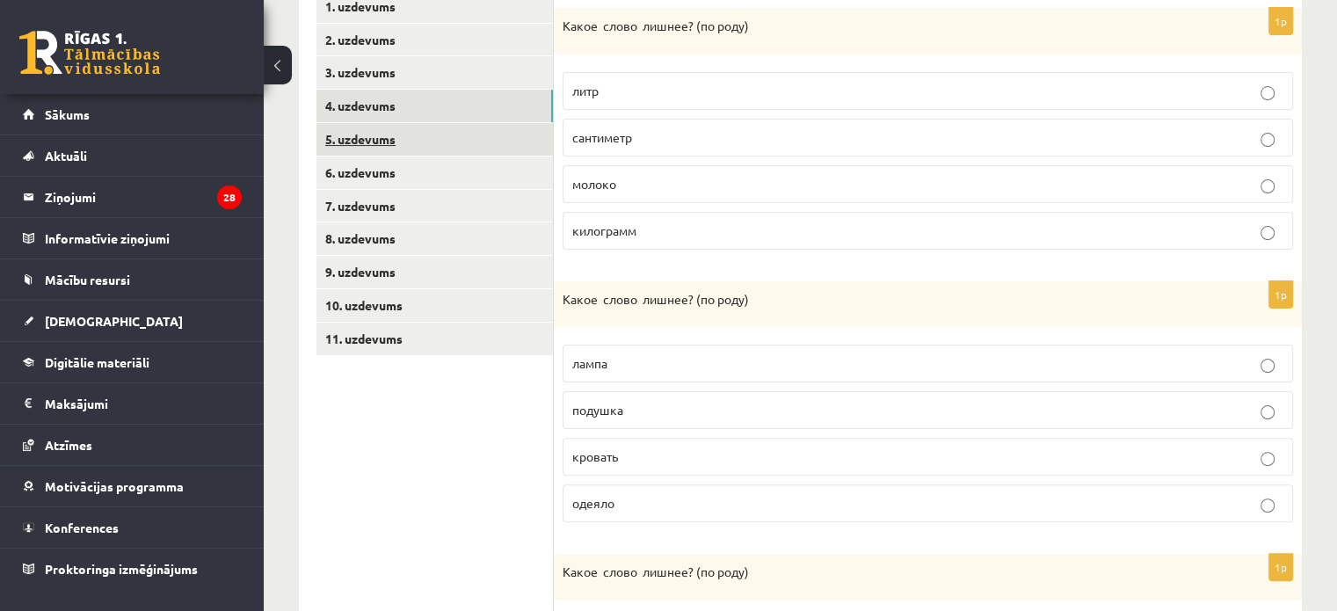
click at [356, 141] on link "5. uzdevums" at bounding box center [435, 139] width 237 height 33
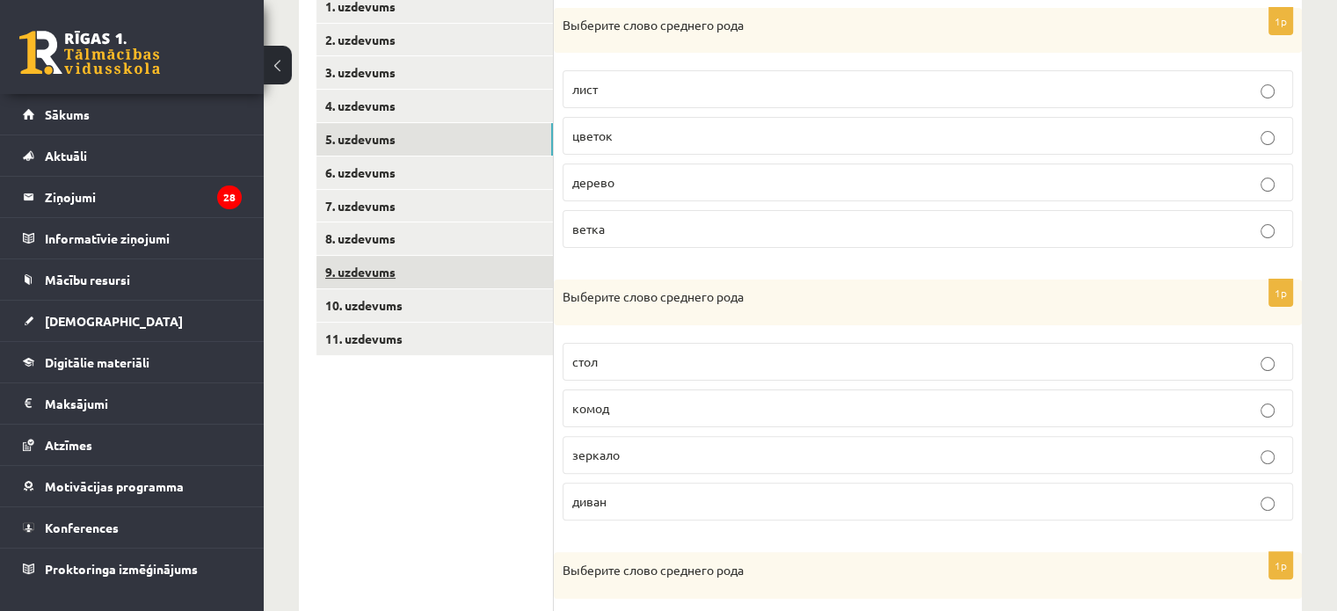
scroll to position [317, 0]
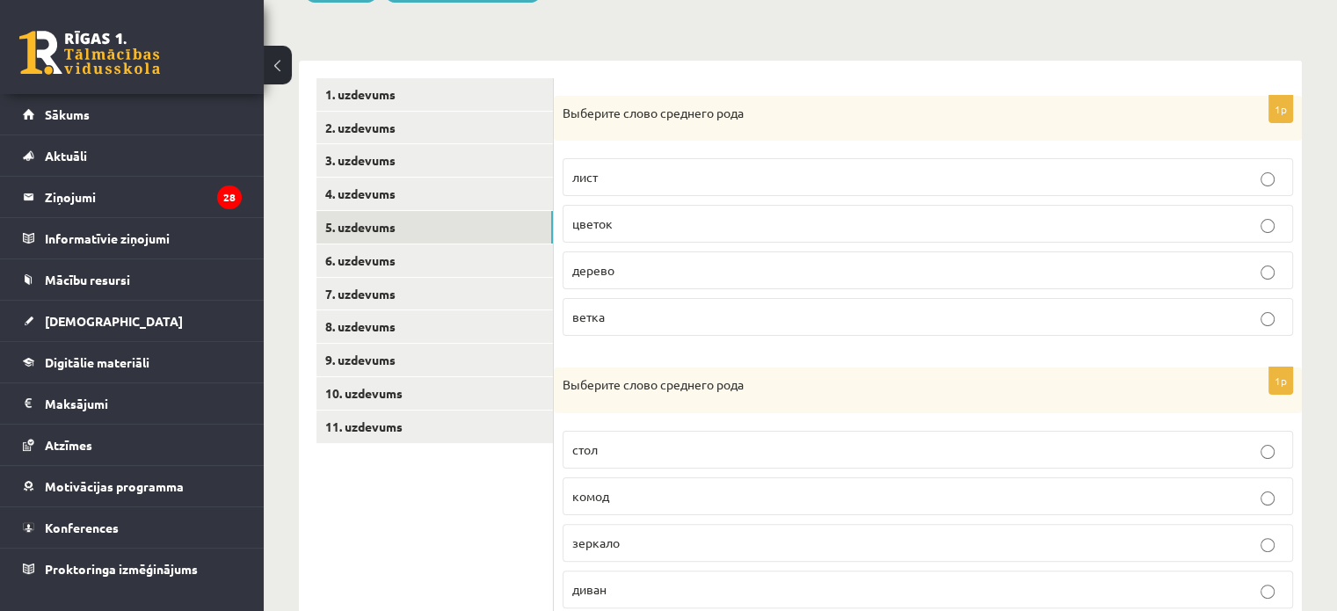
click at [590, 261] on p "дерево" at bounding box center [927, 270] width 711 height 18
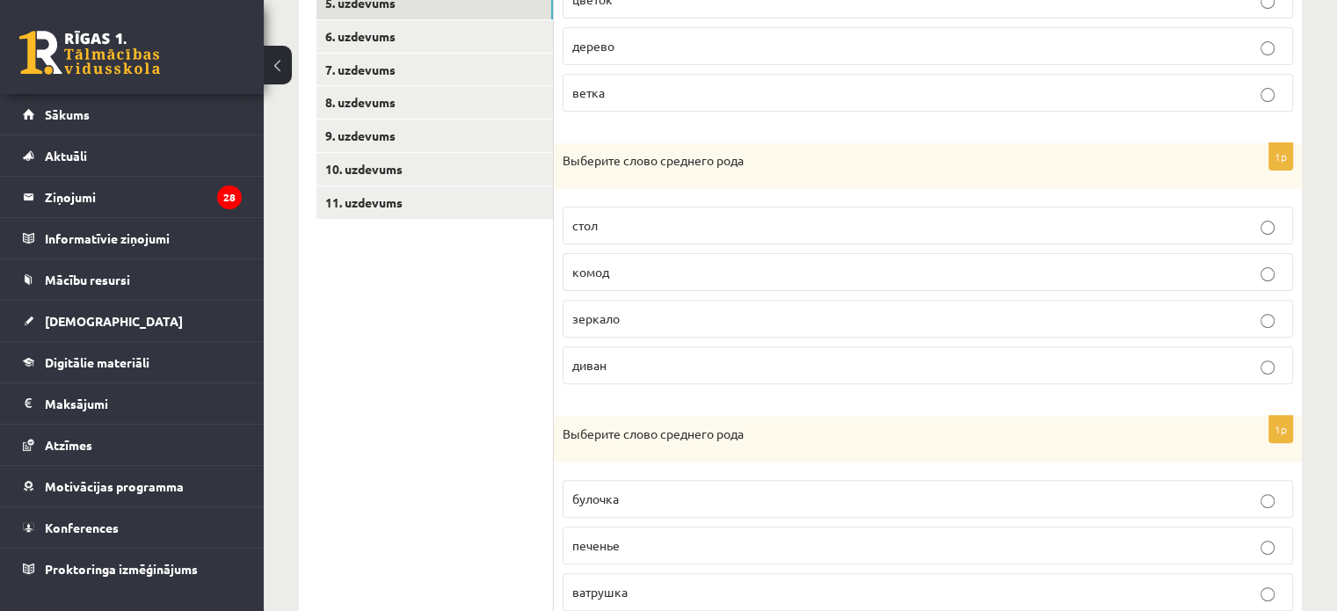
scroll to position [580, 0]
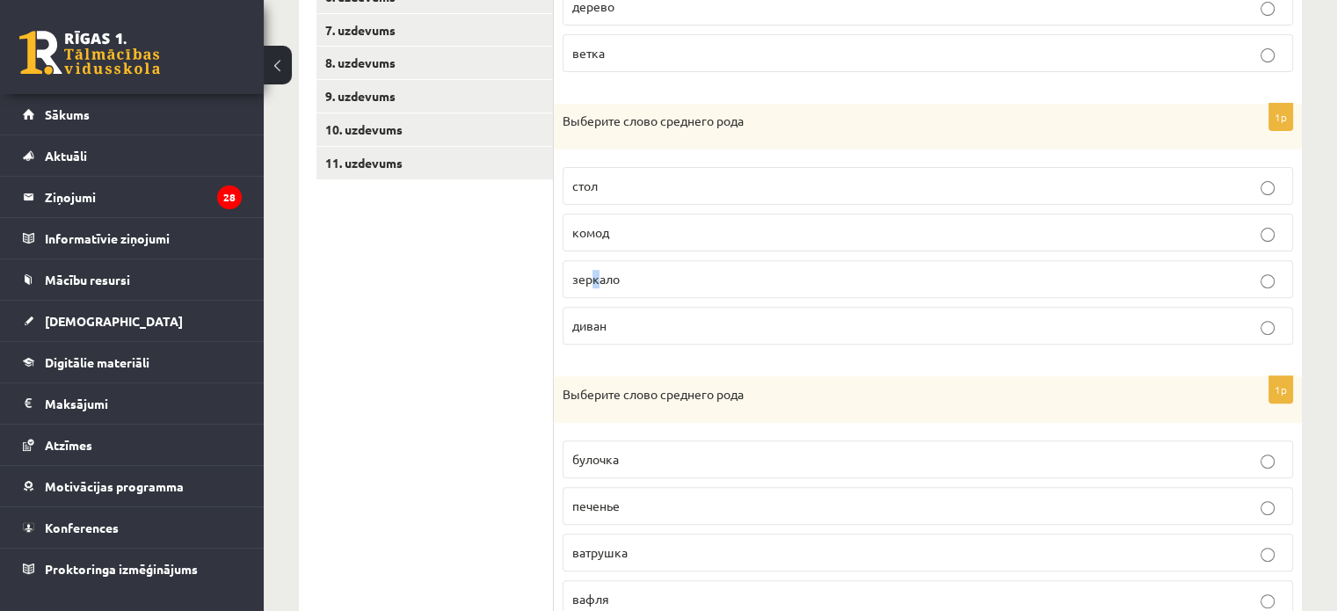
click at [596, 277] on span "зеркало" at bounding box center [595, 279] width 47 height 16
click at [641, 272] on p "зеркало" at bounding box center [927, 279] width 711 height 18
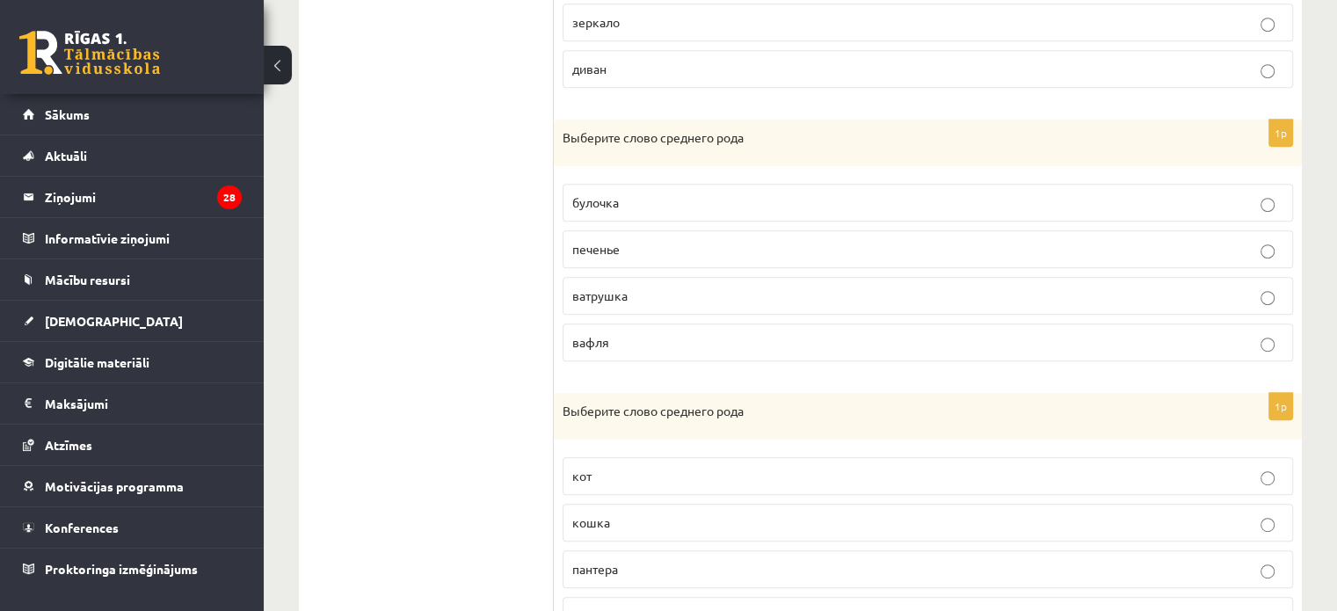
scroll to position [844, 0]
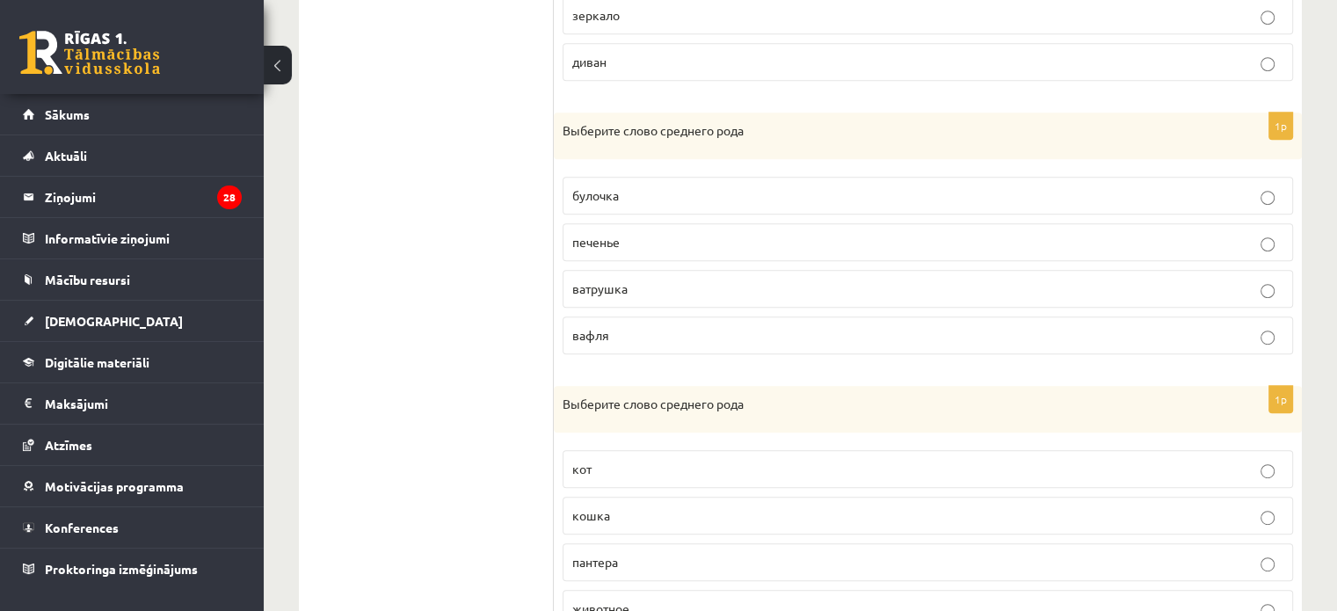
click at [636, 219] on fieldset "булочка печенье ватрушка вафля" at bounding box center [928, 264] width 731 height 192
click at [644, 233] on p "печенье" at bounding box center [927, 242] width 711 height 18
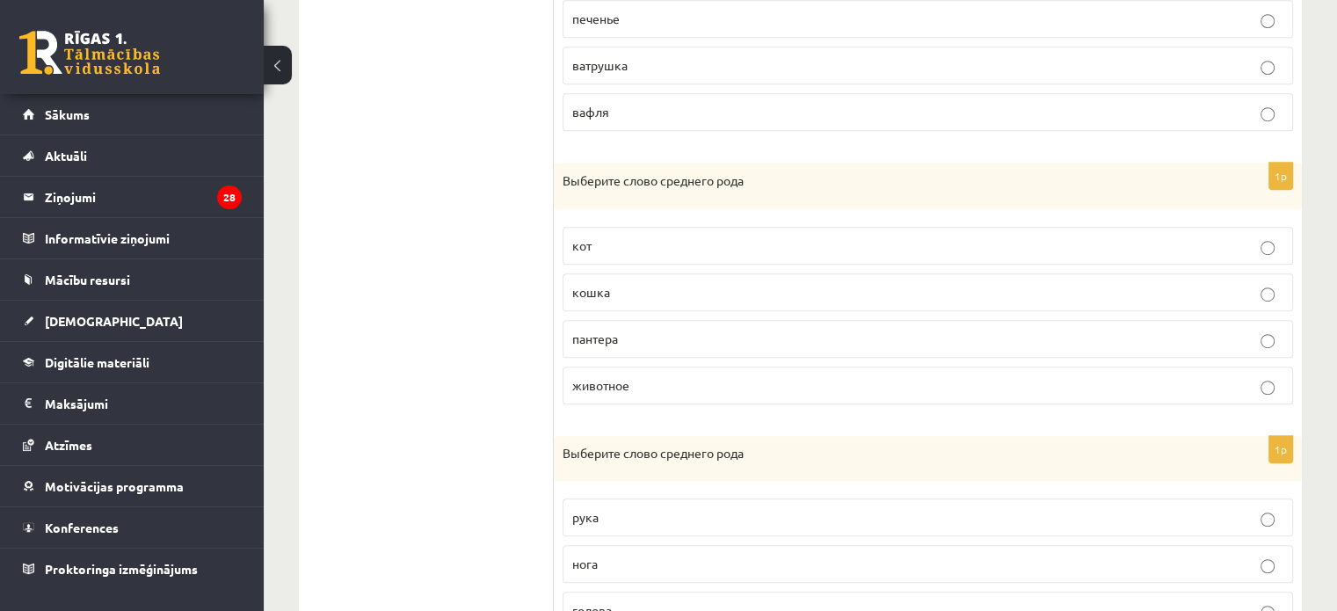
scroll to position [1108, 0]
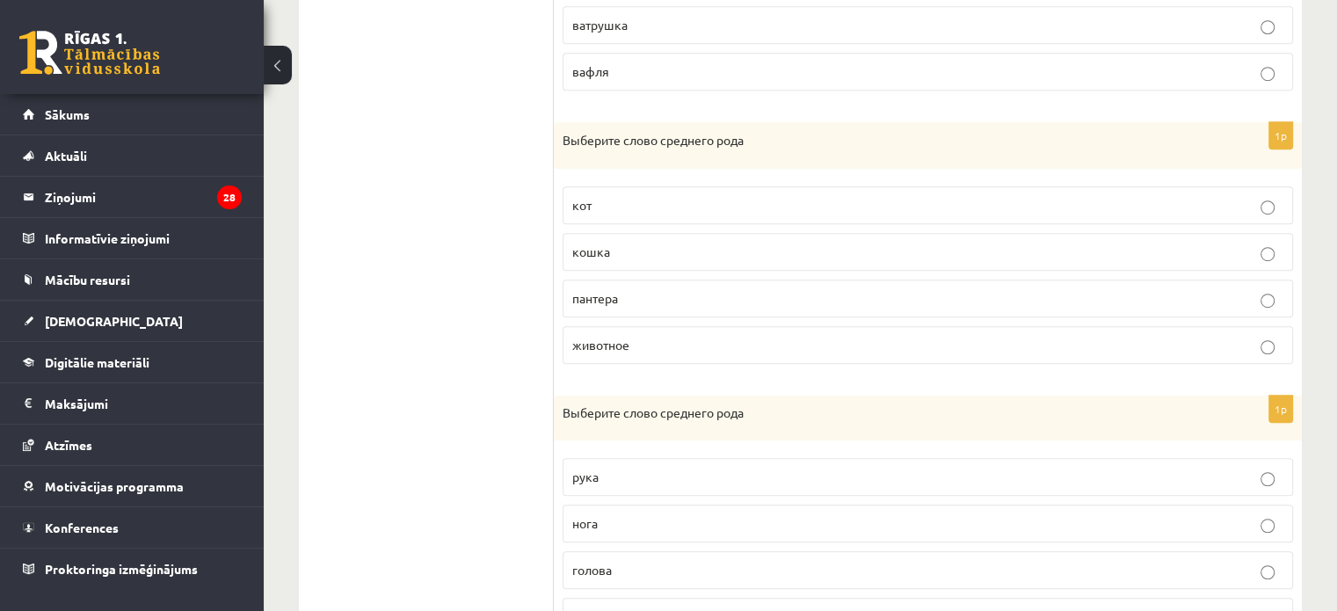
click at [619, 337] on span "животное" at bounding box center [600, 345] width 57 height 16
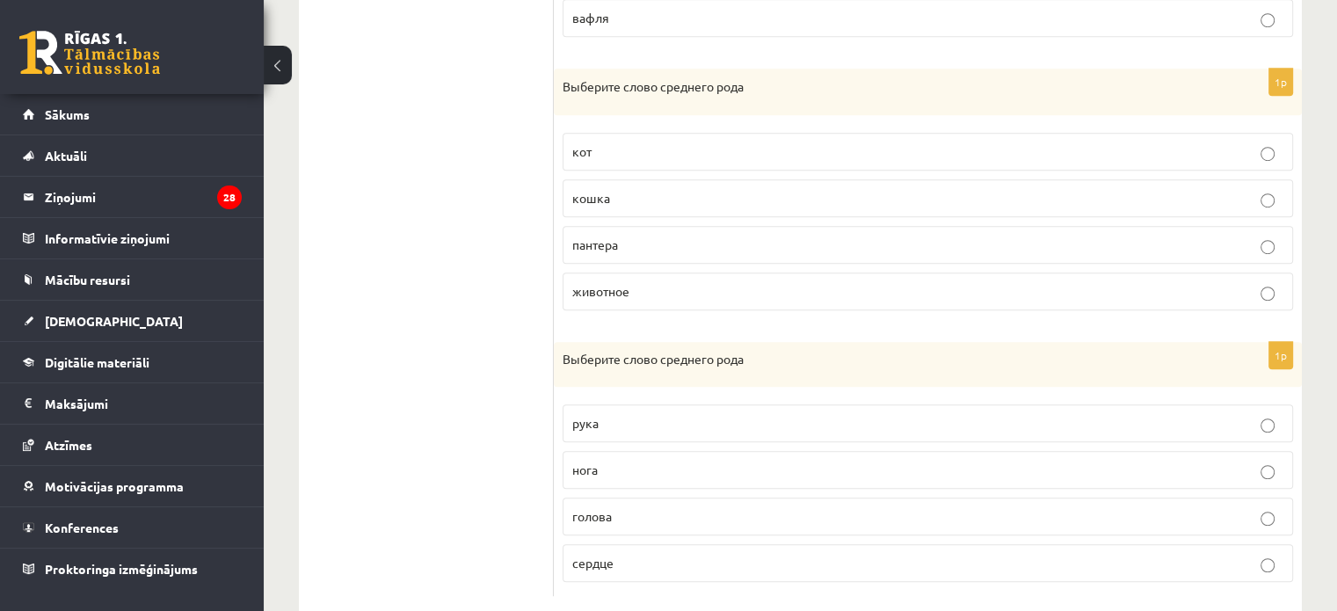
scroll to position [1192, 0]
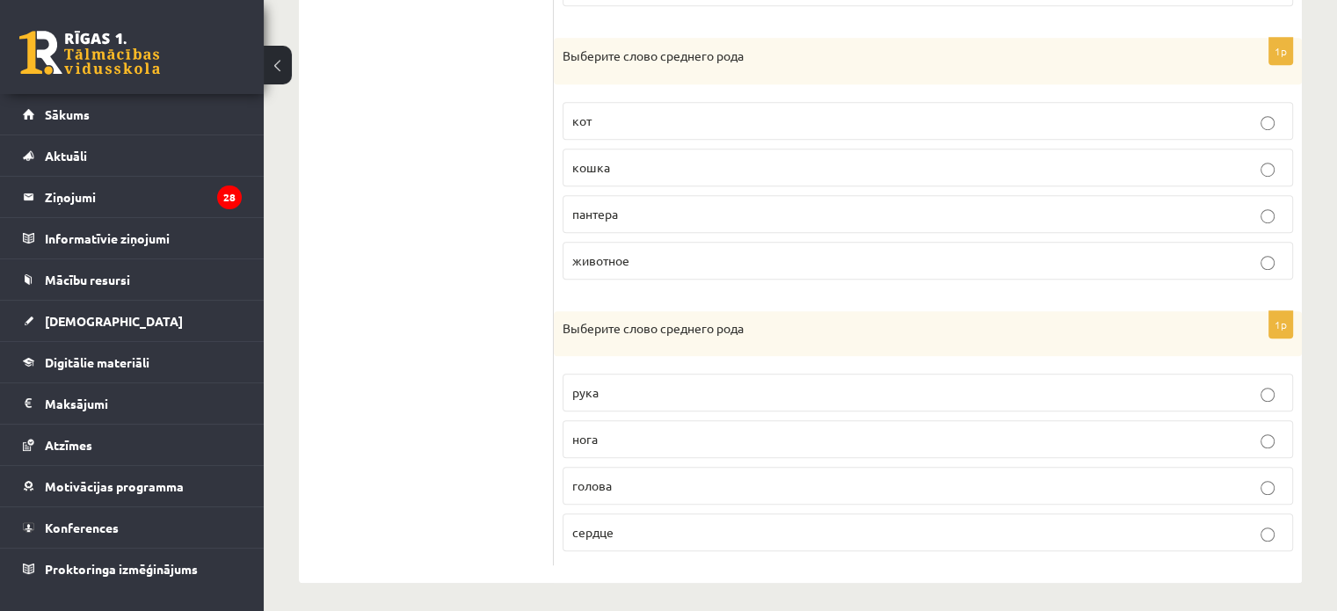
click at [651, 534] on p "сердце" at bounding box center [927, 532] width 711 height 18
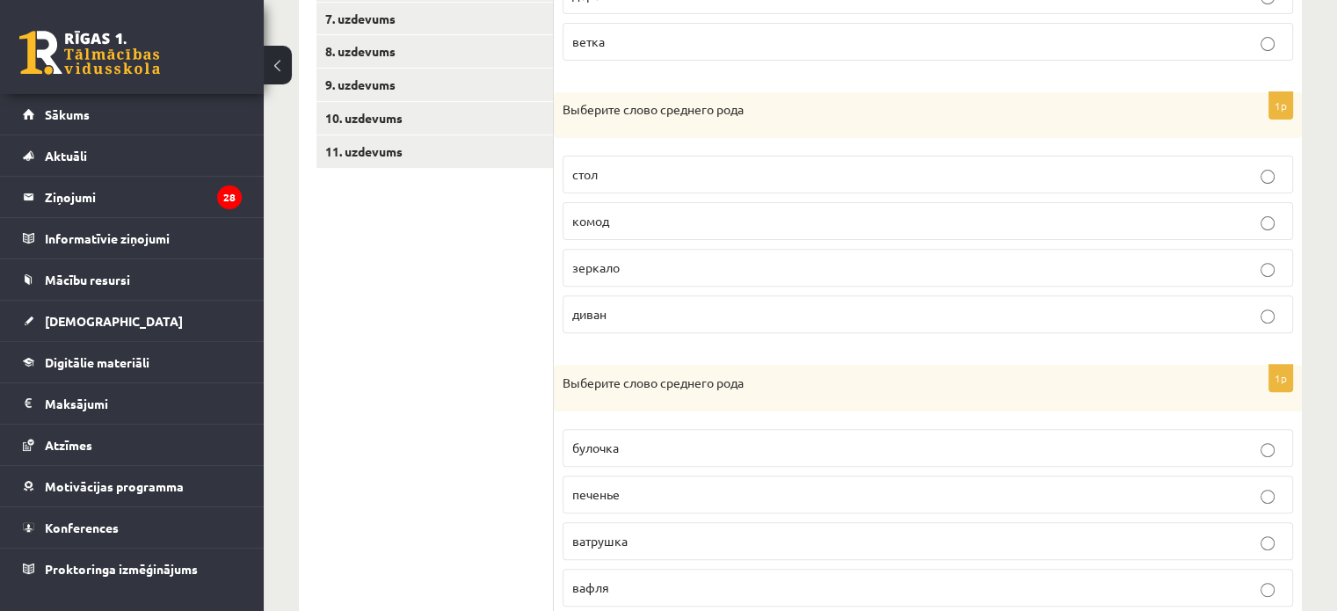
scroll to position [489, 0]
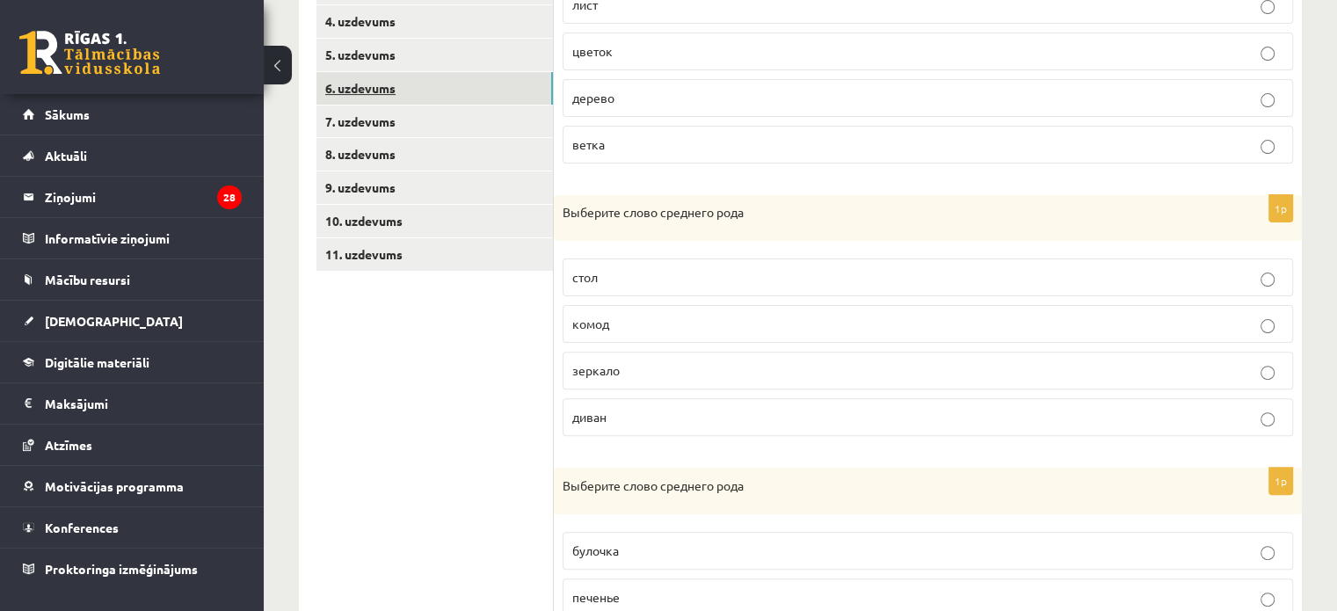
click at [389, 85] on link "6. uzdevums" at bounding box center [435, 88] width 237 height 33
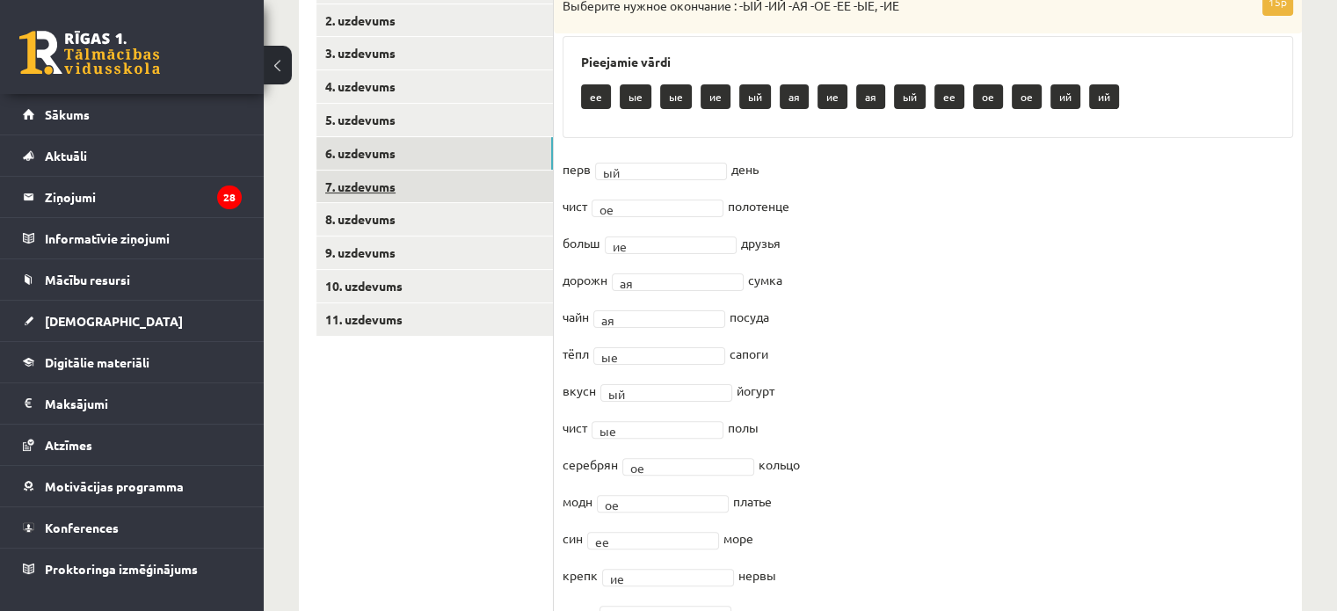
scroll to position [313, 0]
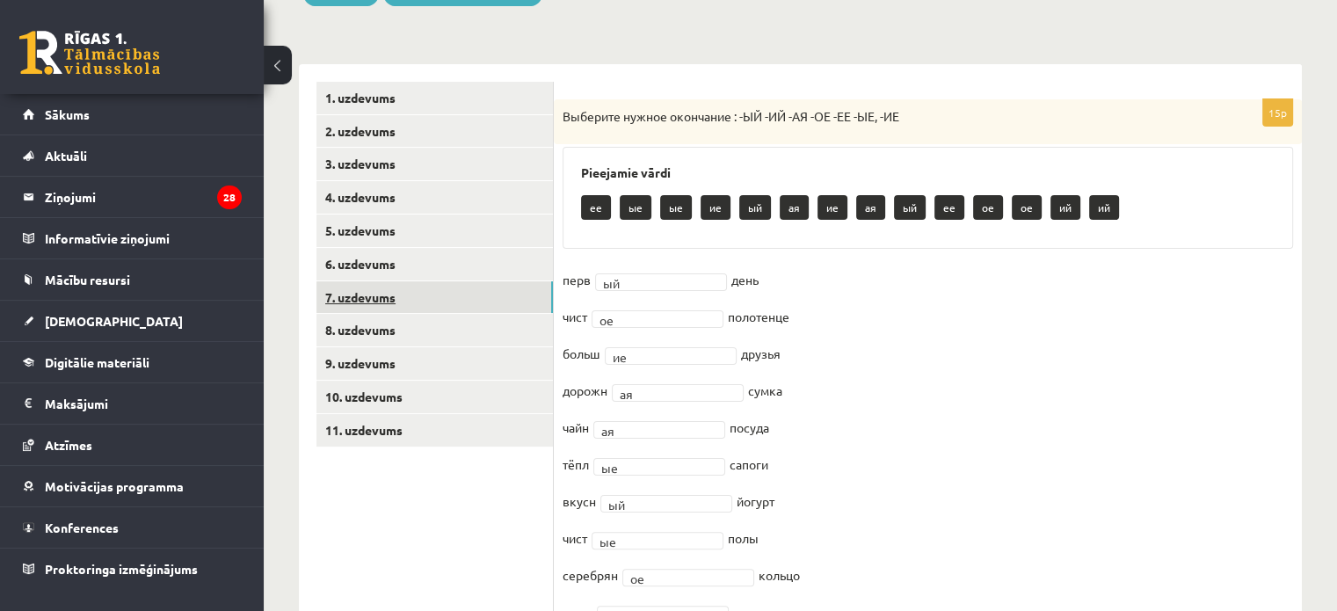
click at [371, 285] on link "7. uzdevums" at bounding box center [435, 297] width 237 height 33
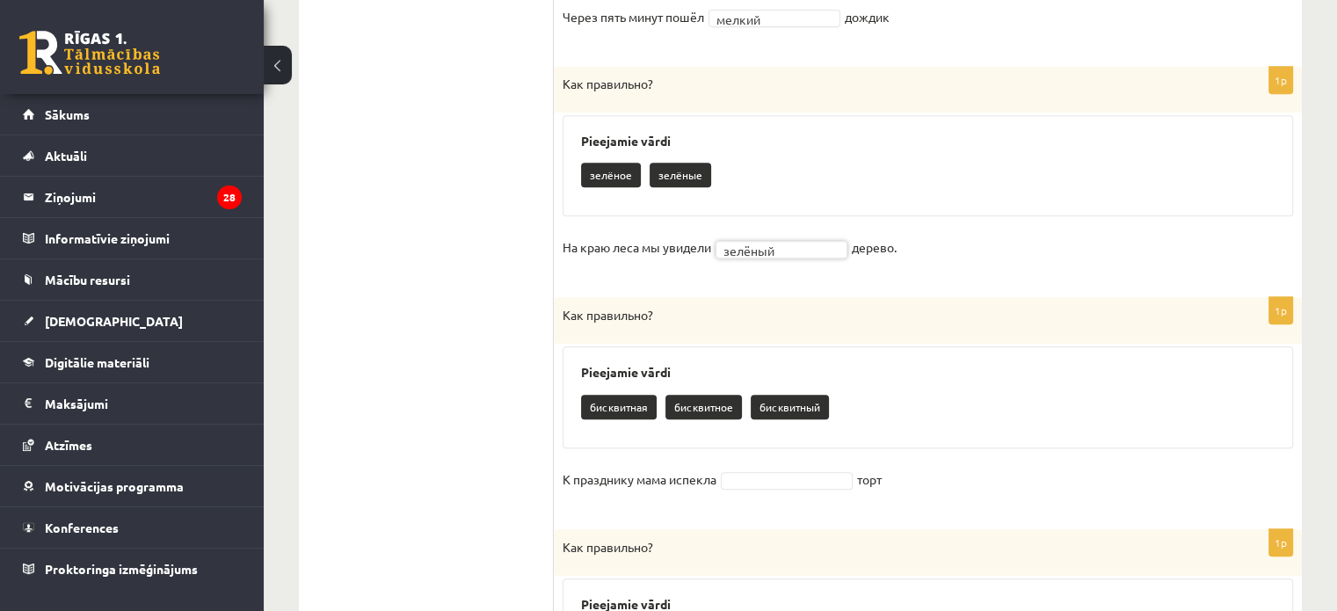
scroll to position [929, 0]
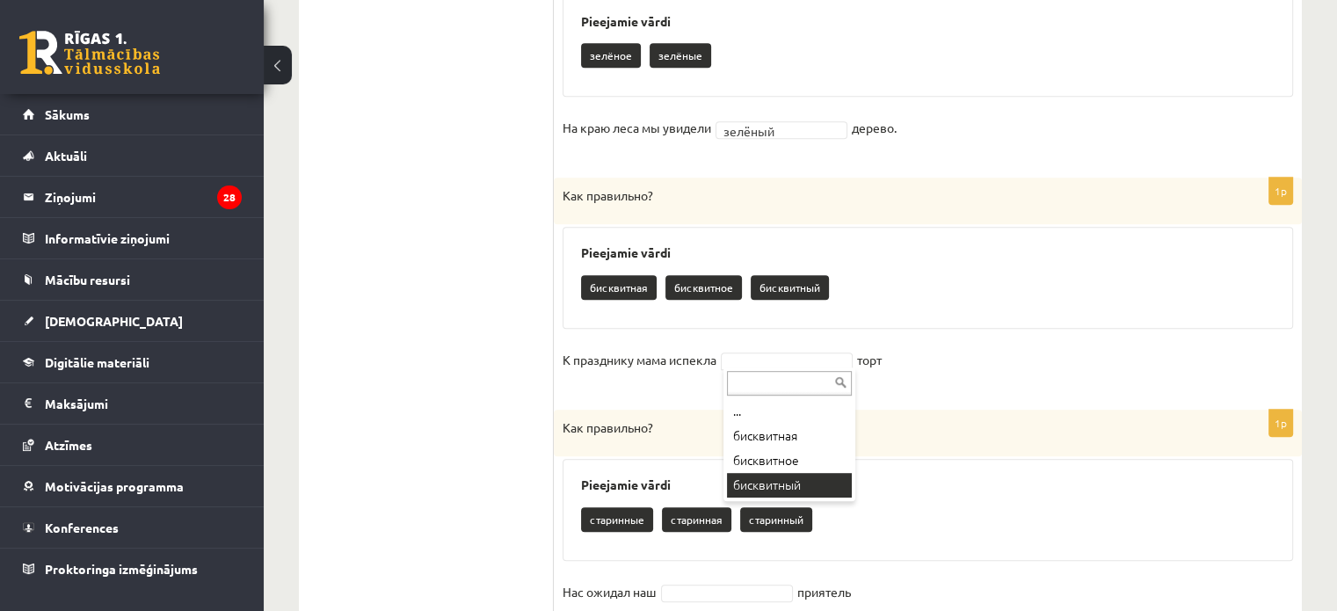
drag, startPoint x: 771, startPoint y: 486, endPoint x: 767, endPoint y: 511, distance: 25.0
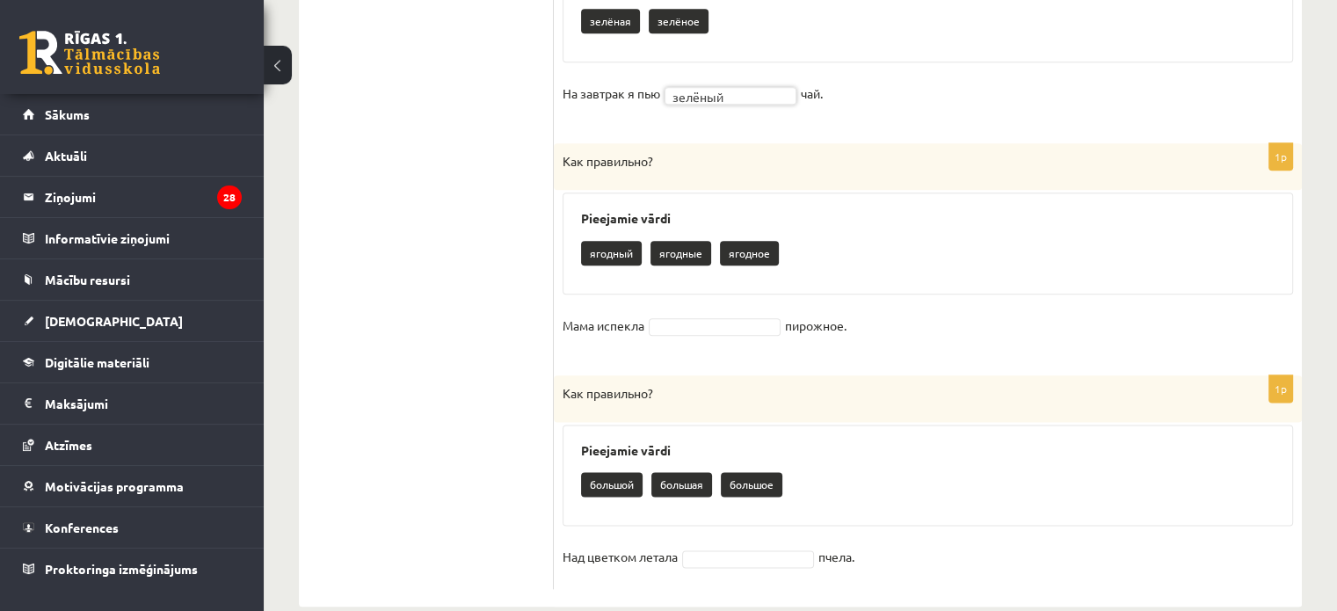
scroll to position [2148, 0]
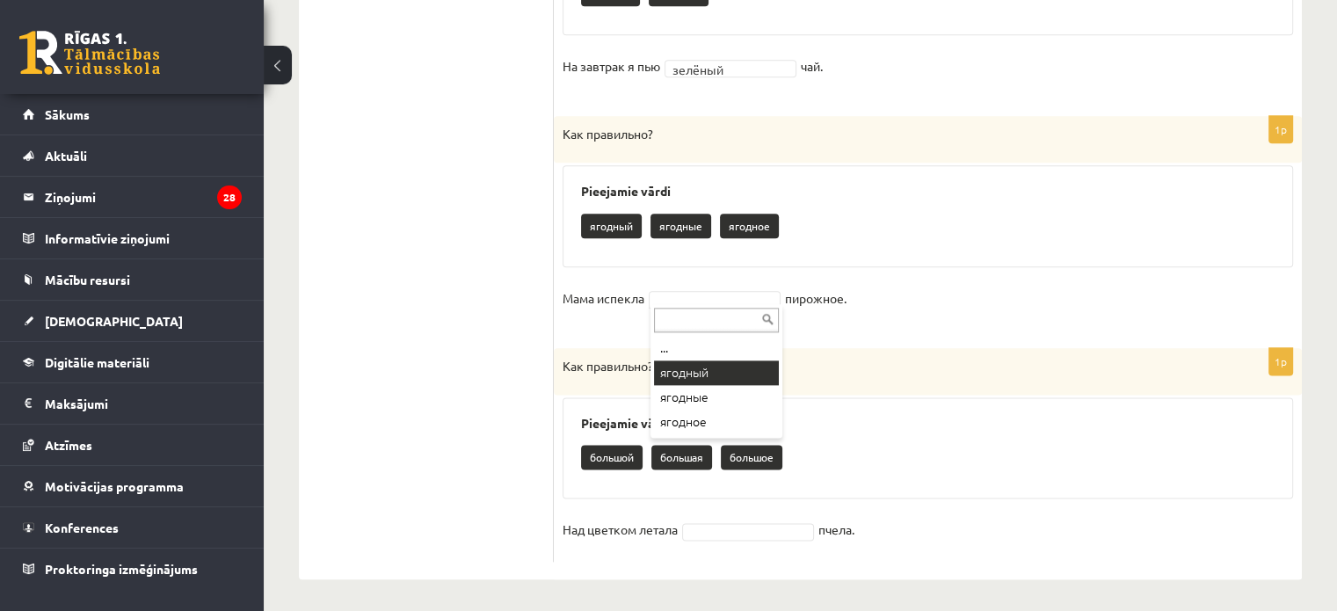
drag, startPoint x: 704, startPoint y: 371, endPoint x: 703, endPoint y: 362, distance: 8.8
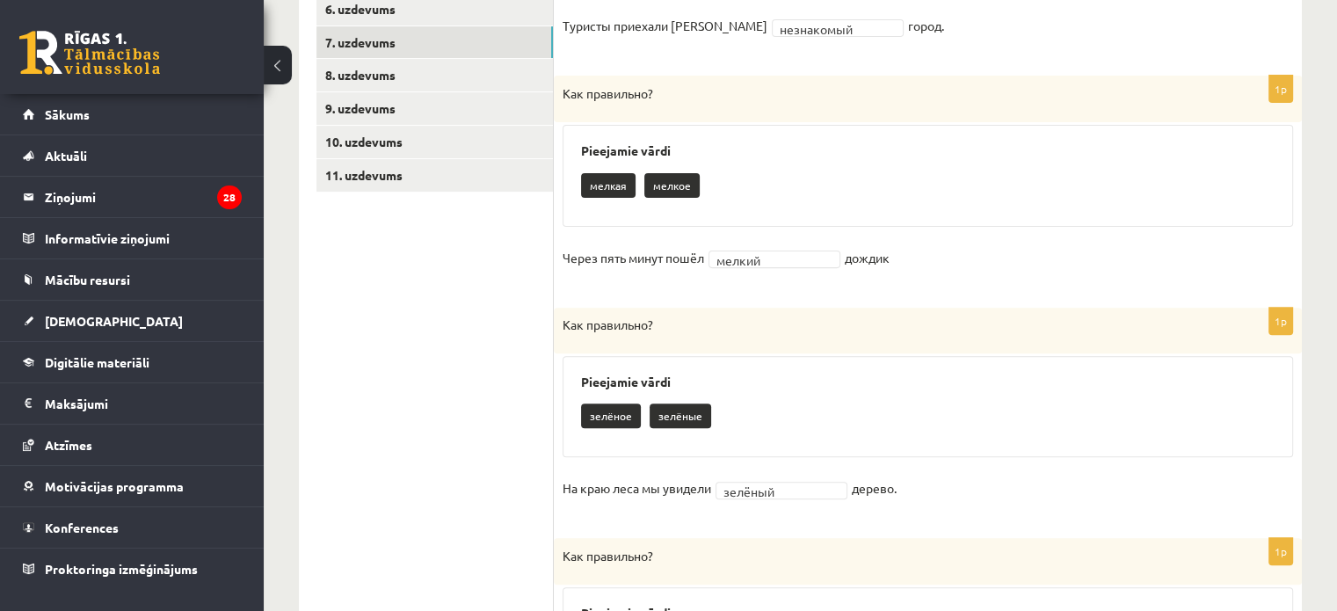
scroll to position [565, 0]
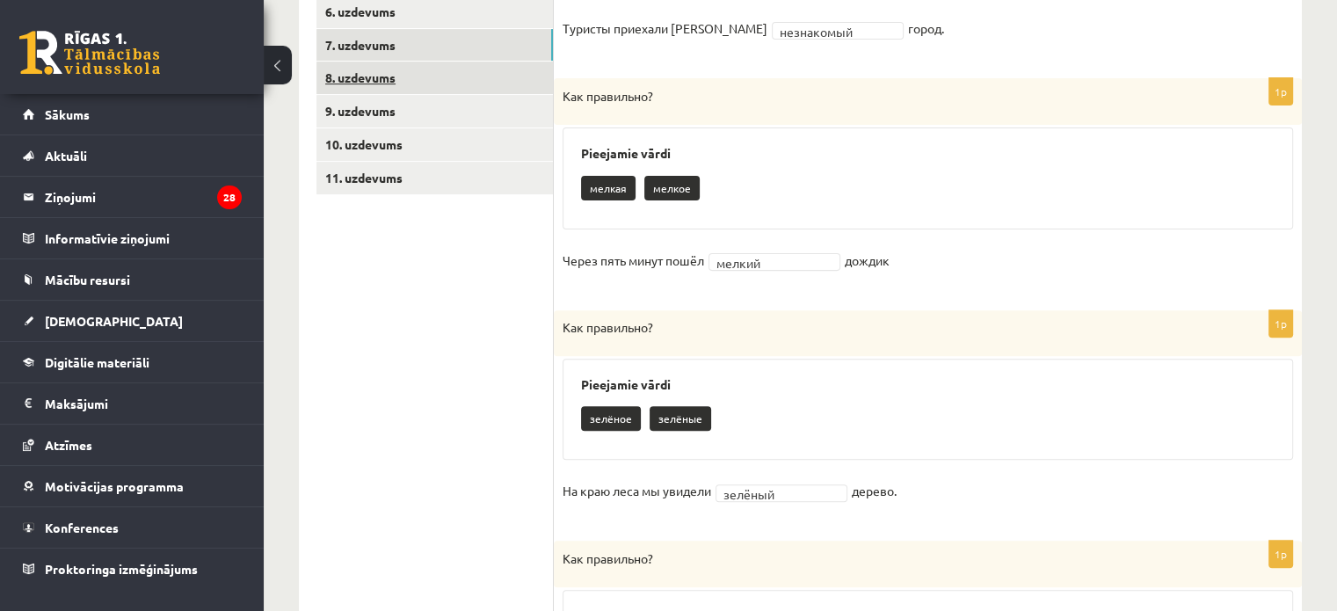
click at [395, 81] on link "8. uzdevums" at bounding box center [435, 78] width 237 height 33
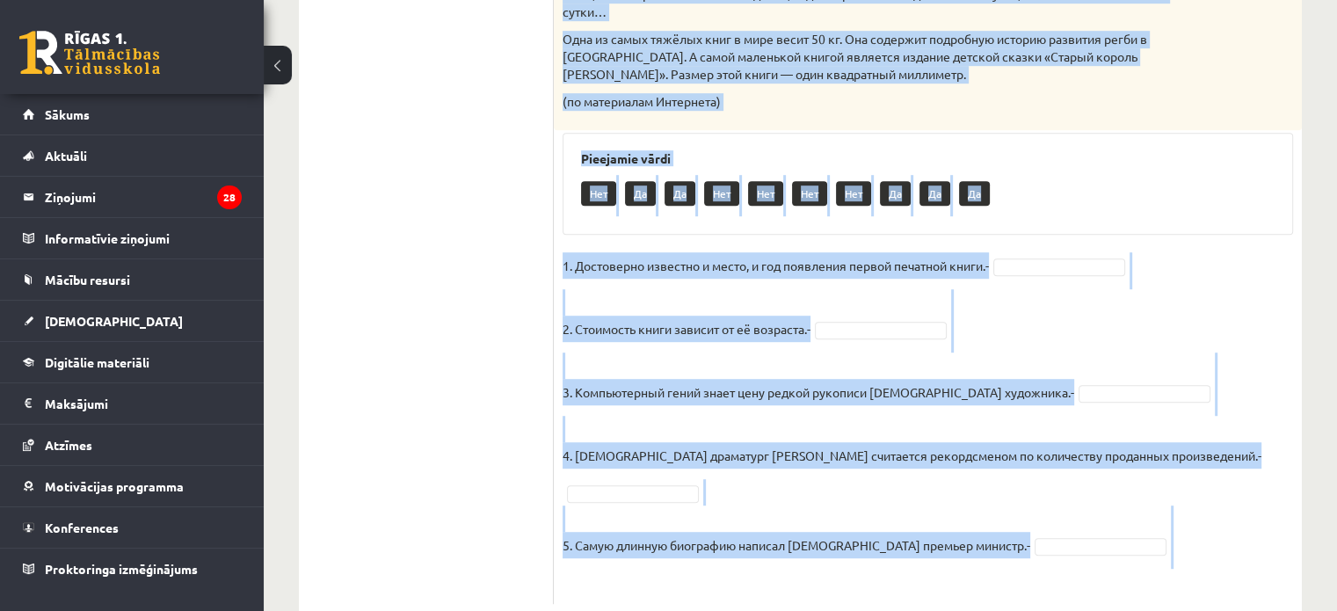
scroll to position [1023, 0]
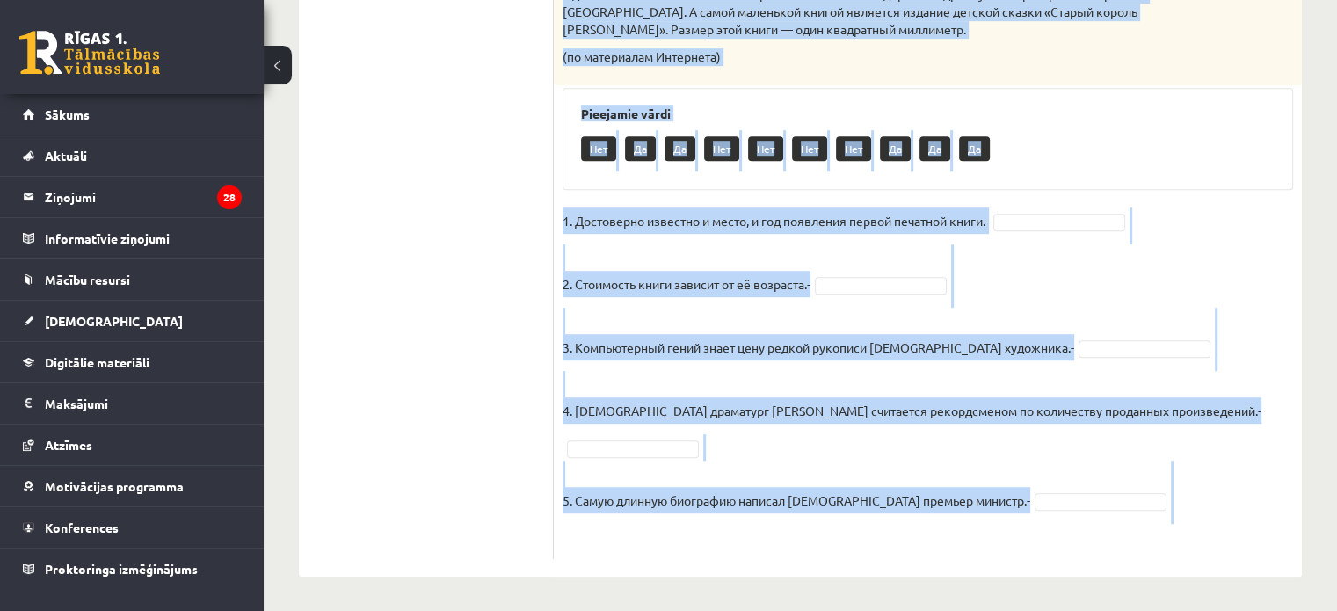
drag, startPoint x: 562, startPoint y: 123, endPoint x: 979, endPoint y: 551, distance: 597.6
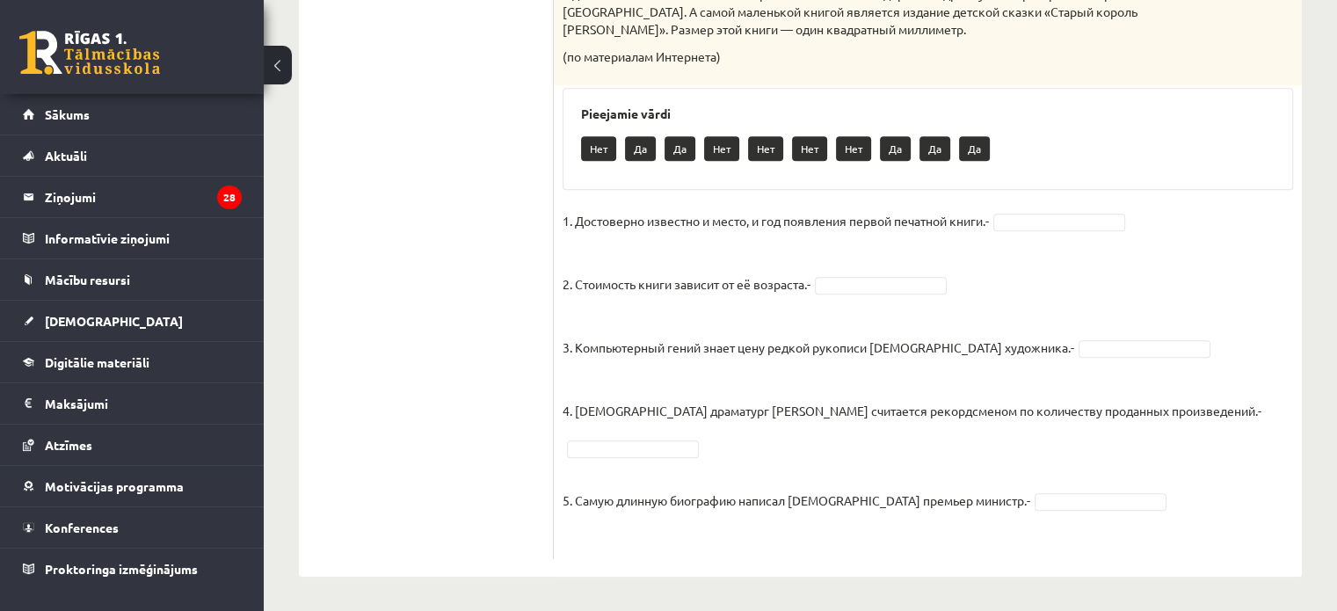
drag, startPoint x: 731, startPoint y: 287, endPoint x: 470, endPoint y: 317, distance: 262.9
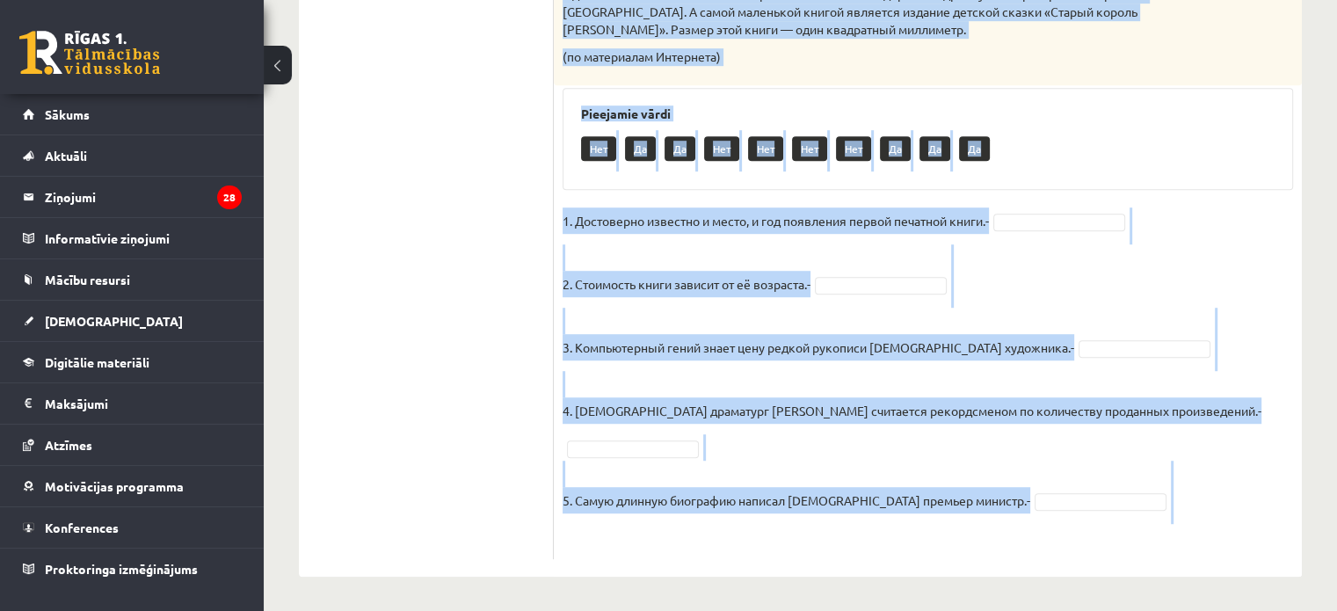
drag, startPoint x: 565, startPoint y: 197, endPoint x: 900, endPoint y: 558, distance: 492.2
copy div "Прочитай текст. Отметь верное утверждение в соответствии с текстом. Интересные …"
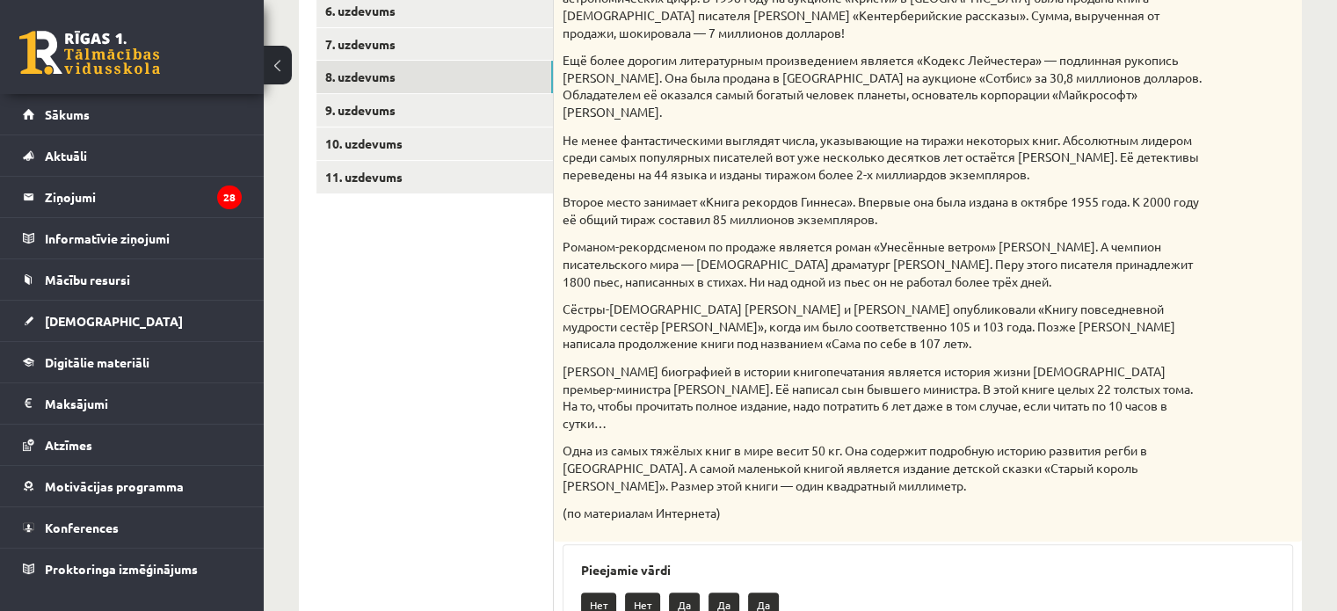
scroll to position [495, 0]
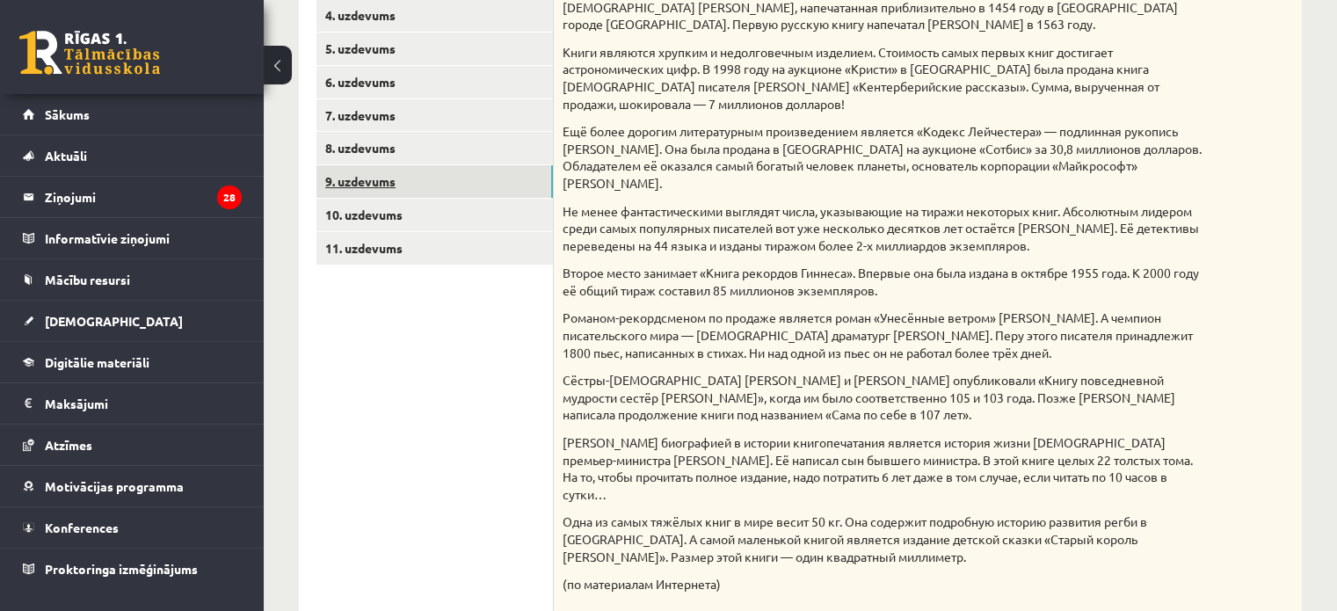
click at [370, 186] on link "9. uzdevums" at bounding box center [435, 181] width 237 height 33
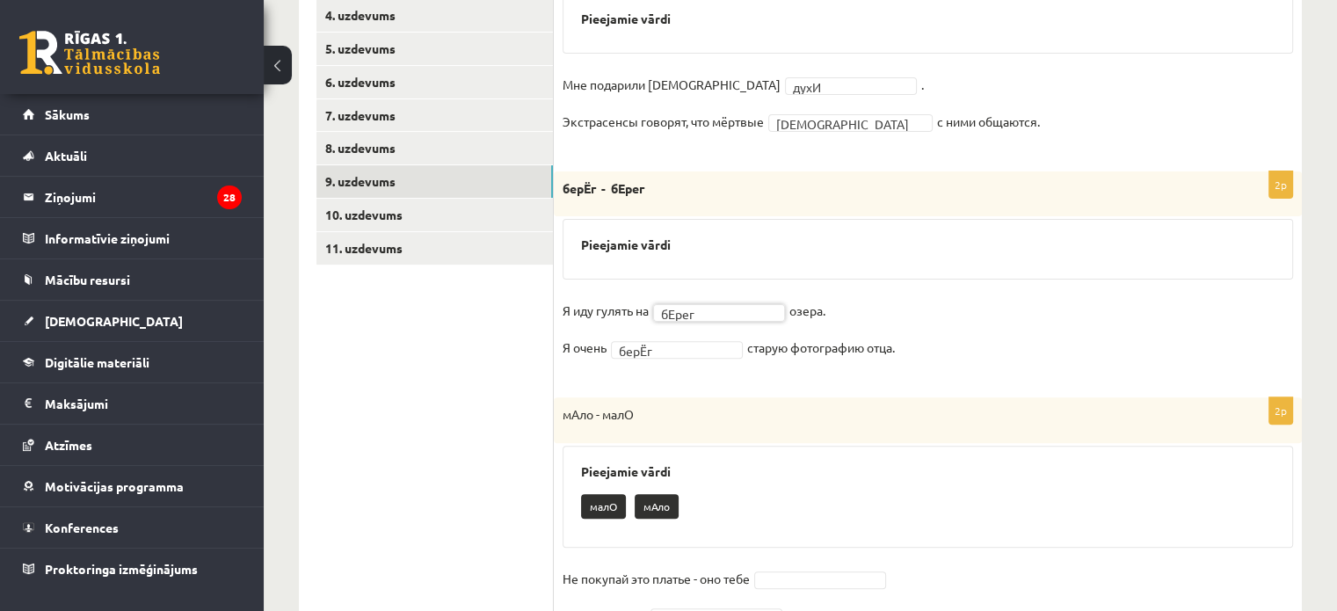
scroll to position [759, 0]
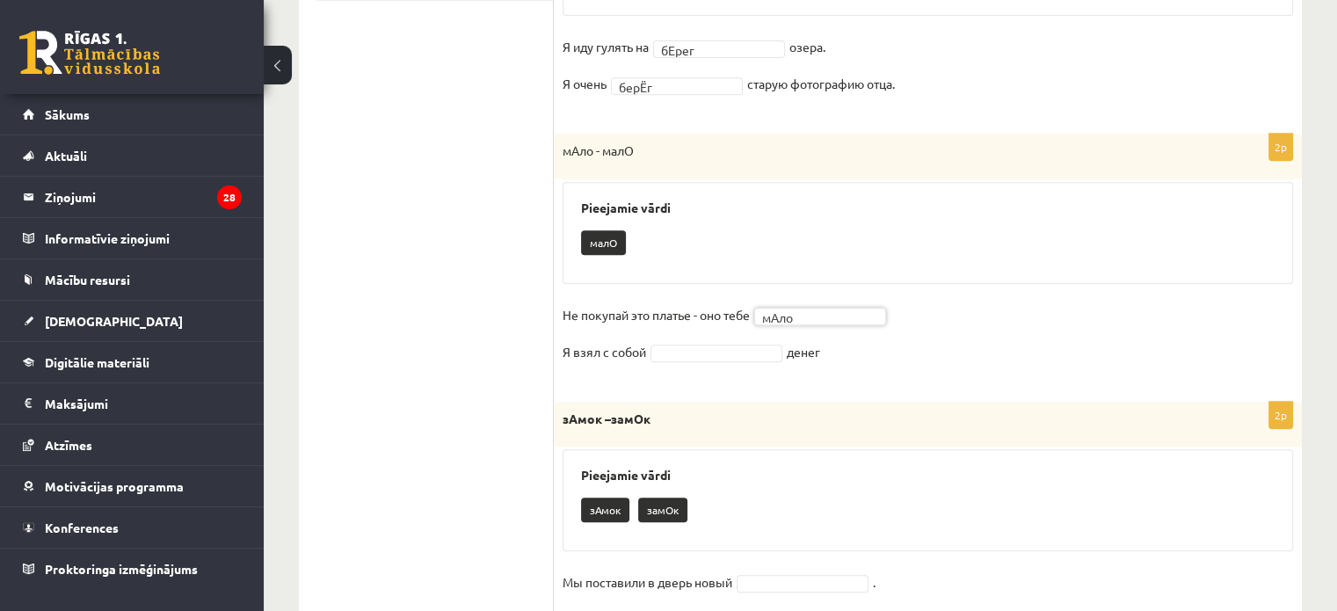
click at [851, 308] on div "мАло" at bounding box center [820, 317] width 132 height 18
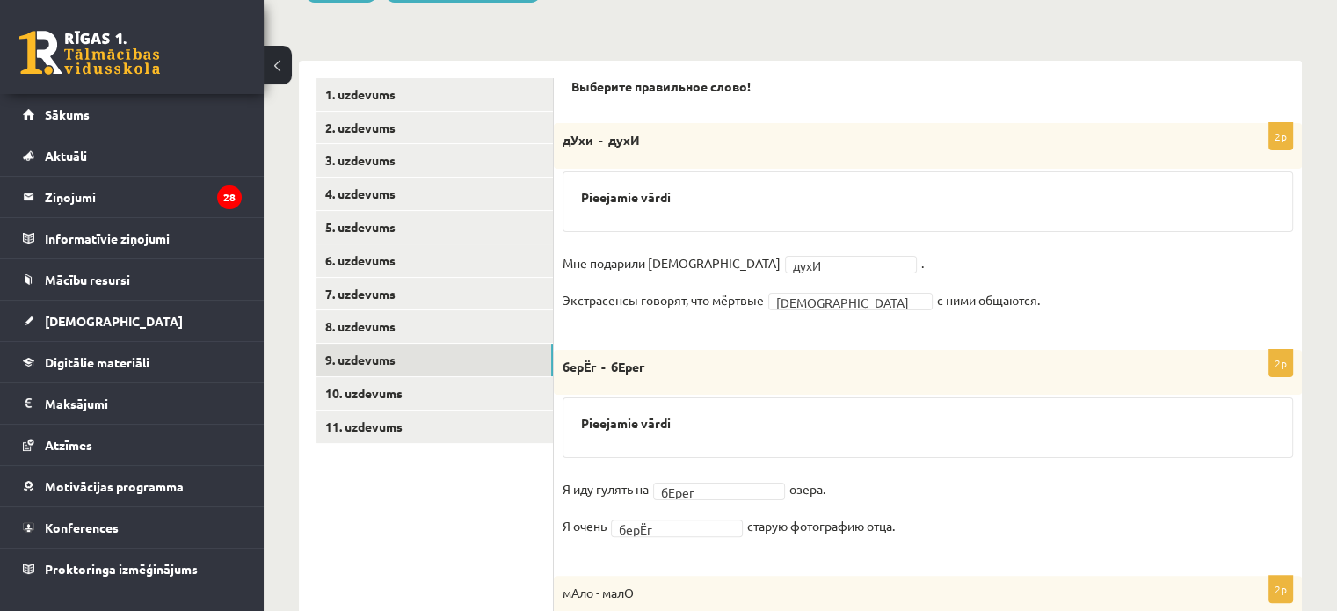
scroll to position [328, 0]
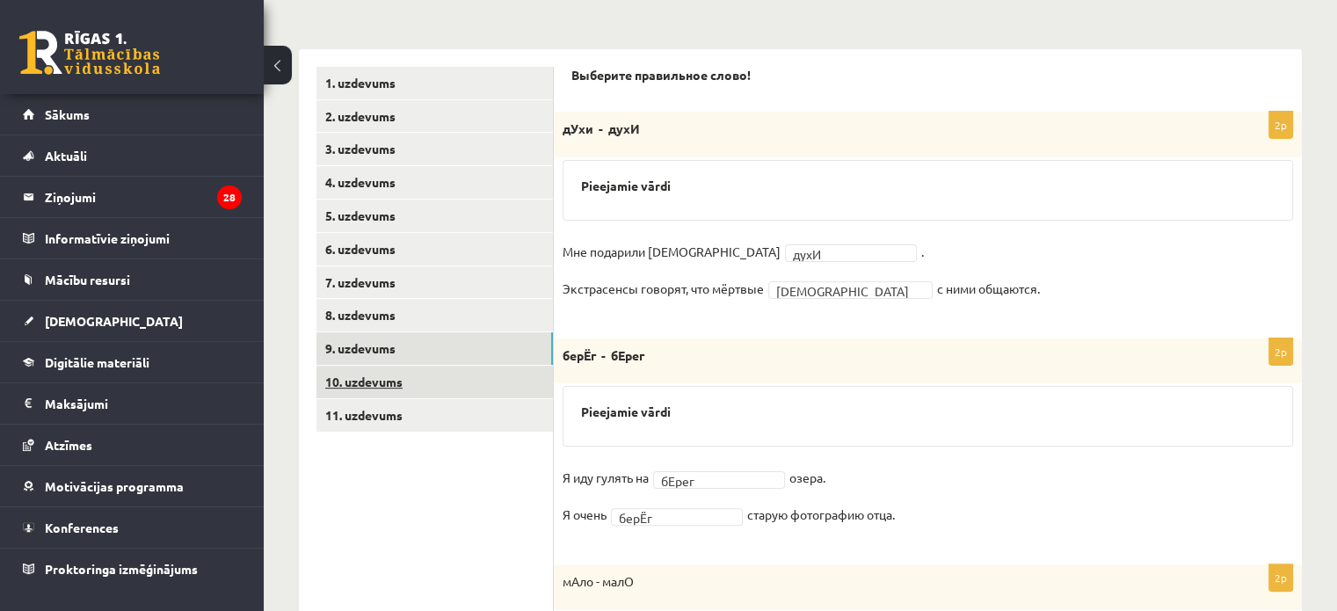
click at [373, 379] on link "10. uzdevums" at bounding box center [435, 382] width 237 height 33
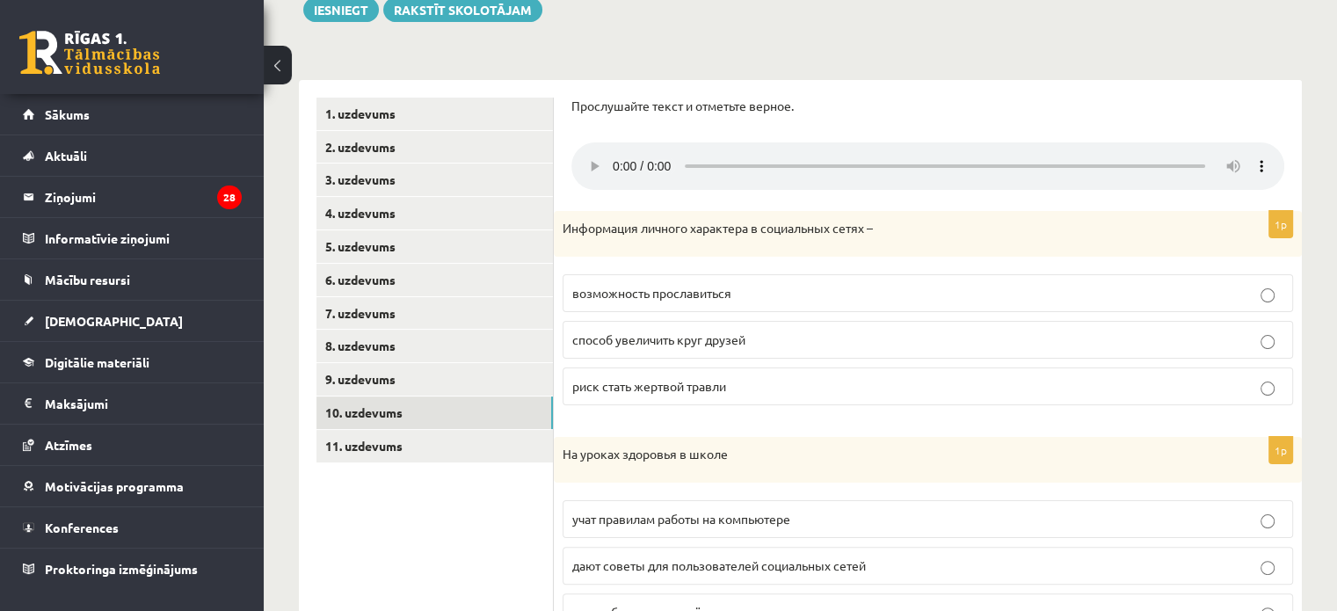
scroll to position [353, 0]
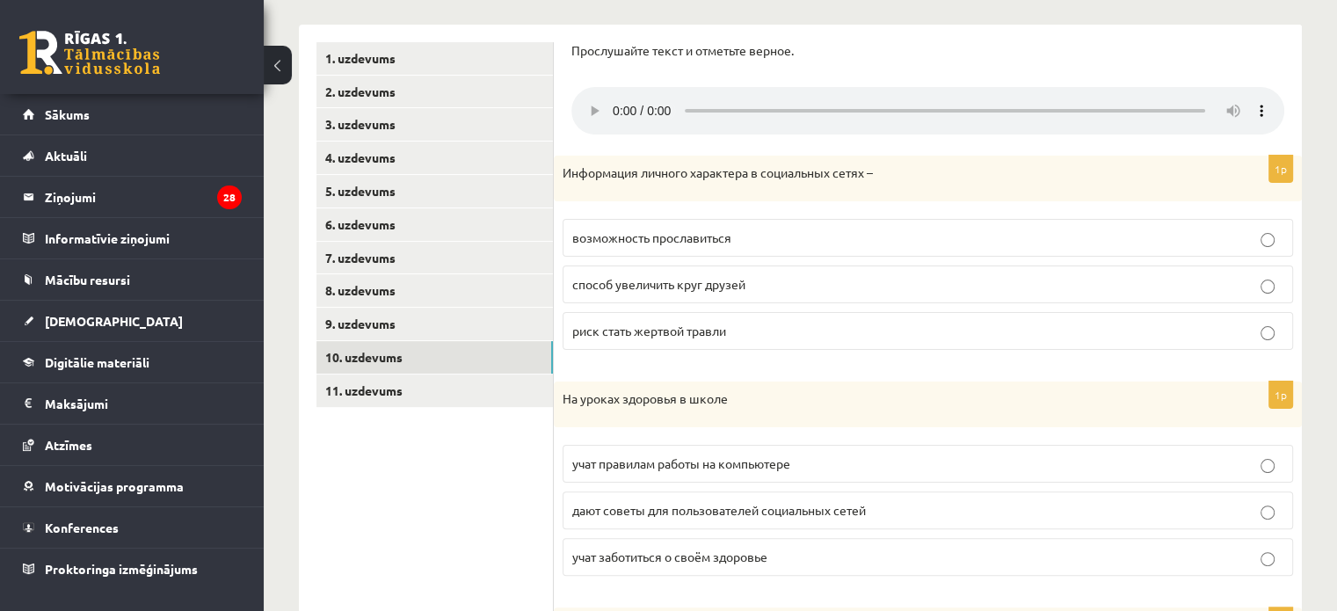
click at [698, 335] on span "риск стать жертвой травли" at bounding box center [649, 331] width 154 height 16
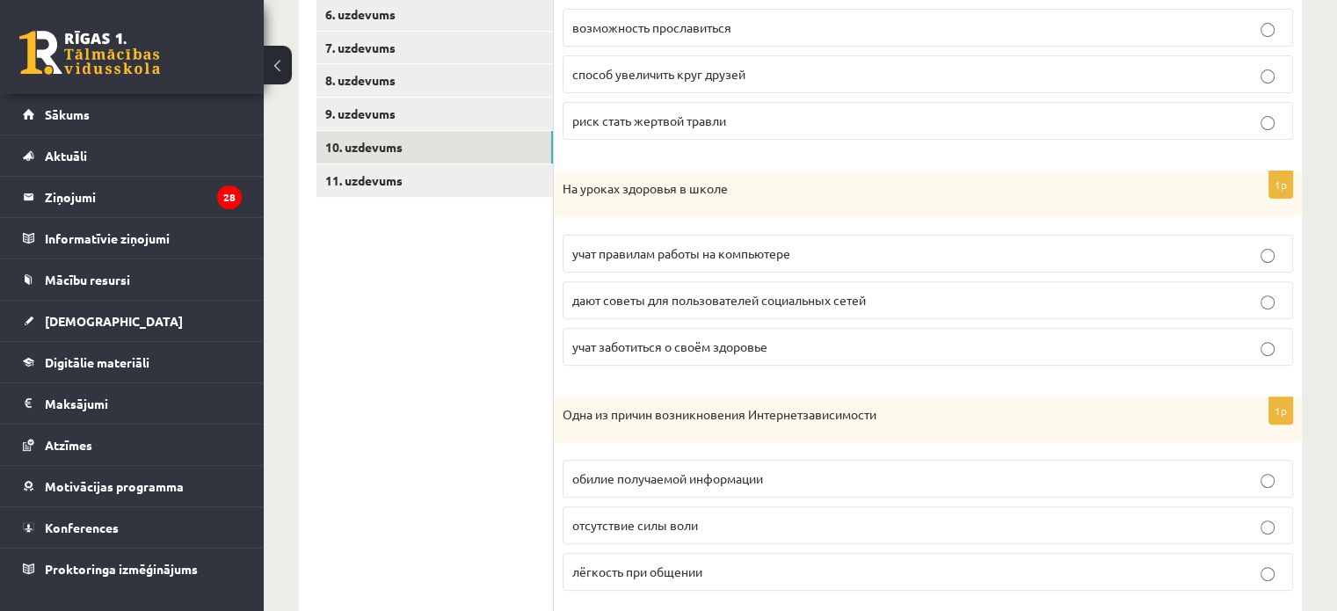
scroll to position [616, 0]
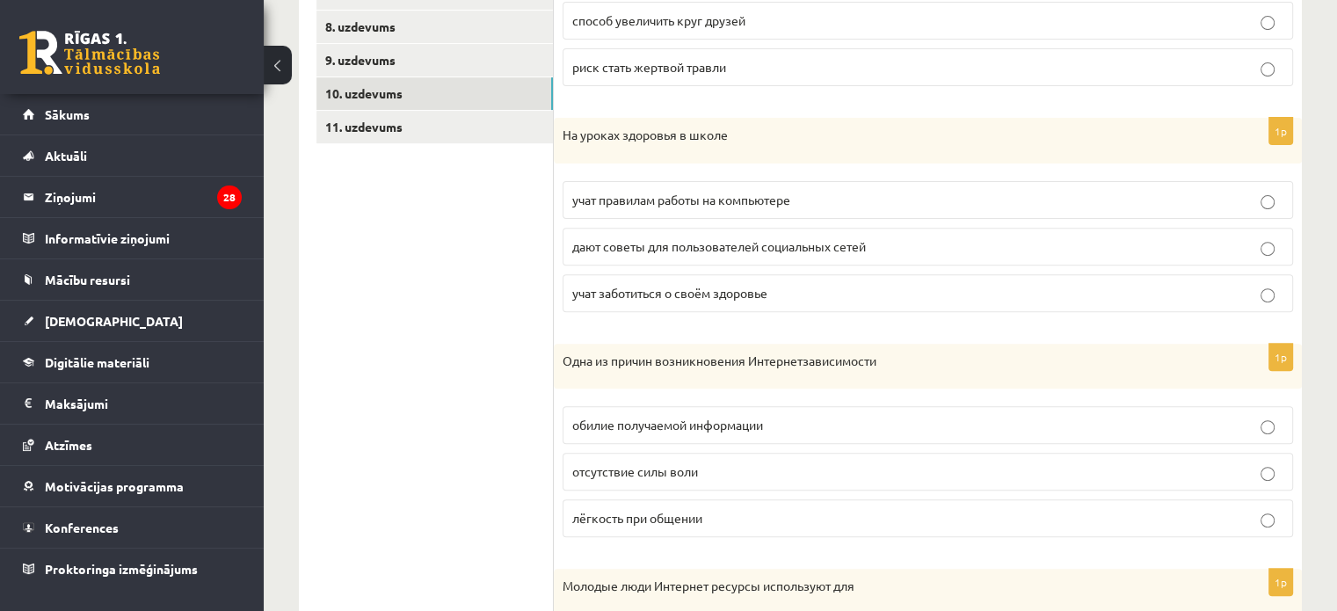
click at [681, 287] on span "учат заботиться о своём здоровье" at bounding box center [669, 293] width 195 height 16
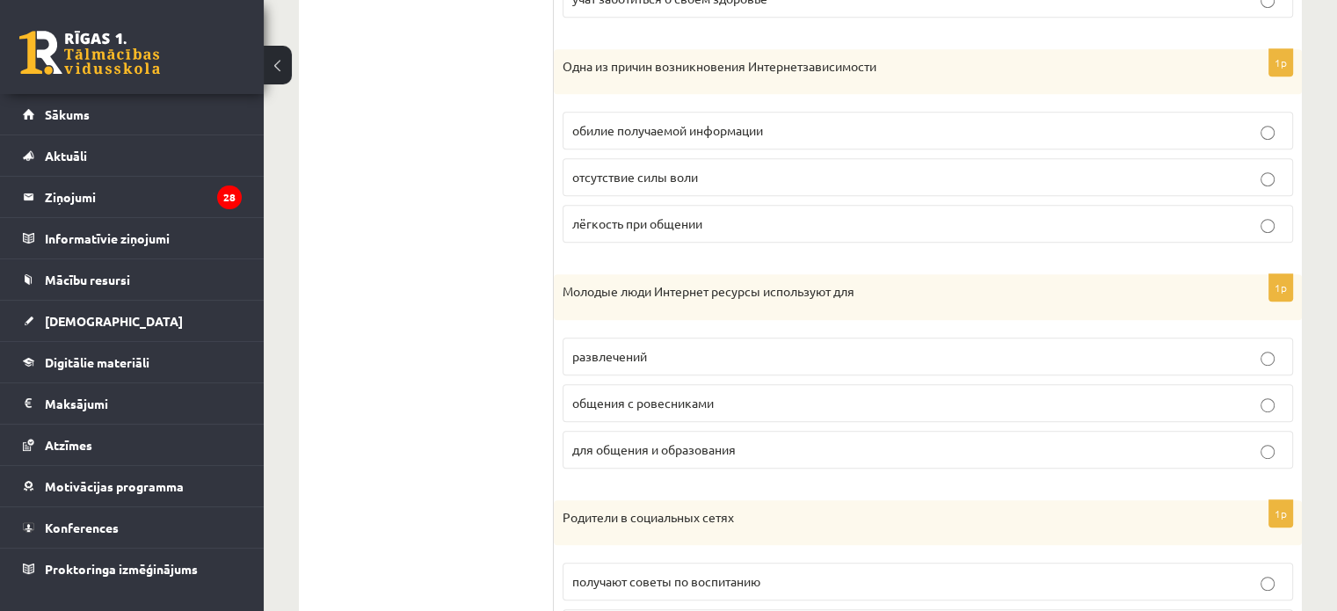
scroll to position [880, 0]
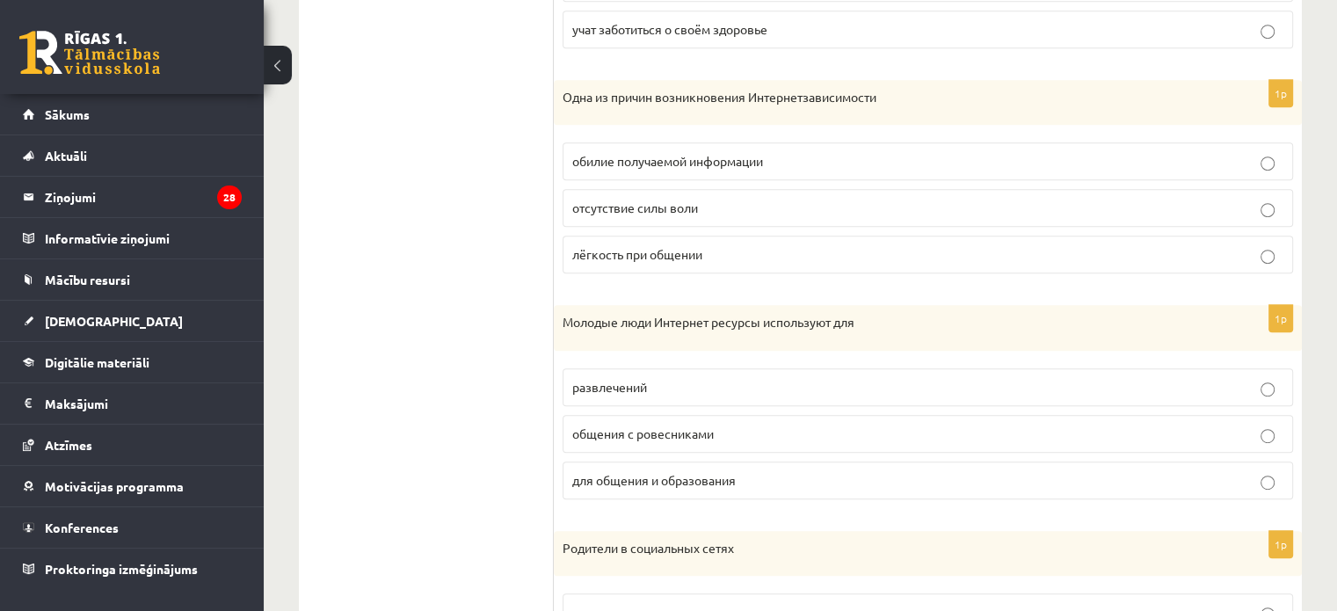
click at [592, 255] on span "лёгкость при общении" at bounding box center [637, 254] width 130 height 16
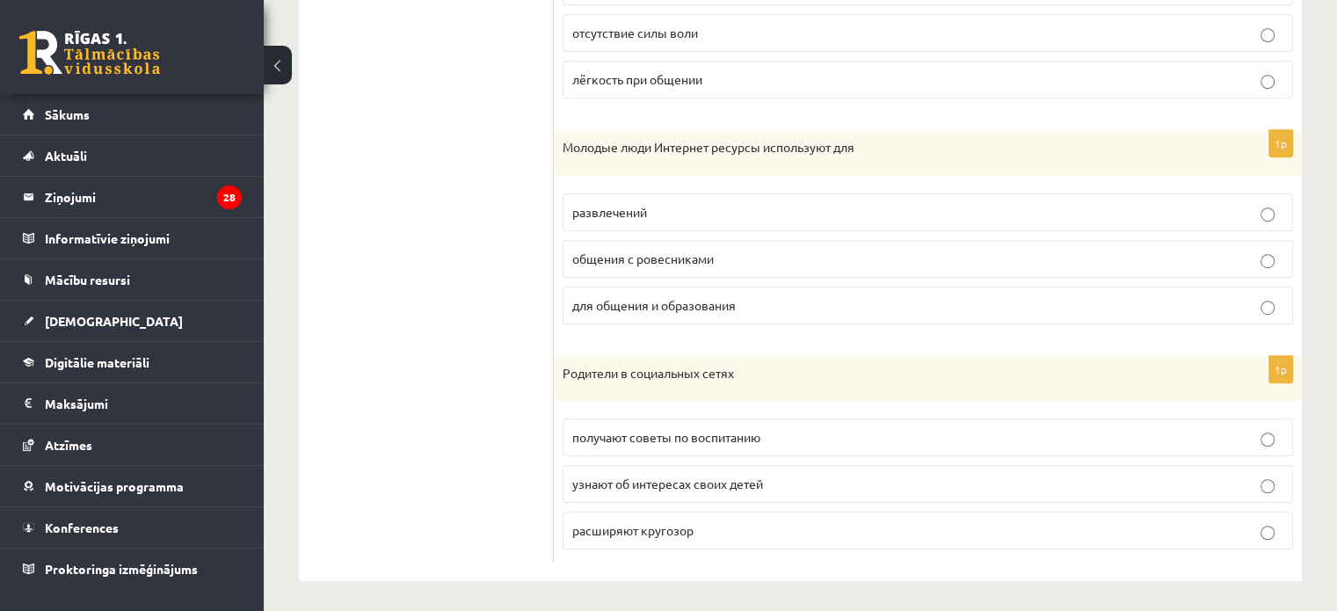
scroll to position [1056, 0]
click at [602, 266] on label "общения с ровесниками" at bounding box center [928, 258] width 731 height 38
click at [641, 484] on span "узнают об интересах своих детей" at bounding box center [667, 483] width 191 height 16
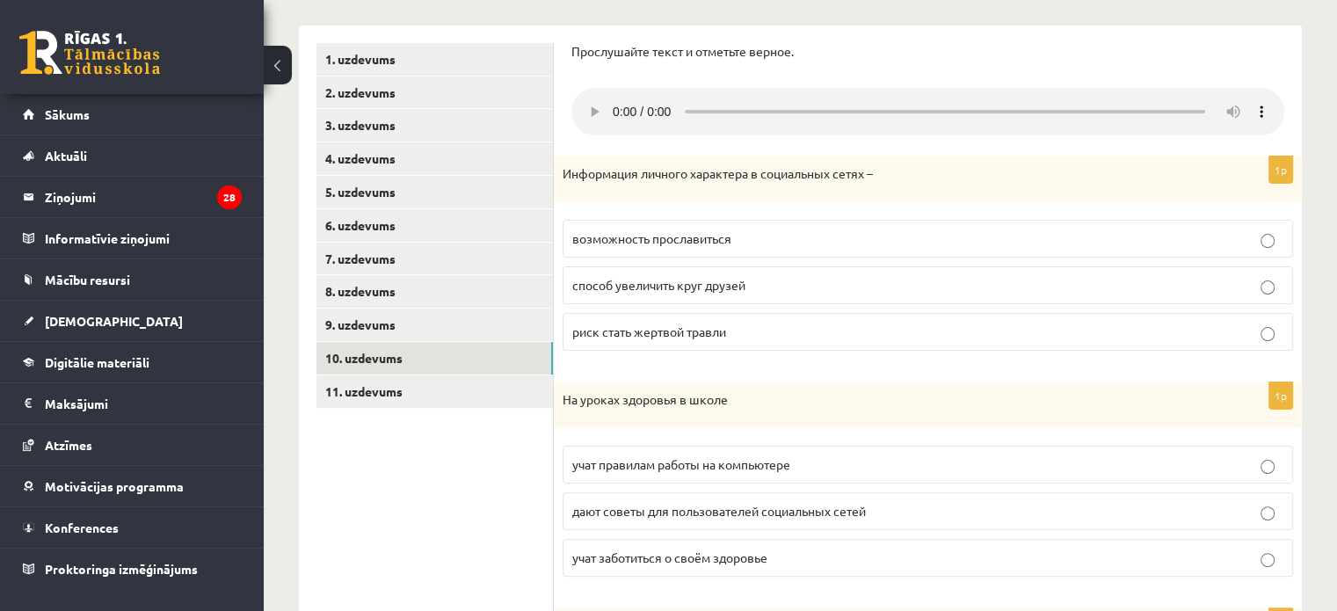
scroll to position [353, 0]
click at [390, 389] on link "11. uzdevums" at bounding box center [435, 391] width 237 height 33
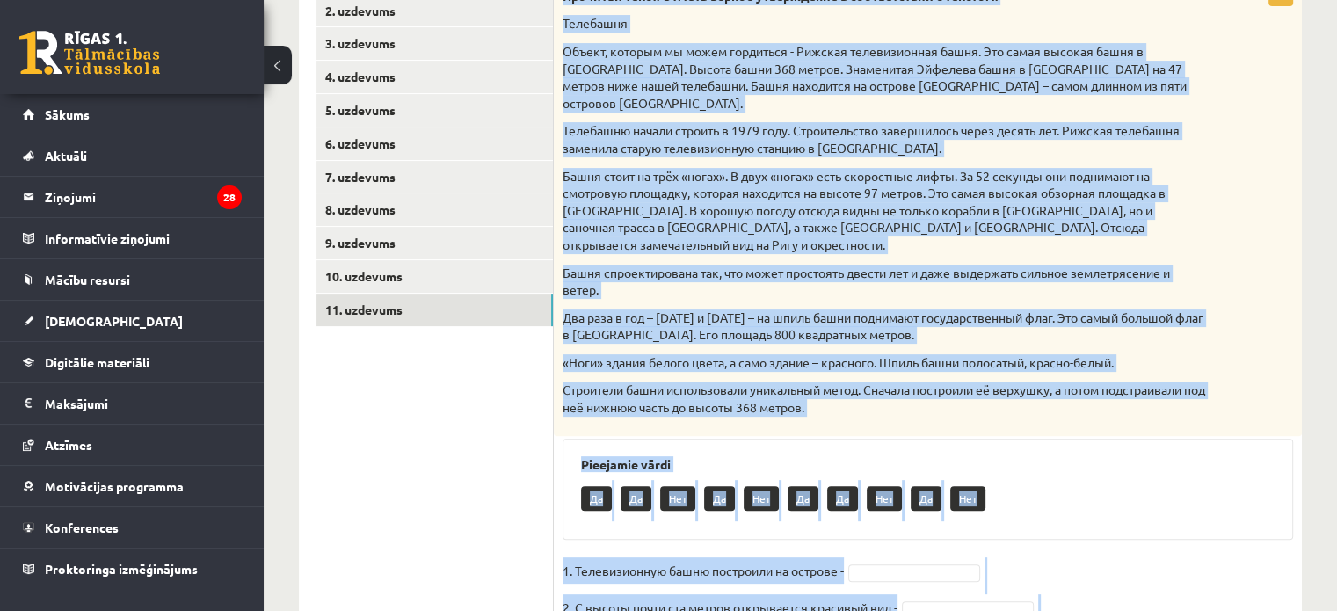
scroll to position [591, 0]
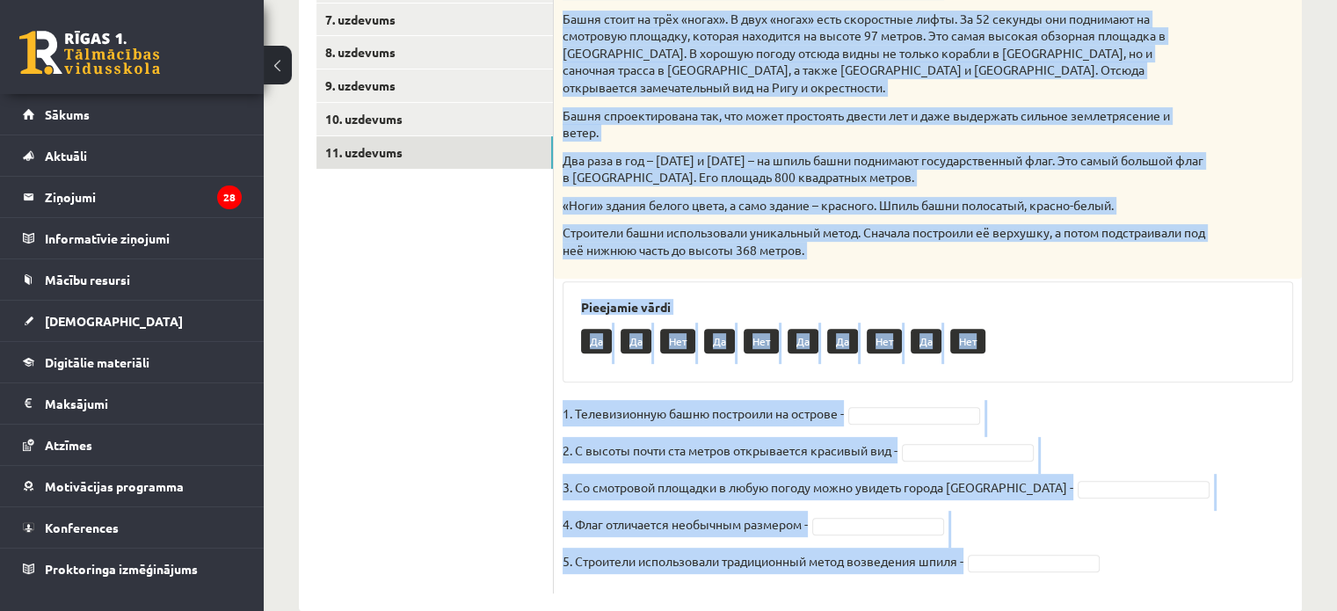
drag, startPoint x: 565, startPoint y: 184, endPoint x: 869, endPoint y: 597, distance: 512.7
click at [869, 597] on div "**********" at bounding box center [801, 61] width 1074 height 1169
copy div "Прочитай текст. Отметь верное утверждение в соответствии с текстом. Телебашня О…"
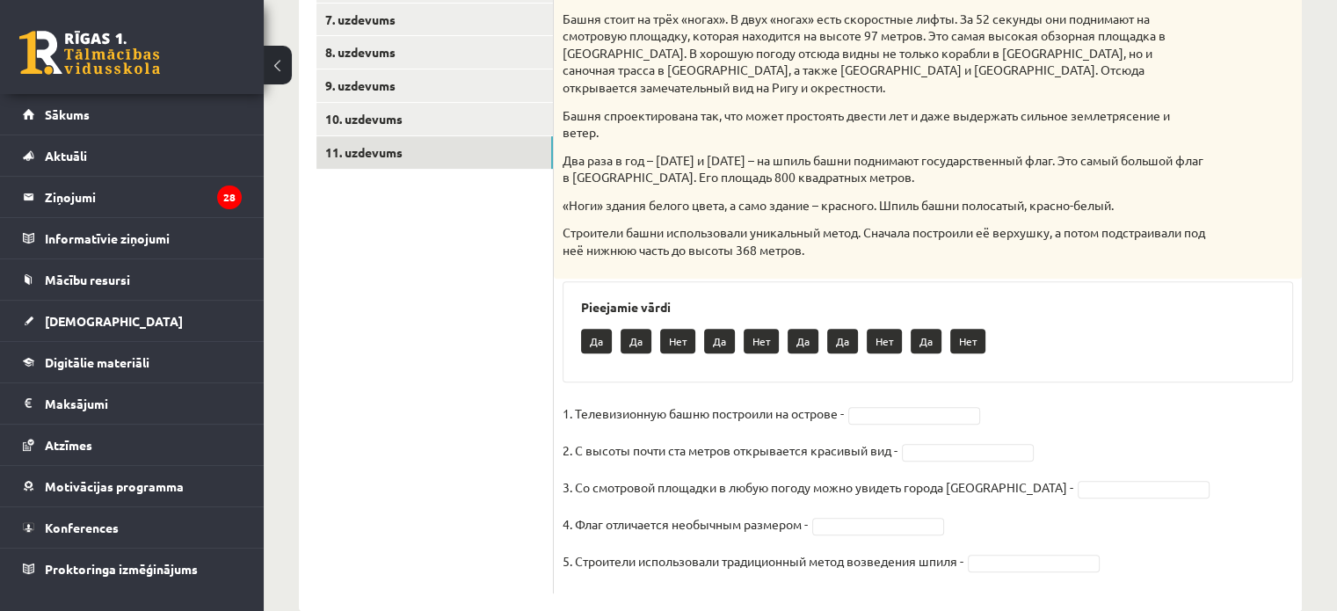
click at [535, 340] on ul "1. uzdevums 2. uzdevums 3. uzdevums 4. uzdevums 5. uzdevums 6. uzdevums 7. uzde…" at bounding box center [435, 199] width 237 height 790
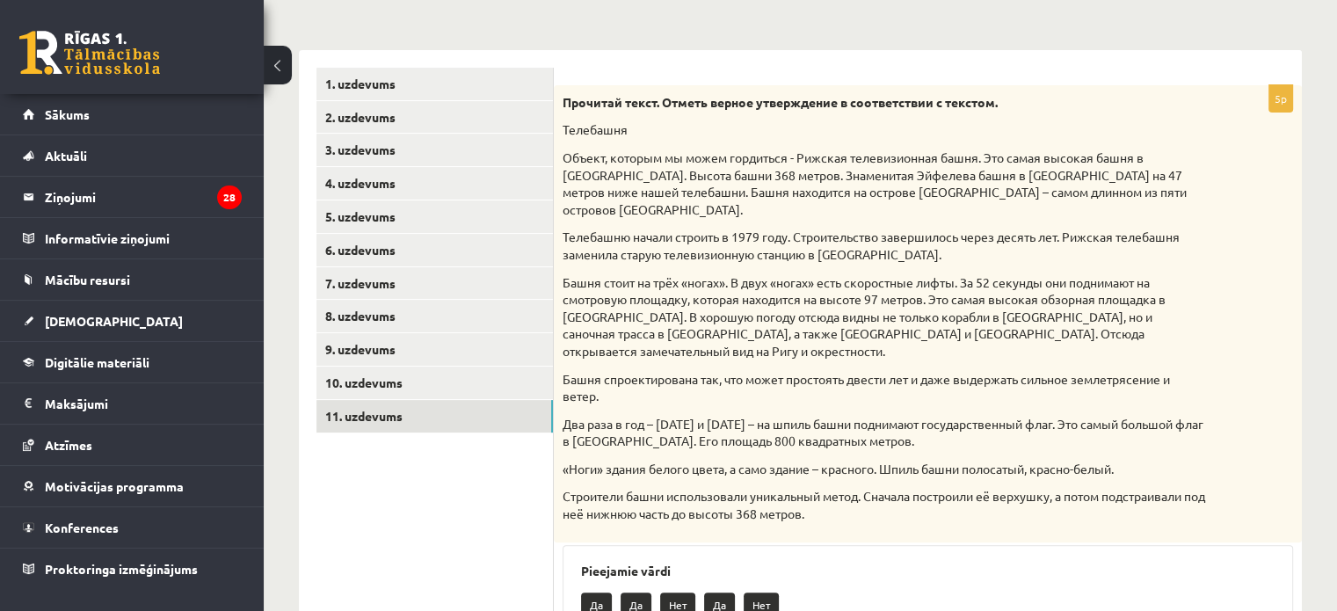
scroll to position [239, 0]
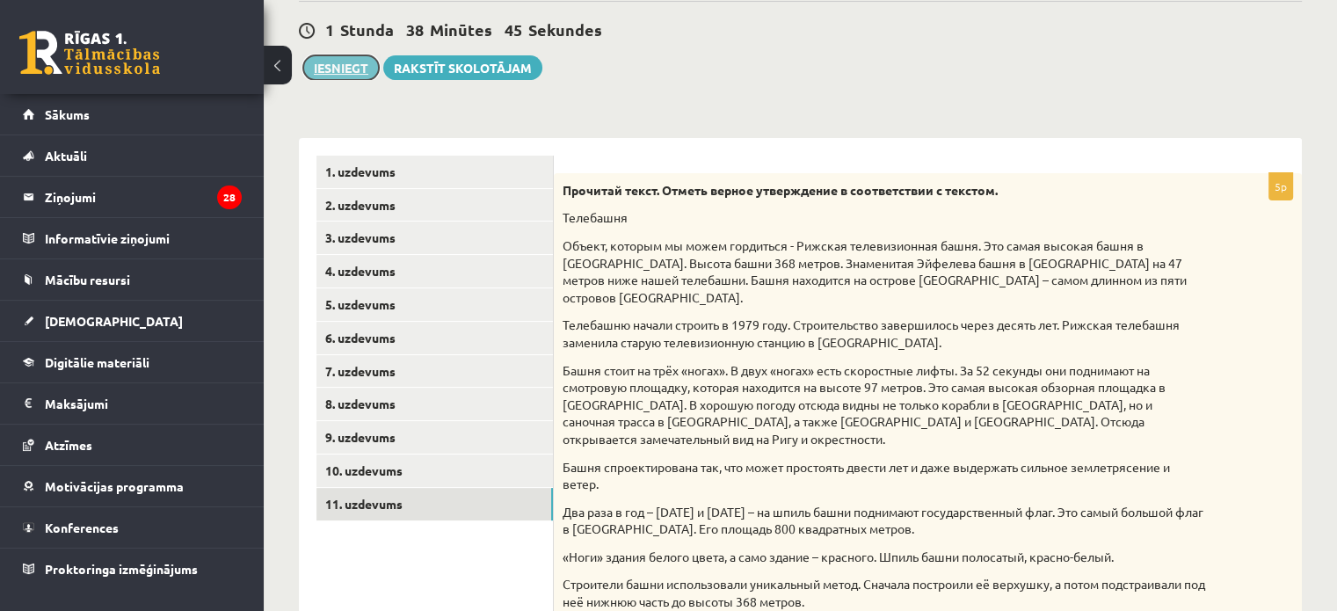
click at [352, 68] on button "Iesniegt" at bounding box center [341, 67] width 76 height 25
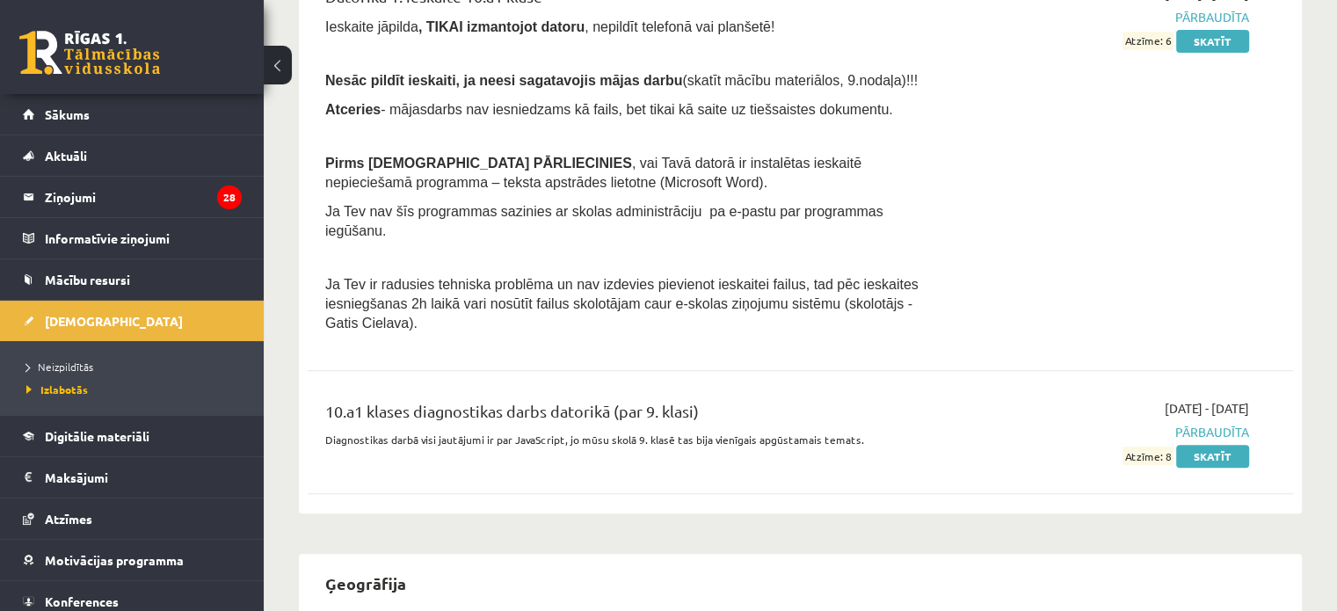
scroll to position [879, 0]
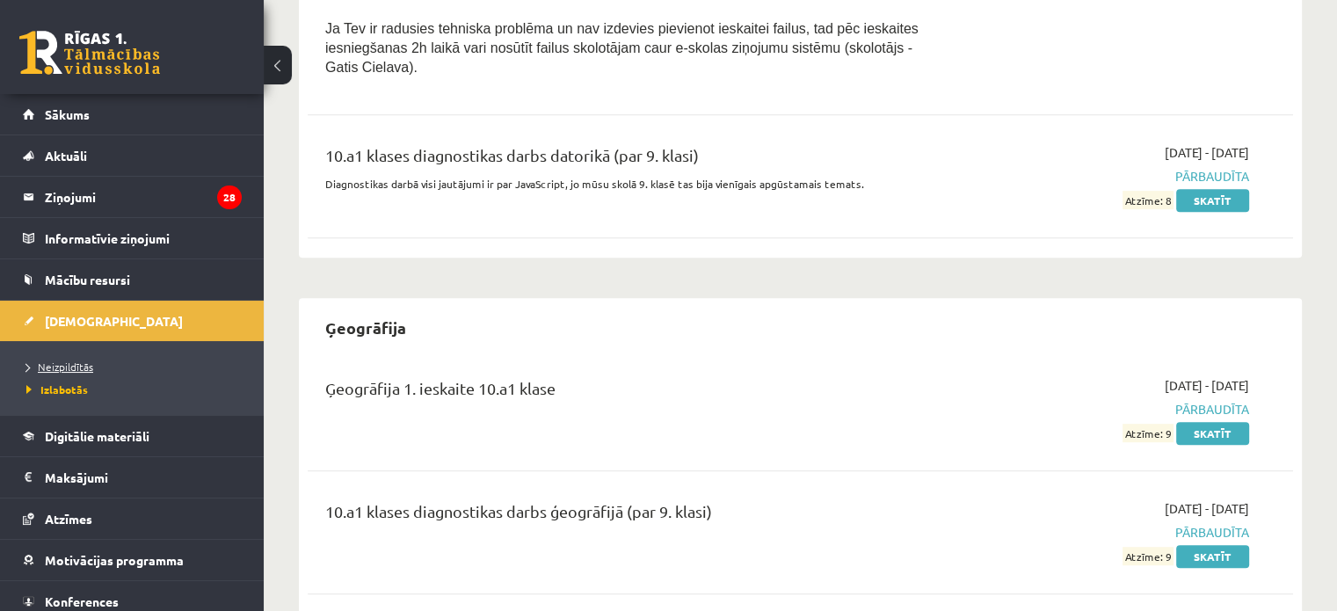
click at [80, 361] on span "Neizpildītās" at bounding box center [59, 367] width 67 height 14
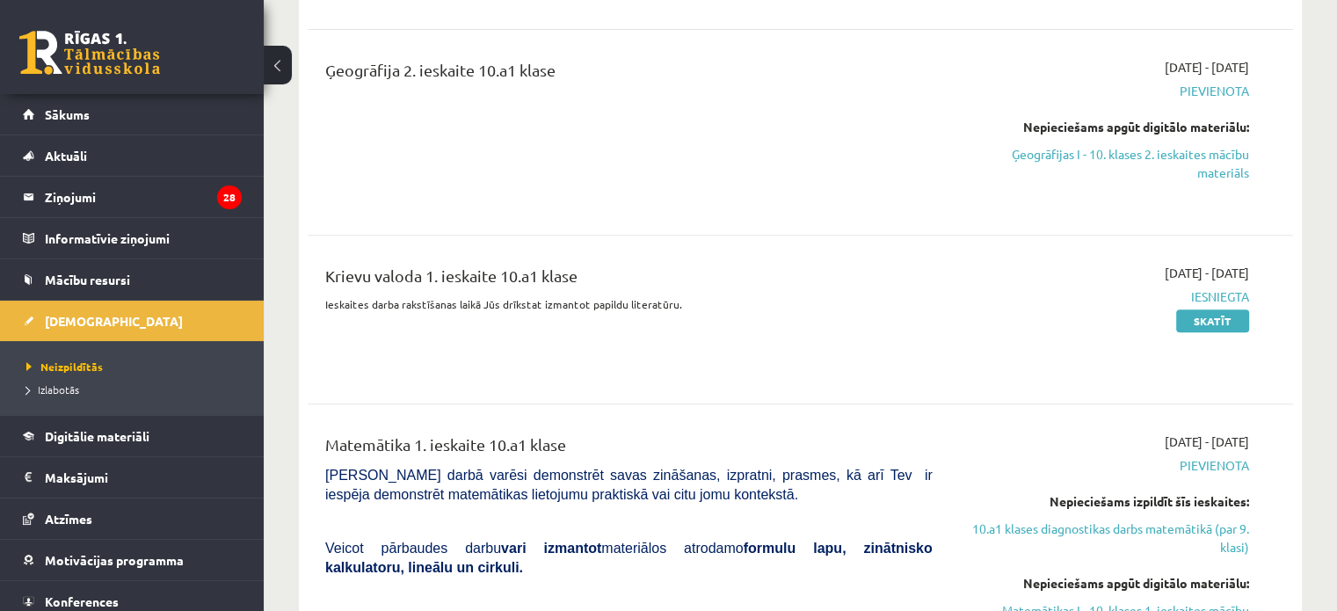
scroll to position [967, 0]
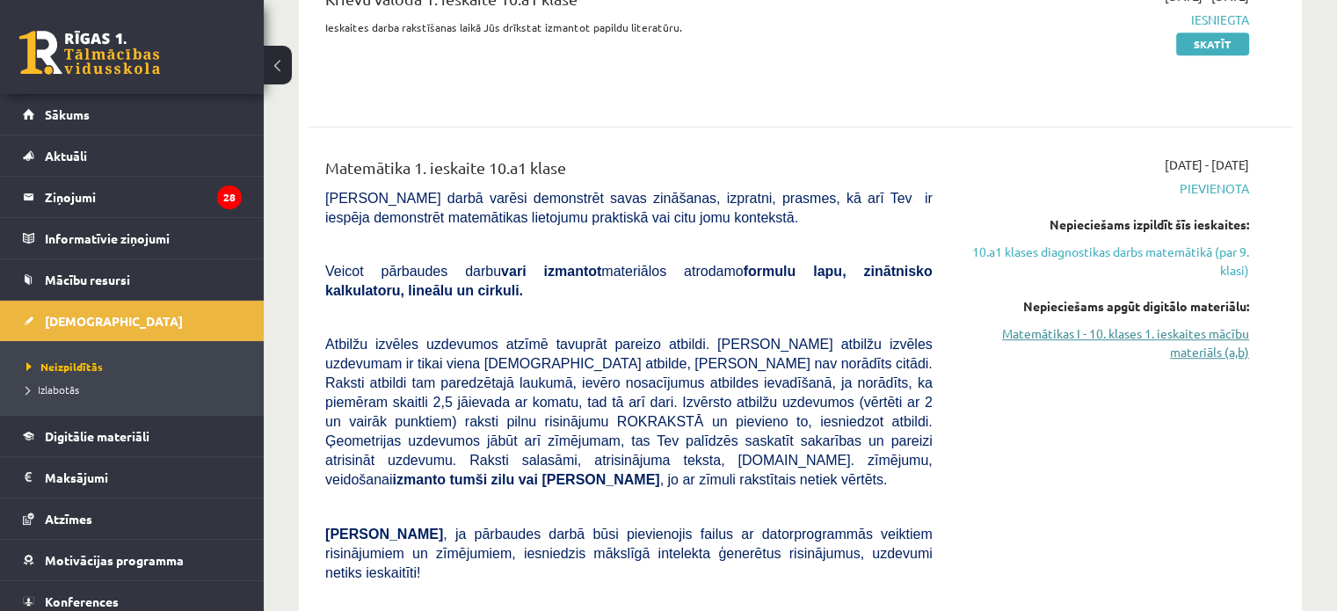
click at [1096, 333] on link "Matemātikas I - 10. klases 1. ieskaites mācību materiāls (a,b)" at bounding box center [1104, 342] width 290 height 37
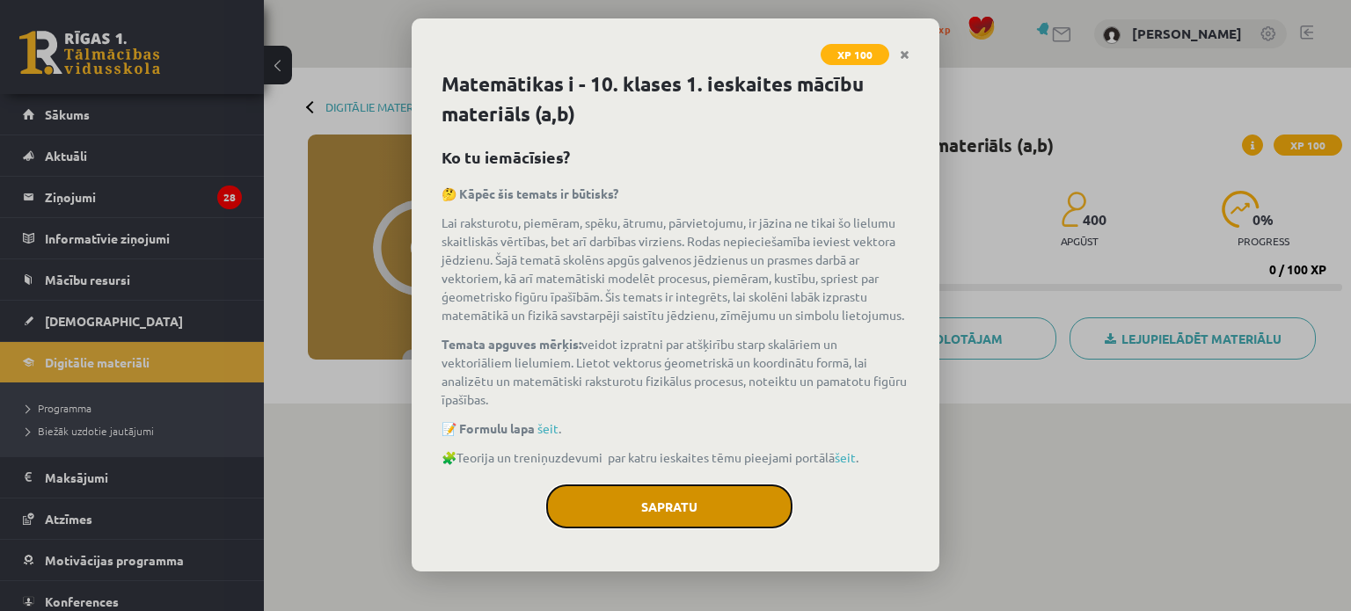
click at [721, 518] on button "Sapratu" at bounding box center [669, 506] width 246 height 44
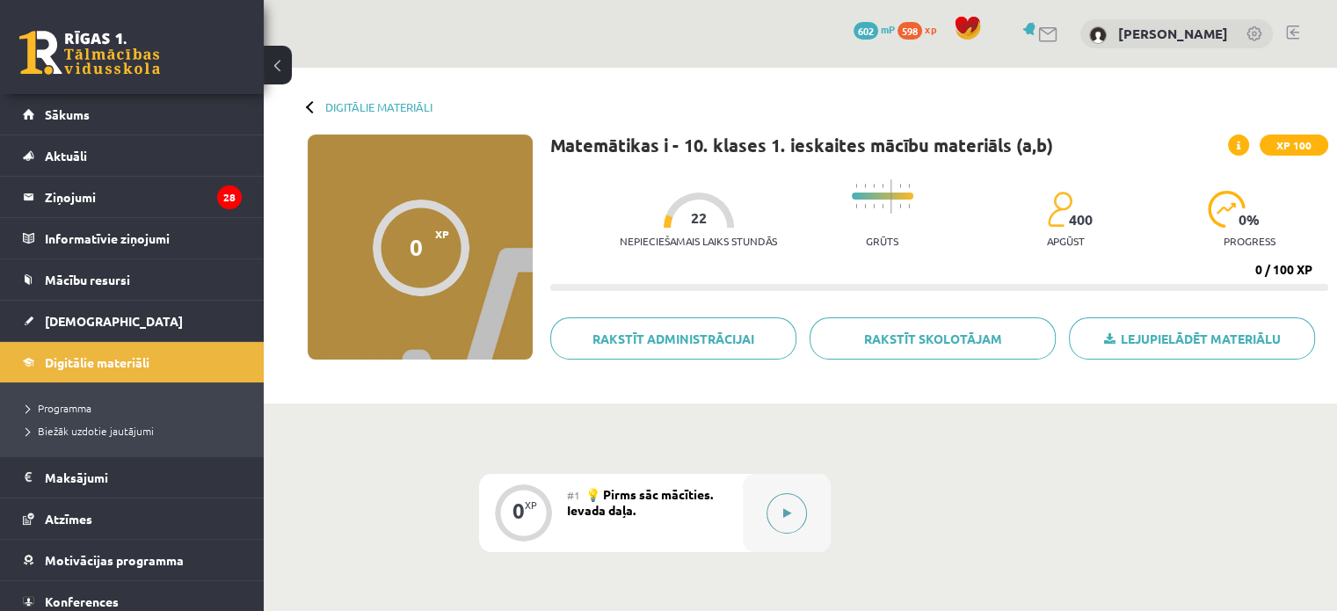
click at [780, 524] on button at bounding box center [787, 513] width 40 height 40
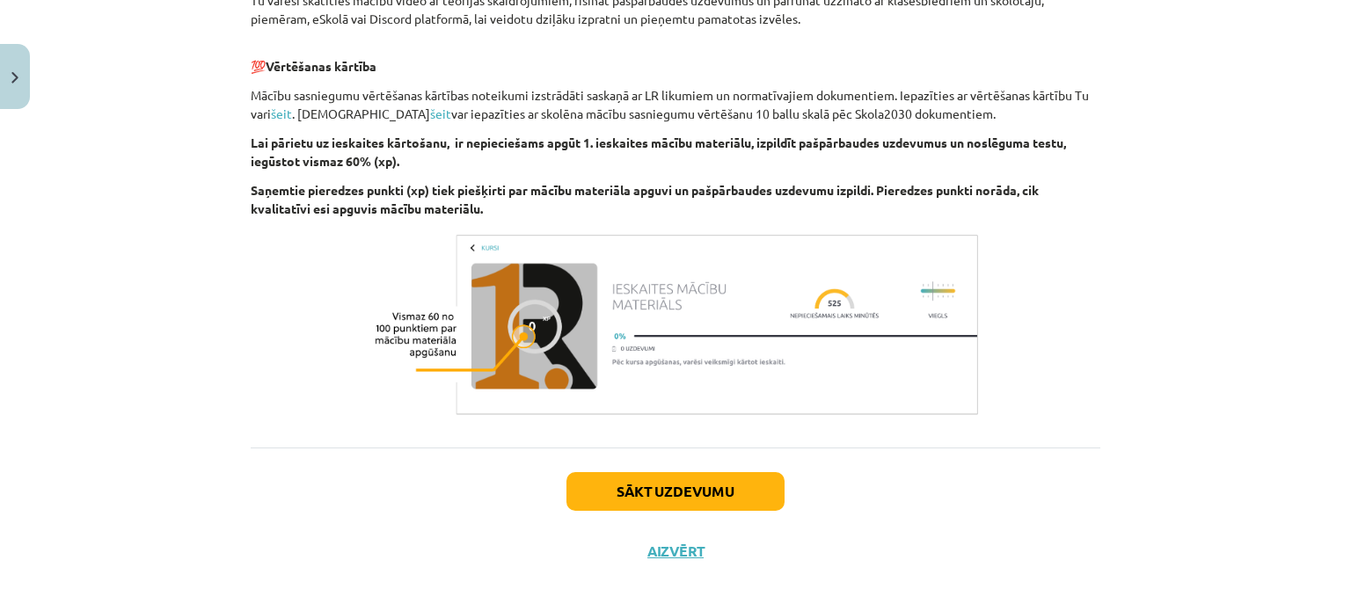
scroll to position [956, 0]
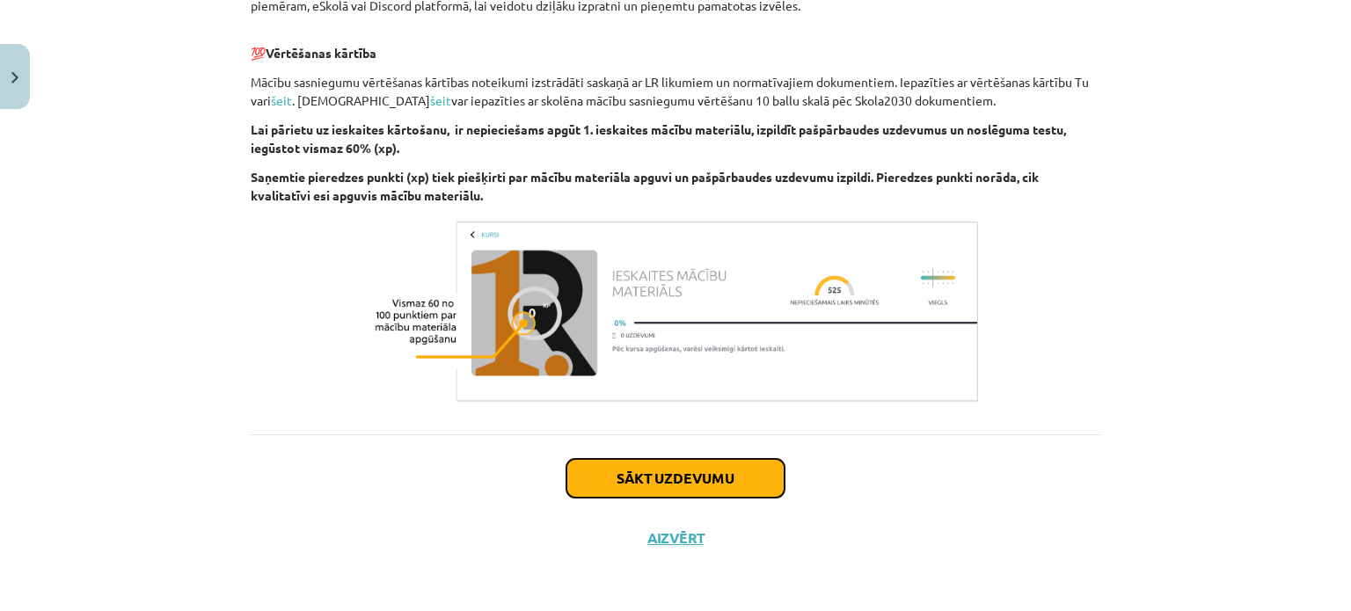
click at [749, 463] on button "Sākt uzdevumu" at bounding box center [675, 478] width 218 height 39
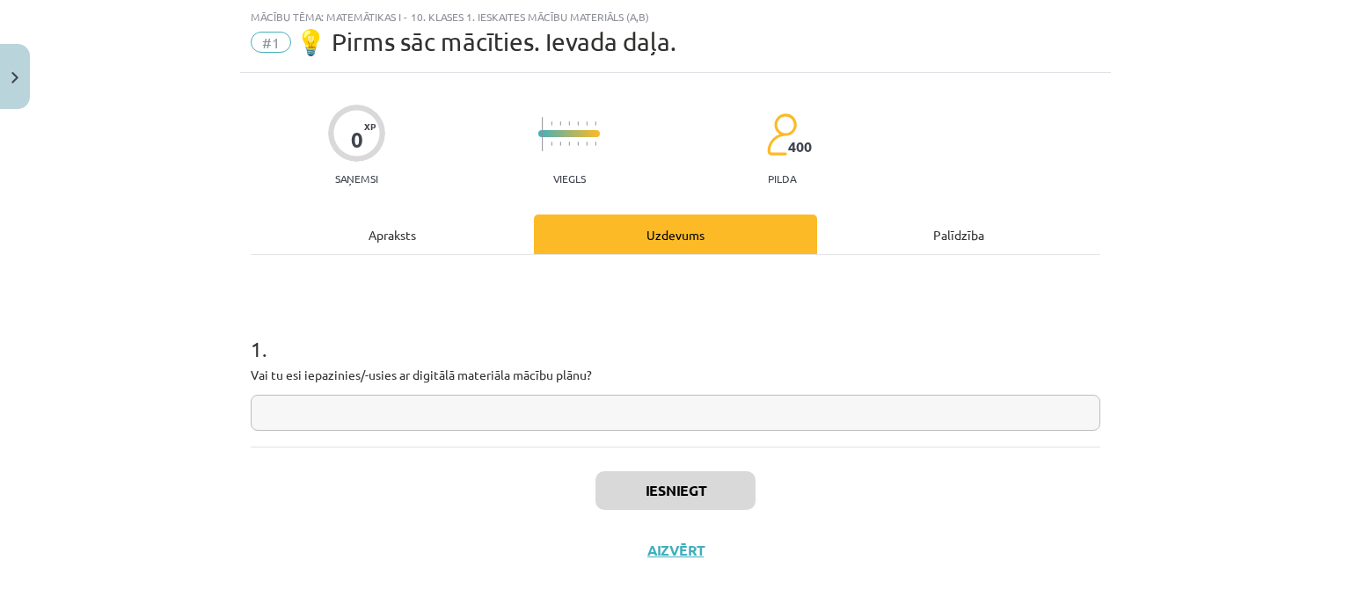
scroll to position [56, 0]
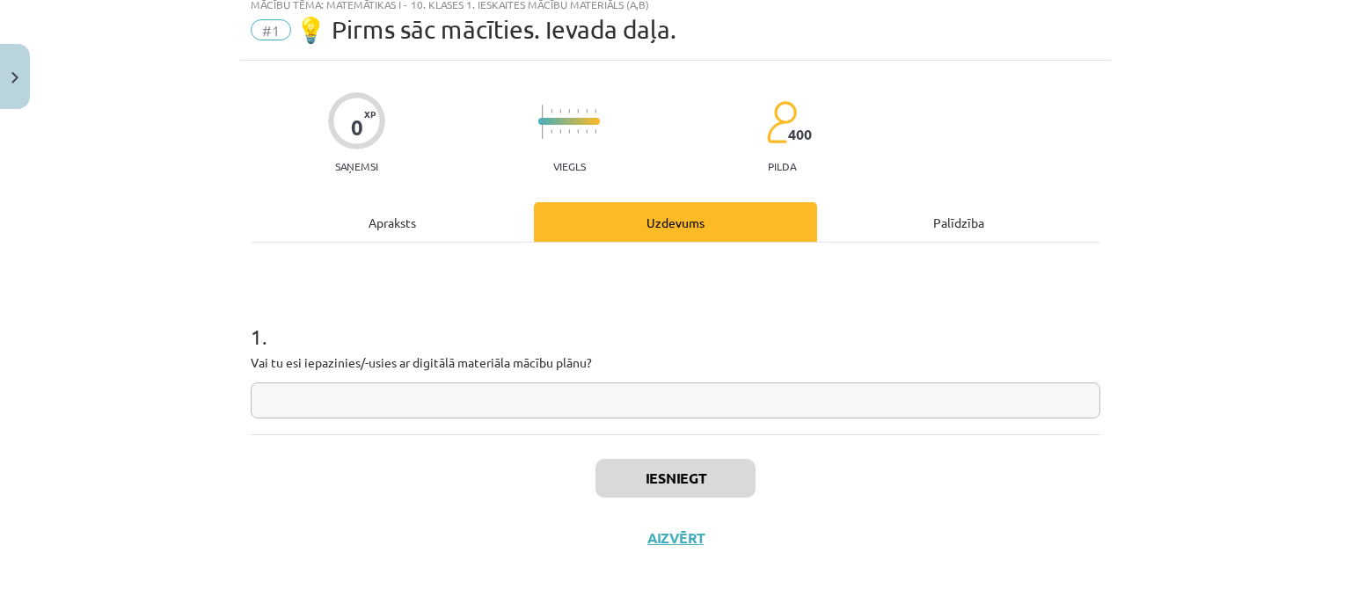
click at [679, 414] on input "text" at bounding box center [675, 400] width 849 height 36
click at [674, 467] on button "Iesniegt" at bounding box center [675, 478] width 160 height 39
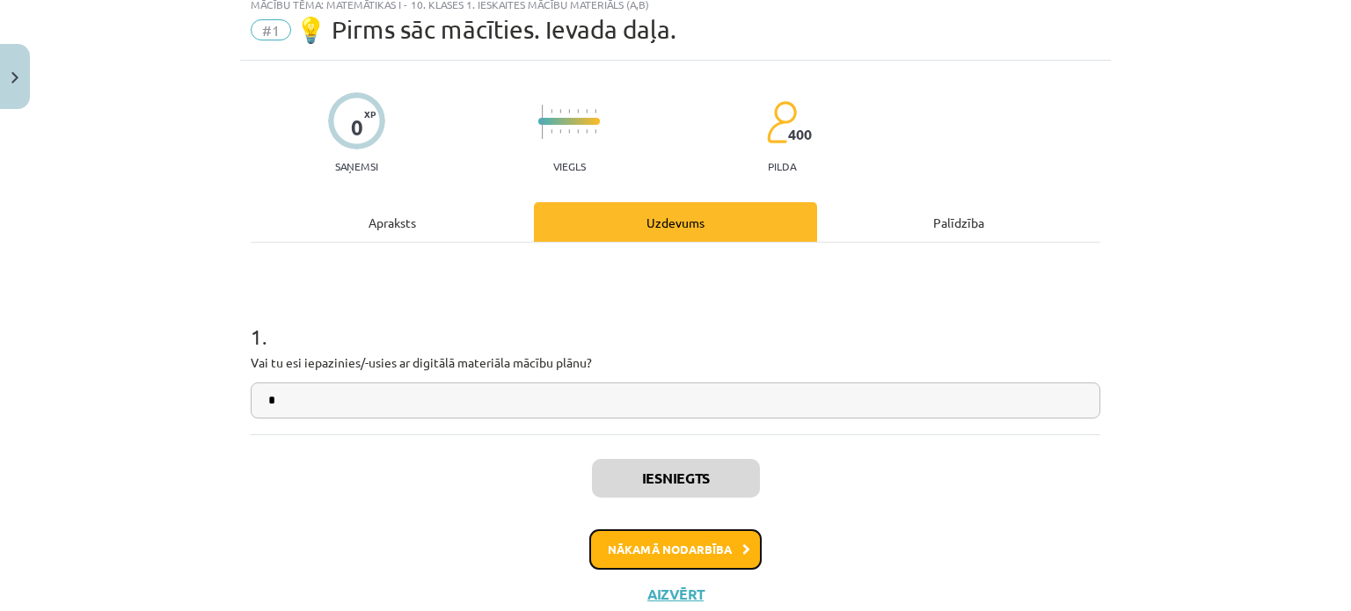
click at [633, 548] on button "Nākamā nodarbība" at bounding box center [675, 549] width 172 height 40
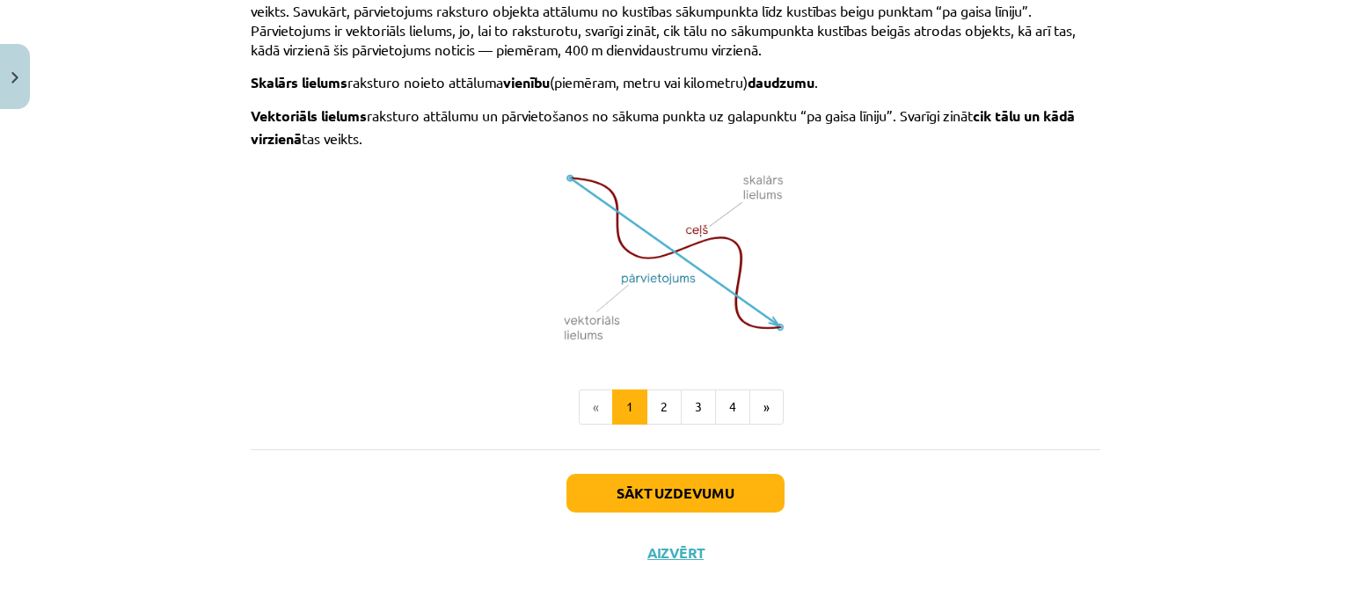
scroll to position [1192, 0]
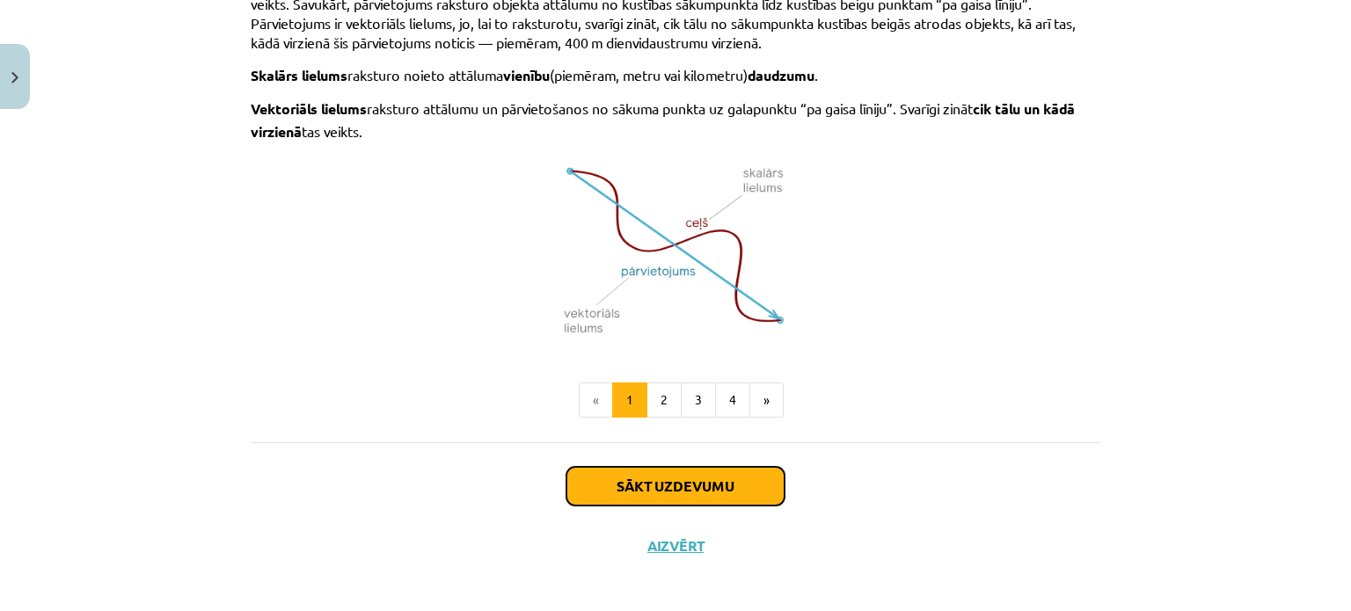
click at [658, 485] on button "Sākt uzdevumu" at bounding box center [675, 486] width 218 height 39
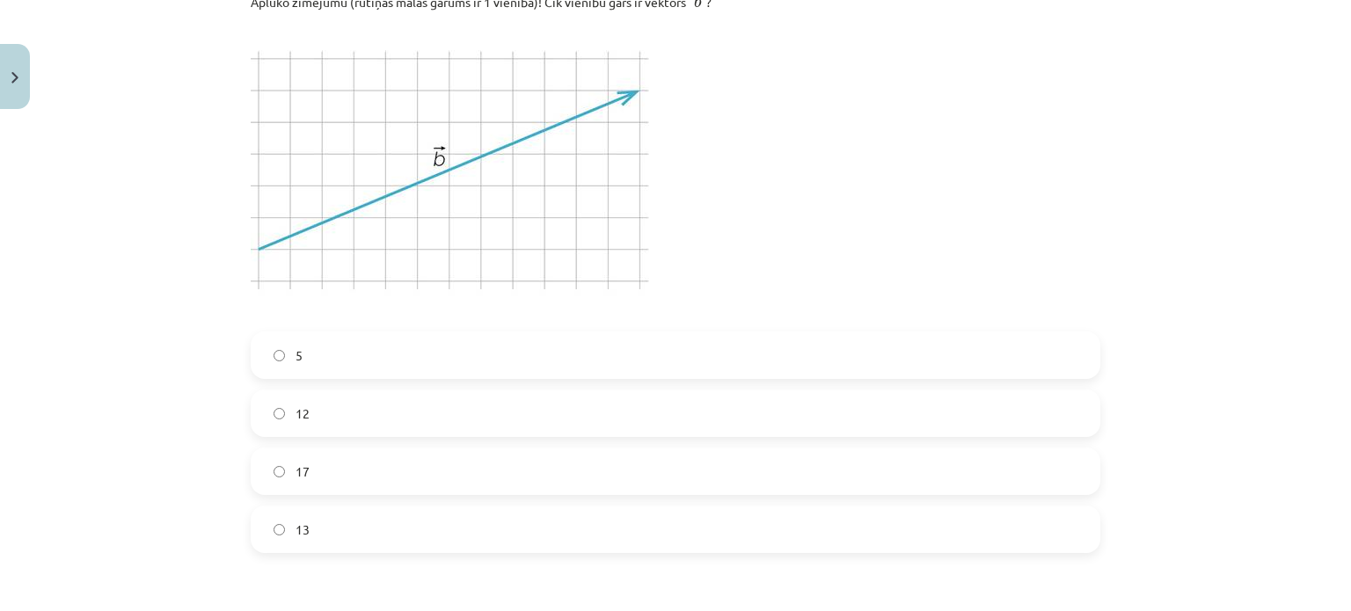
scroll to position [396, 0]
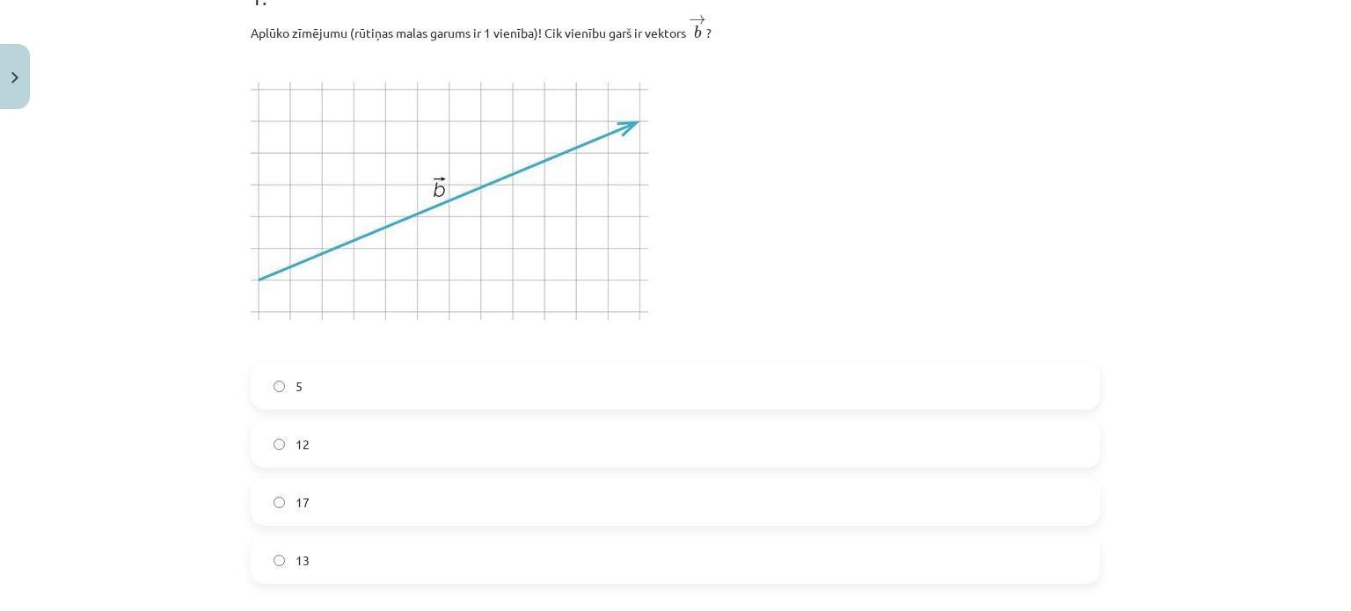
click at [1122, 108] on div "Mācību tēma: Matemātikas i - 10. klases 1. ieskaites mācību materiāls (a,b) #2 …" at bounding box center [675, 305] width 1351 height 611
click at [1179, 133] on div "Mācību tēma: Matemātikas i - 10. klases 1. ieskaites mācību materiāls (a,b) #2 …" at bounding box center [675, 305] width 1351 height 611
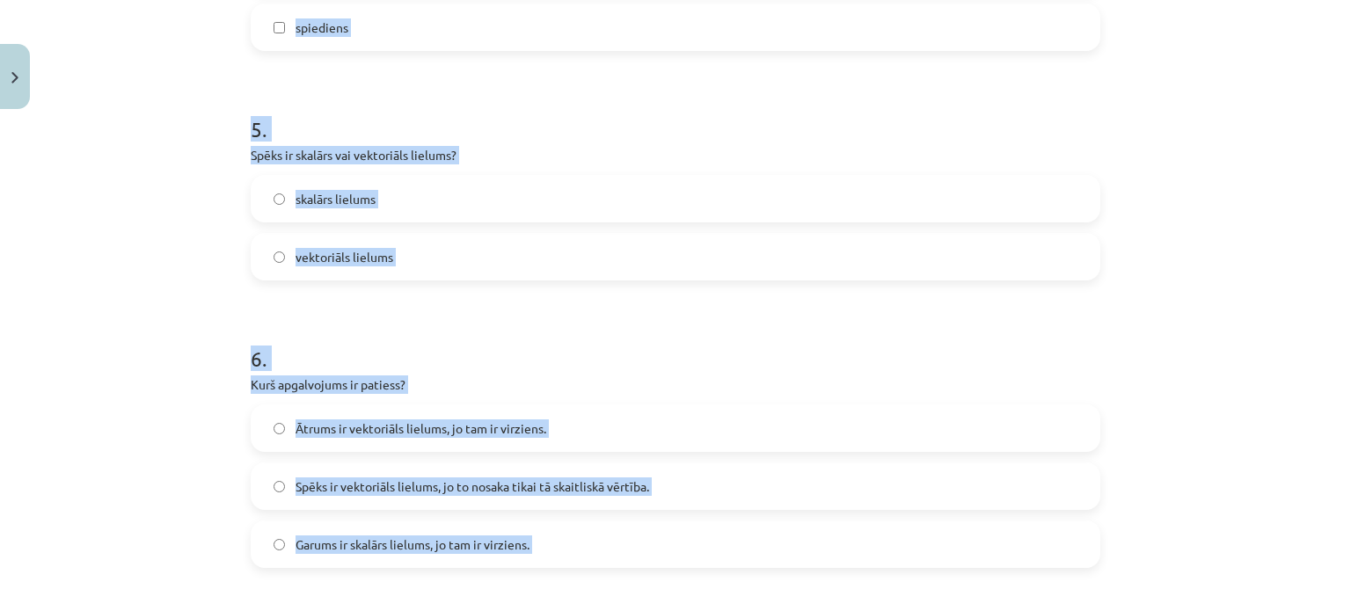
scroll to position [2781, 0]
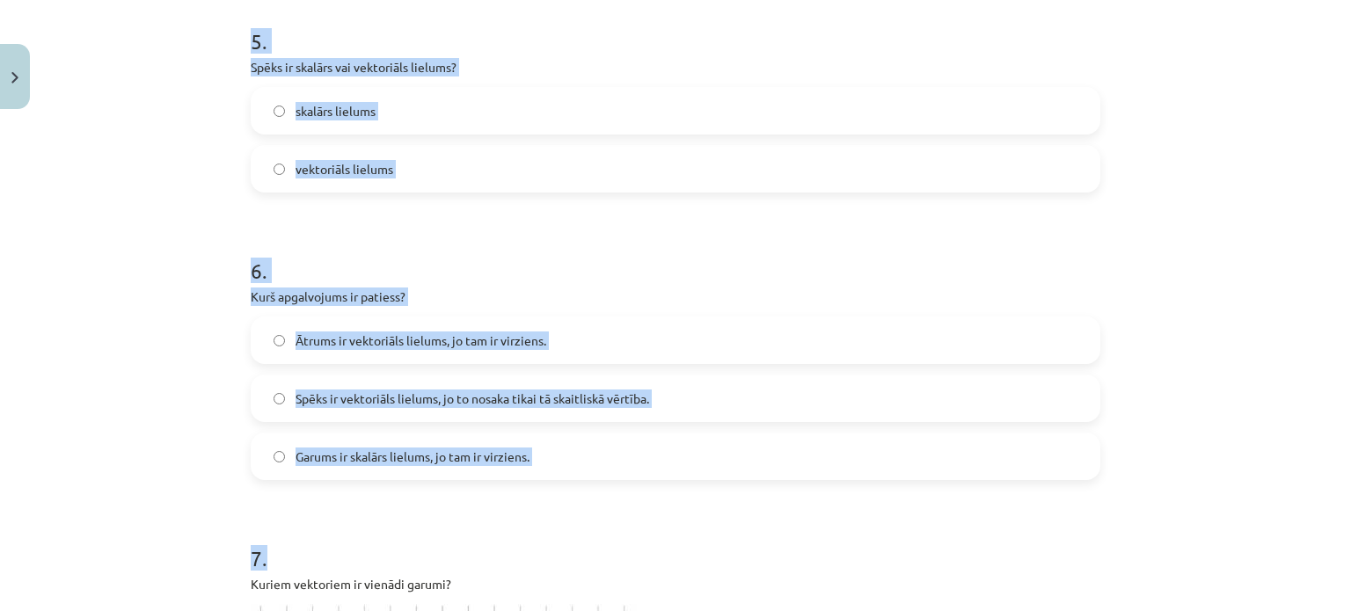
drag, startPoint x: 258, startPoint y: 200, endPoint x: 319, endPoint y: 497, distance: 302.7
copy form "Kuri no dotajiem lielumiem ir vektoriāls lielumi? blīvums svars temperatūra sma…"
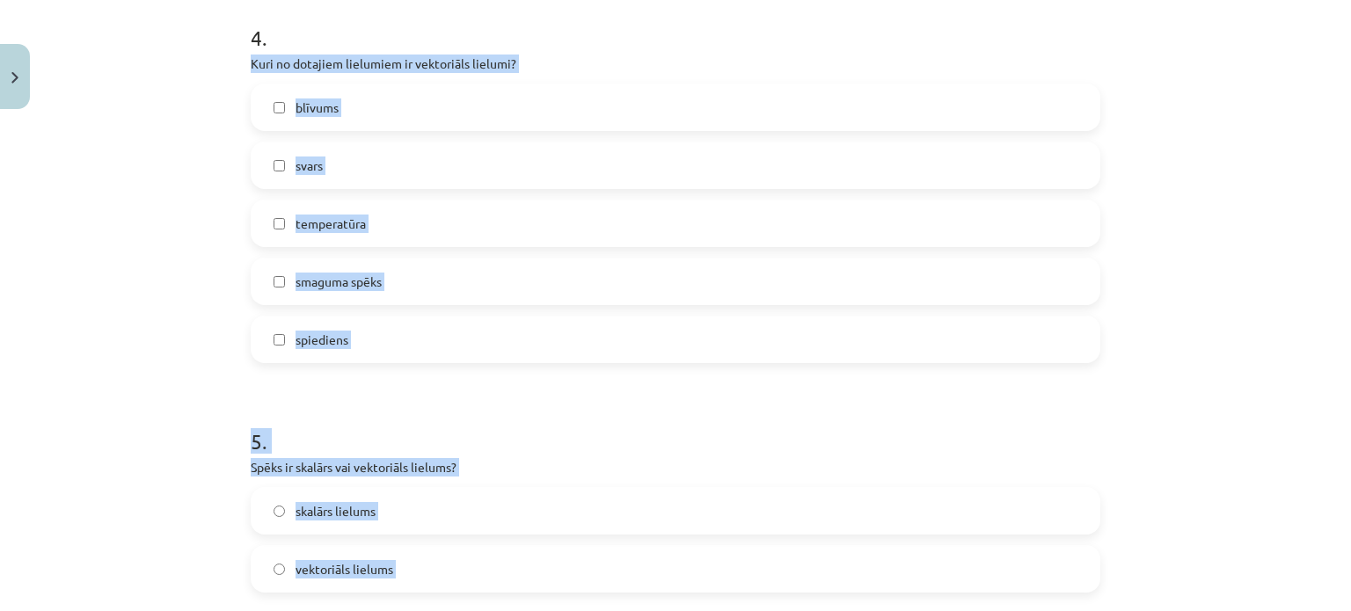
scroll to position [2342, 0]
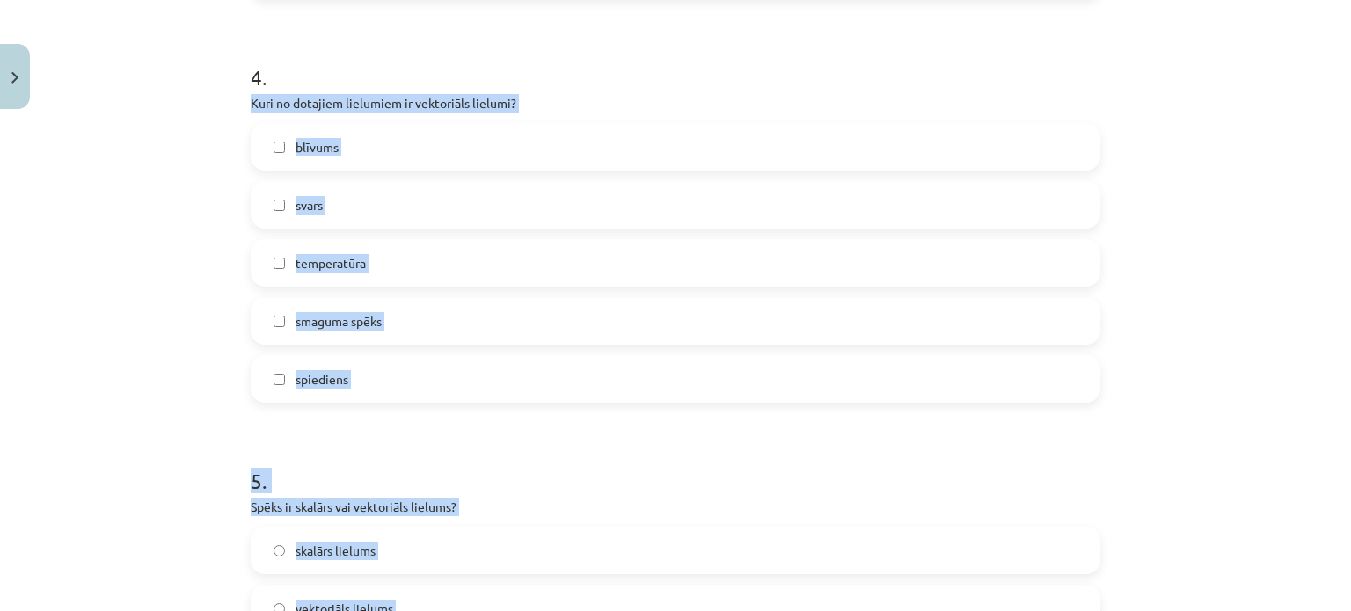
click at [193, 231] on div "Mācību tēma: Matemātikas i - 10. klases 1. ieskaites mācību materiāls (a,b) #2 …" at bounding box center [675, 305] width 1351 height 611
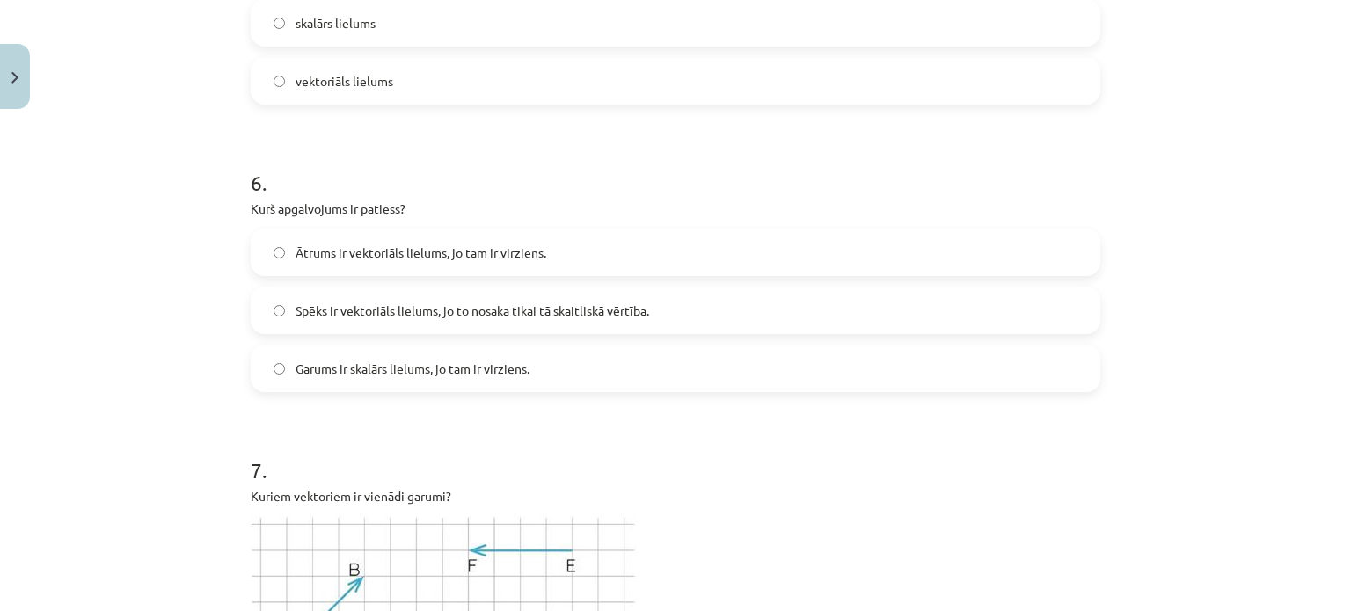
scroll to position [2957, 0]
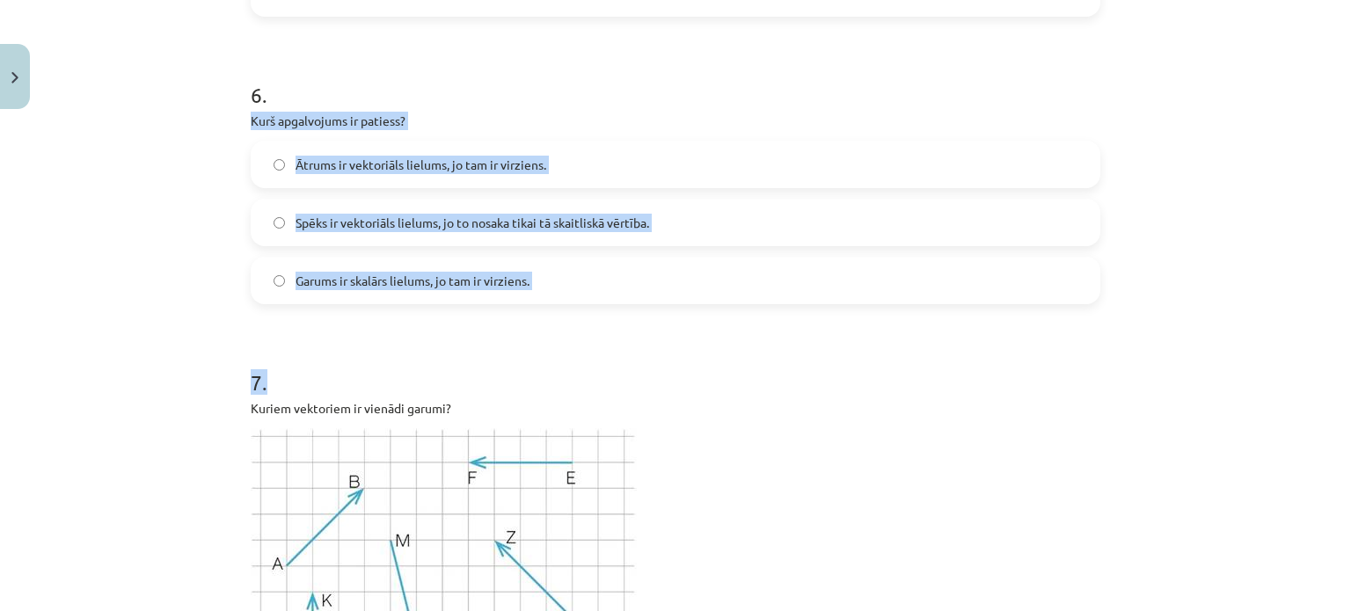
drag, startPoint x: 240, startPoint y: 116, endPoint x: 521, endPoint y: 299, distance: 335.6
click at [545, 316] on div "27 XP Saņemsi Sarežģīts 400 pilda Apraksts Uzdevums Palīdzība 1 . Aplūko zīmēju…" at bounding box center [675, 521] width 871 height 6722
copy form "Kurš apgalvojums ir patiess? Ātrums ir vektoriāls lielums, jo tam ir virziens. …"
click at [63, 281] on div "Mācību tēma: Matemātikas i - 10. klases 1. ieskaites mācību materiāls (a,b) #2 …" at bounding box center [675, 305] width 1351 height 611
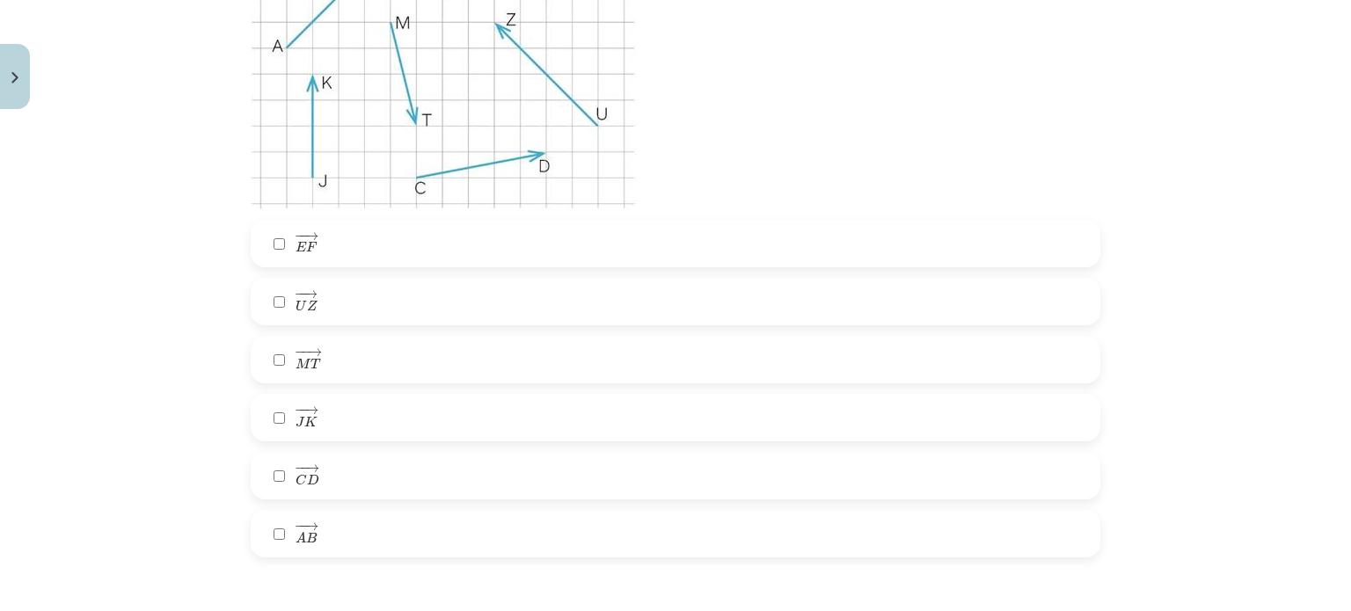
scroll to position [3548, 0]
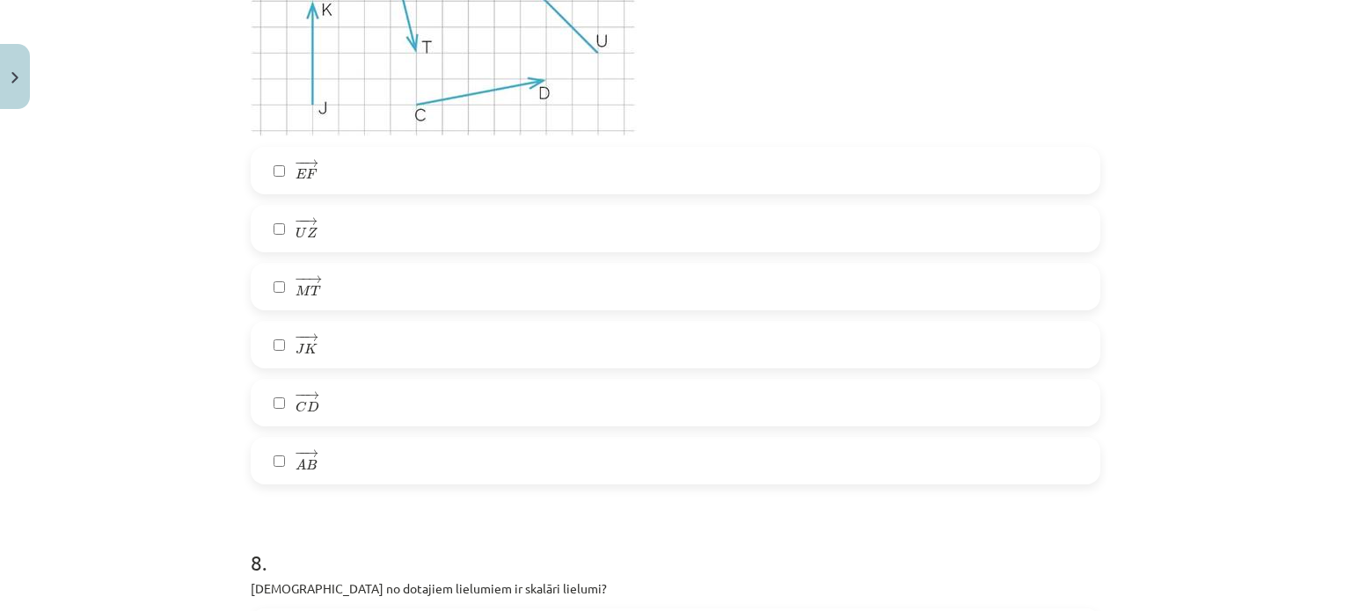
click at [271, 390] on label "− − → C D C D →" at bounding box center [675, 403] width 846 height 44
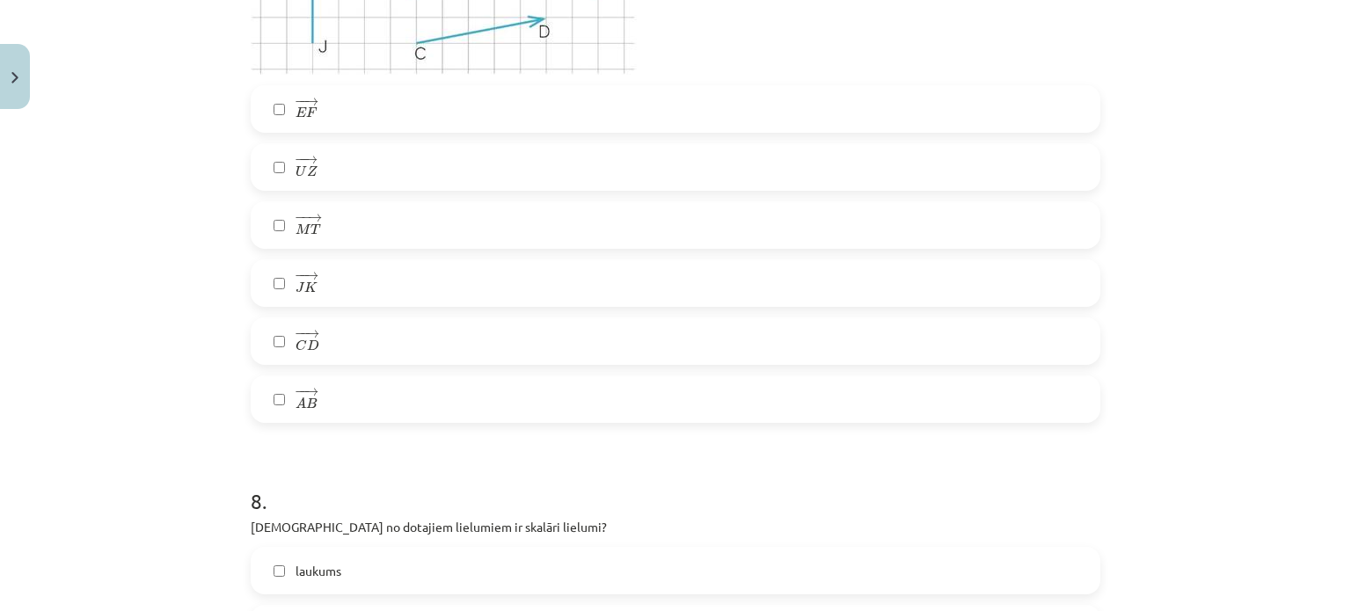
scroll to position [3900, 0]
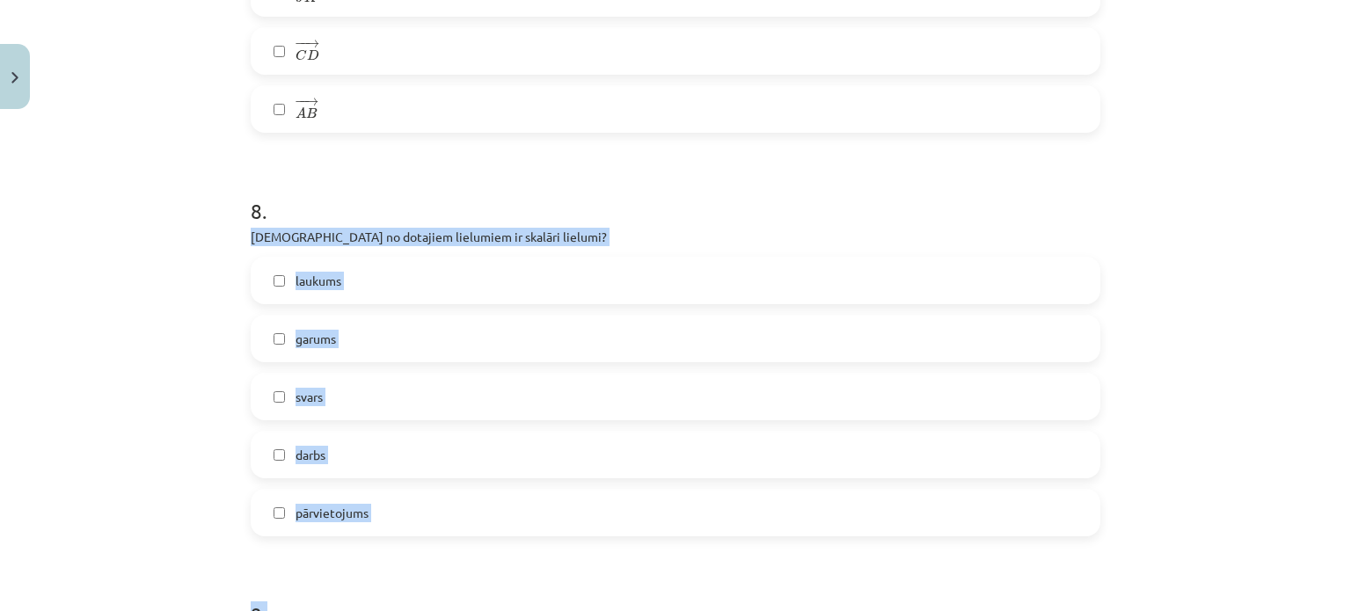
drag, startPoint x: 235, startPoint y: 232, endPoint x: 385, endPoint y: 547, distance: 348.9
copy form "[DEMOGRAPHIC_DATA] no dotajiem lielumiem ir skalāri lielumi? laukums garums sva…"
click at [99, 294] on div "Mācību tēma: Matemātikas i - 10. klases 1. ieskaites mācību materiāls (a,b) #2 …" at bounding box center [675, 305] width 1351 height 611
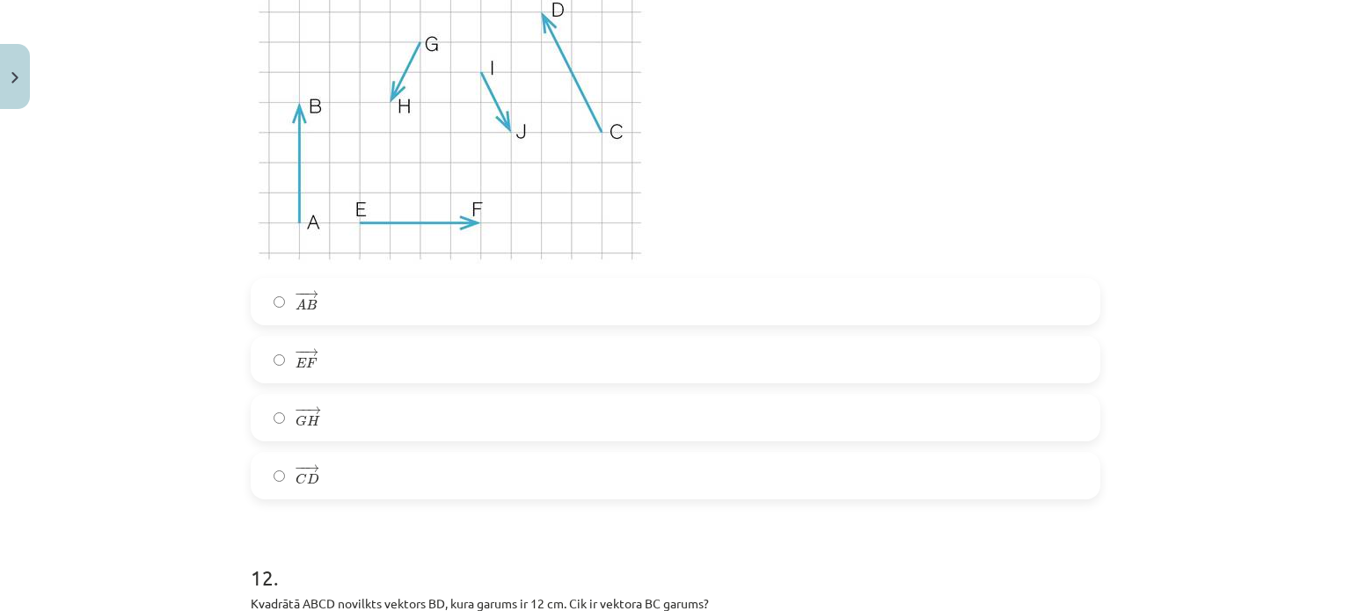
scroll to position [5746, 0]
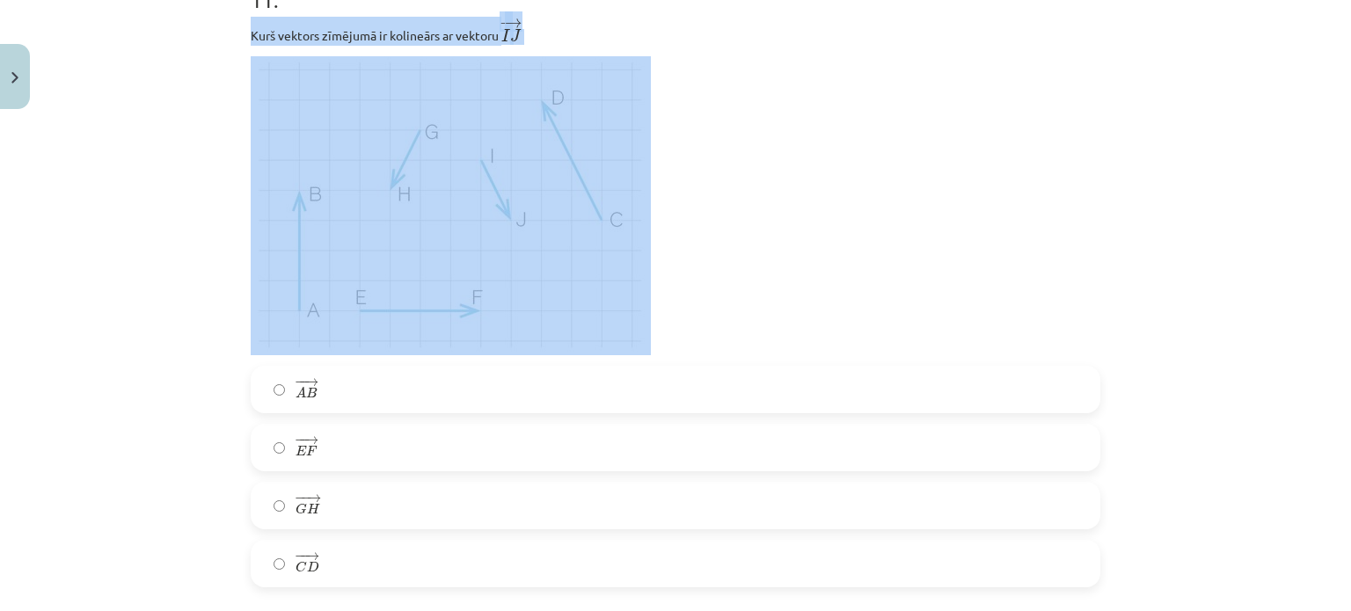
drag, startPoint x: 234, startPoint y: 36, endPoint x: 225, endPoint y: 55, distance: 21.2
click at [225, 55] on div "Mācību tēma: Matemātikas i - 10. klases 1. ieskaites mācību materiāls (a,b) #2 …" at bounding box center [675, 305] width 1351 height 611
click at [180, 126] on div "Mācību tēma: Matemātikas i - 10. klases 1. ieskaites mācību materiāls (a,b) #2 …" at bounding box center [675, 305] width 1351 height 611
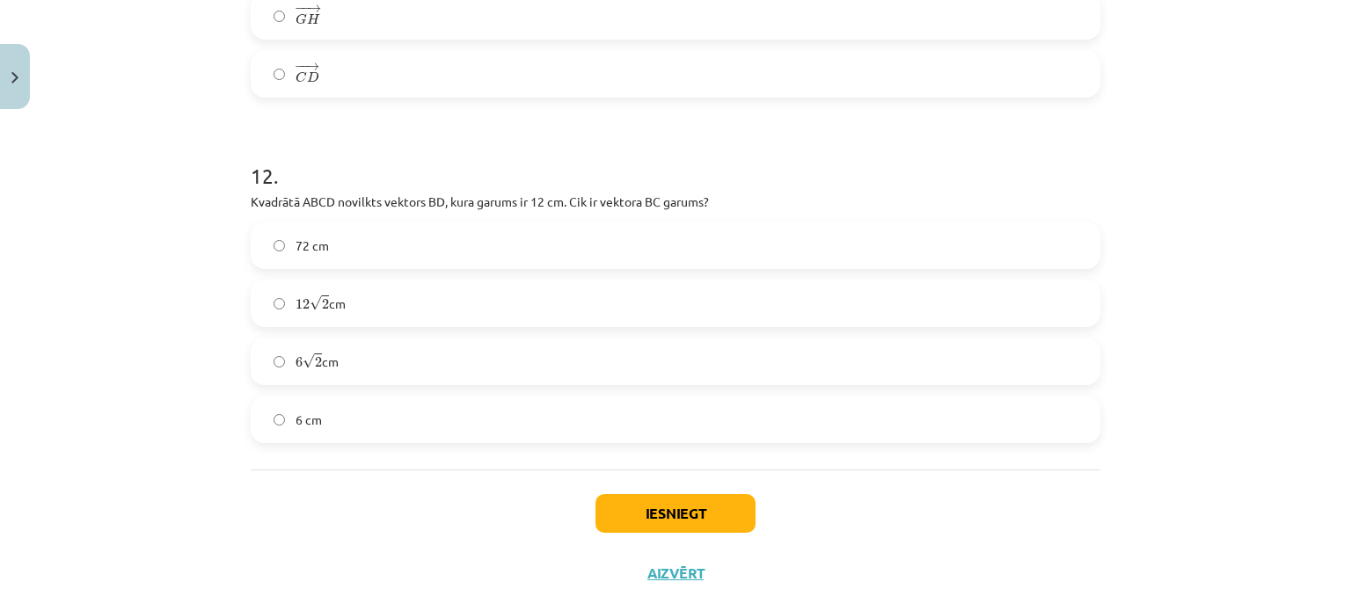
scroll to position [6274, 0]
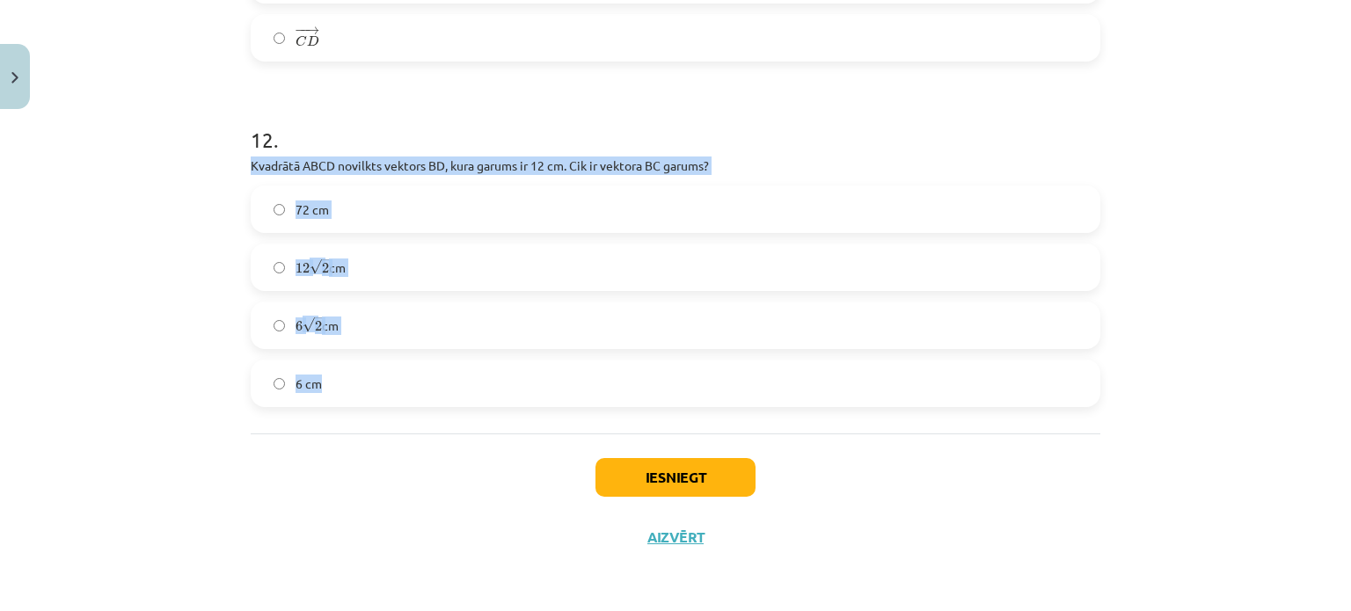
drag, startPoint x: 246, startPoint y: 161, endPoint x: 450, endPoint y: 396, distance: 311.0
click at [450, 396] on div "12 . Kvadrātā ABCD novilkts vektors ﻿BD﻿, kura garums ir 12 cm. Cik ir vektora …" at bounding box center [675, 252] width 849 height 310
copy div "Kvadrātā ABCD novilkts vektors ﻿BD﻿, kura garums ir 12 cm. Cik ir vektora ﻿BC g…"
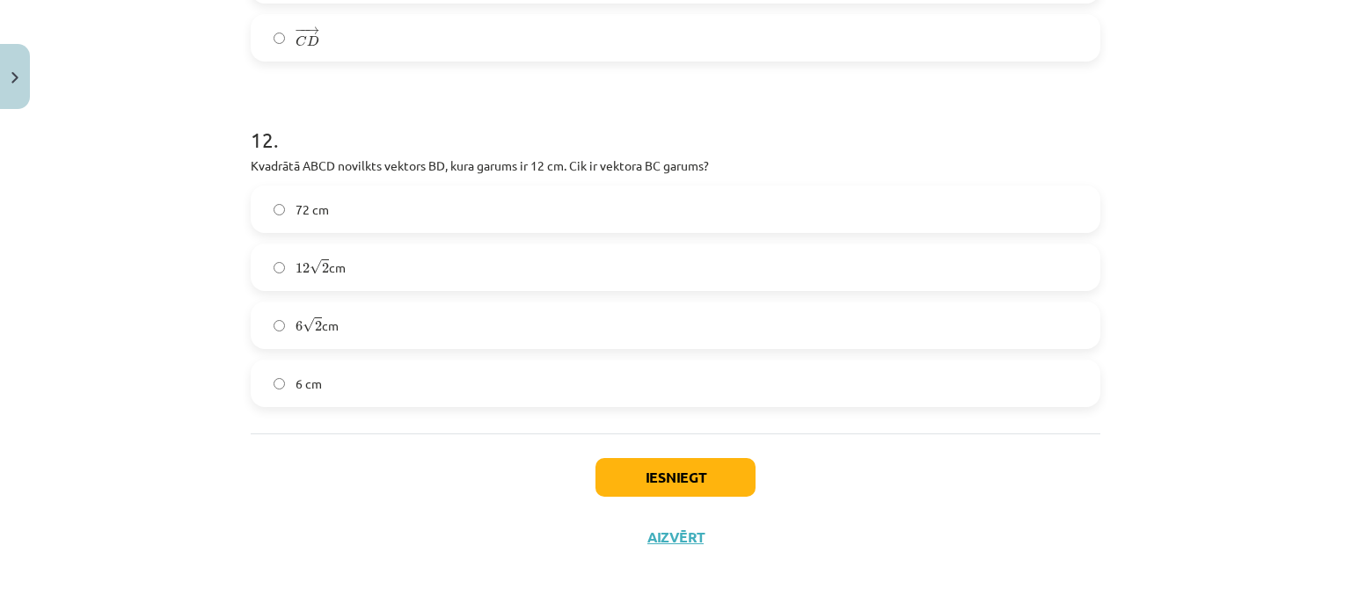
drag, startPoint x: 114, startPoint y: 458, endPoint x: 127, endPoint y: 442, distance: 20.6
click at [120, 455] on div "Mācību tēma: Matemātikas i - 10. klases 1. ieskaites mācību materiāls (a,b) #2 …" at bounding box center [675, 305] width 1351 height 611
click at [268, 319] on label "6 √ 2 6 2 cm" at bounding box center [675, 325] width 846 height 44
click at [652, 473] on button "Iesniegt" at bounding box center [675, 477] width 160 height 39
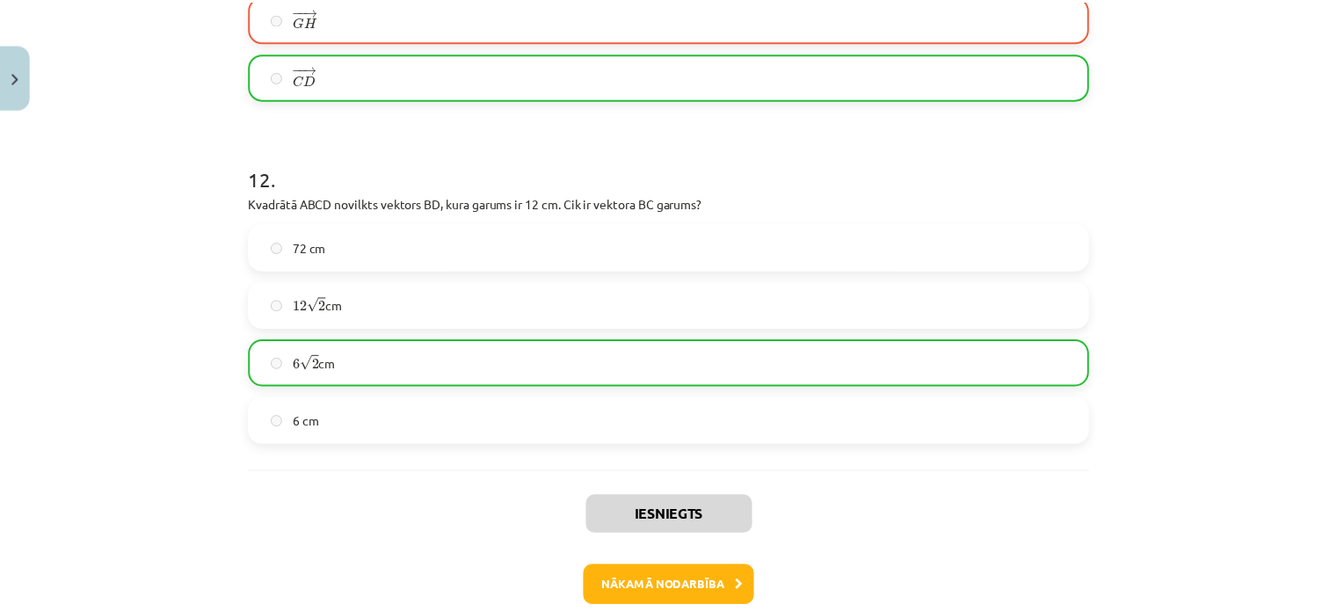
scroll to position [6329, 0]
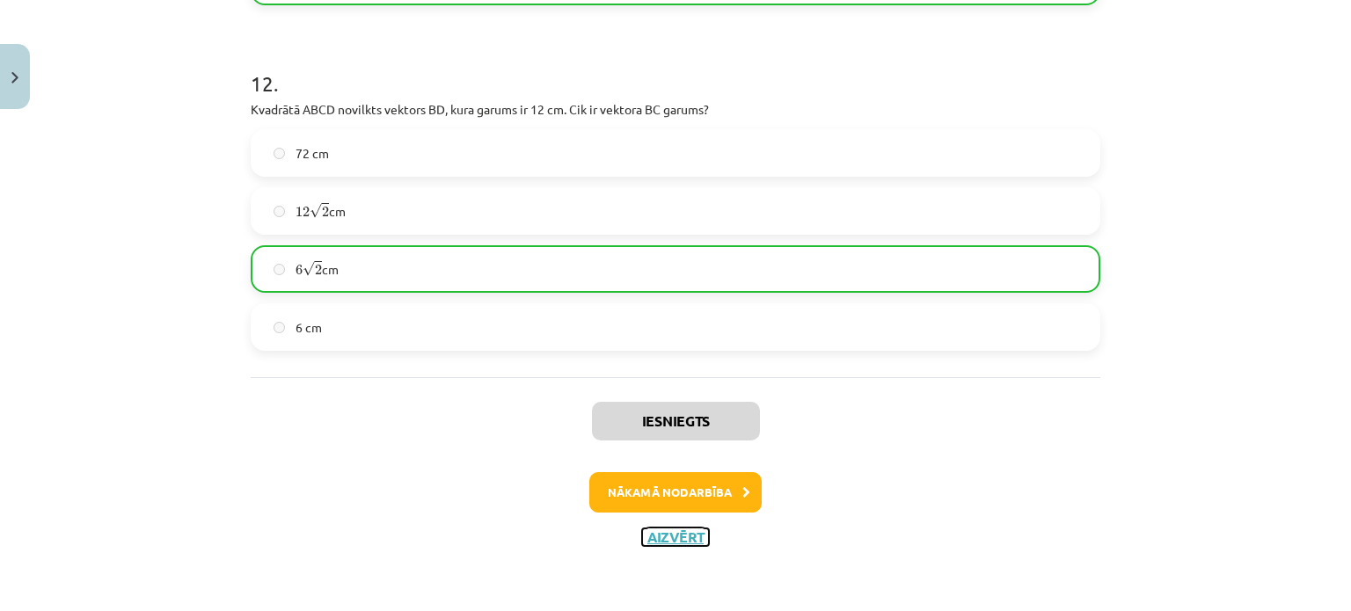
click at [644, 534] on button "Aizvērt" at bounding box center [675, 537] width 67 height 18
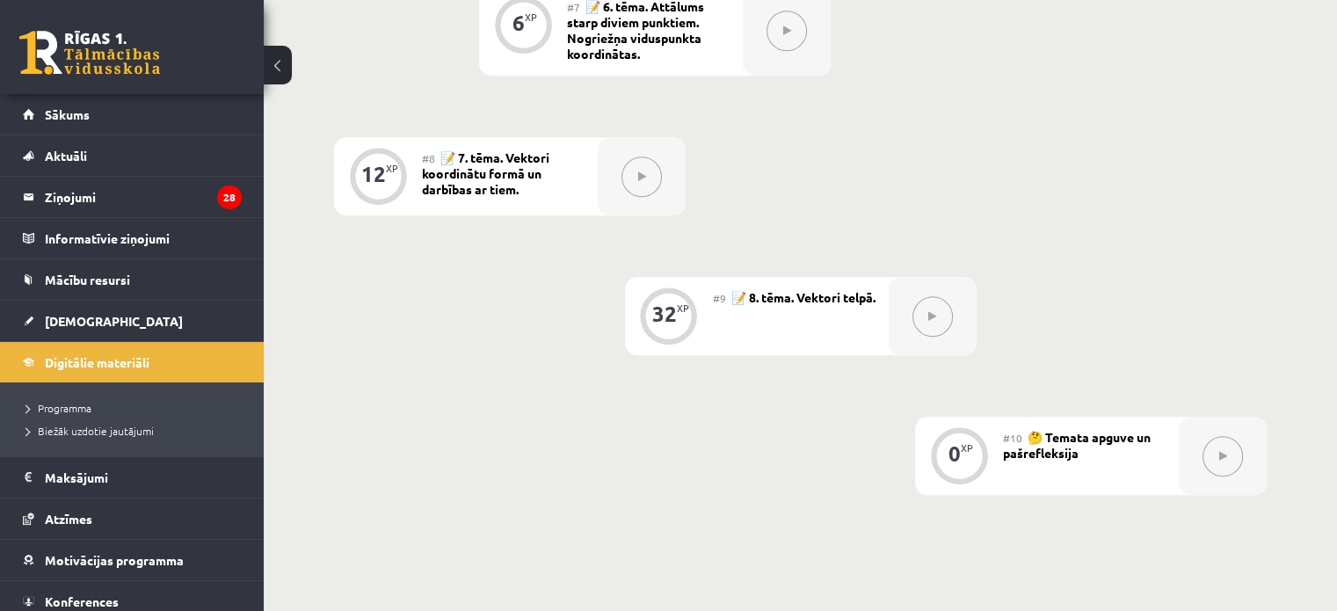
scroll to position [1407, 0]
